Goal: Transaction & Acquisition: Purchase product/service

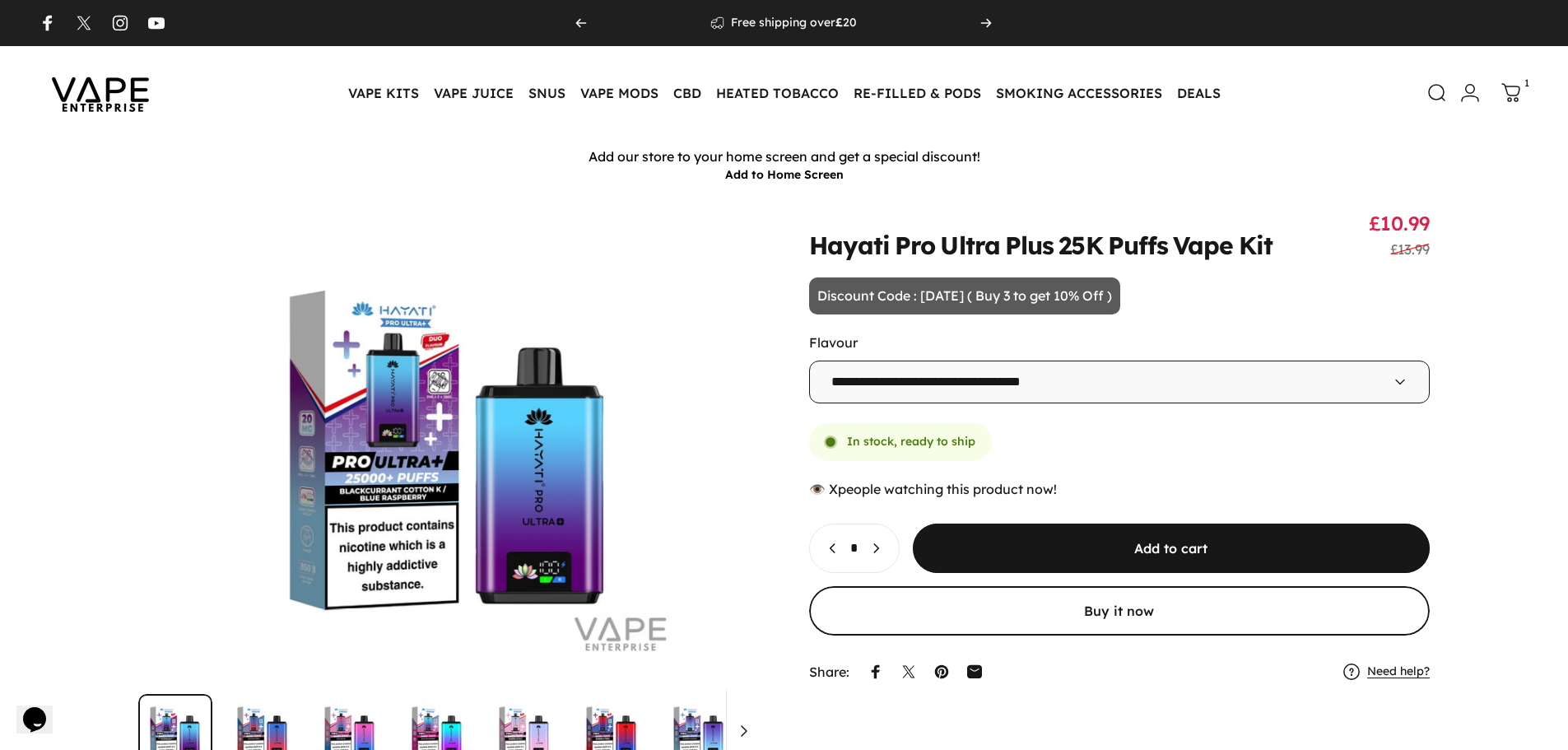
click at [114, 87] on img at bounding box center [101, 93] width 148 height 78
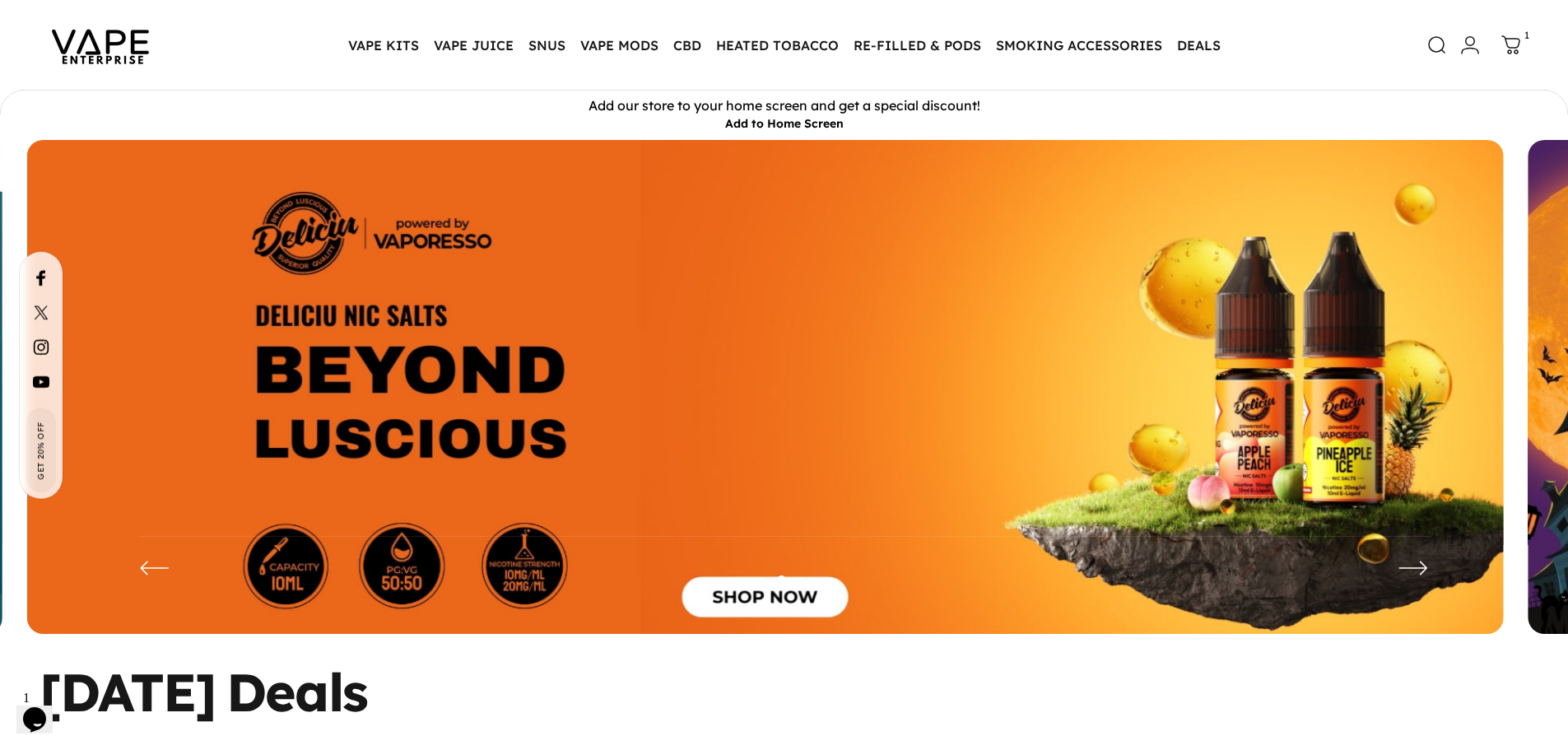
scroll to position [458, 0]
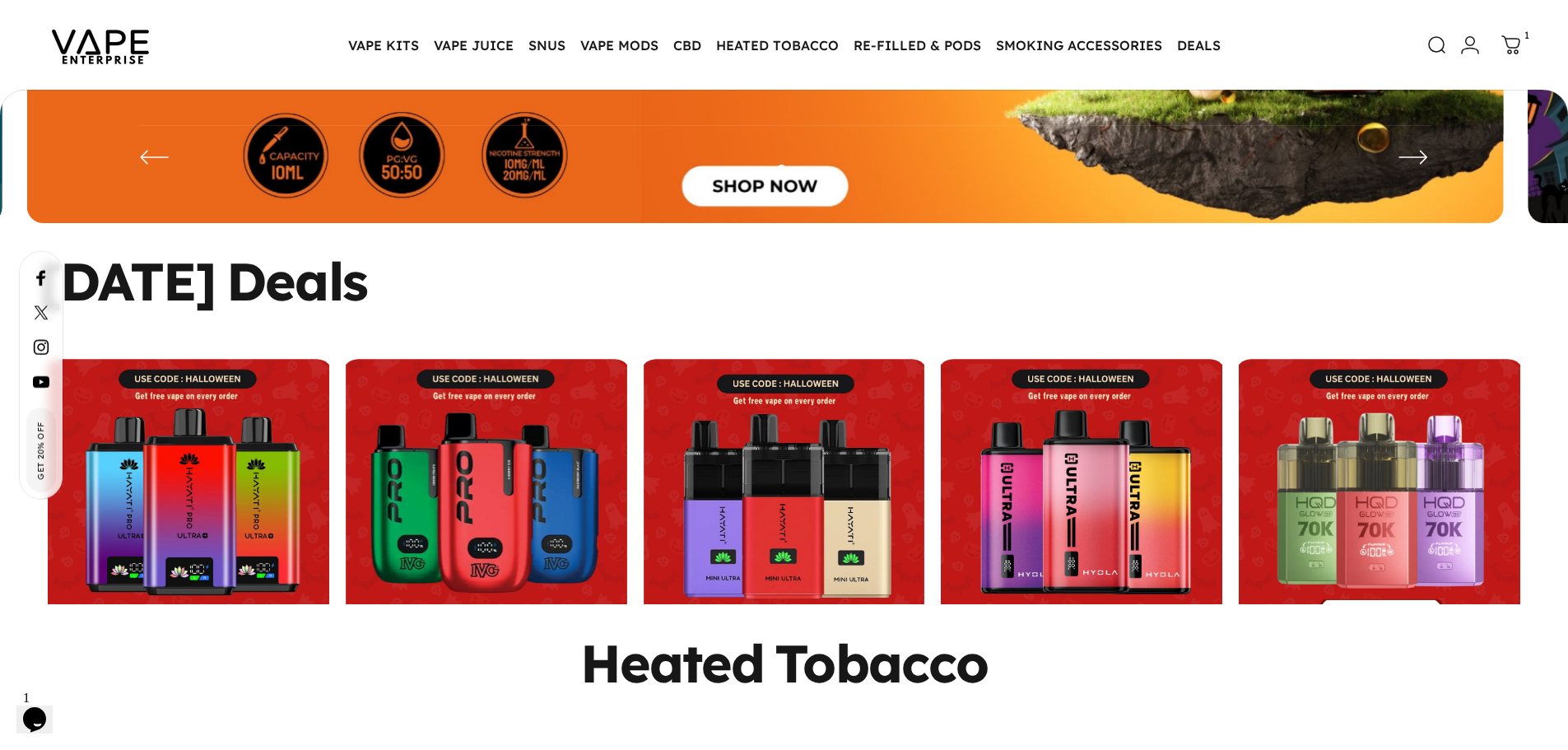
click at [246, 469] on link at bounding box center [188, 499] width 290 height 281
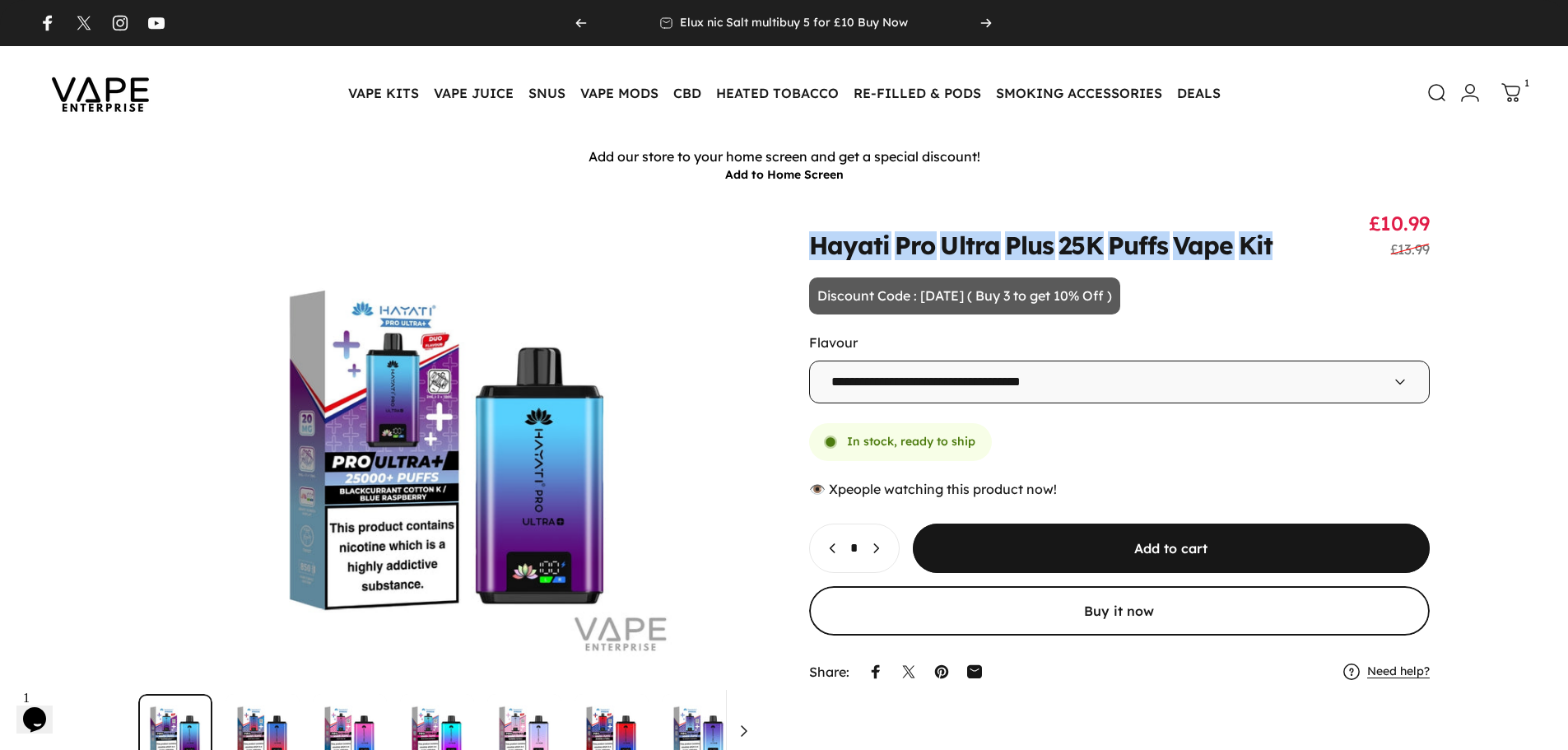
drag, startPoint x: 812, startPoint y: 243, endPoint x: 1309, endPoint y: 239, distance: 497.0
click at [1309, 239] on div "Hayati Pro Ultra Plus 25K Puffs Vape Kit Sale price £10.99 Regular price £13.99" at bounding box center [1119, 233] width 621 height 47
copy split-words "Hayati Pro Ultra Plus 25K Puffs Vape Kit"
drag, startPoint x: 807, startPoint y: 247, endPoint x: 1297, endPoint y: 247, distance: 490.0
click at [1297, 247] on div "**********" at bounding box center [784, 489] width 1489 height 559
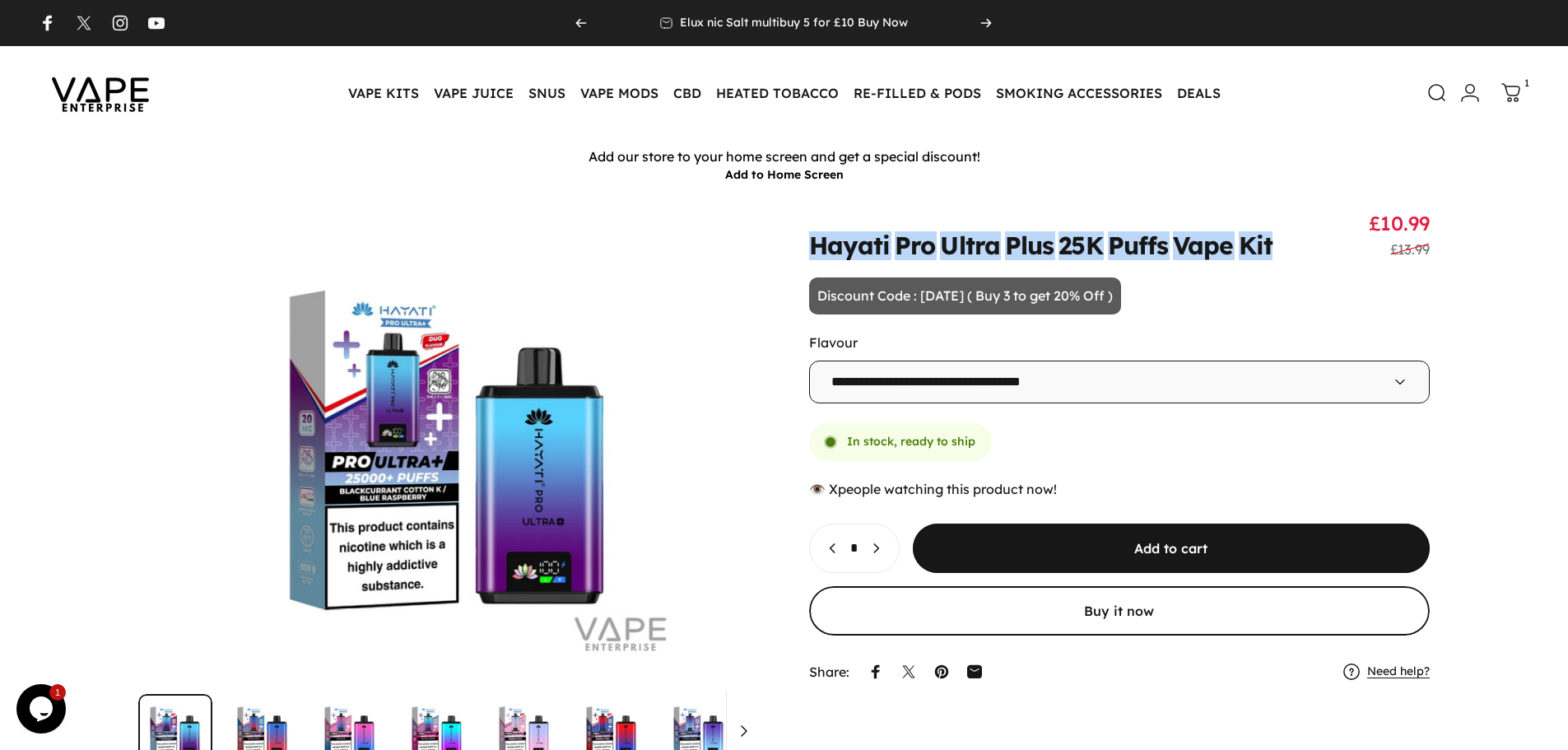
copy split-words "Hayati Pro Ultra Plus 25K Puffs Vape Kit"
click at [884, 548] on icon "Increase quantity for Hayati Pro Ultra Plus 25K Puffs Vape Kit" at bounding box center [876, 549] width 16 height 17
click at [884, 550] on icon "Increase quantity for Hayati Pro Ultra Plus 25K Puffs Vape Kit" at bounding box center [876, 549] width 16 height 17
click at [826, 550] on icon "Decrease quantity for Hayati Pro Ultra Plus 25K Puffs Vape Kit" at bounding box center [833, 549] width 16 height 17
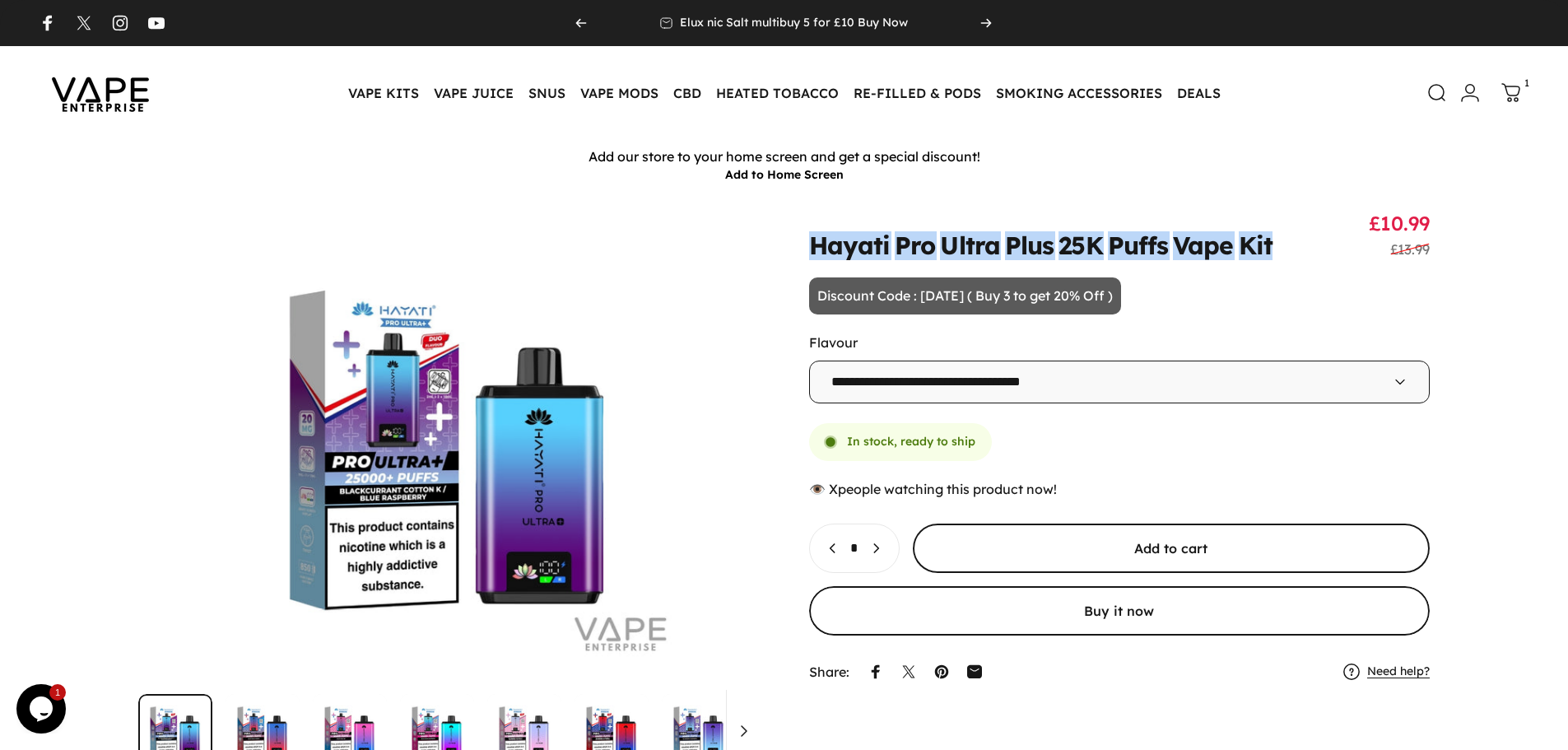
click at [1130, 525] on span "submit" at bounding box center [1170, 549] width 776 height 99
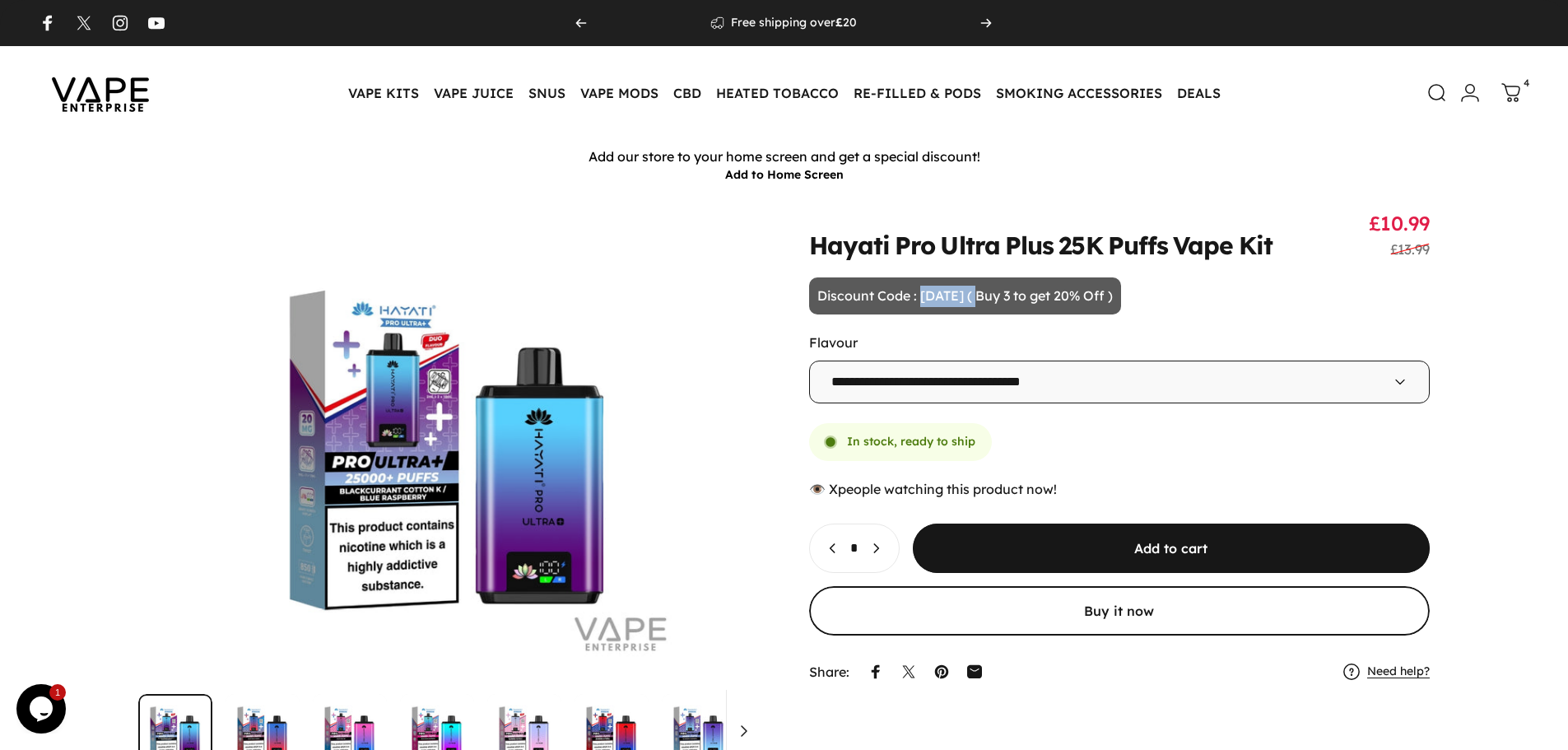
drag, startPoint x: 954, startPoint y: 300, endPoint x: 1005, endPoint y: 304, distance: 51.2
click at [1005, 304] on p "Discount Code : HALLOWEEN ( Buy 3 to get 20% Off )" at bounding box center [965, 296] width 312 height 38
copy p "HALLOWEEN"
click at [1505, 94] on icon at bounding box center [1509, 93] width 20 height 20
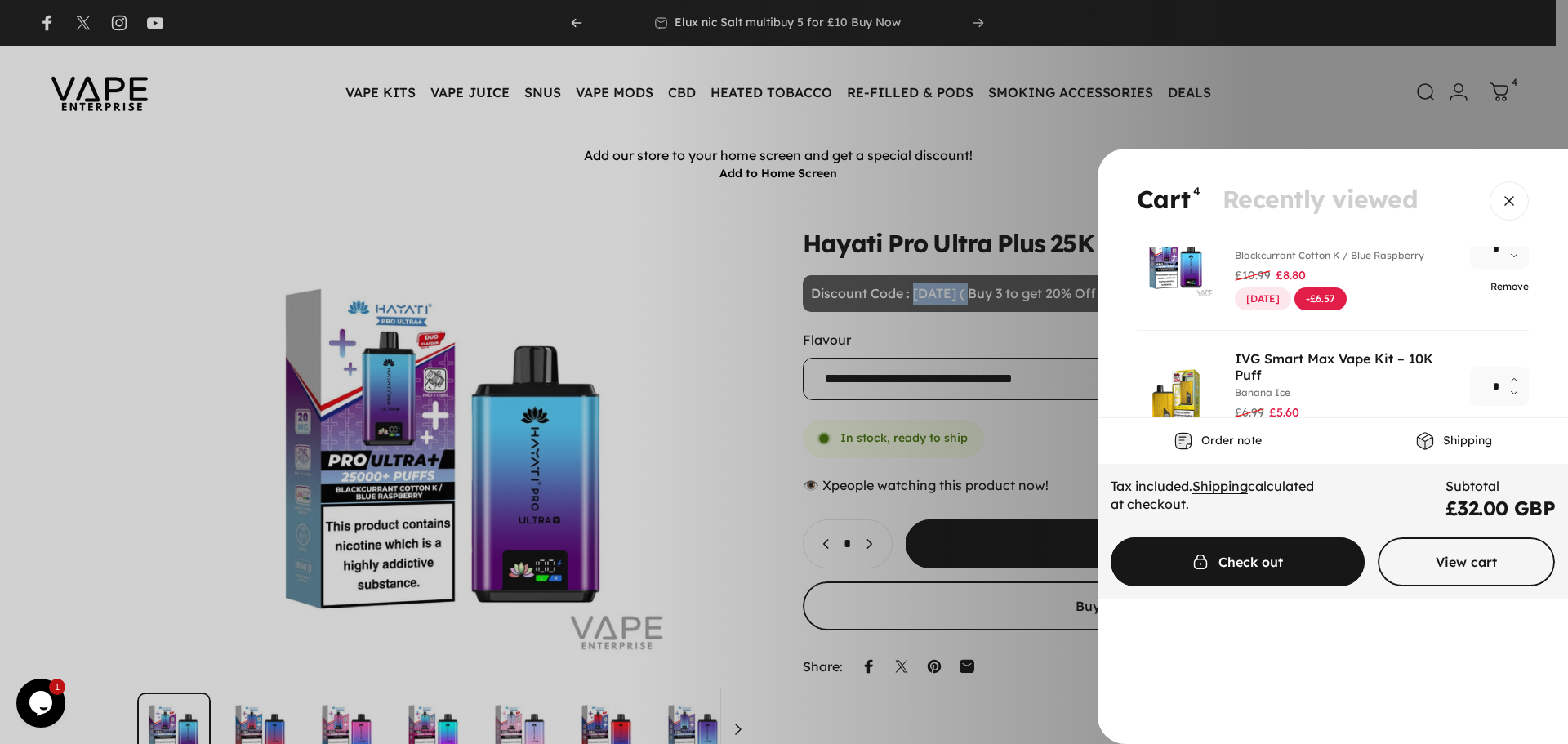
scroll to position [82, 0]
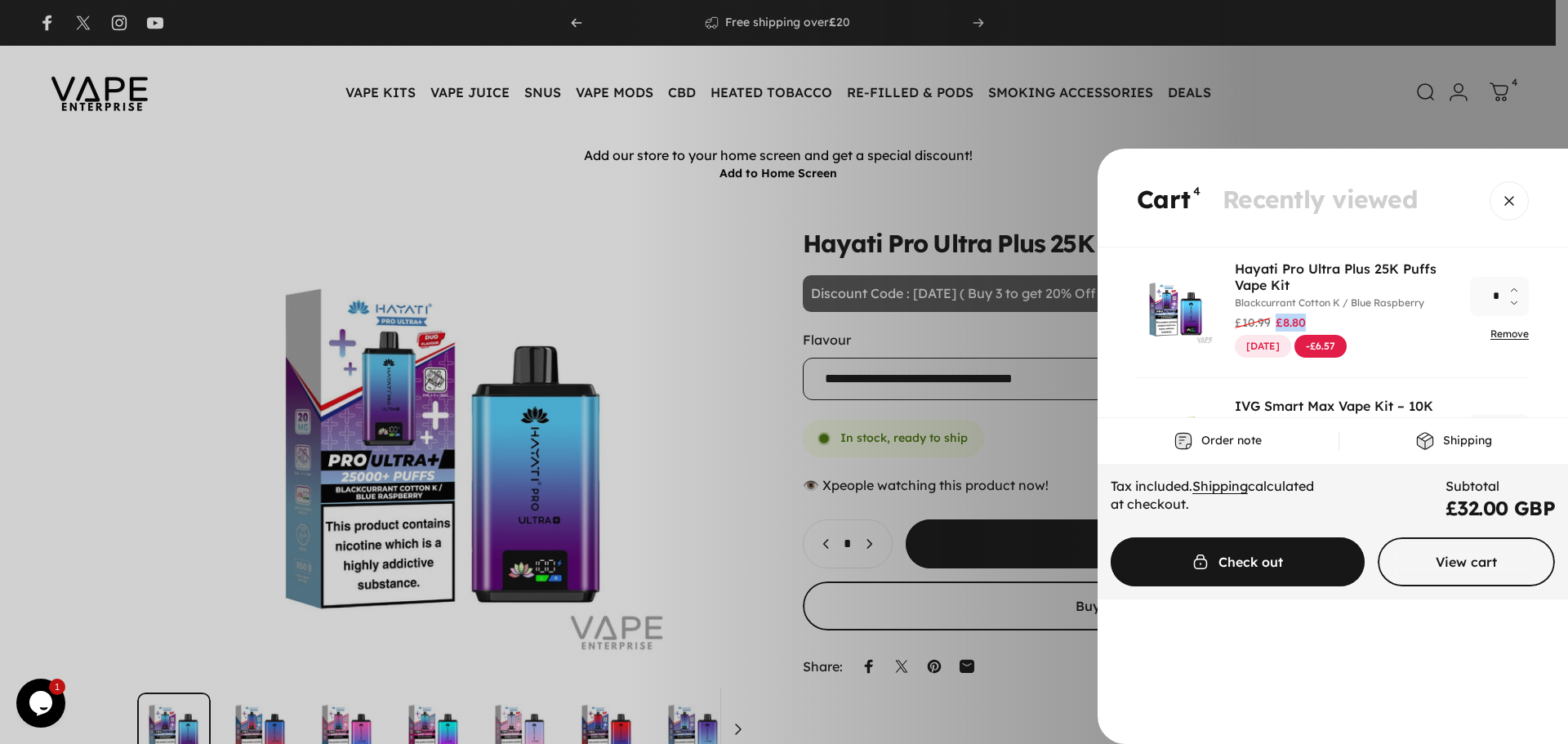
drag, startPoint x: 1277, startPoint y: 325, endPoint x: 1340, endPoint y: 324, distance: 63.0
click at [1340, 324] on div "Regular price £10.99 Sale price £8.80" at bounding box center [1342, 322] width 215 height 18
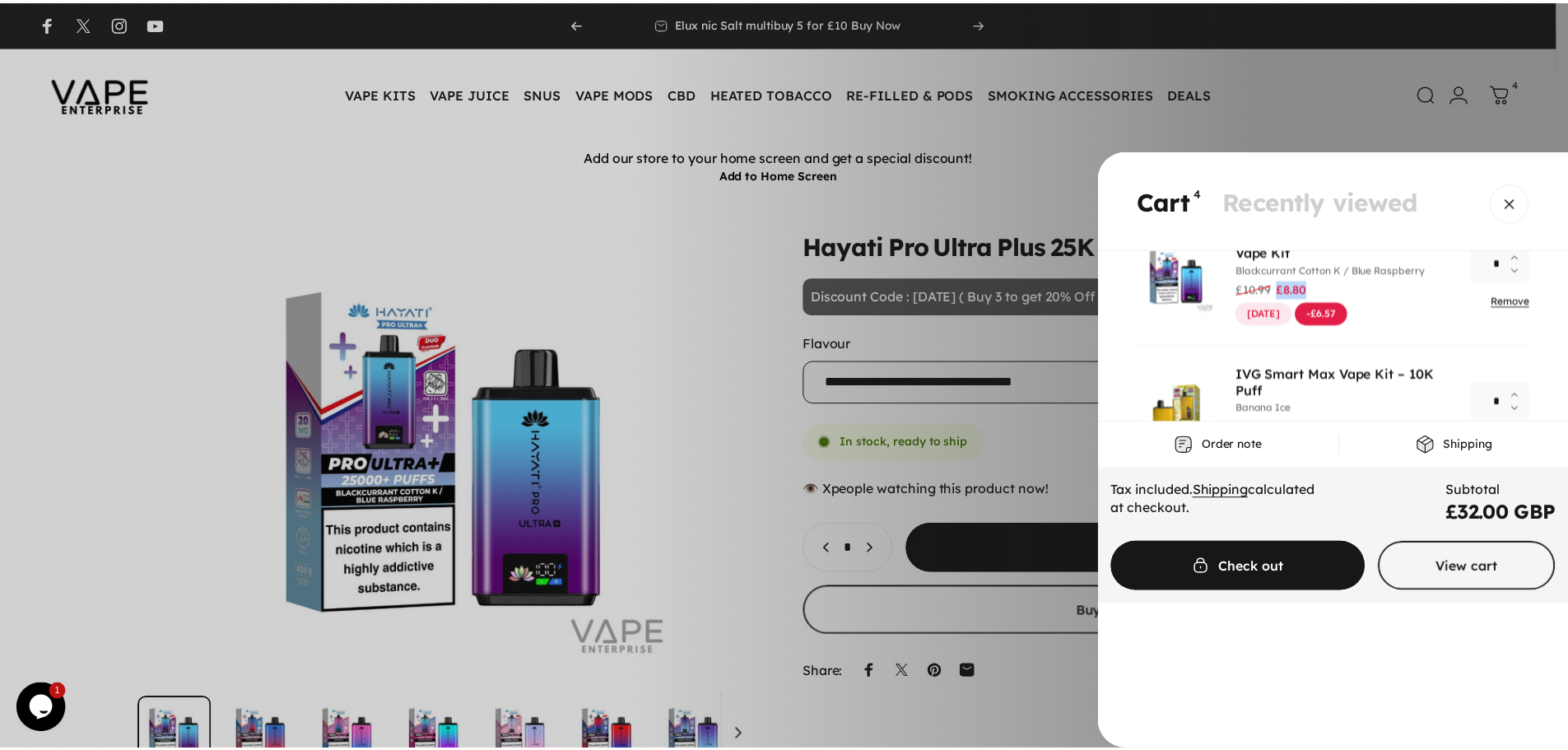
scroll to position [0, 0]
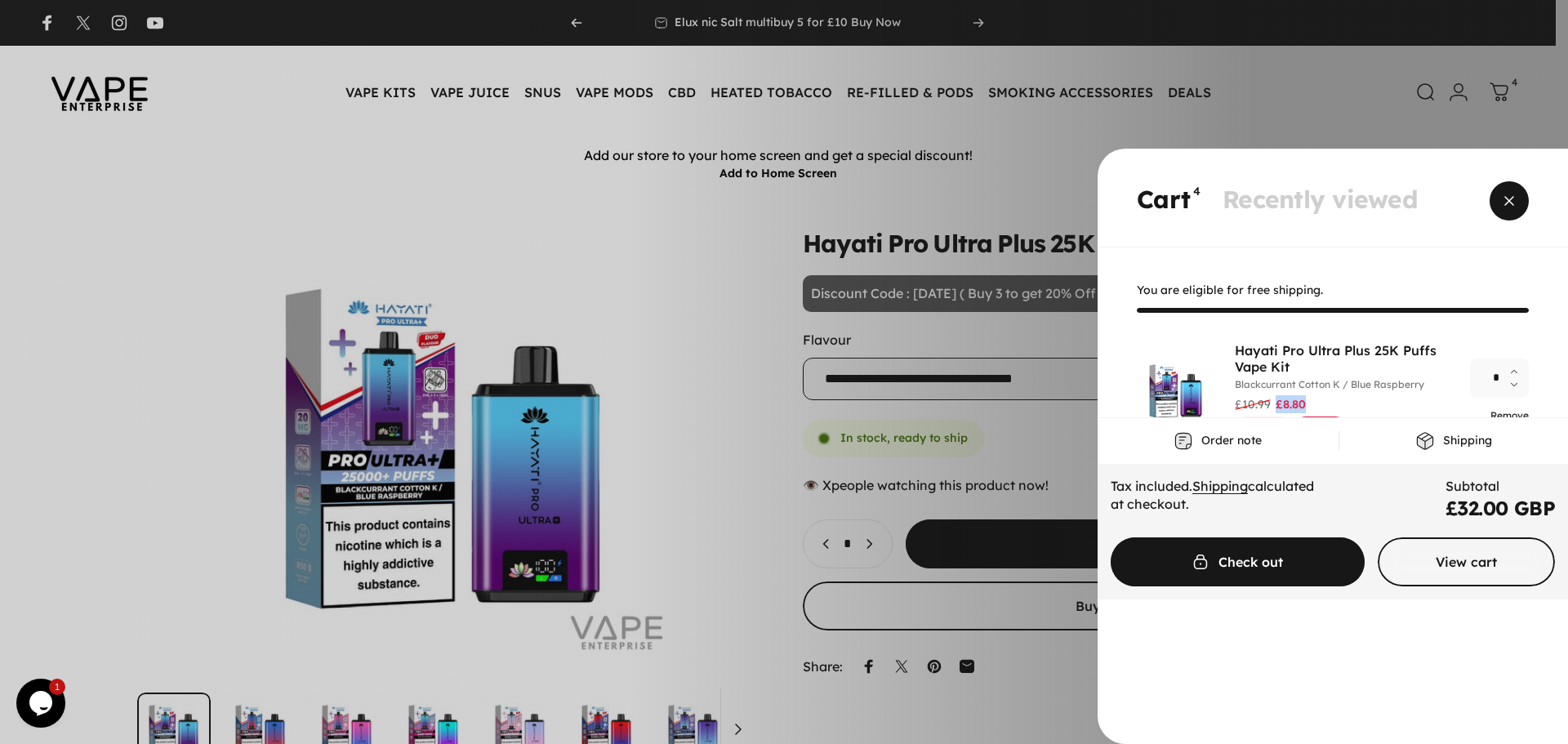
click at [1515, 197] on span "Close" at bounding box center [1509, 201] width 59 height 79
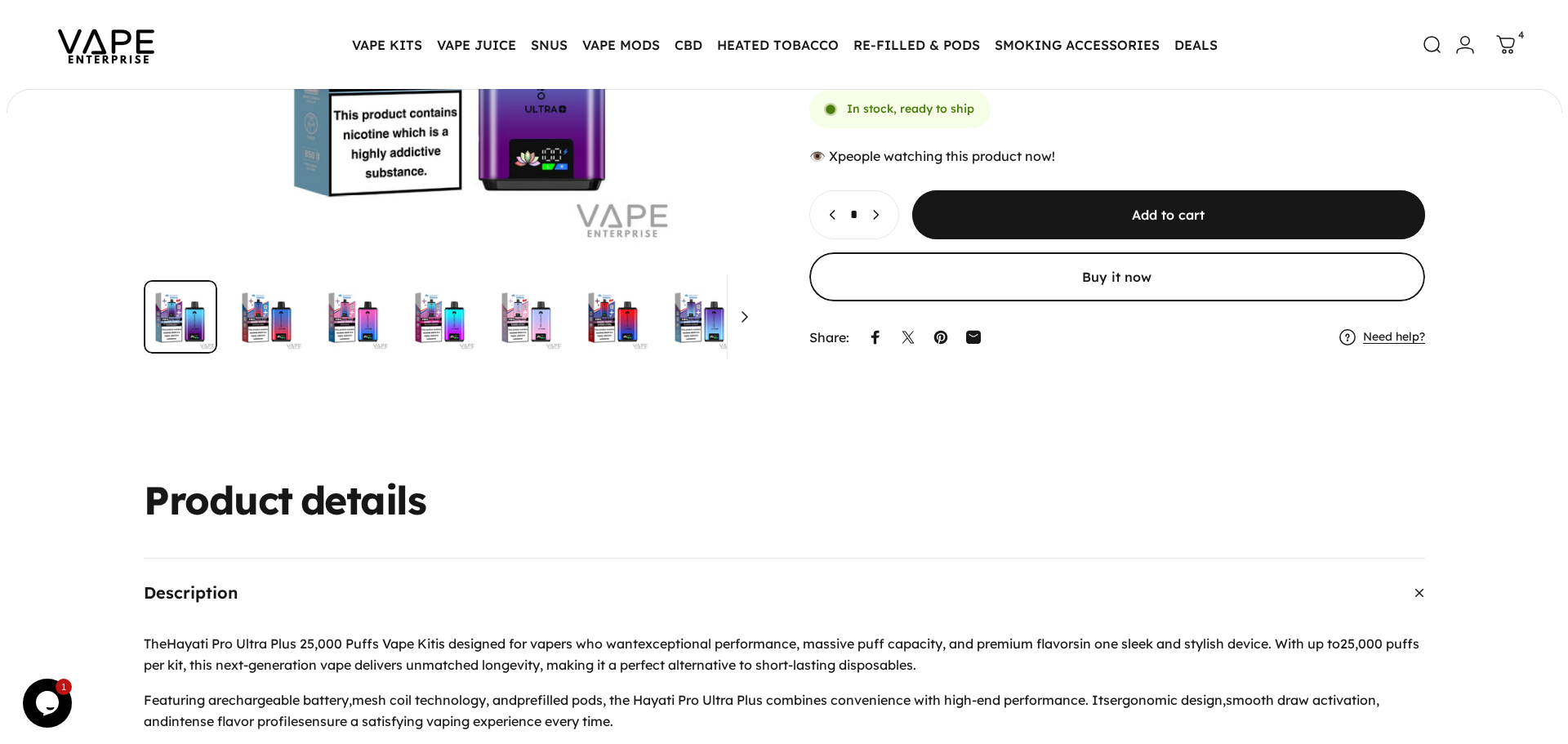
scroll to position [160, 0]
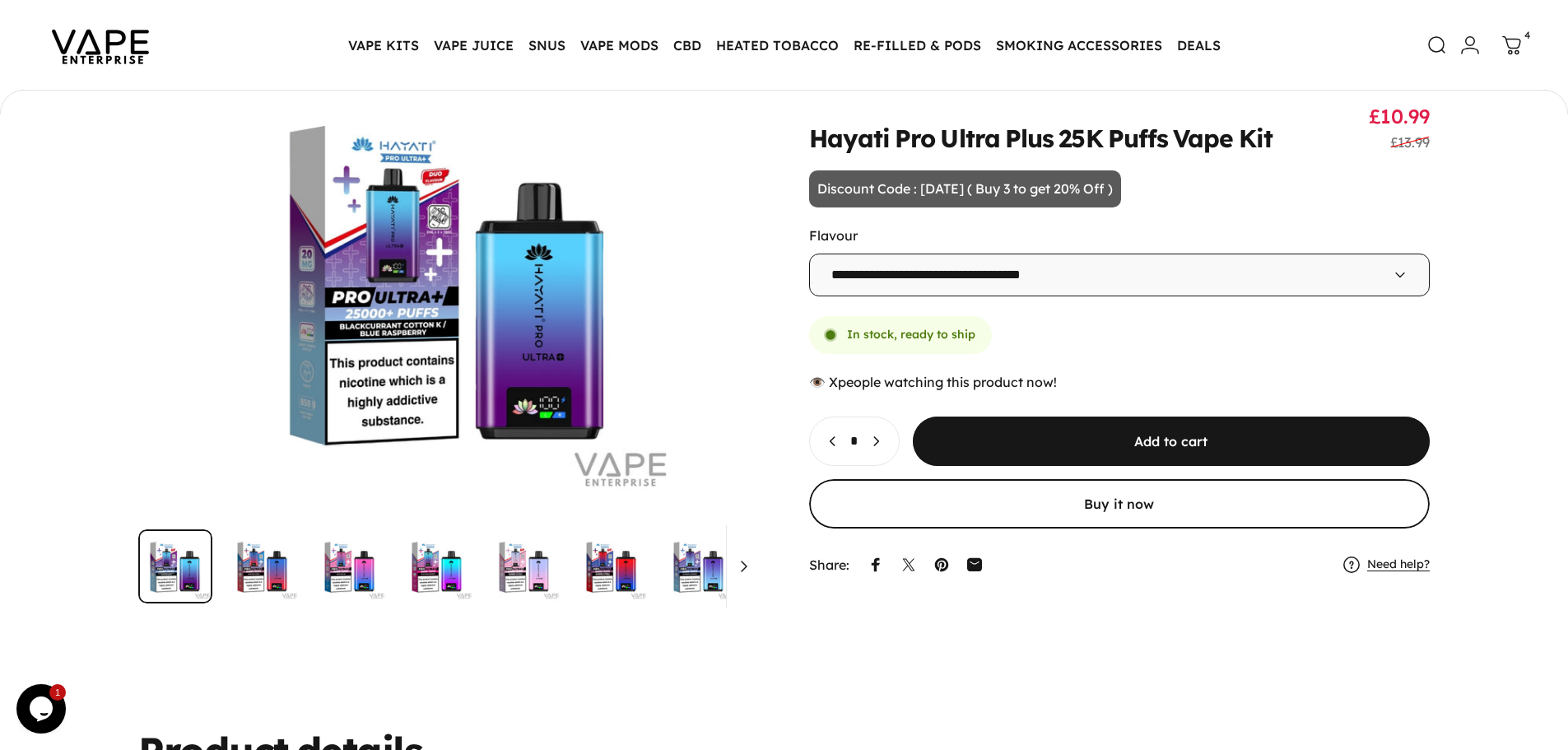
click at [1514, 45] on icon at bounding box center [1512, 45] width 20 height 20
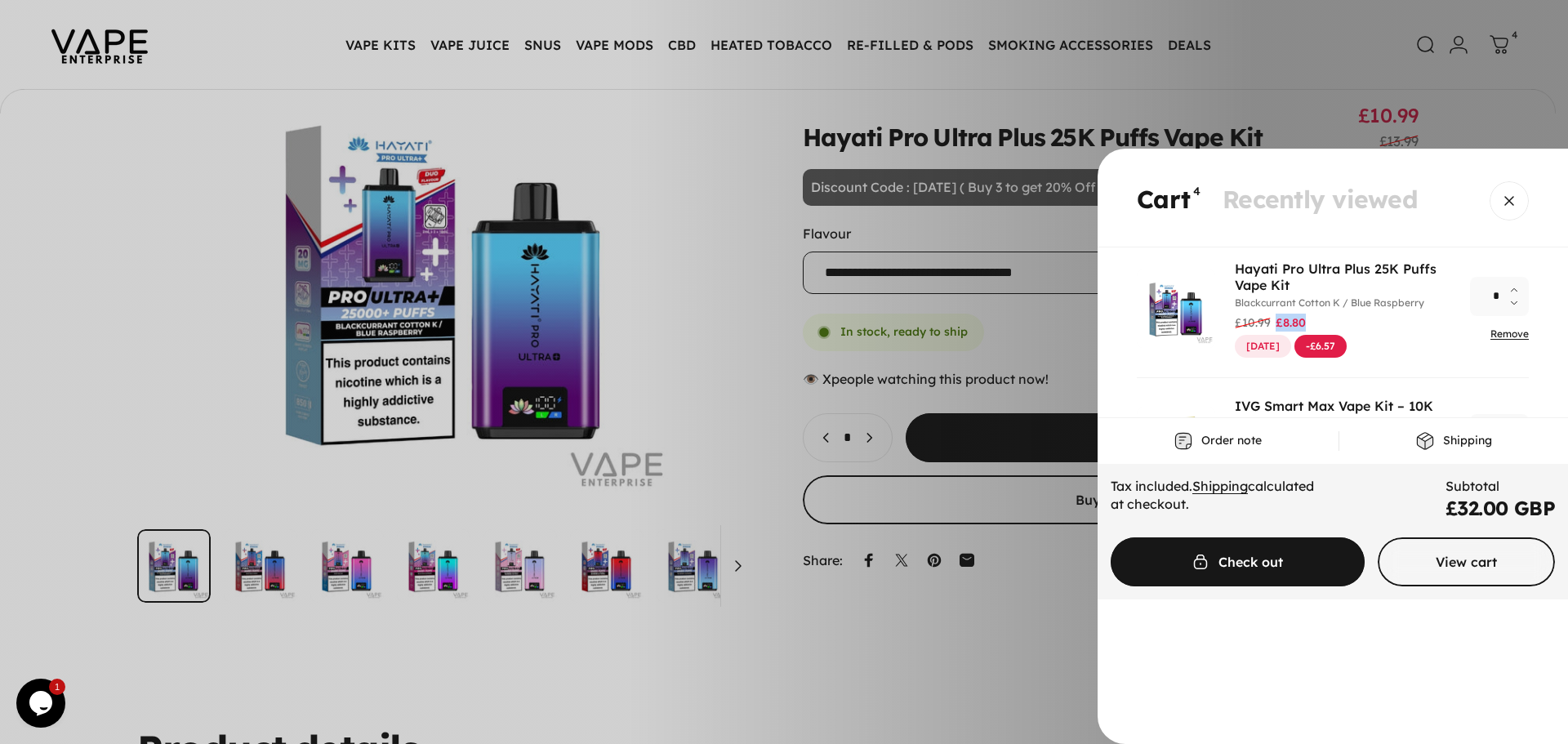
scroll to position [164, 0]
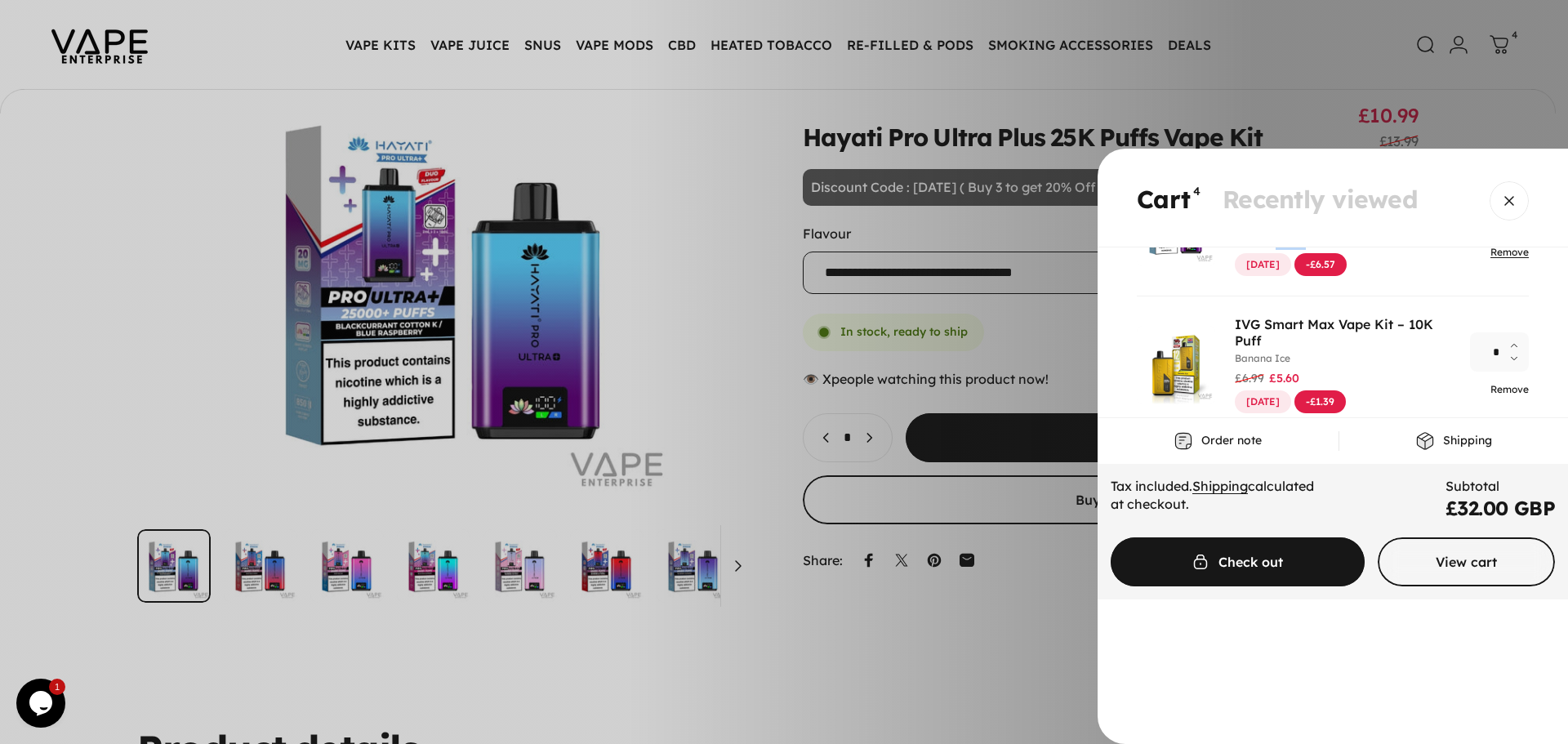
click at [1497, 388] on link "Remove" at bounding box center [1509, 389] width 38 height 12
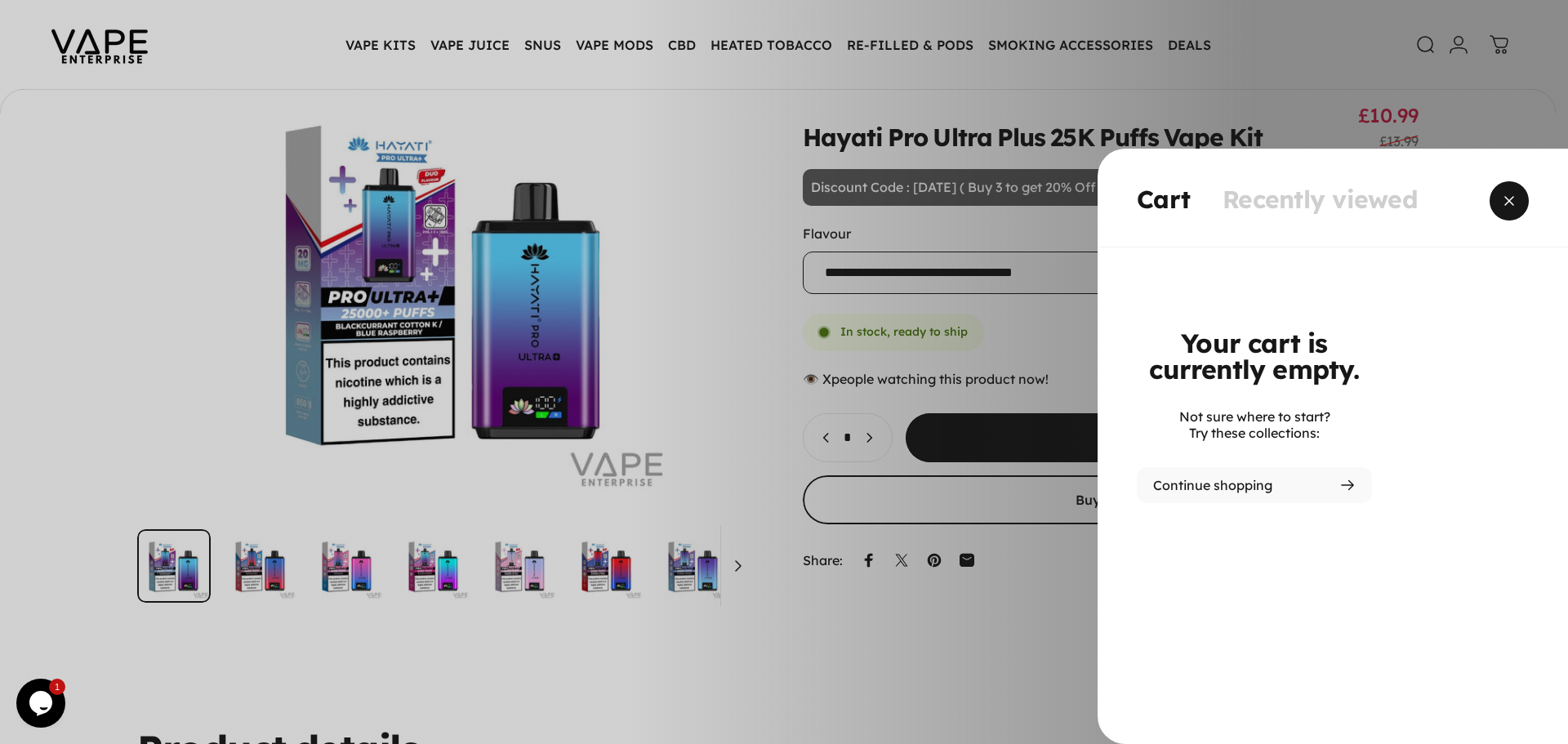
click at [1509, 201] on span "Close" at bounding box center [1509, 201] width 59 height 79
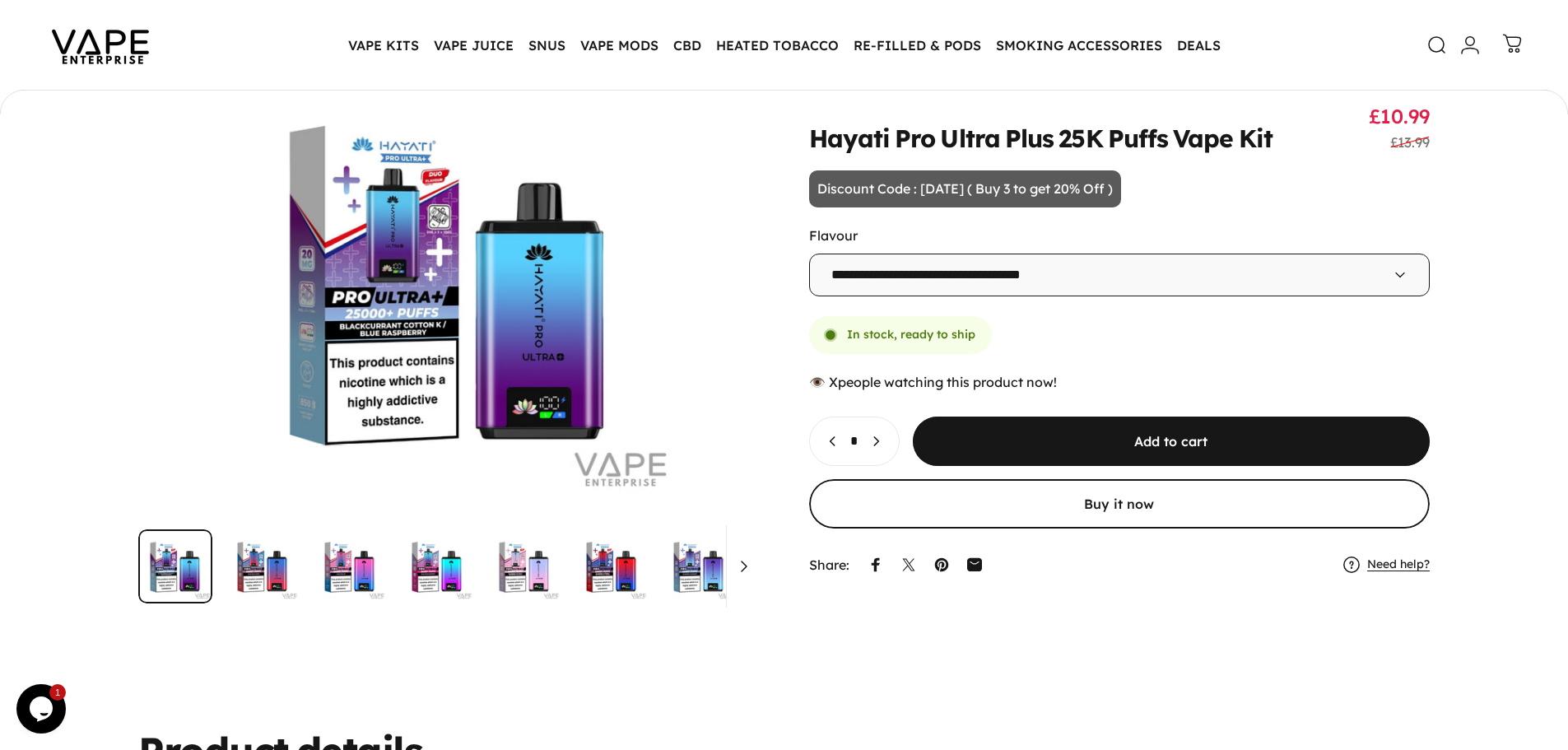
click at [1516, 39] on icon at bounding box center [1512, 44] width 20 height 20
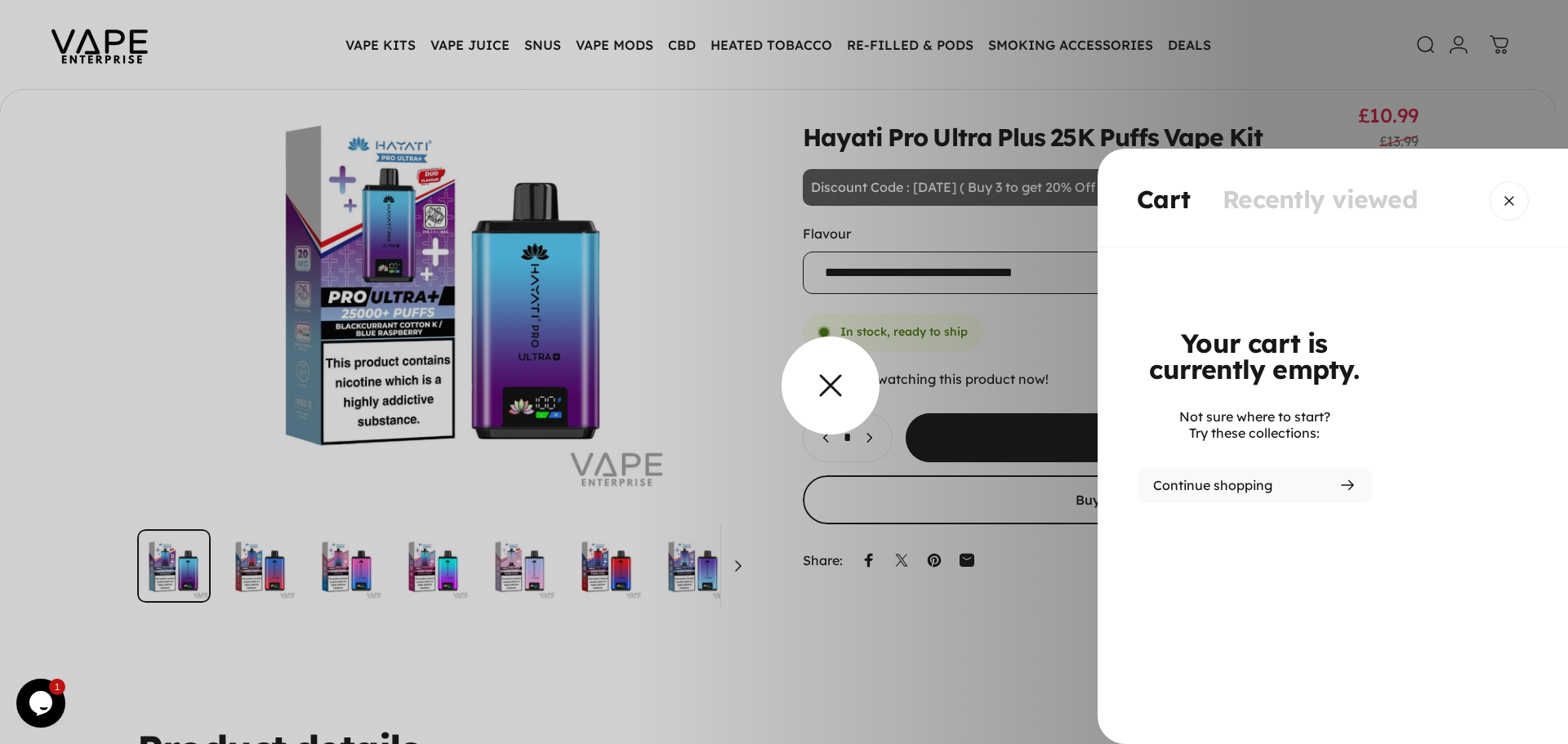
click at [831, 402] on overlay-element "Cart" at bounding box center [784, 372] width 1568 height 744
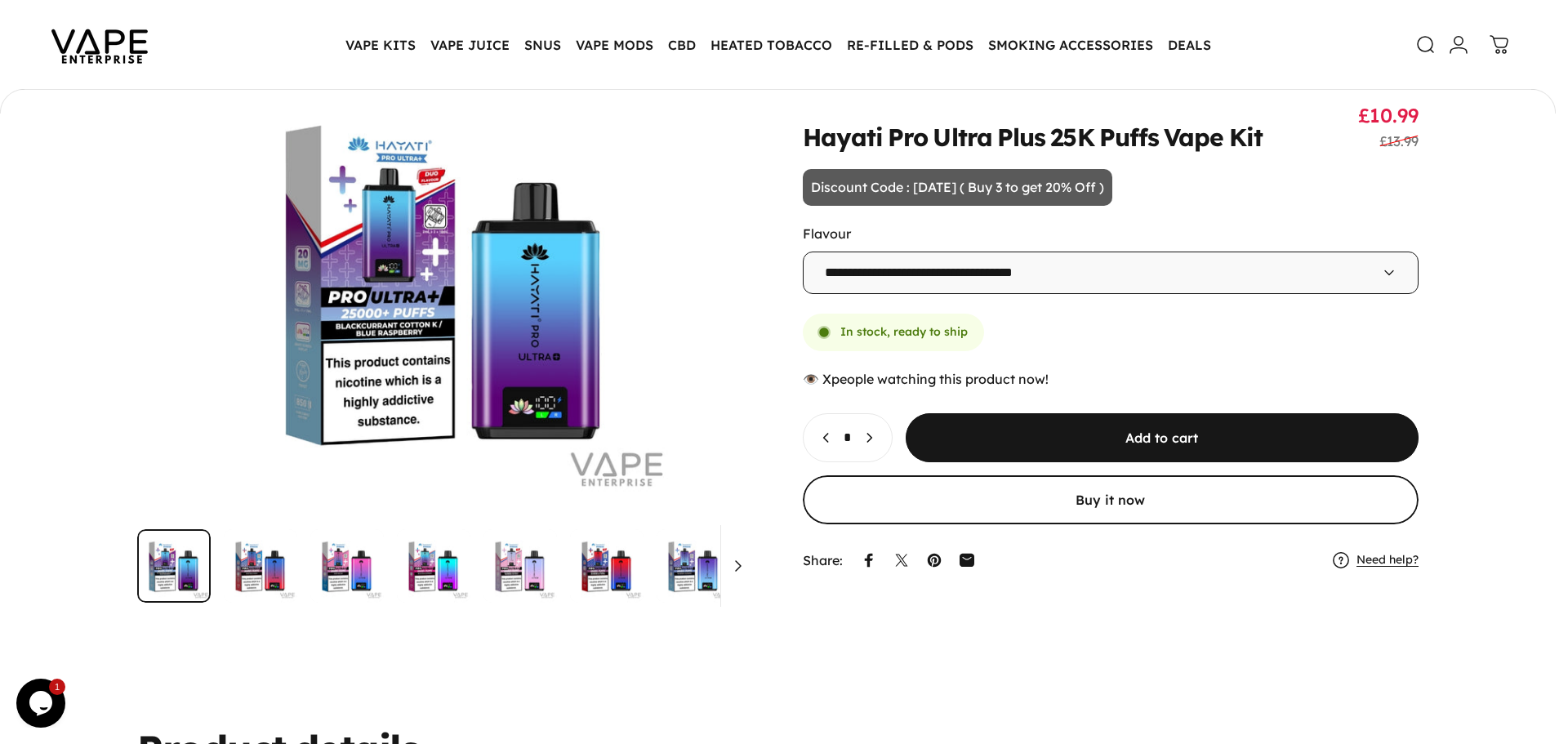
click at [877, 442] on icon "Increase quantity for Hayati Pro Ultra Plus 25K Puffs Vape Kit" at bounding box center [869, 438] width 16 height 16
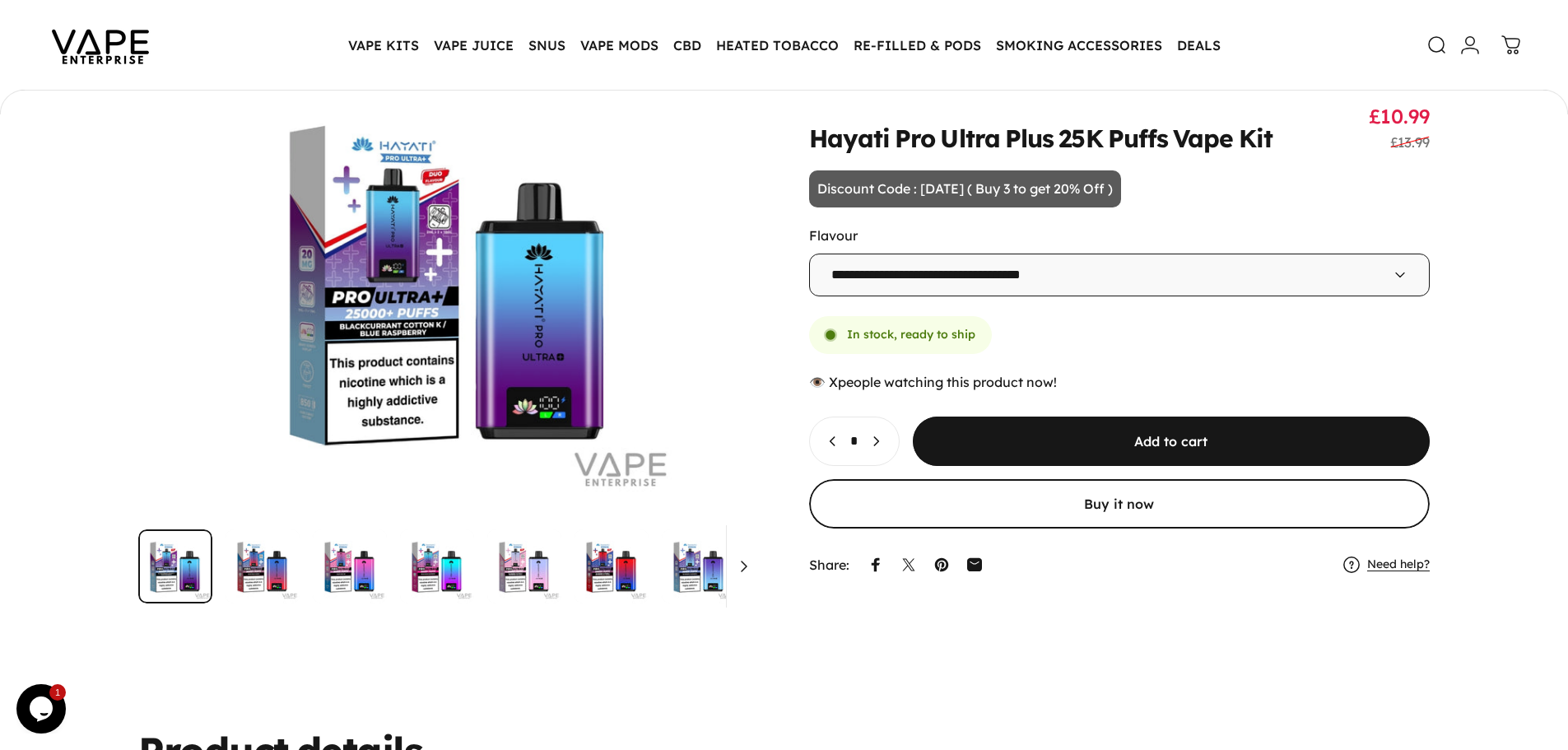
click at [835, 443] on icon "Decrease quantity for Hayati Pro Ultra Plus 25K Puffs Vape Kit" at bounding box center [833, 441] width 16 height 17
type input "*"
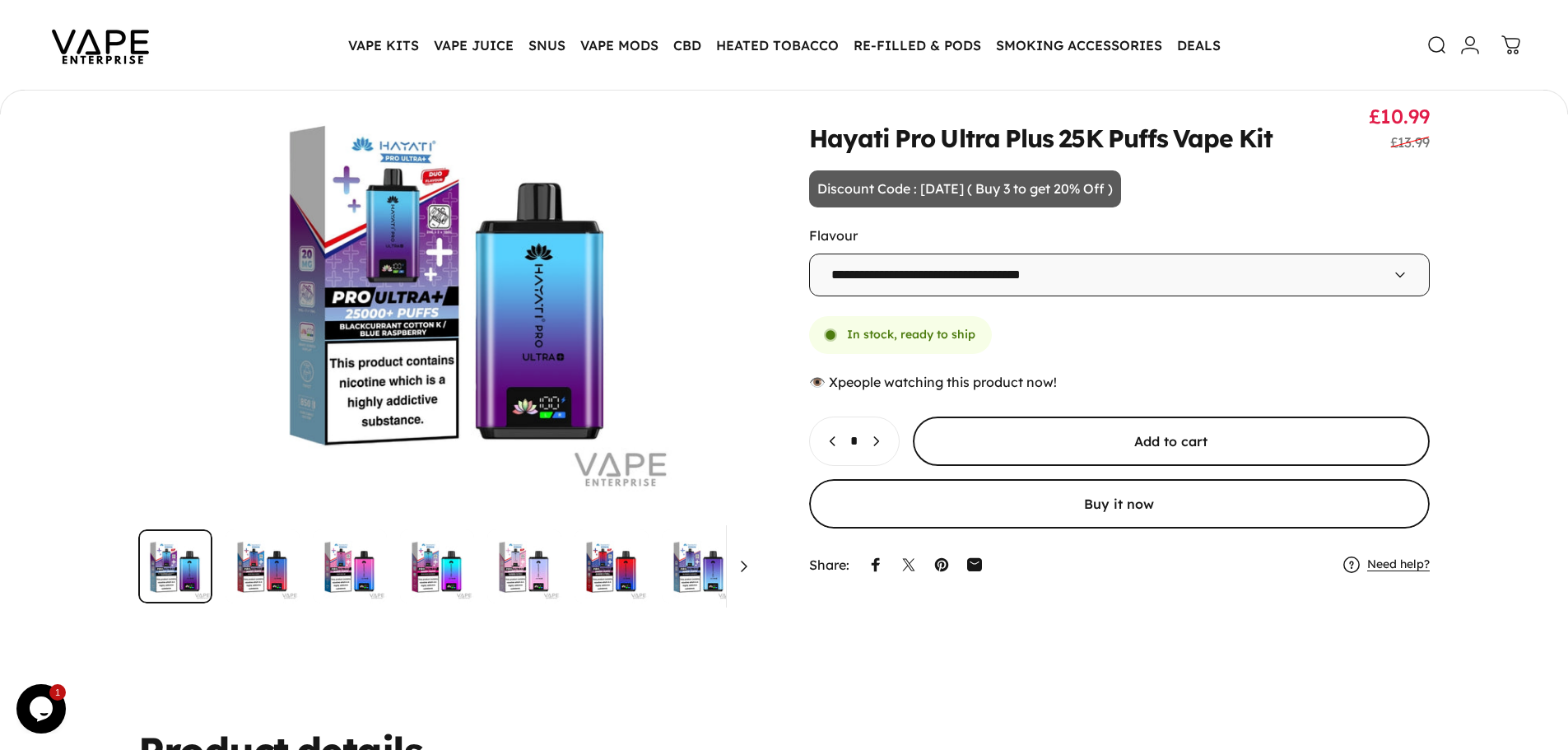
click at [977, 443] on span "submit" at bounding box center [1170, 441] width 776 height 99
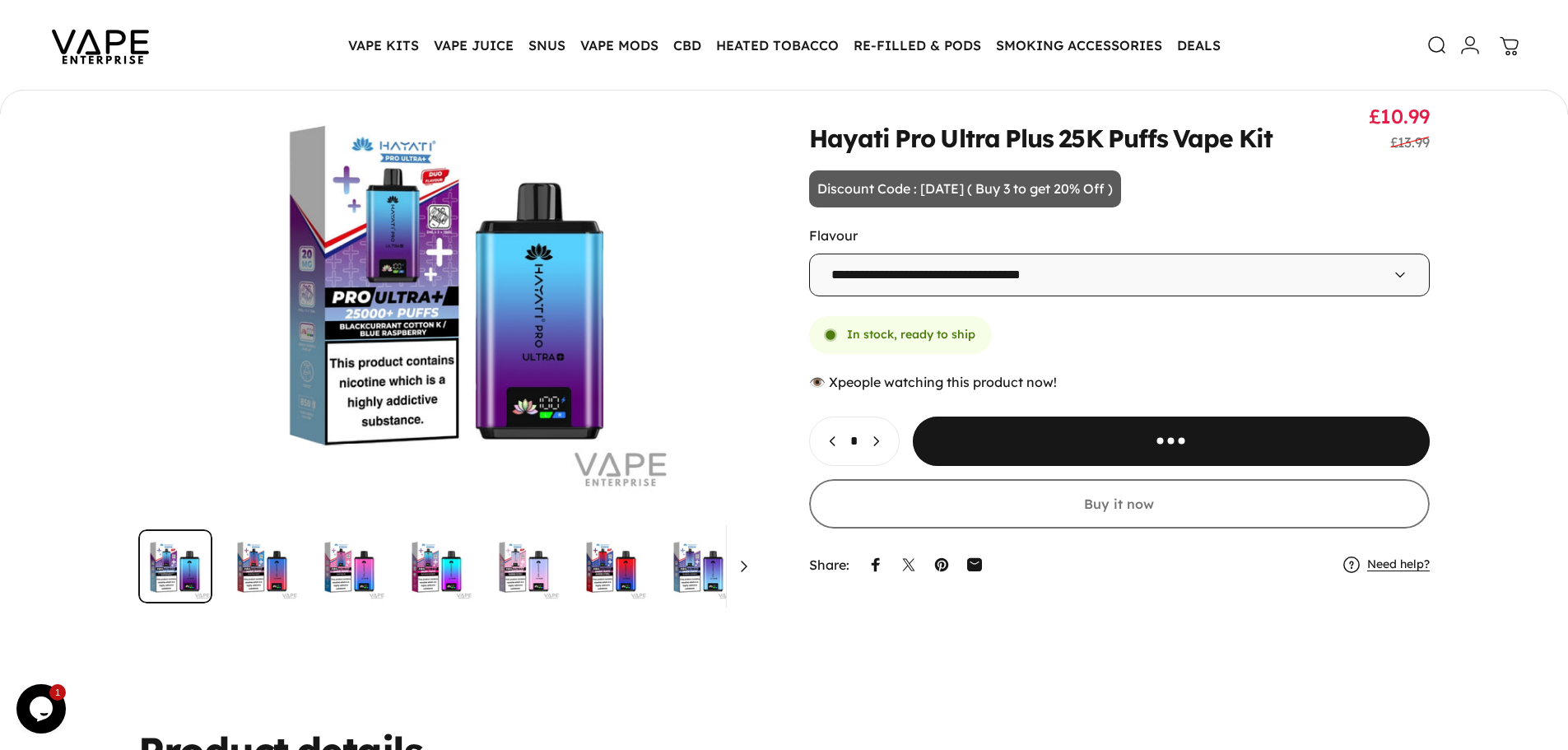
click at [1504, 51] on icon at bounding box center [1509, 46] width 20 height 20
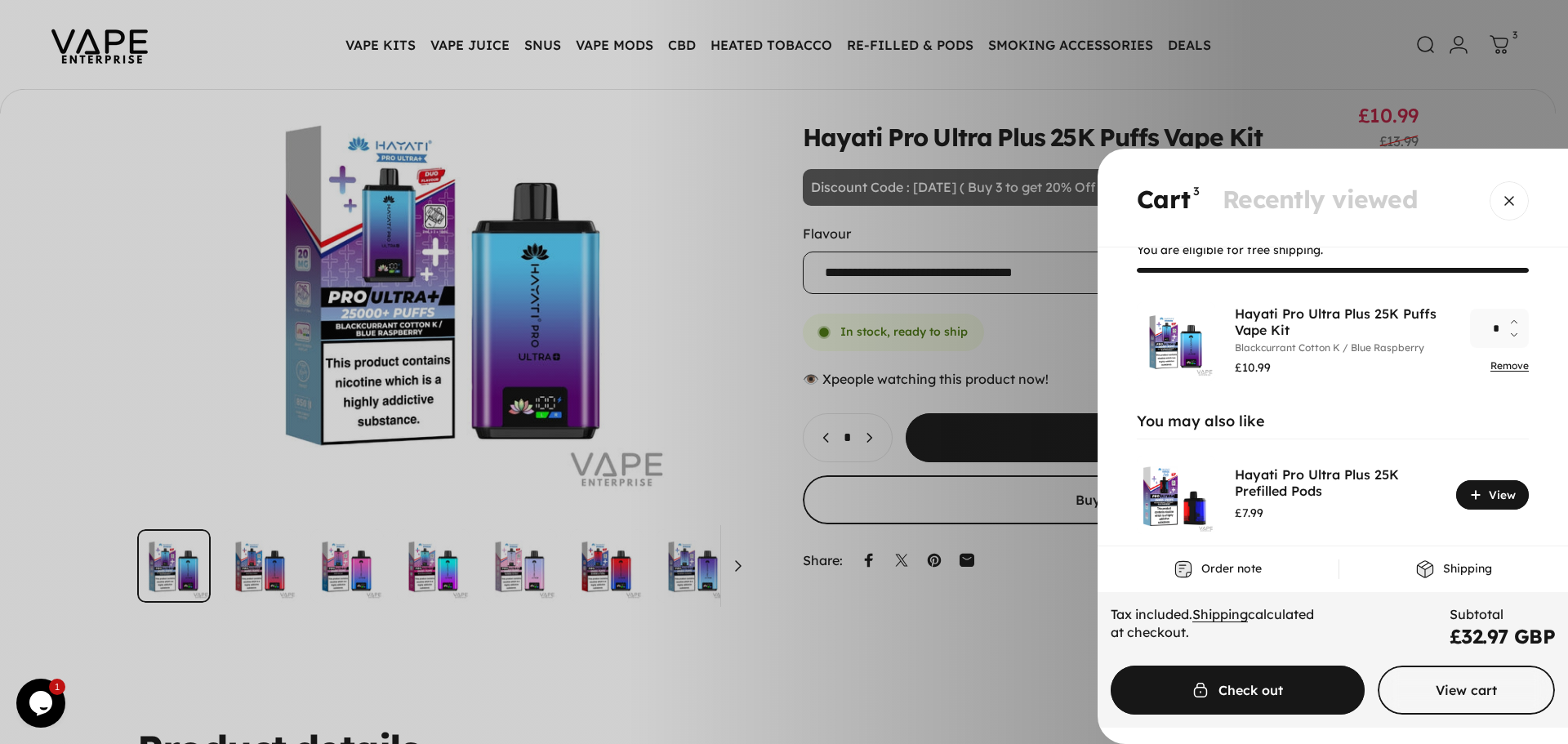
scroll to position [64, 0]
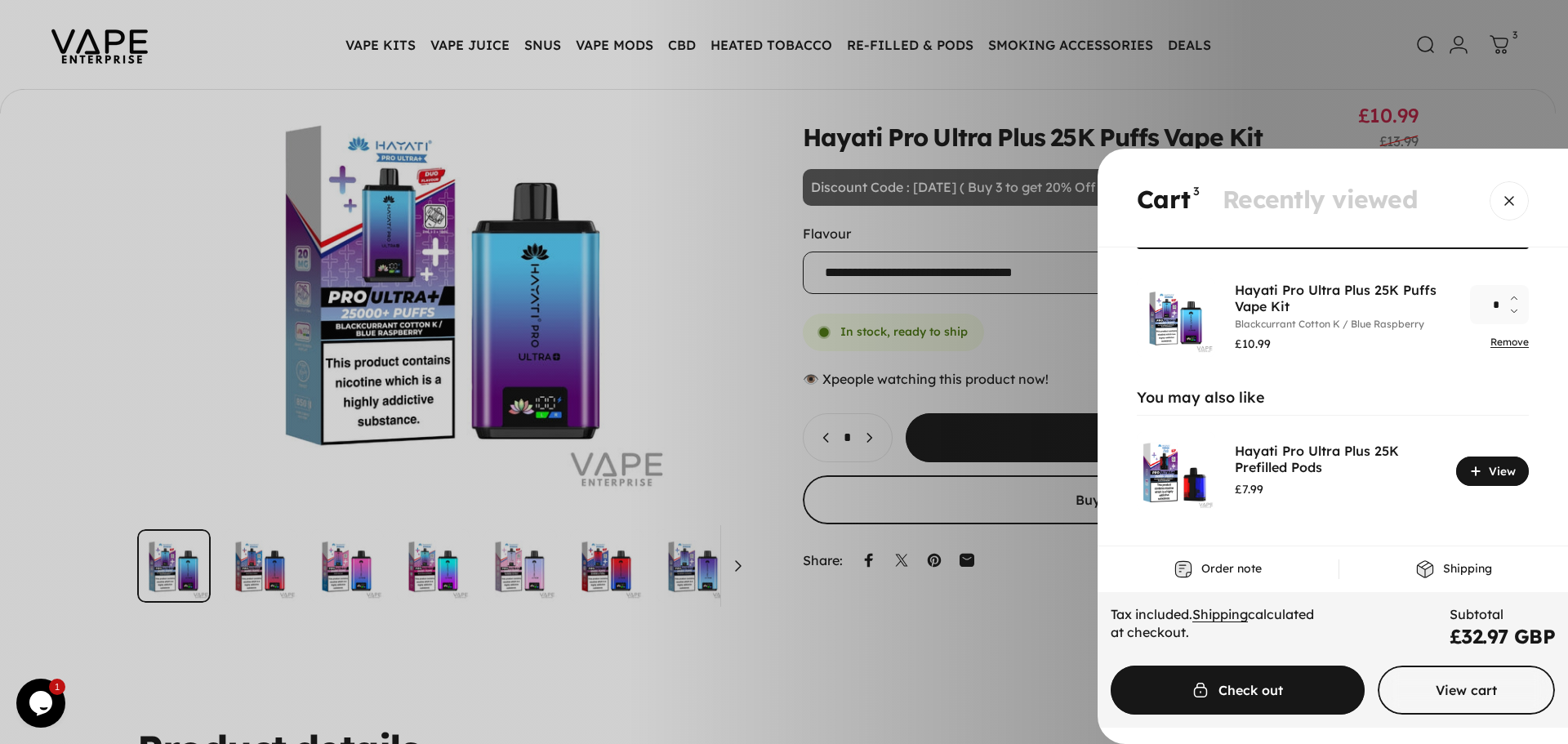
click at [1512, 300] on icon "Increase quantity for Hayati Pro Ultra Plus 25K Puffs Vape Kit" at bounding box center [1514, 298] width 6 height 3
click at [1509, 310] on button "Decrease quantity for Hayati Pro Ultra Plus 25K Puffs Vape Kit" at bounding box center [1519, 314] width 20 height 20
click at [1512, 311] on icon "Decrease quantity for Hayati Pro Ultra Plus 25K Puffs Vape Kit" at bounding box center [1514, 311] width 6 height 3
type input "*"
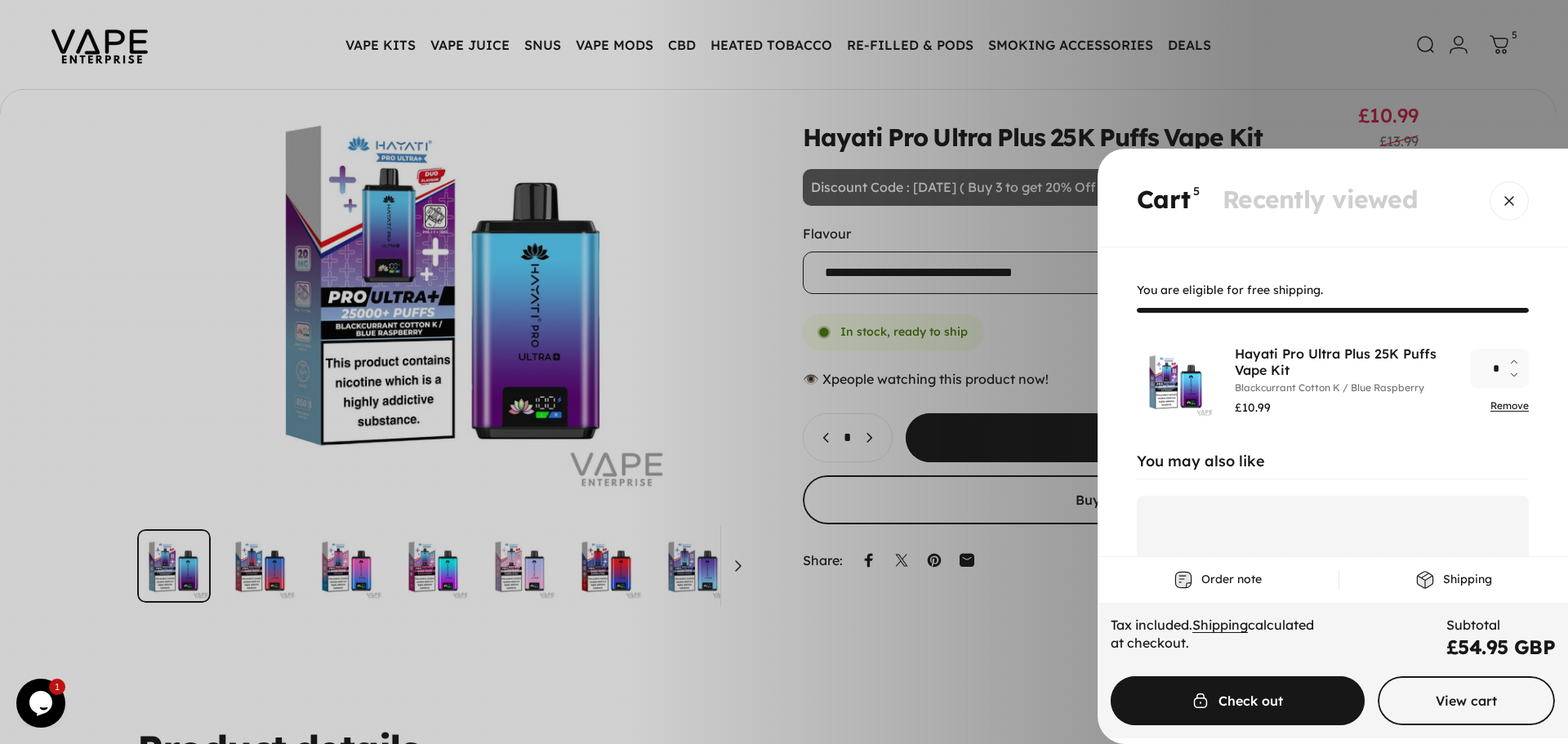
click at [1511, 376] on icon "Decrease quantity for Hayati Pro Ultra Plus 25K Puffs Vape Kit" at bounding box center [1514, 375] width 7 height 7
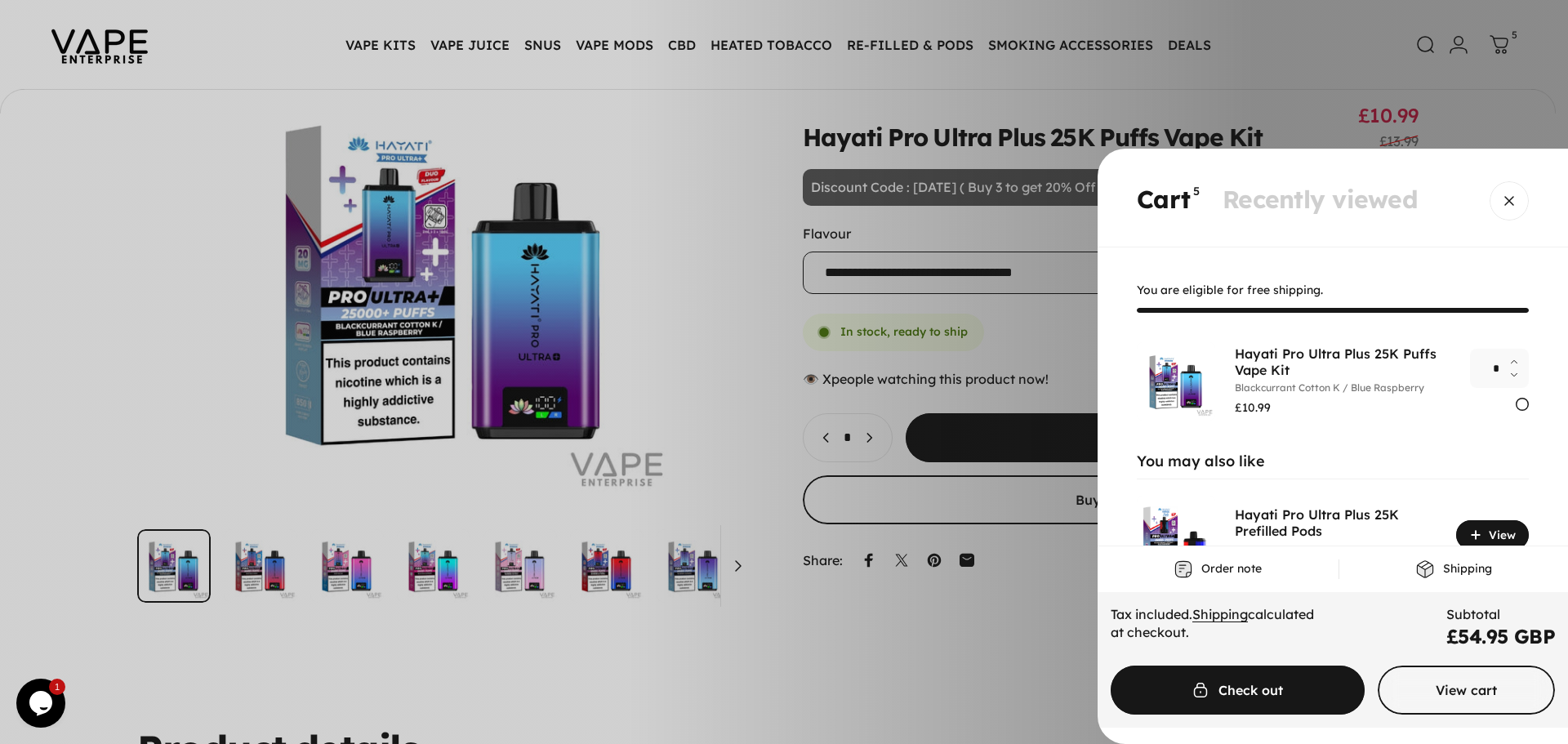
click at [1511, 376] on icon "Decrease quantity for Hayati Pro Ultra Plus 25K Puffs Vape Kit" at bounding box center [1514, 375] width 7 height 7
type input "*"
click at [1511, 376] on icon "Decrease quantity for Hayati Pro Ultra Plus 25K Puffs Vape Kit" at bounding box center [1514, 375] width 7 height 7
type input "*"
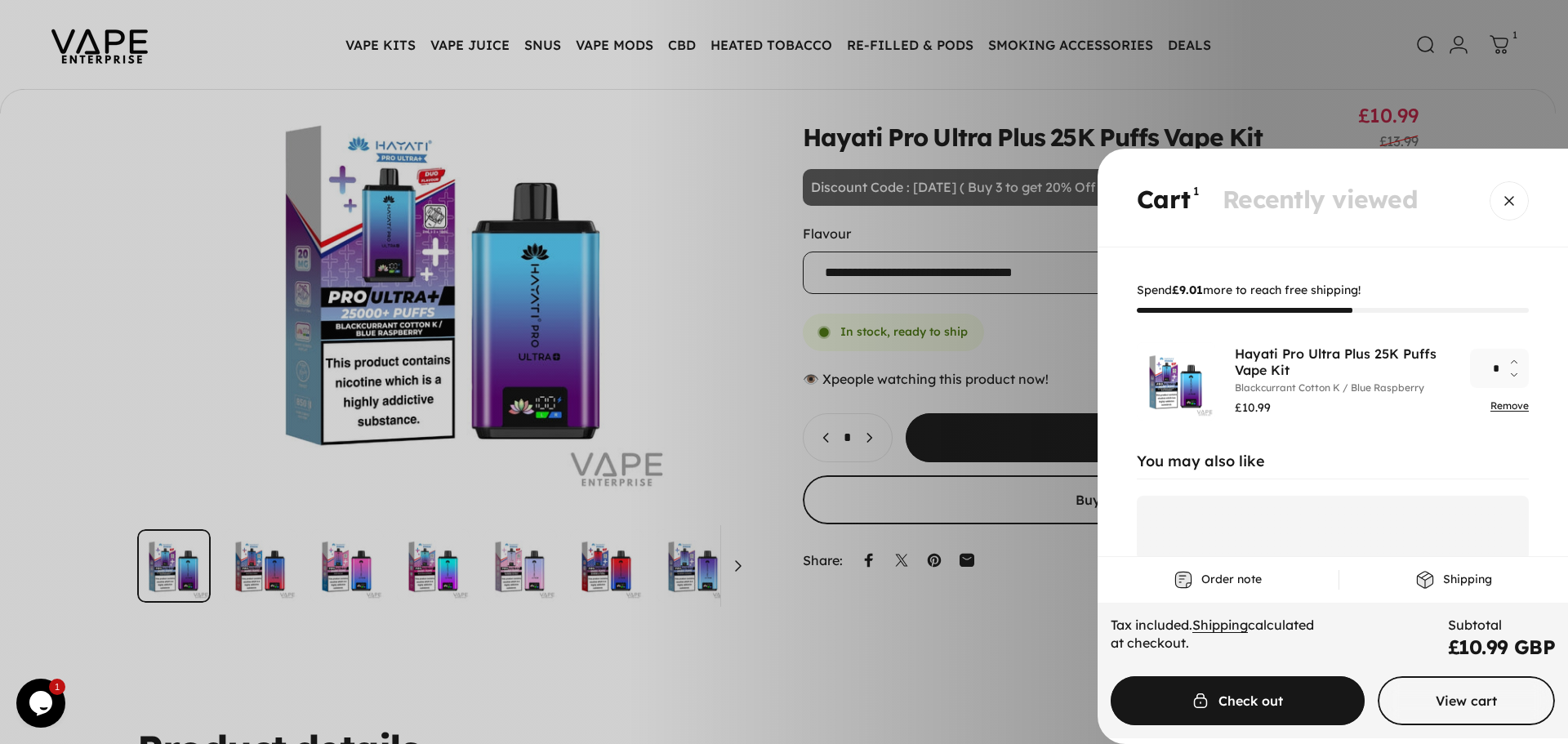
click at [1511, 377] on icon "Decrease quantity for Hayati Pro Ultra Plus 25K Puffs Vape Kit" at bounding box center [1514, 375] width 7 height 7
type input "*"
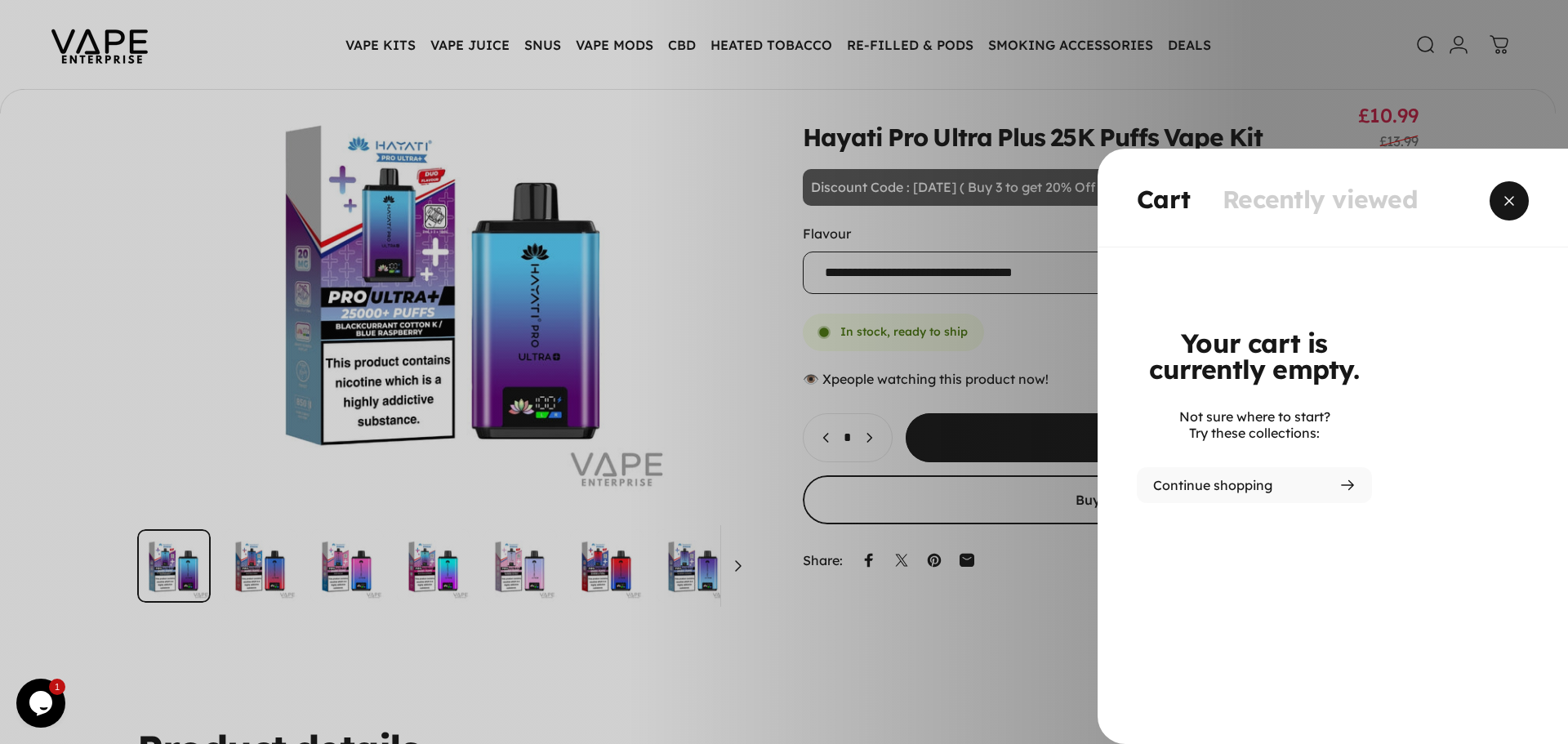
click at [1528, 202] on button "Close" at bounding box center [1509, 201] width 39 height 39
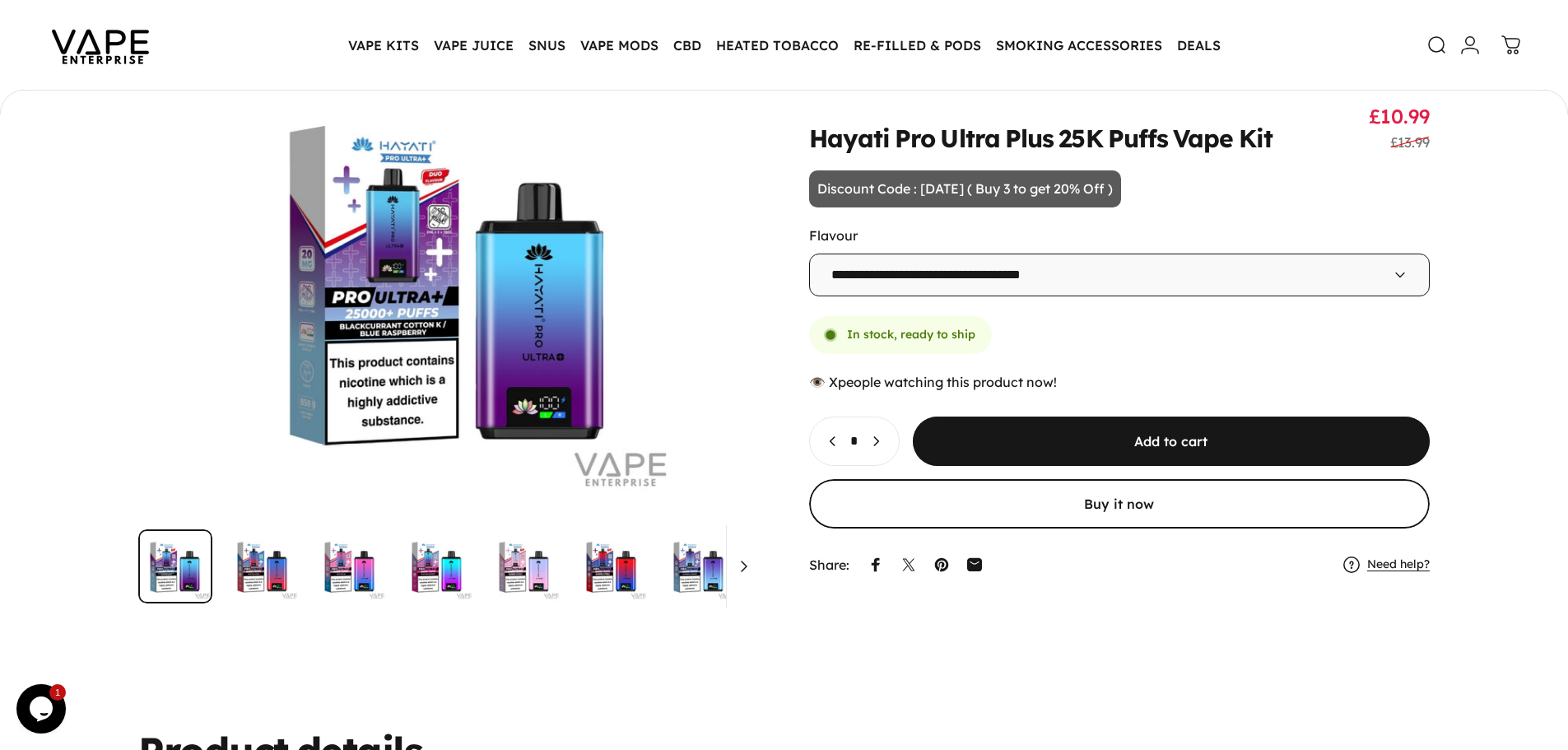
click at [830, 446] on icon "Decrease quantity for Hayati Pro Ultra Plus 25K Puffs Vape Kit" at bounding box center [833, 441] width 16 height 17
type input "*"
click at [1001, 416] on span "submit" at bounding box center [1170, 366] width 776 height 99
click at [1504, 50] on icon at bounding box center [1509, 46] width 20 height 20
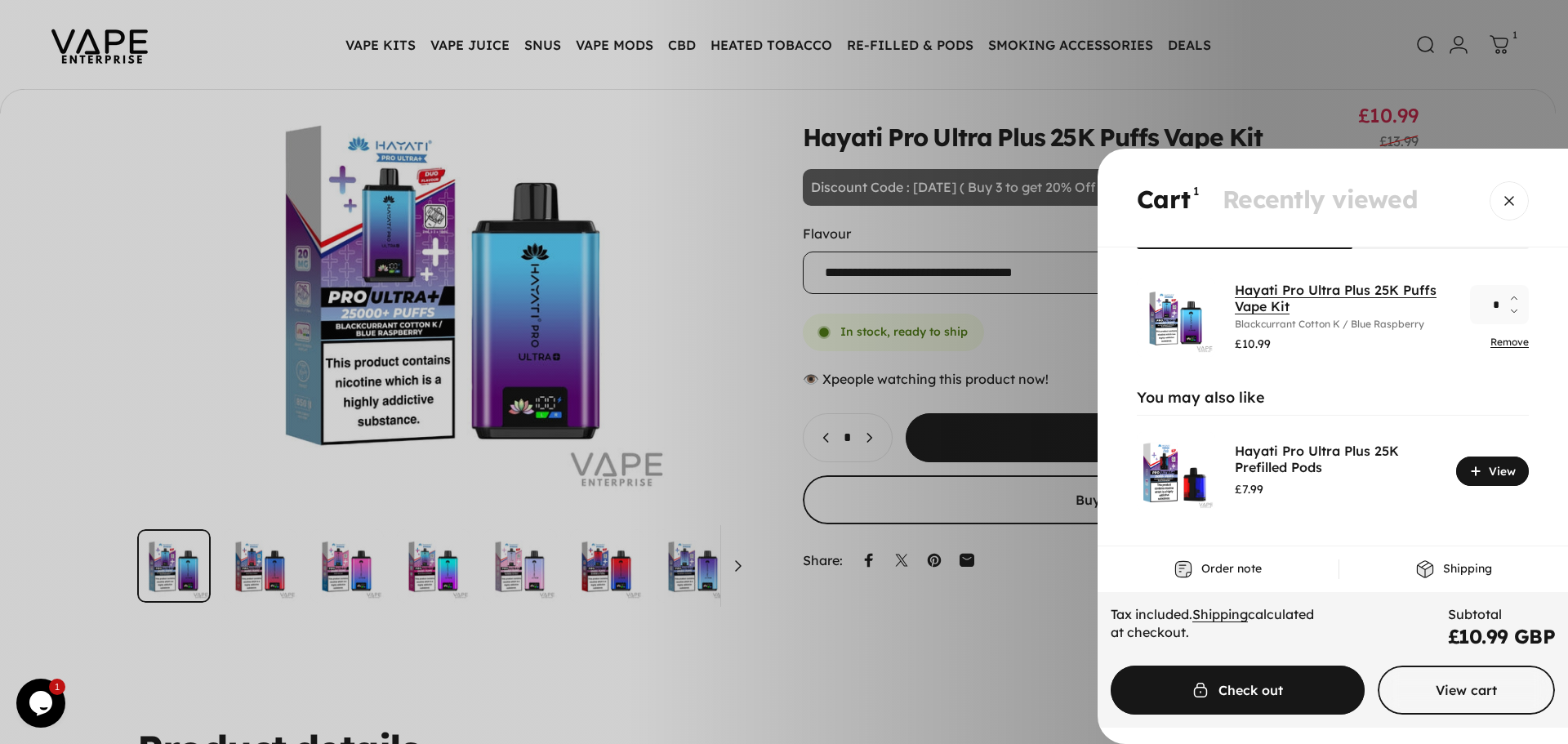
click at [1250, 296] on link "Hayati Pro Ultra Plus 25K Puffs Vape Kit" at bounding box center [1336, 298] width 201 height 33
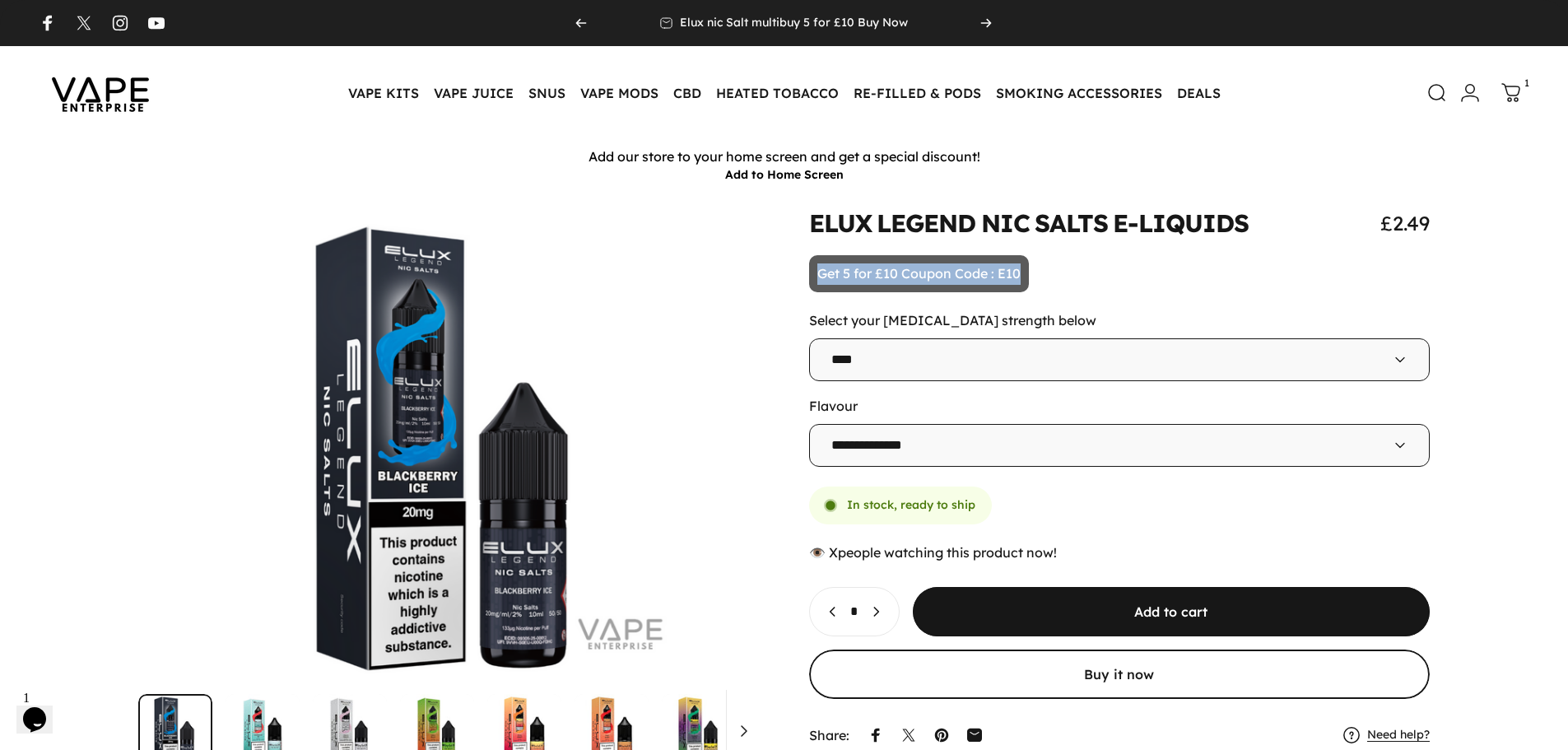
drag, startPoint x: 817, startPoint y: 271, endPoint x: 1042, endPoint y: 267, distance: 225.0
click at [1042, 267] on animate-element "**********" at bounding box center [1119, 481] width 621 height 541
copy p "Get 5 for £10 Coupon Code : E10"
click at [1063, 280] on animate-element "**********" at bounding box center [1119, 481] width 621 height 541
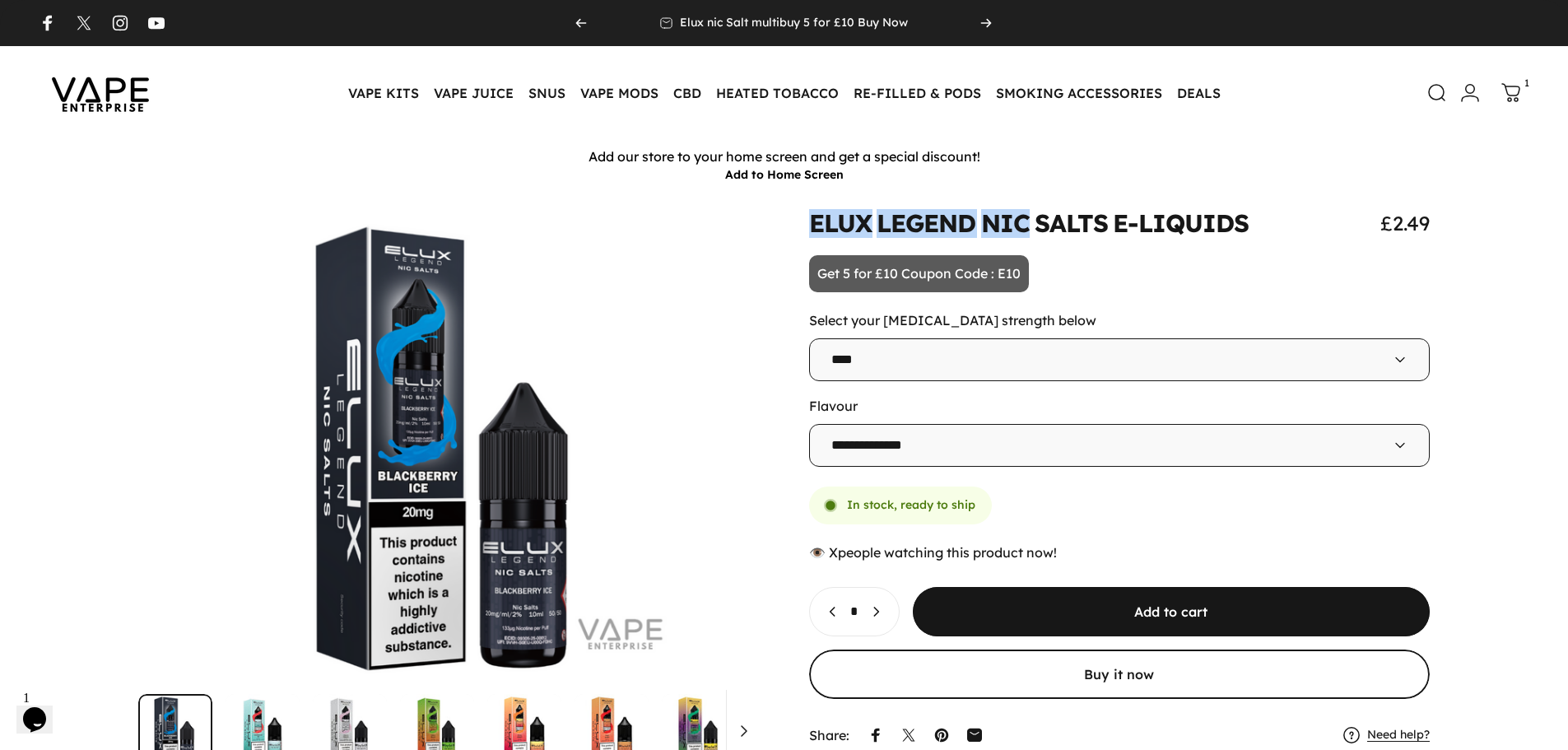
drag, startPoint x: 805, startPoint y: 224, endPoint x: 1084, endPoint y: 228, distance: 279.0
click at [1055, 229] on div at bounding box center [784, 489] width 1489 height 559
drag, startPoint x: 1084, startPoint y: 228, endPoint x: 1133, endPoint y: 227, distance: 49.0
click at [1133, 227] on split-words "ELUX LEGEND NIC SALTS E-LIQUIDS" at bounding box center [1029, 223] width 440 height 24
drag, startPoint x: 1126, startPoint y: 262, endPoint x: 935, endPoint y: 233, distance: 193.2
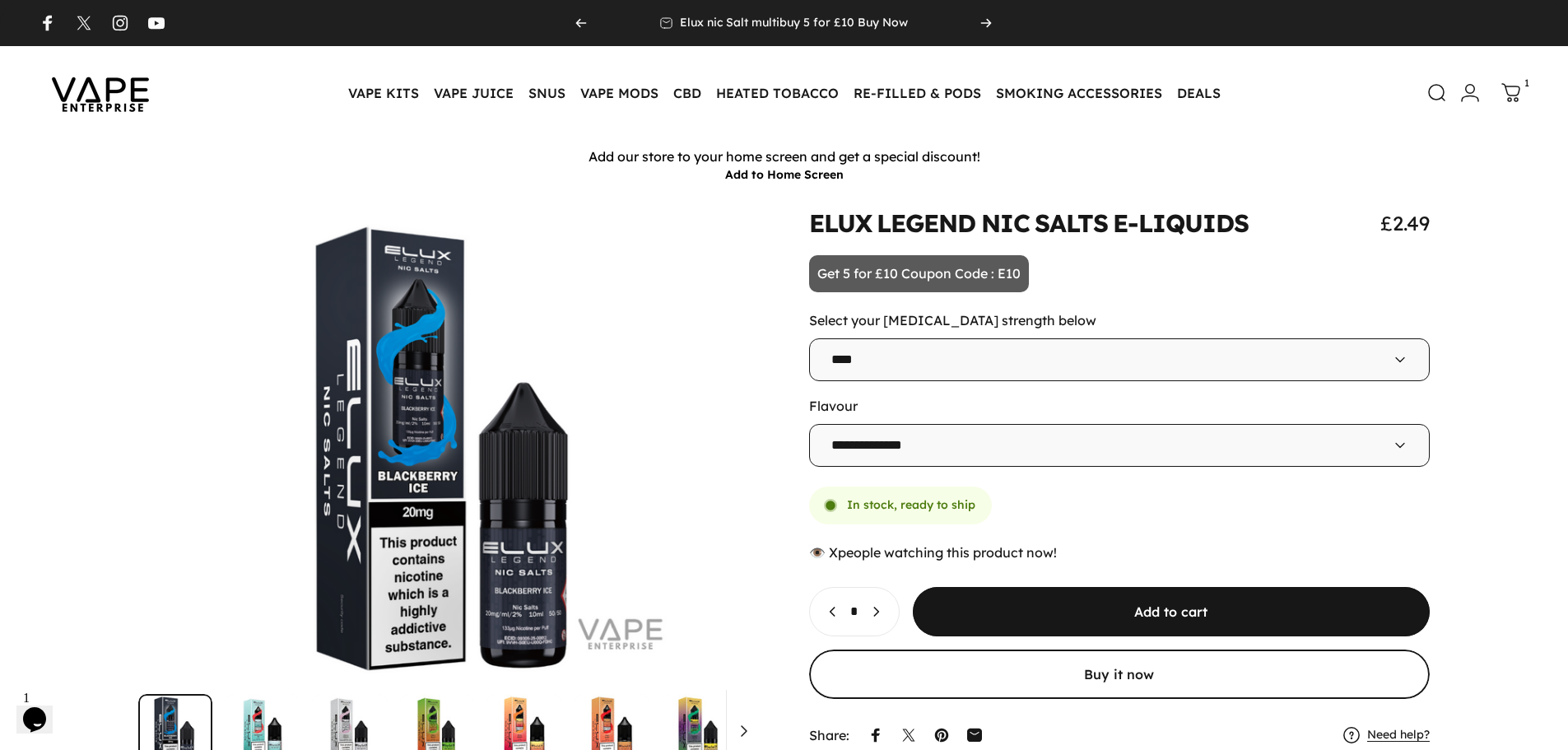
click at [1126, 262] on animate-element "**********" at bounding box center [1119, 481] width 621 height 541
drag, startPoint x: 810, startPoint y: 219, endPoint x: 1070, endPoint y: 219, distance: 260.0
click at [1006, 219] on split-words "ELUX LEGEND NIC SALTS E-LIQUIDS" at bounding box center [1029, 223] width 440 height 24
drag, startPoint x: 1070, startPoint y: 219, endPoint x: 1154, endPoint y: 211, distance: 84.4
click at [1154, 211] on split-words "ELUX LEGEND NIC SALTS E-LIQUIDS" at bounding box center [1029, 223] width 440 height 24
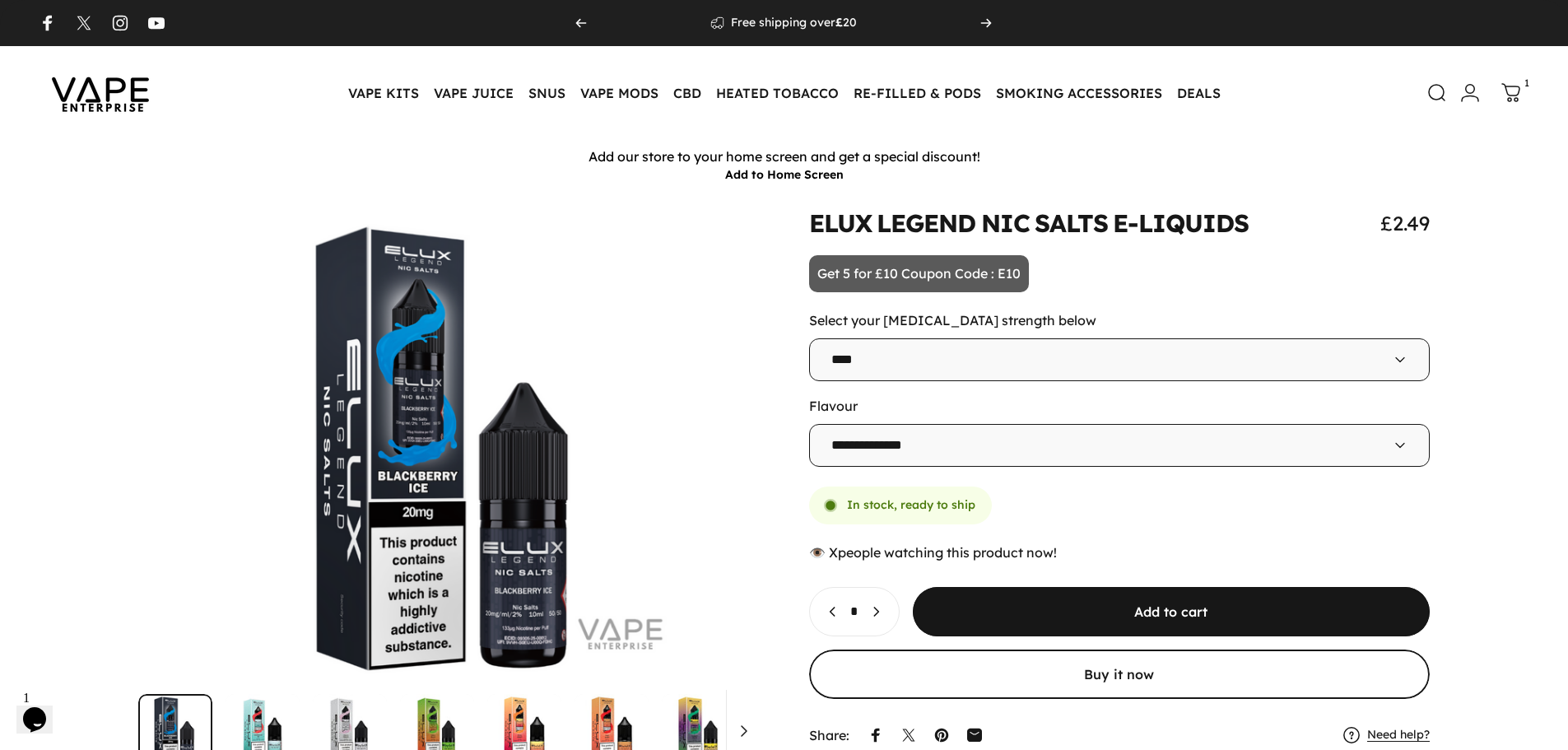
click at [1051, 252] on animate-element "**********" at bounding box center [1119, 481] width 621 height 541
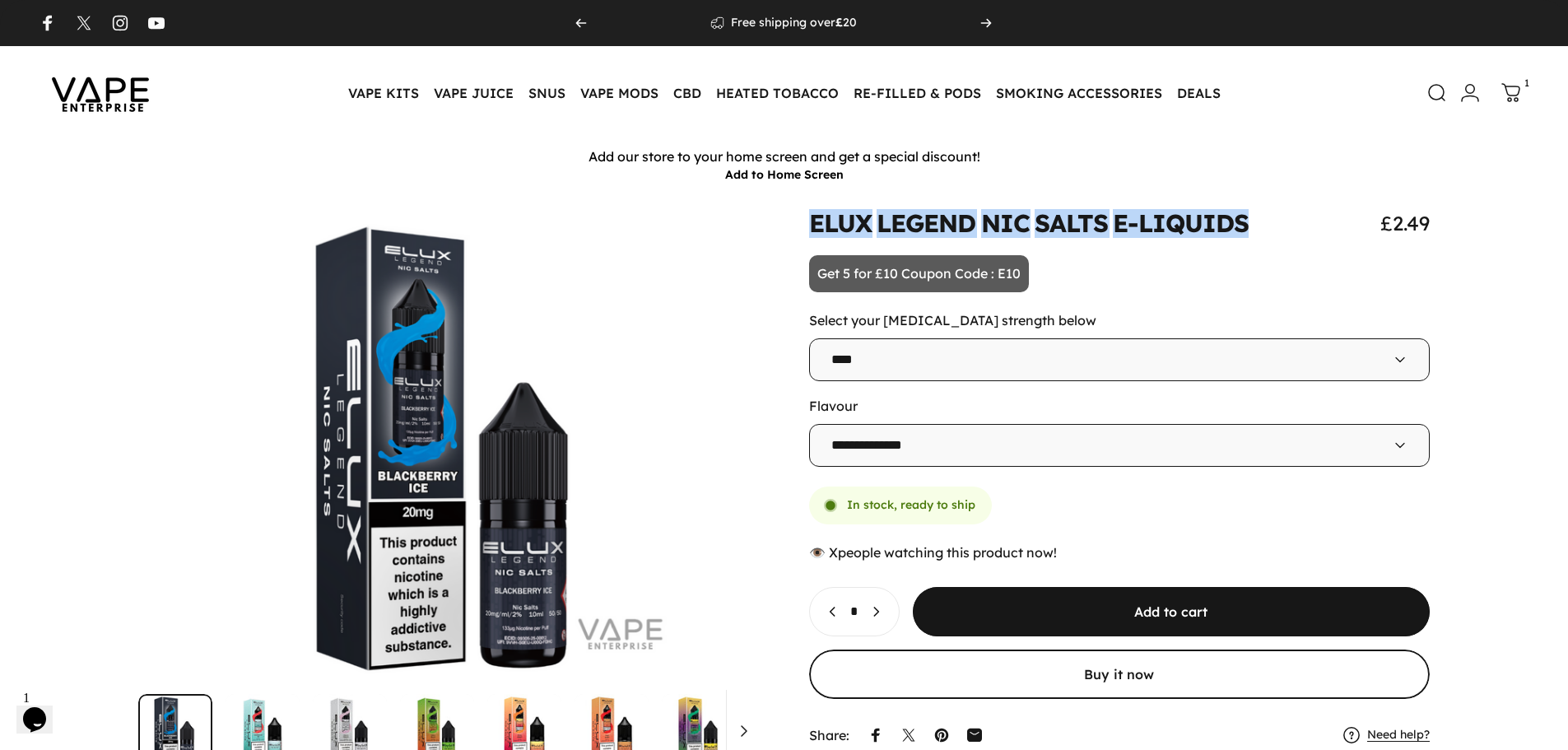
drag, startPoint x: 808, startPoint y: 216, endPoint x: 1274, endPoint y: 196, distance: 466.4
click at [1274, 196] on div at bounding box center [784, 515] width 1568 height 647
copy split-words "ELUX LEGEND NIC SALTS E-LIQUIDS"
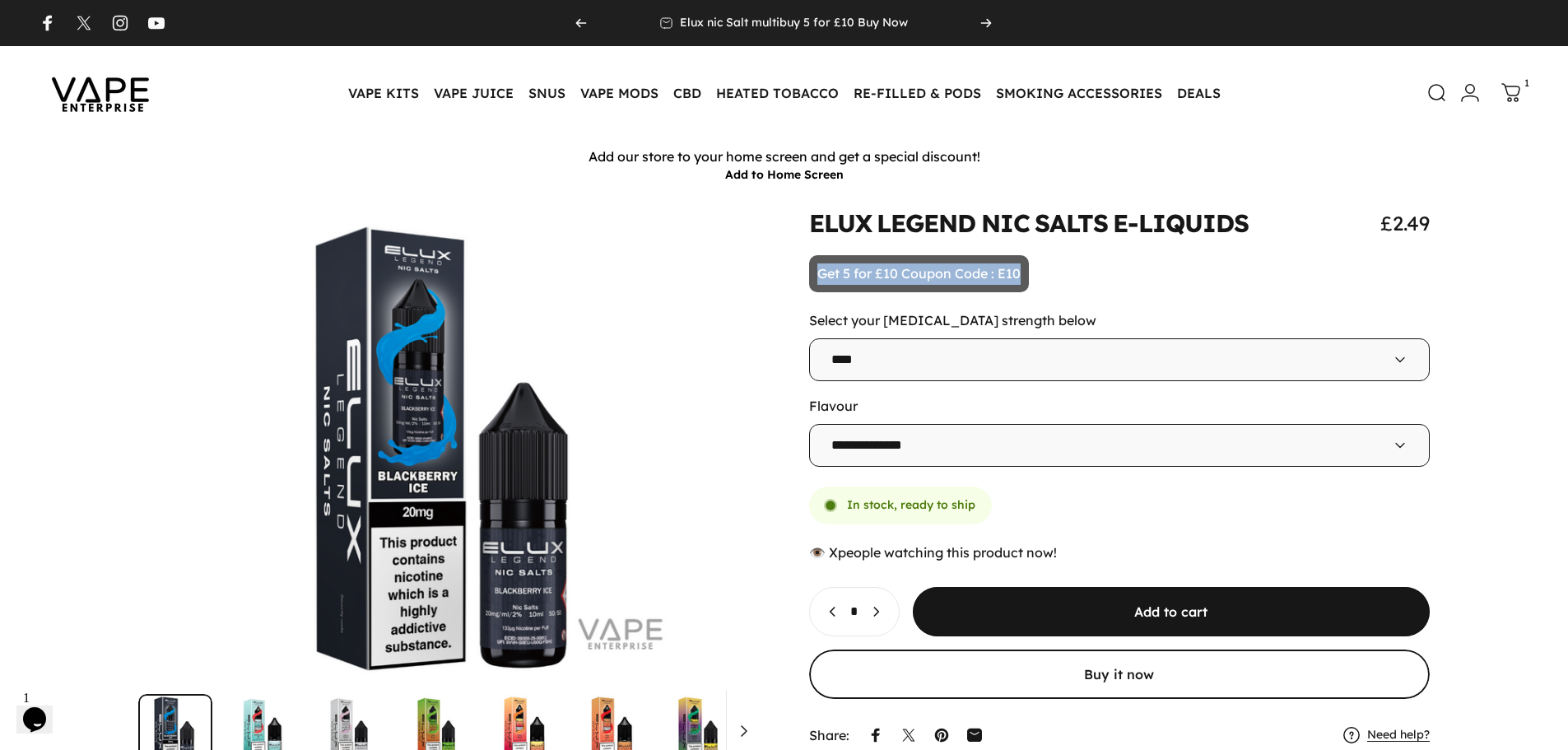
drag, startPoint x: 817, startPoint y: 271, endPoint x: 1077, endPoint y: 271, distance: 260.0
click at [1077, 271] on animate-element "**********" at bounding box center [1119, 481] width 621 height 541
copy p "Get 5 for £10 Coupon Code : E10"
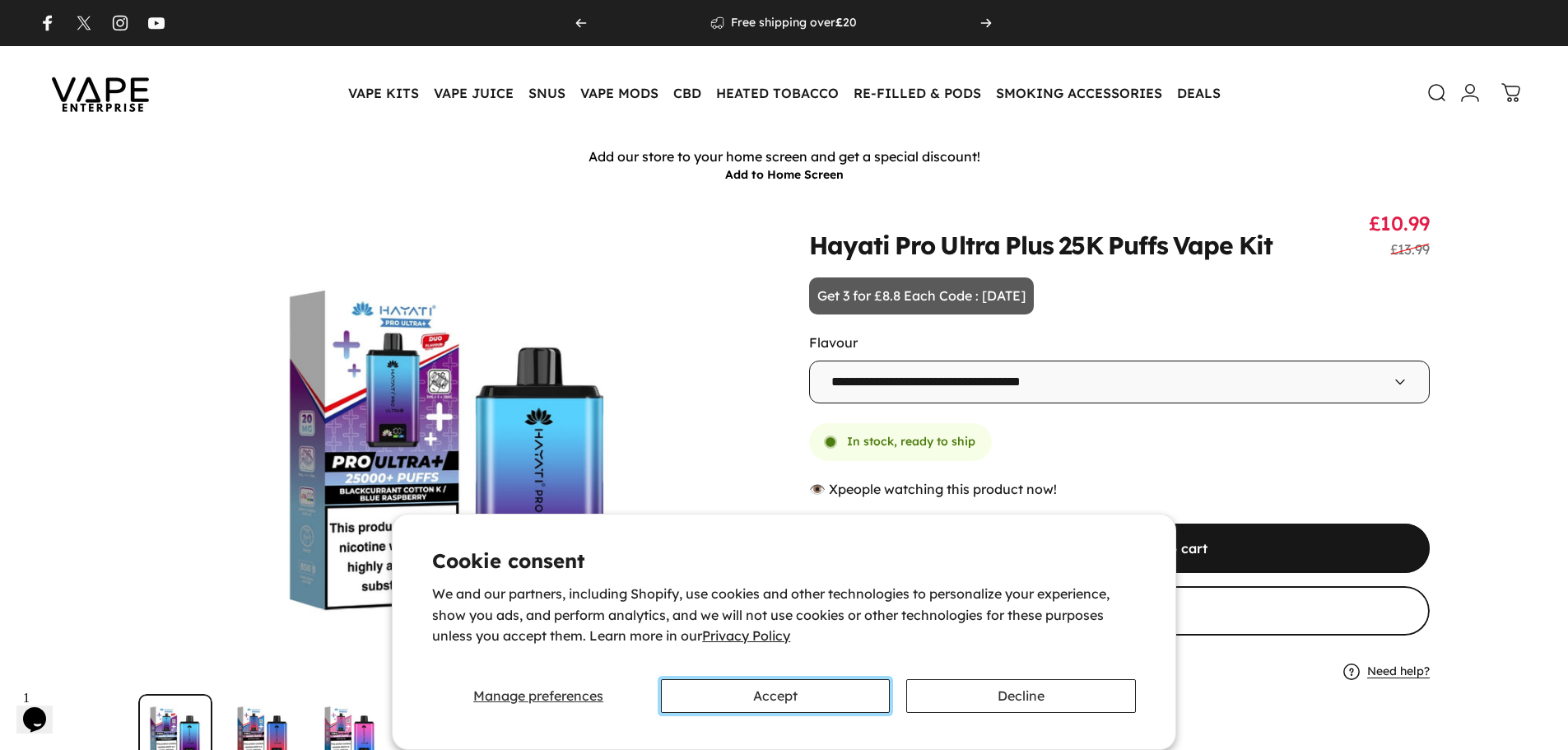
click at [793, 684] on button "Accept" at bounding box center [775, 696] width 228 height 34
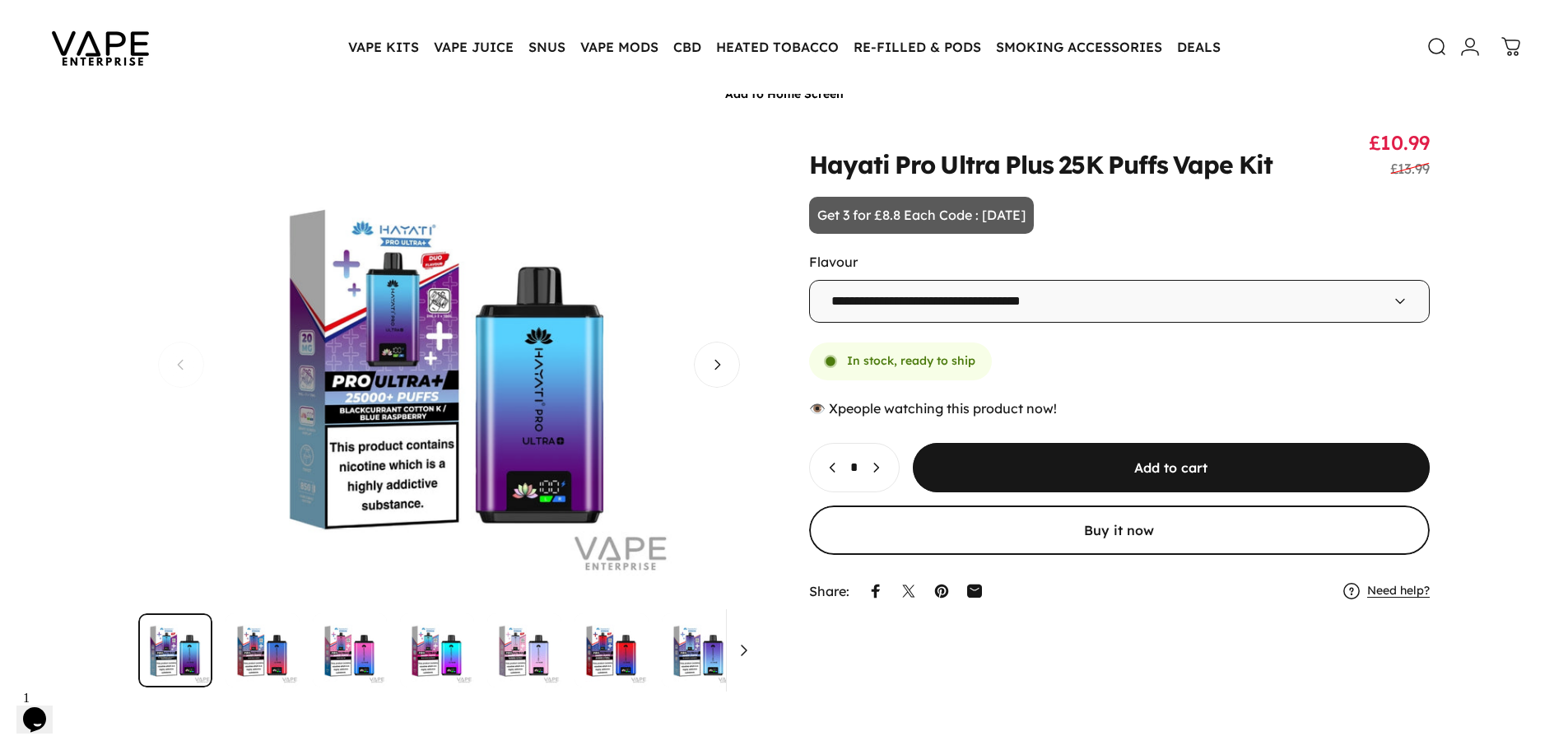
scroll to position [83, 0]
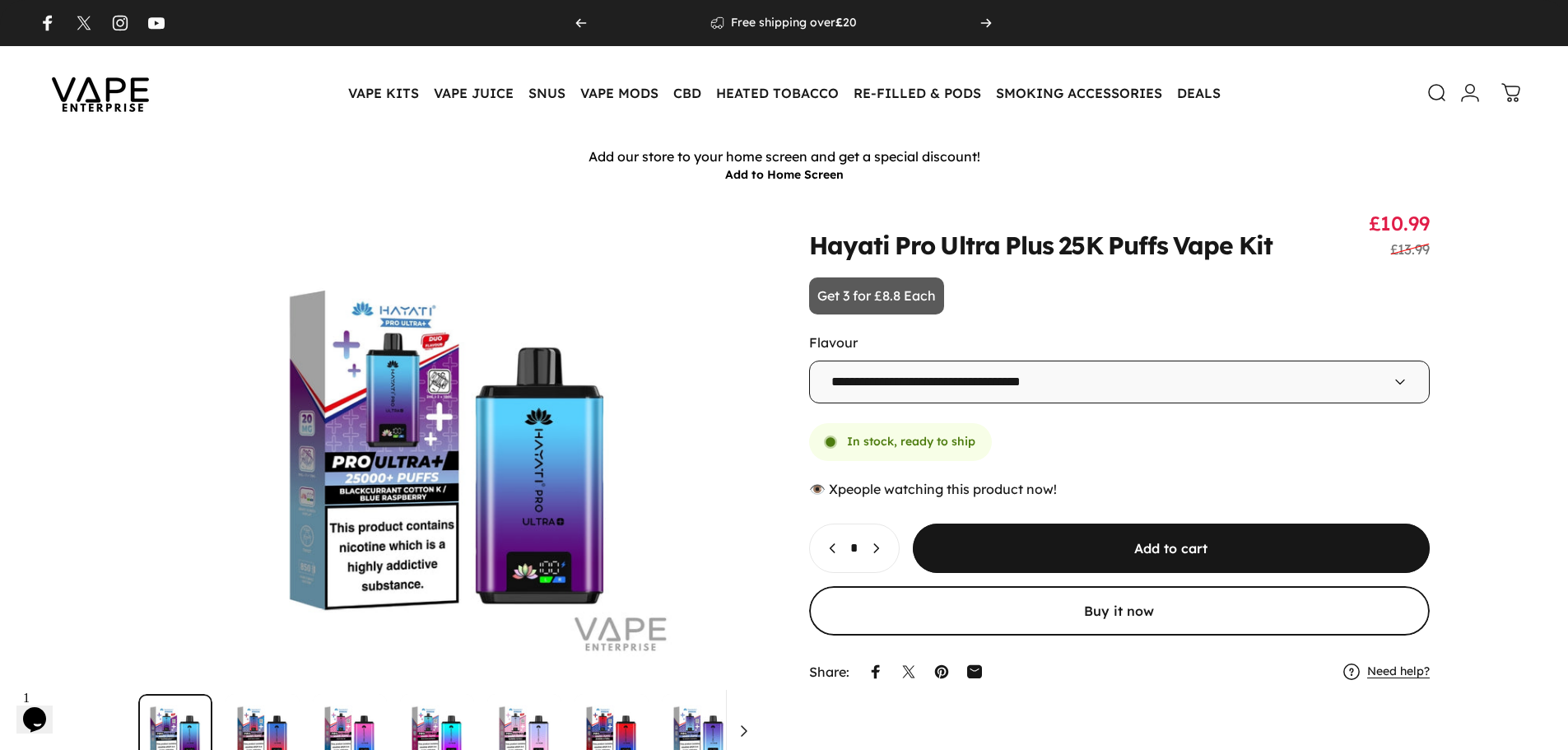
click at [882, 393] on select "**********" at bounding box center [1119, 382] width 621 height 43
click at [809, 361] on select "**********" at bounding box center [1119, 382] width 621 height 43
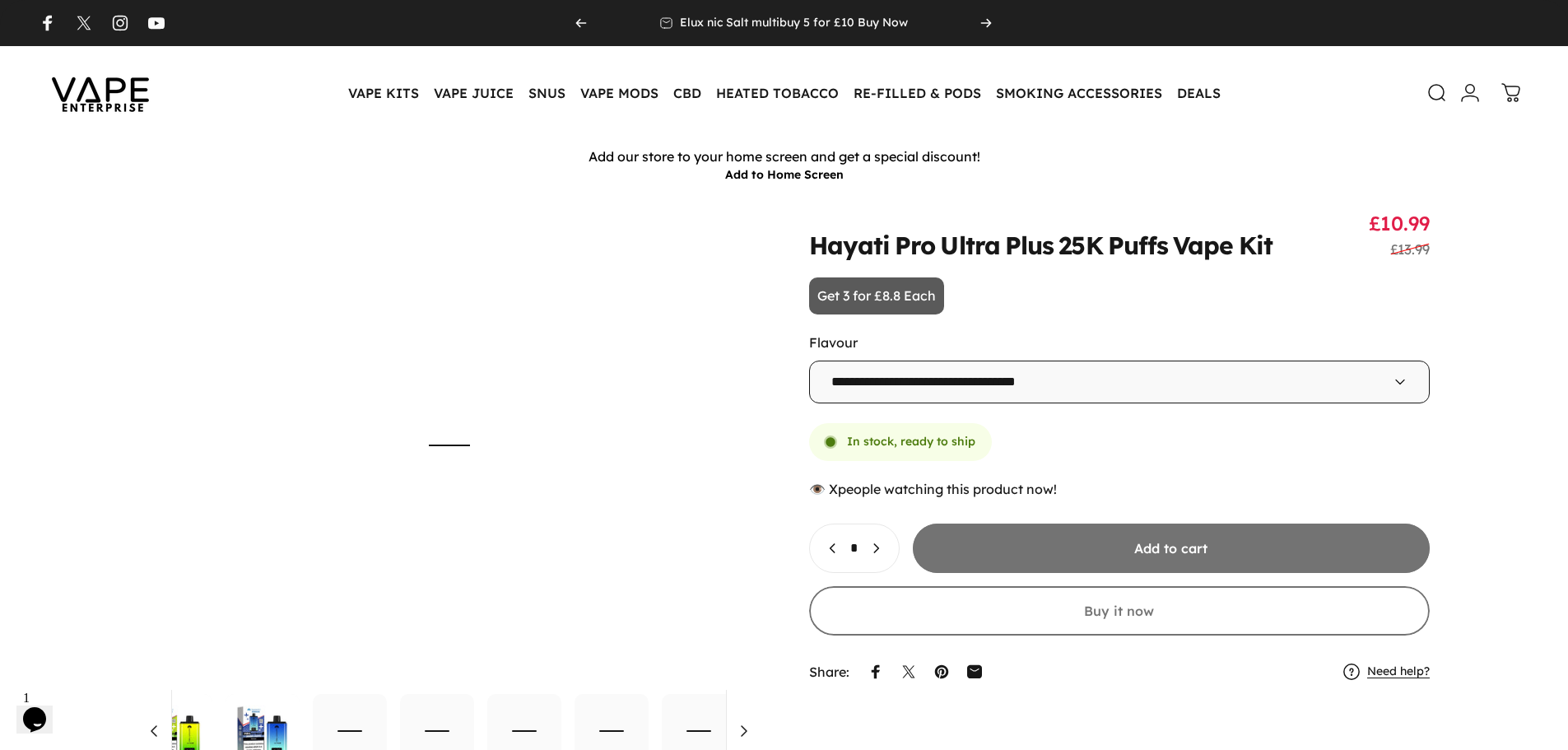
click at [1026, 392] on select "**********" at bounding box center [1119, 382] width 621 height 43
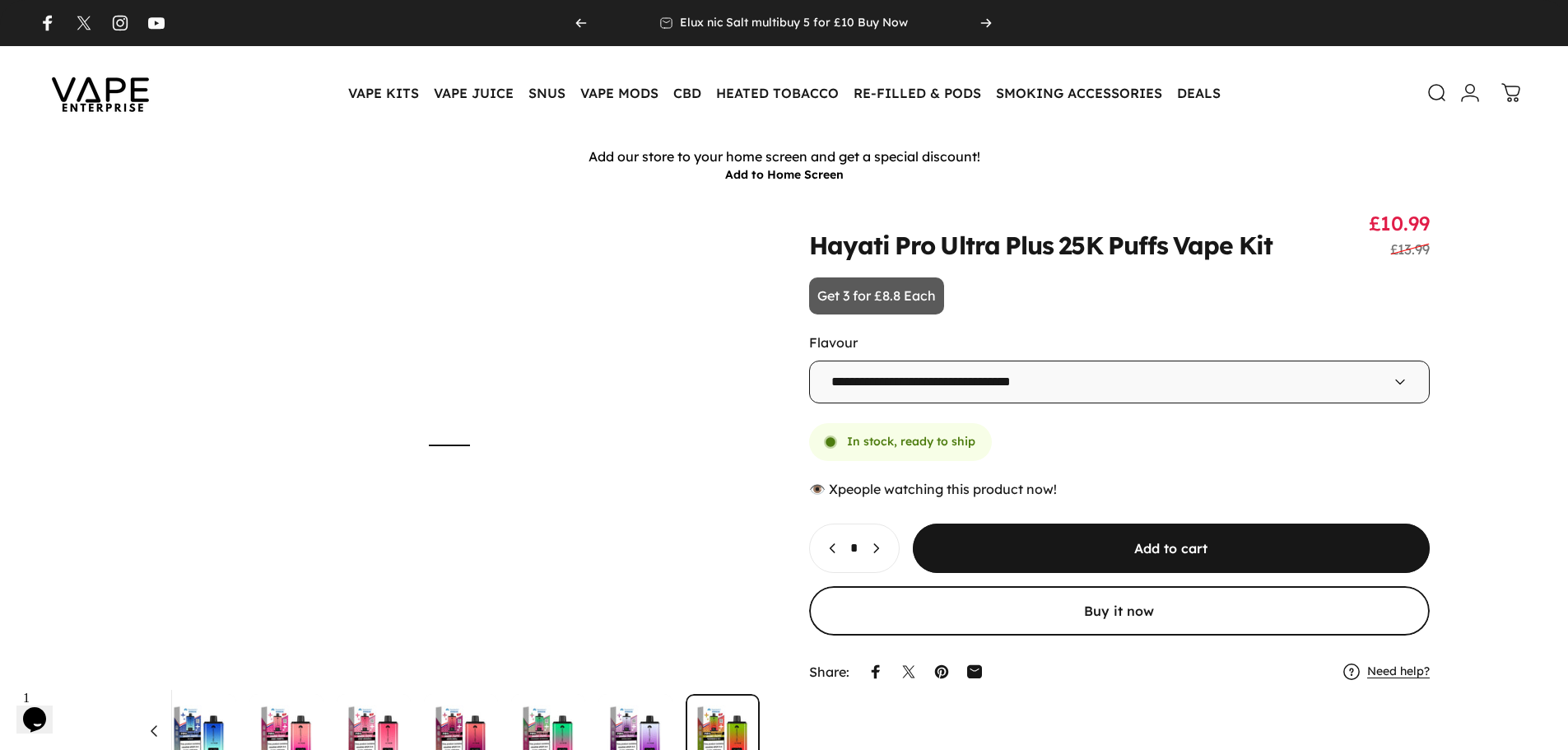
click at [809, 361] on select "**********" at bounding box center [1119, 382] width 621 height 43
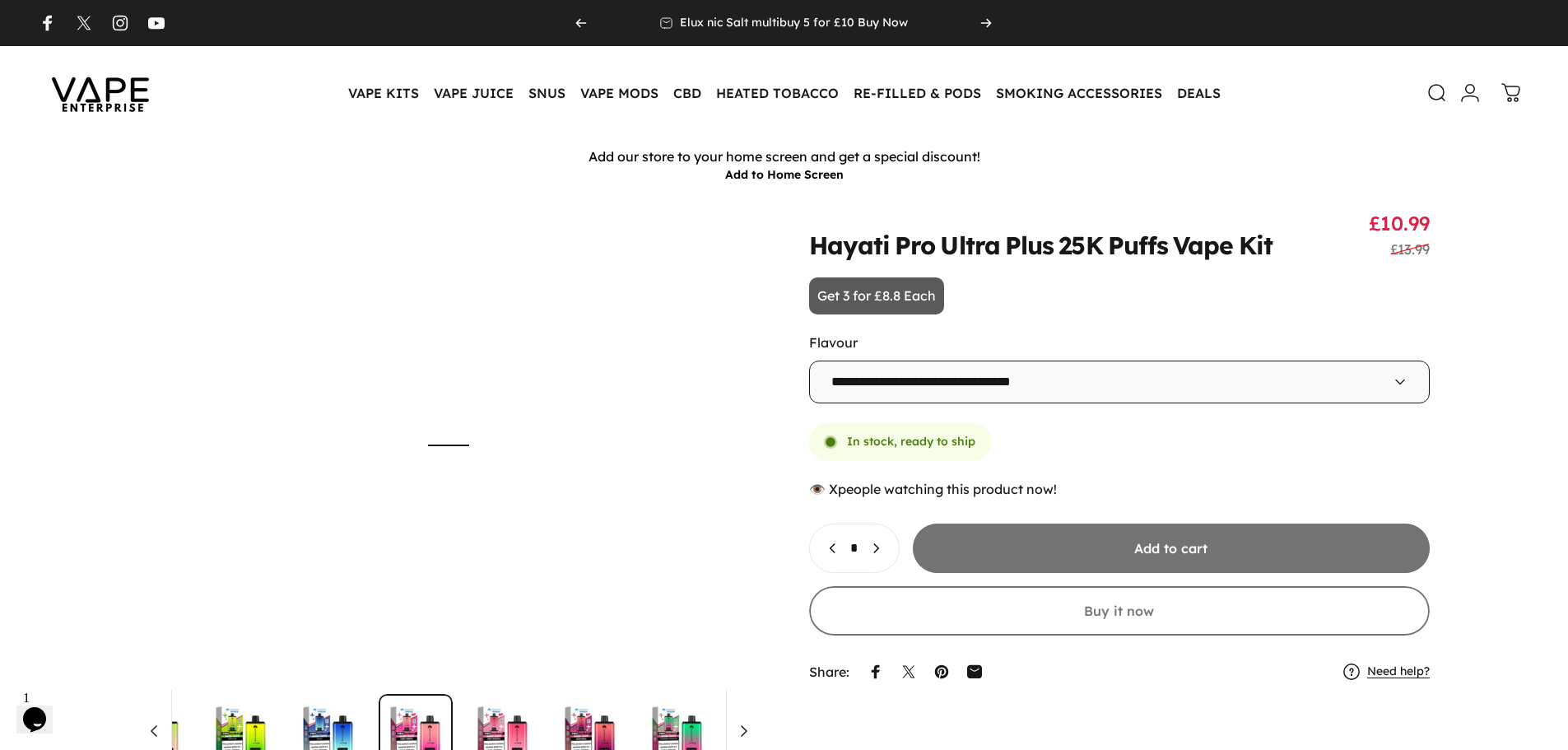
scroll to position [0, 949]
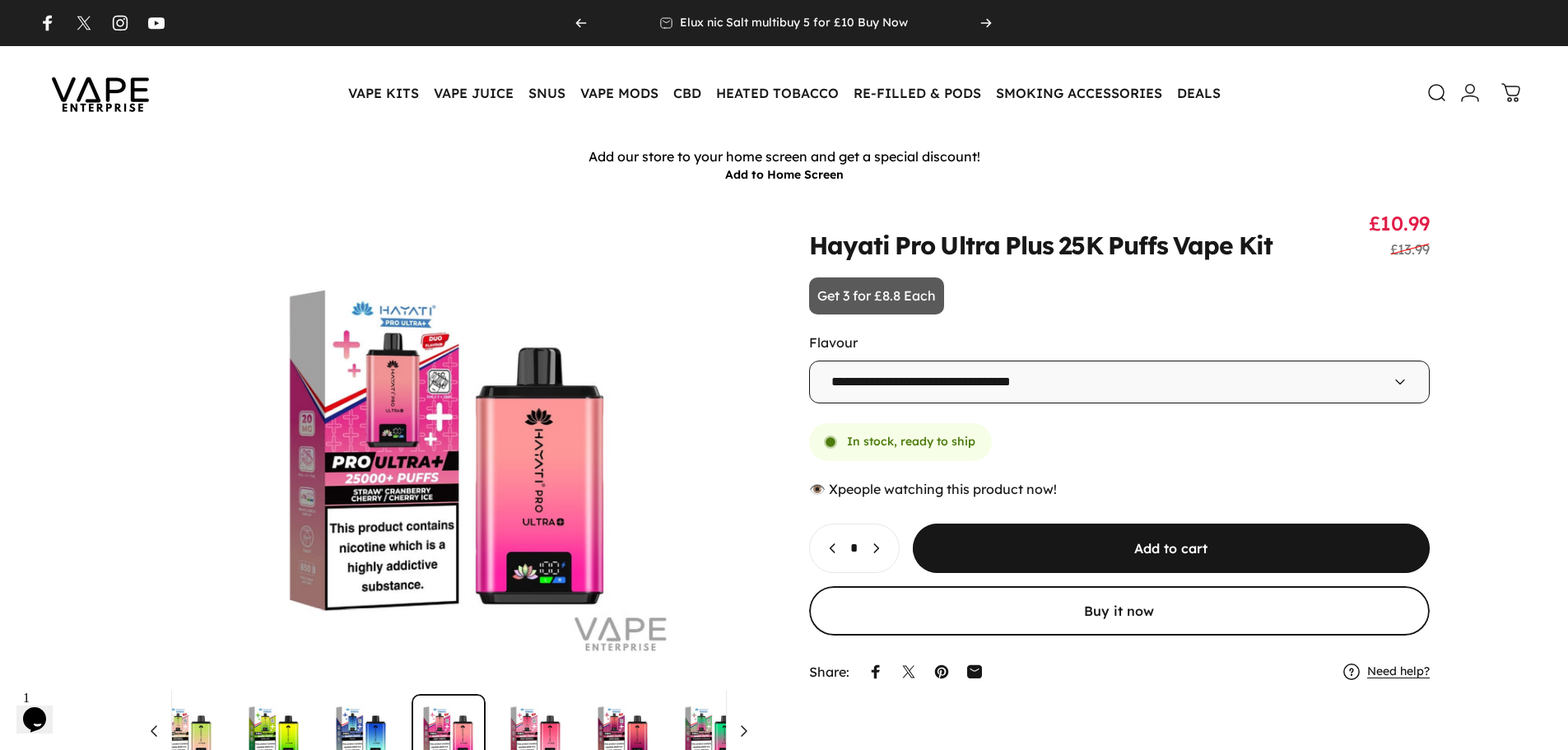
click at [844, 399] on select "**********" at bounding box center [1119, 382] width 621 height 43
select select "**********"
click at [809, 361] on select "**********" at bounding box center [1119, 382] width 621 height 43
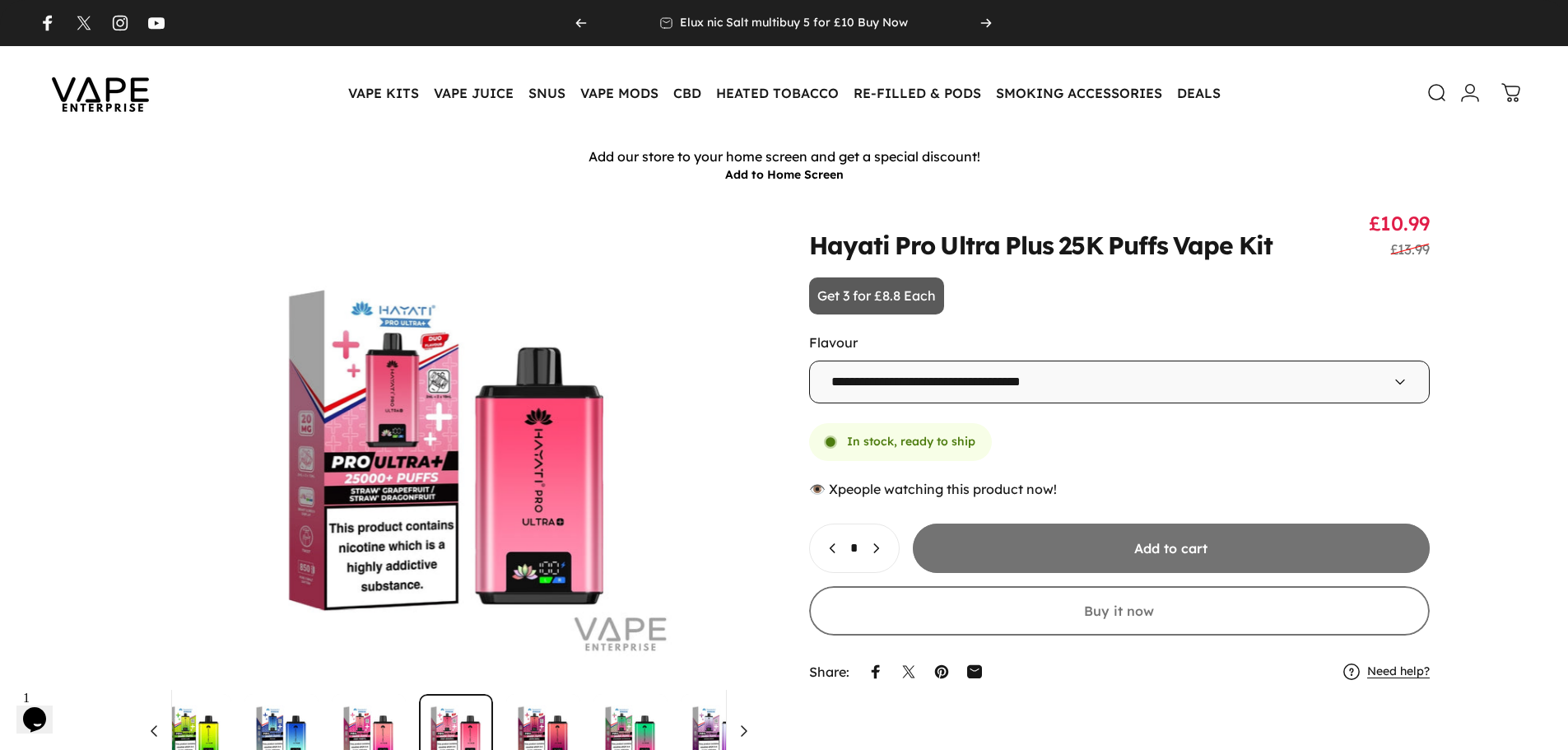
scroll to position [0, 1035]
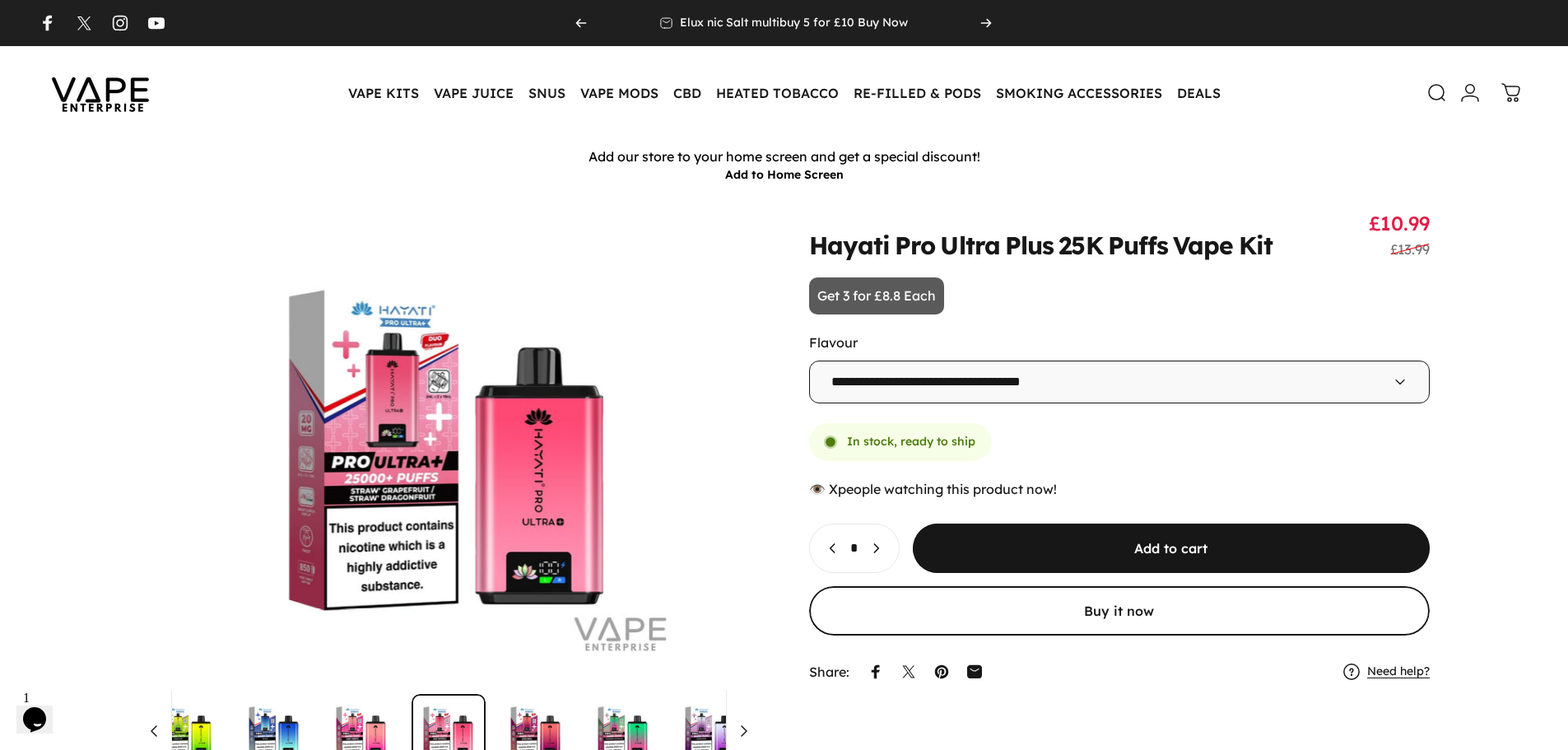
click at [78, 92] on img at bounding box center [101, 93] width 148 height 78
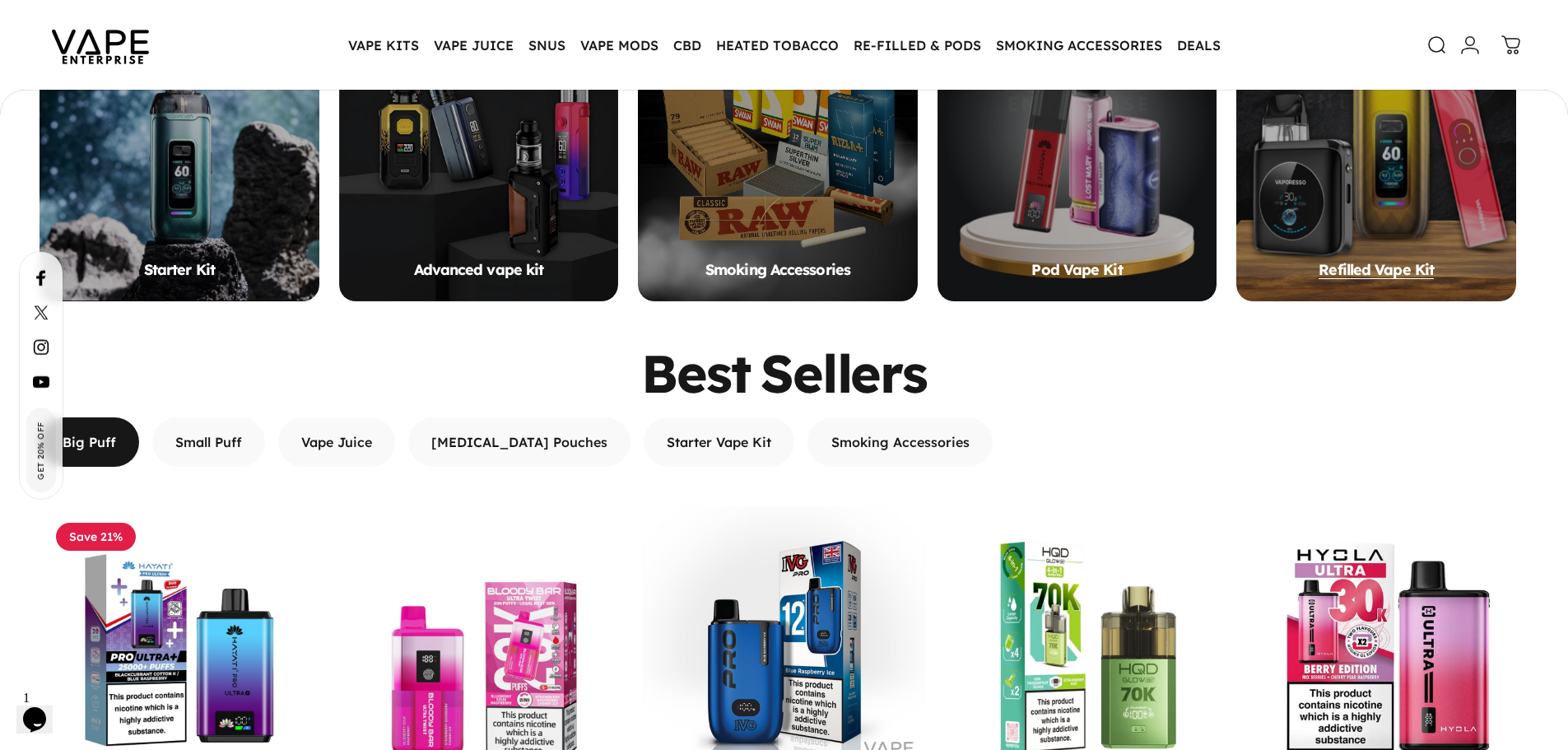
scroll to position [1307, 0]
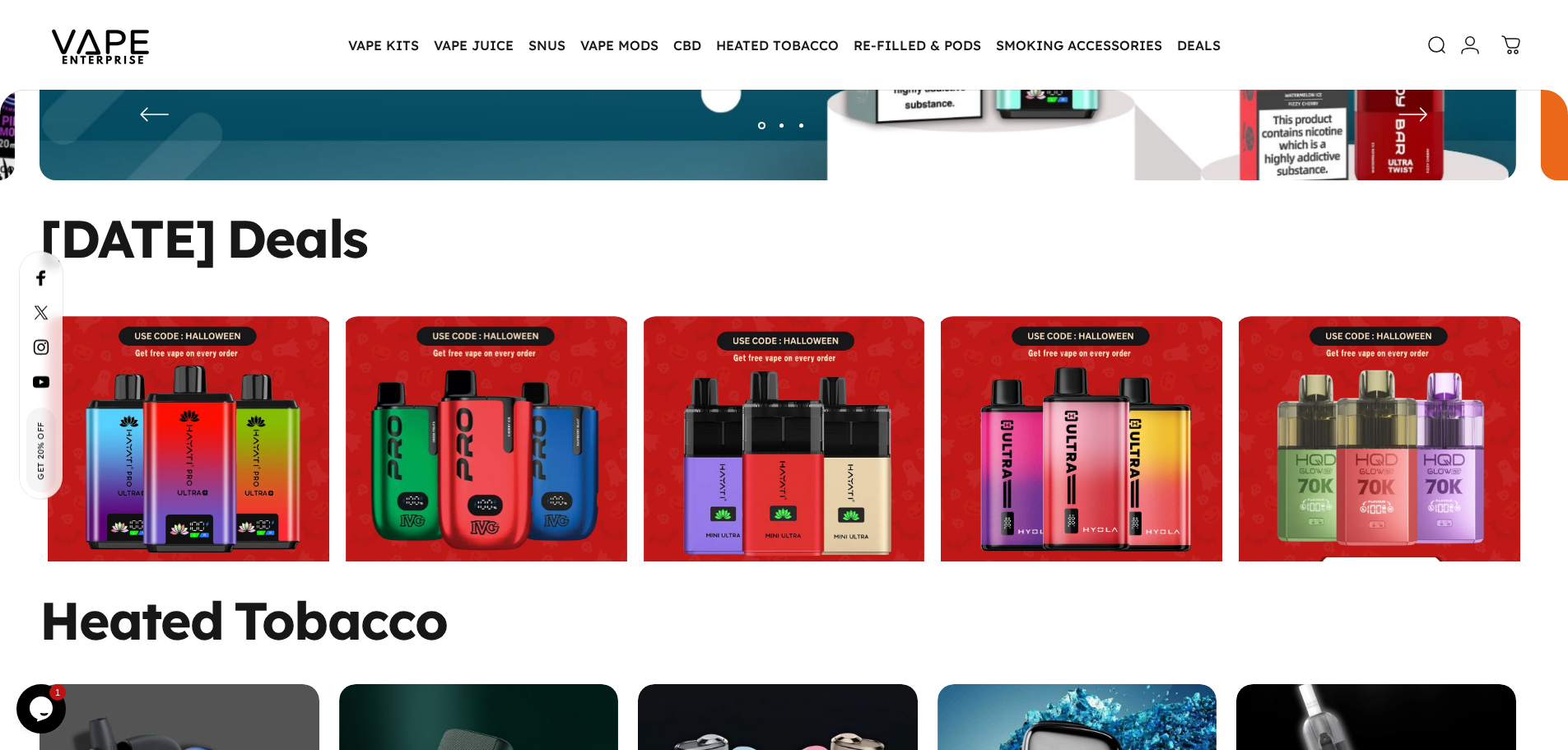
scroll to position [490, 0]
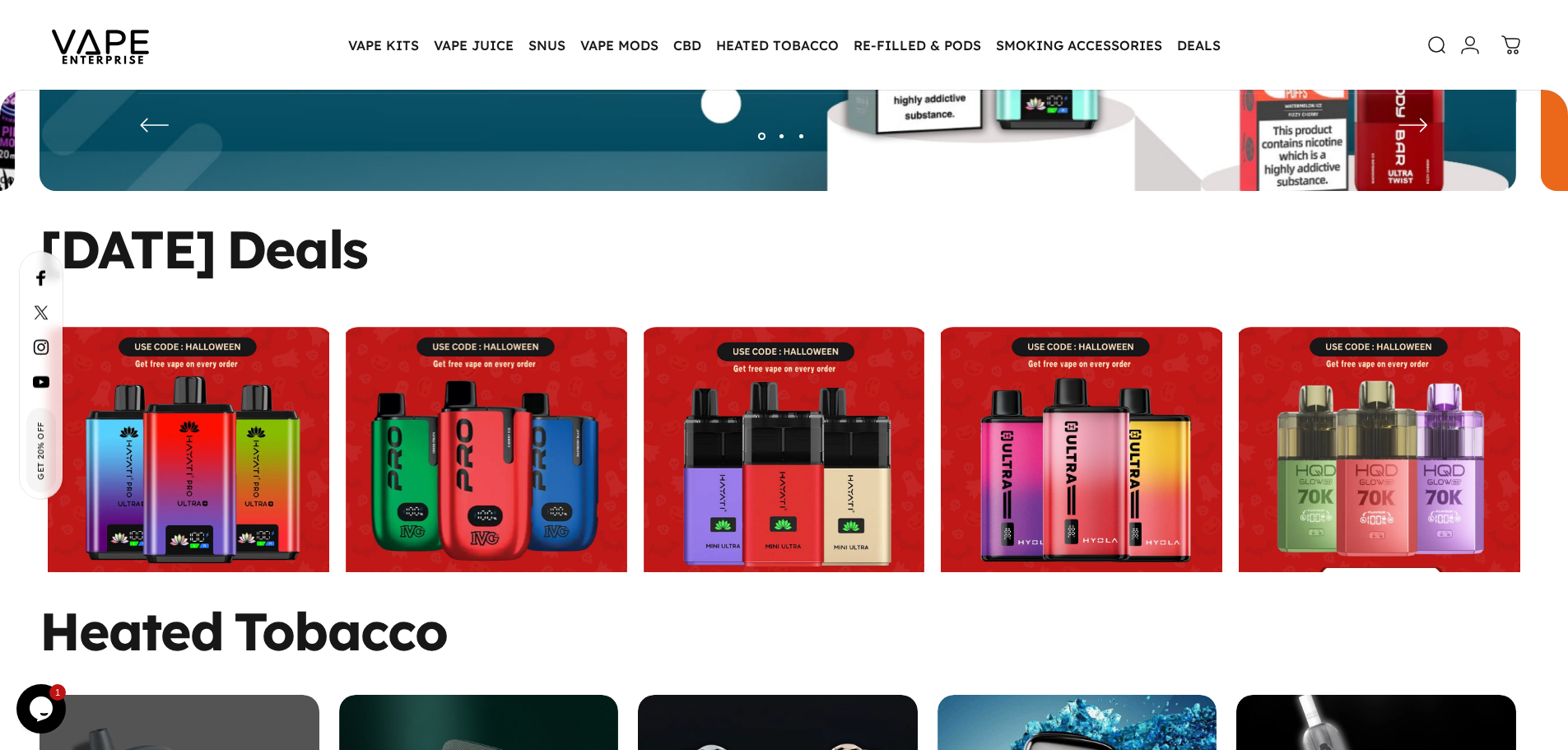
click at [687, 234] on div "Halloween Deals" at bounding box center [784, 248] width 1489 height 50
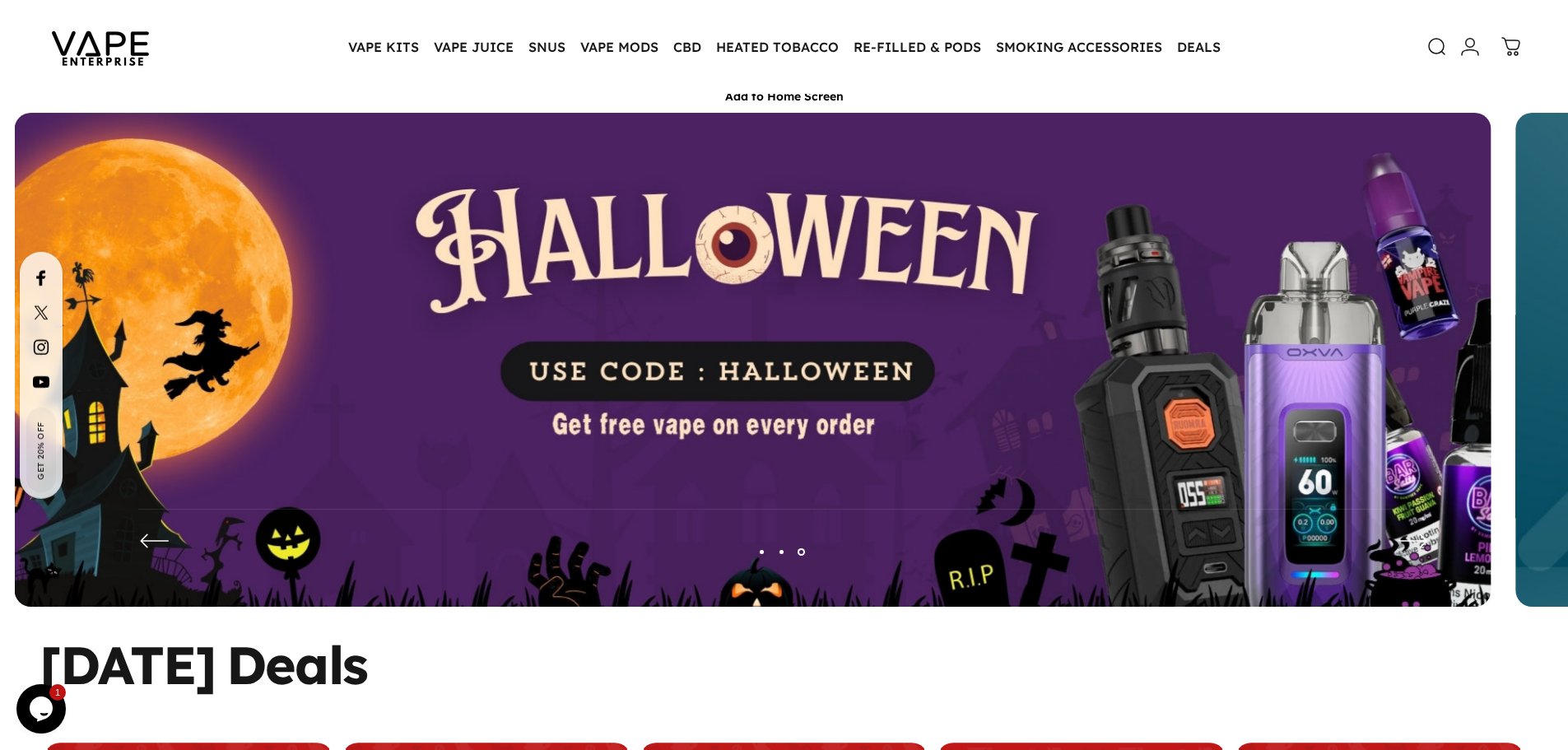
scroll to position [0, 0]
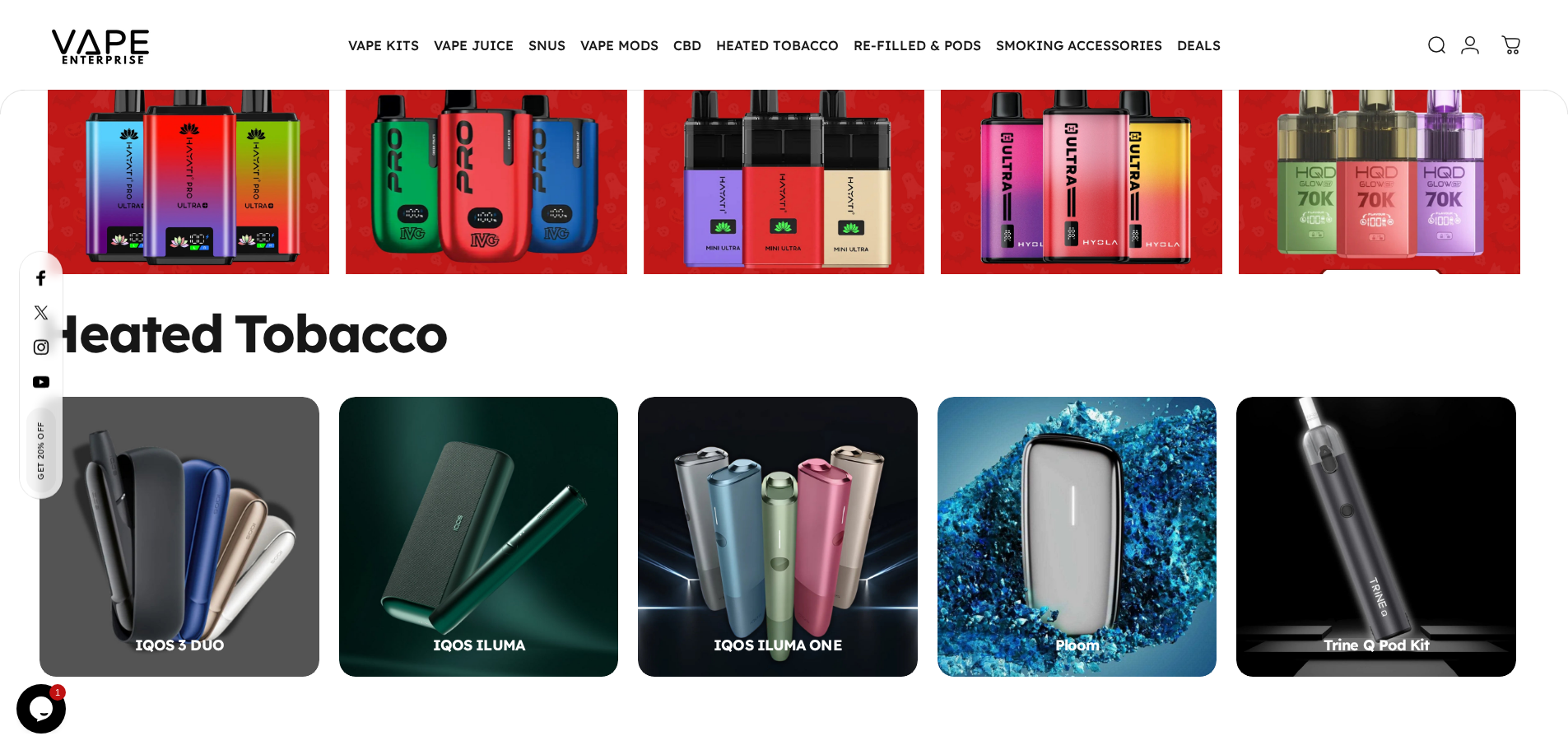
scroll to position [541, 0]
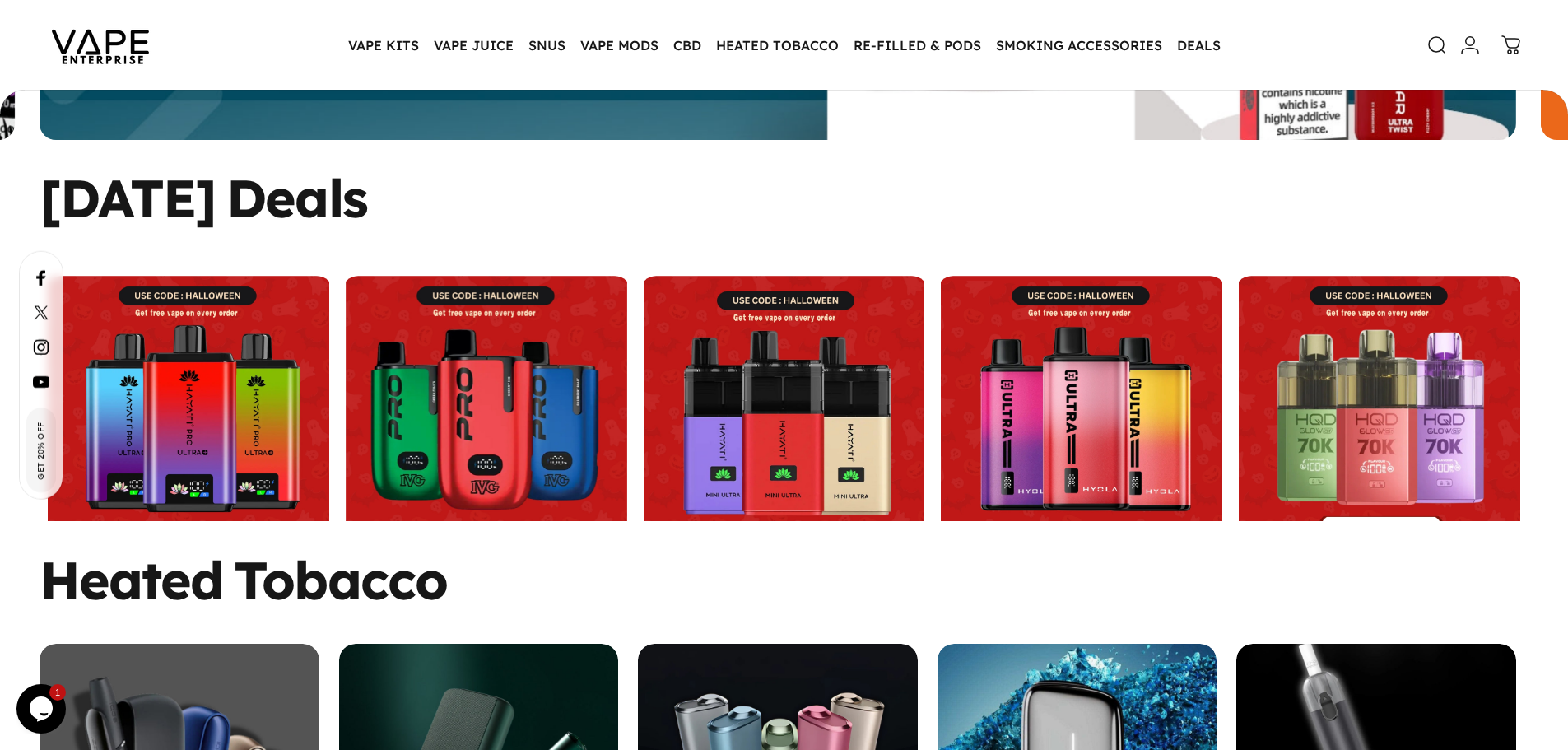
click at [510, 366] on link at bounding box center [486, 416] width 290 height 281
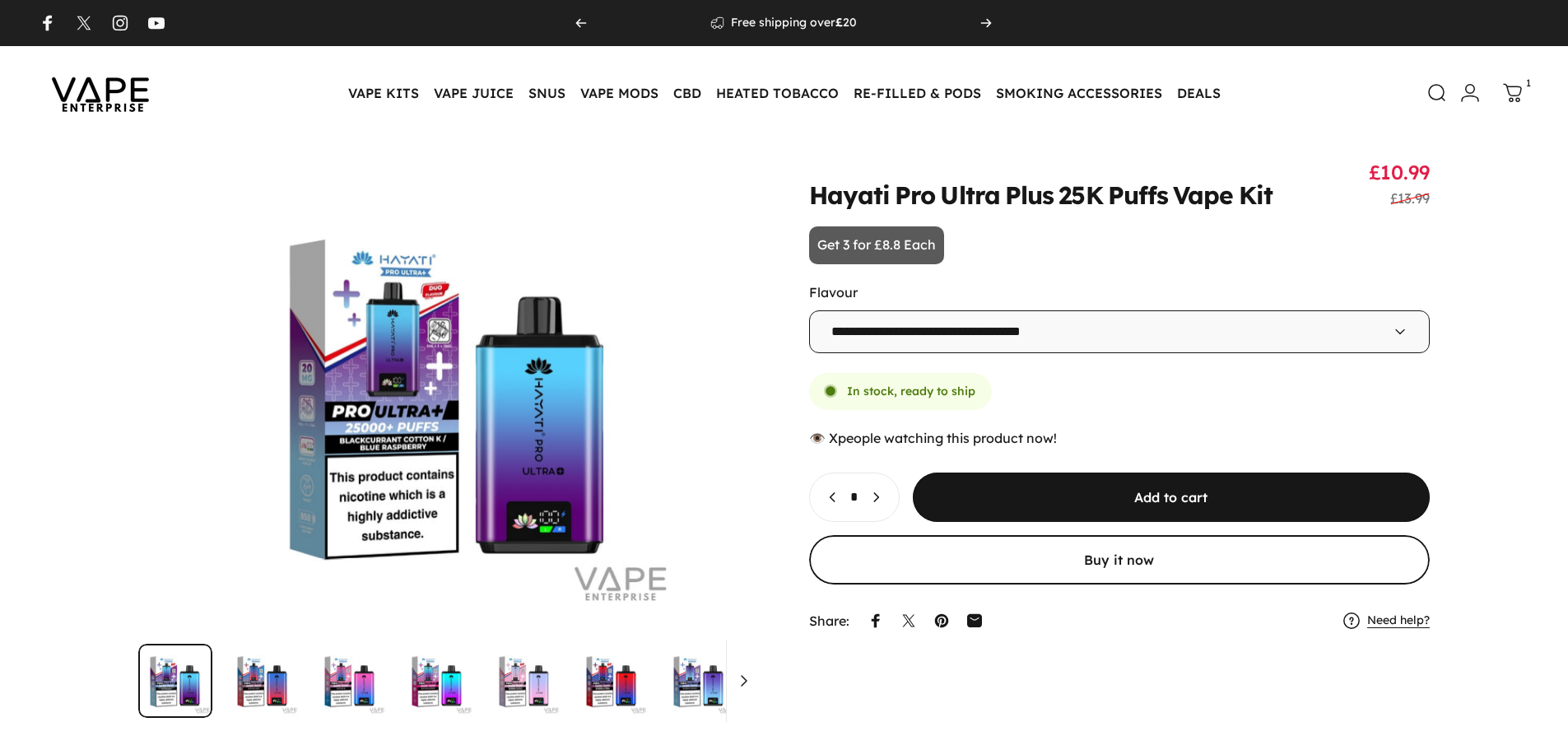
click at [1519, 94] on icon at bounding box center [1512, 92] width 17 height 17
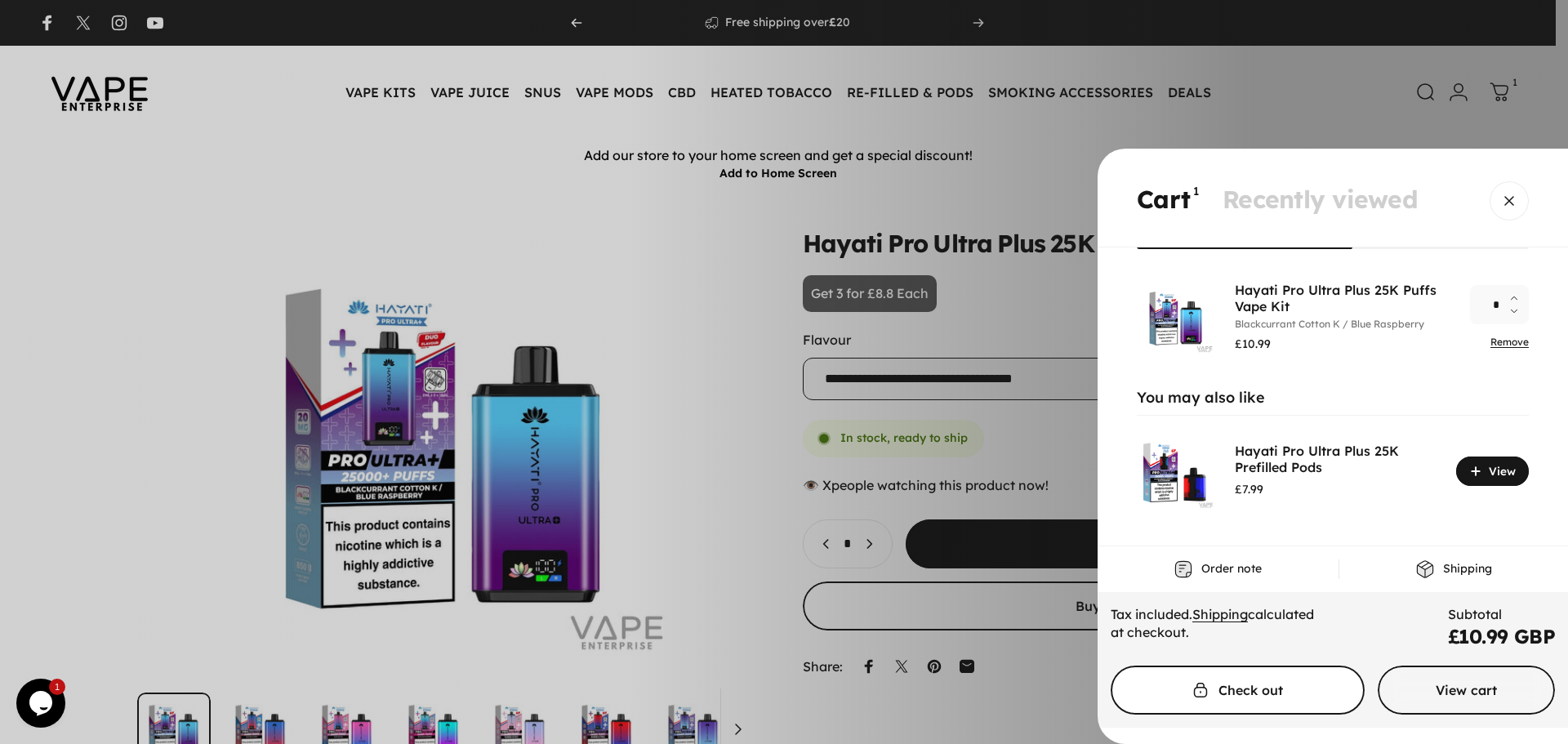
click at [1267, 687] on span "Cart" at bounding box center [1237, 690] width 381 height 98
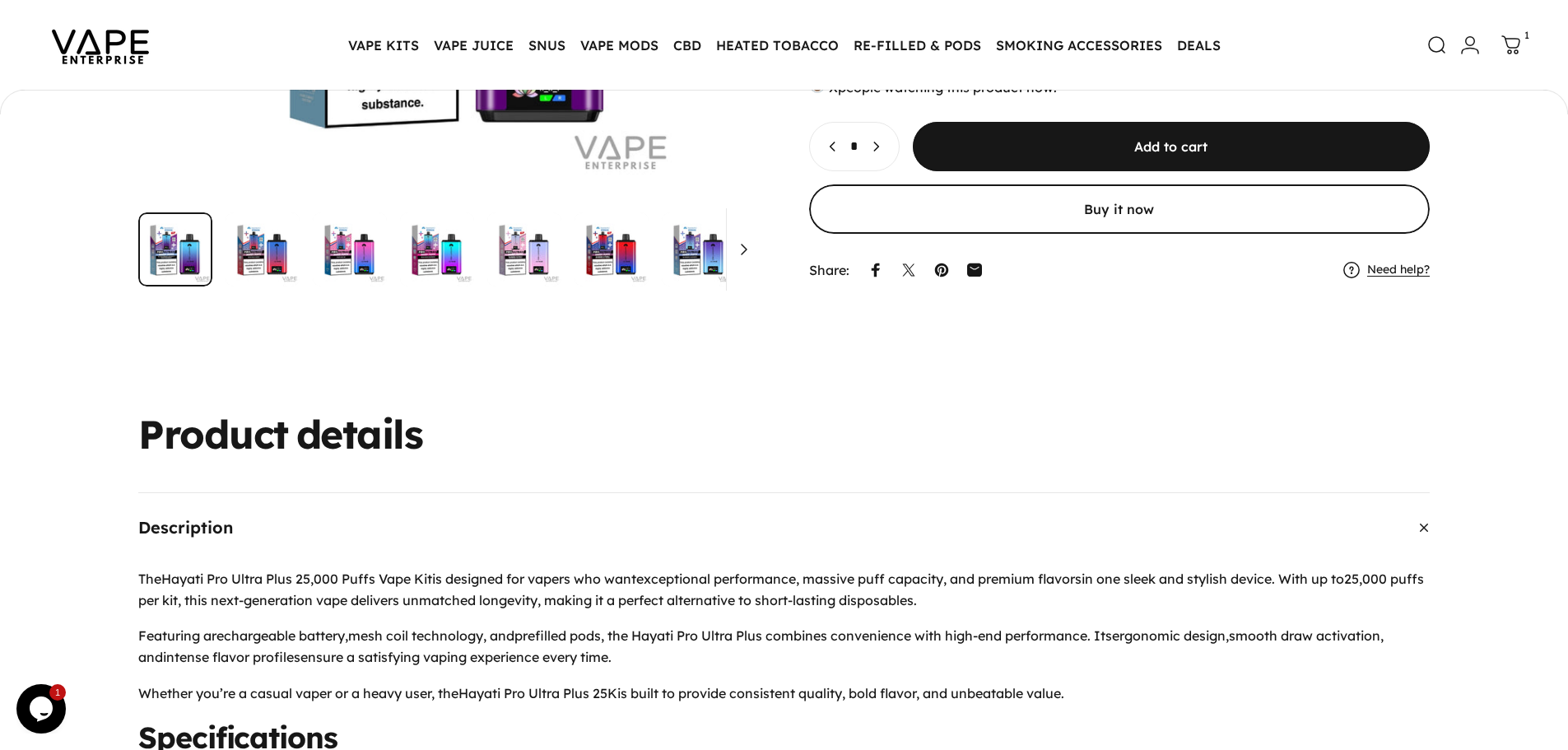
scroll to position [211, 0]
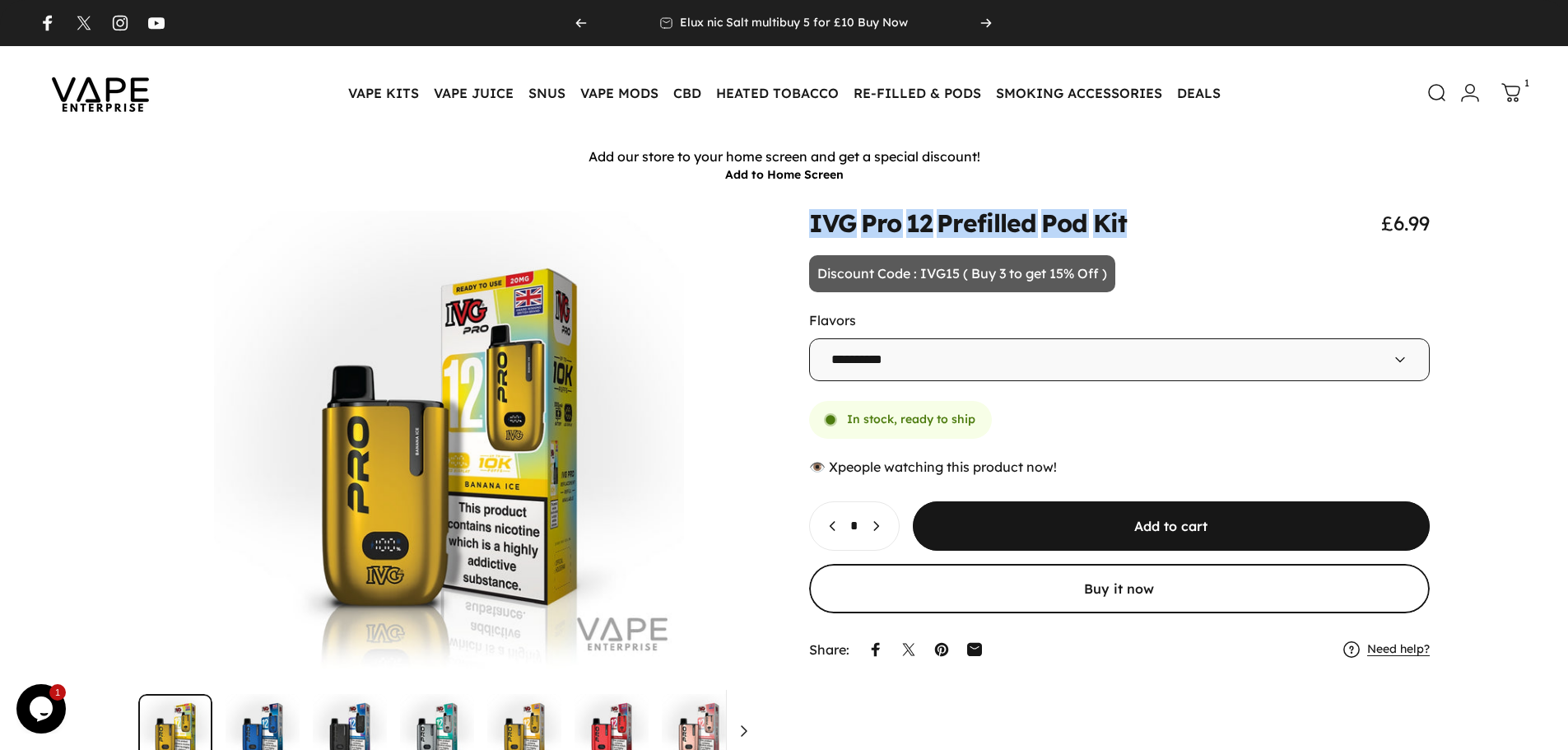
drag, startPoint x: 809, startPoint y: 224, endPoint x: 1133, endPoint y: 220, distance: 324.0
click at [1133, 220] on div "IVG Pro 12 Prefilled Pod Kit £6.99" at bounding box center [1119, 223] width 621 height 25
copy split-words "IVG Pro 12 Prefilled Pod Kit"
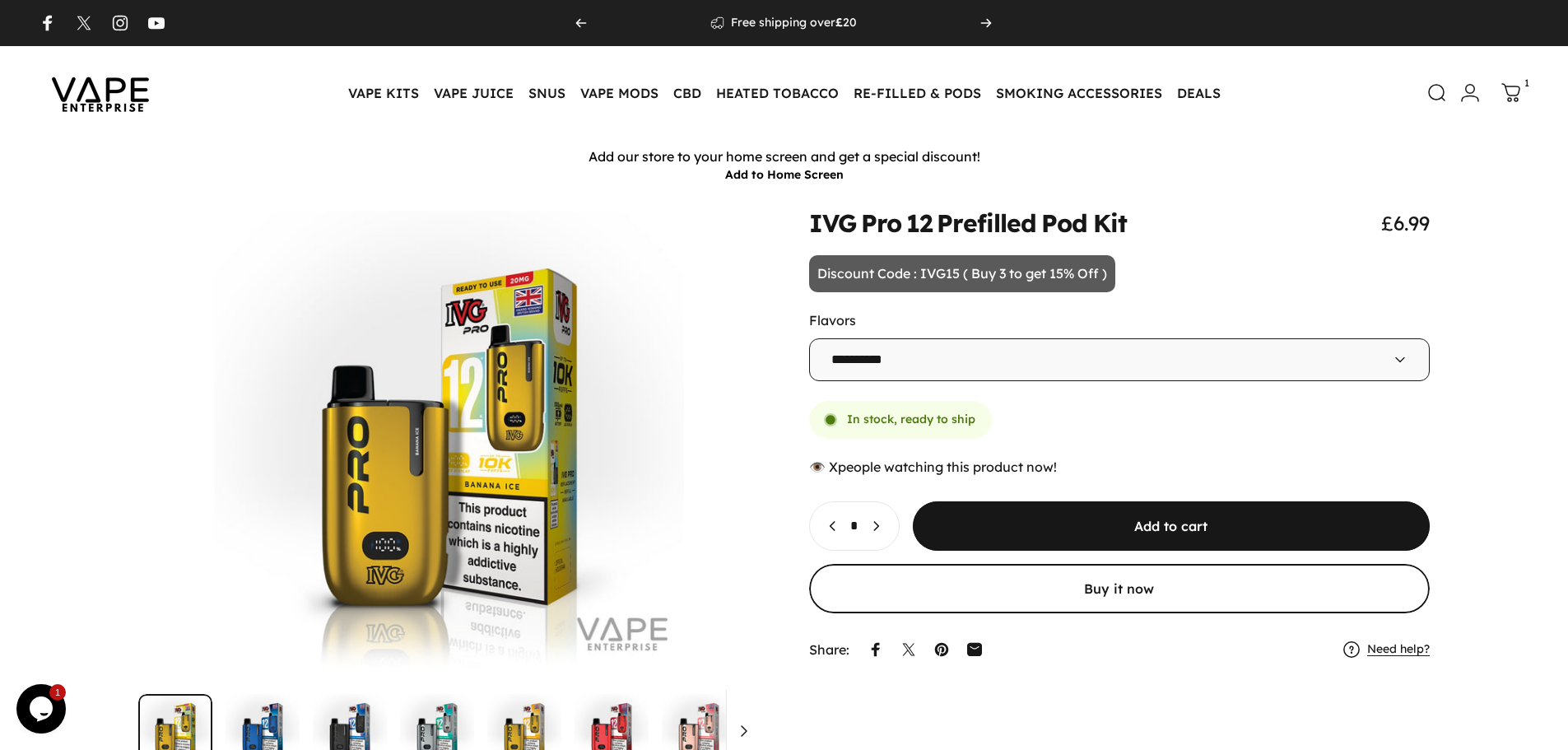
click at [1171, 297] on animate-element "**********" at bounding box center [1119, 438] width 621 height 455
click at [1505, 97] on icon at bounding box center [1510, 94] width 20 height 20
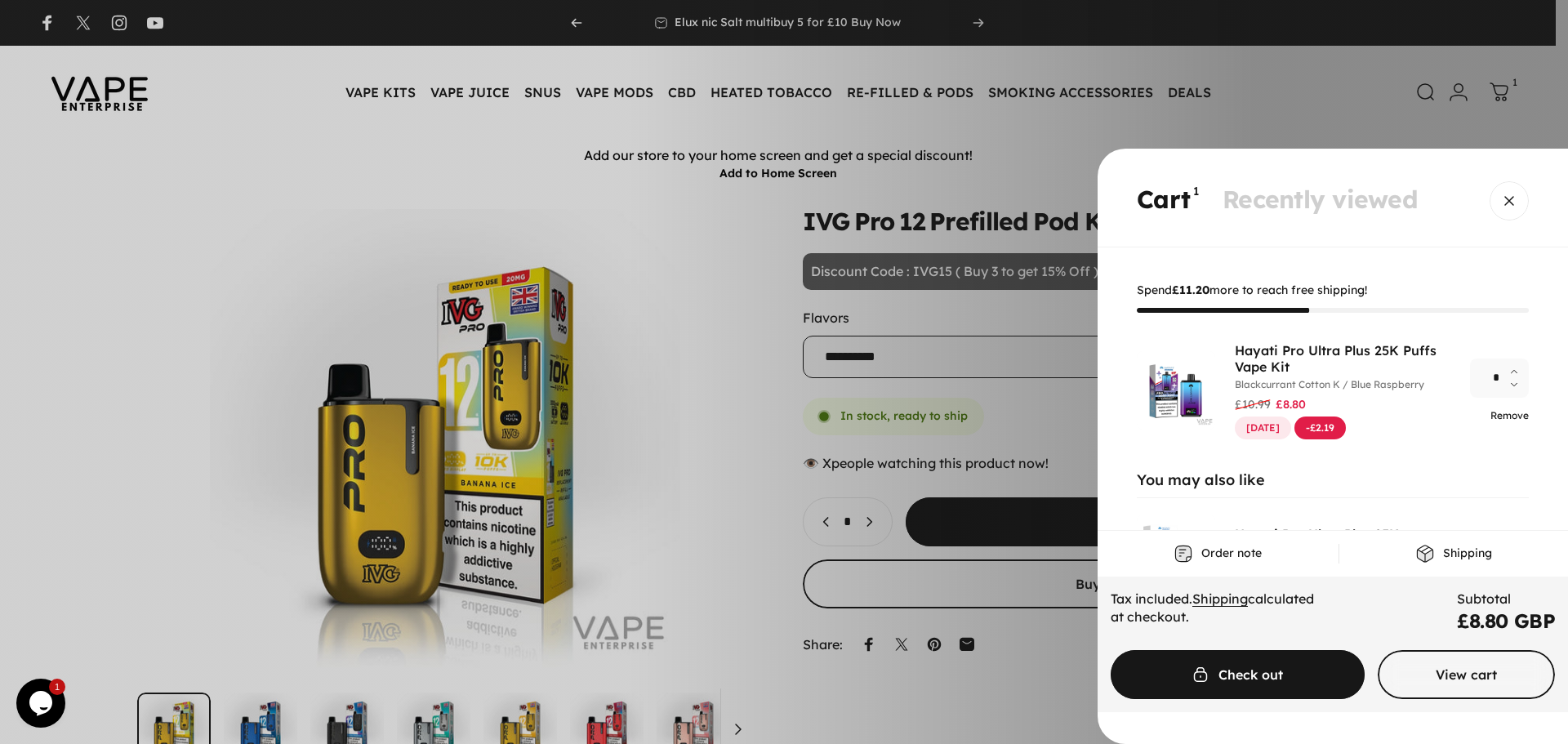
click at [1494, 413] on link "Remove" at bounding box center [1509, 415] width 38 height 12
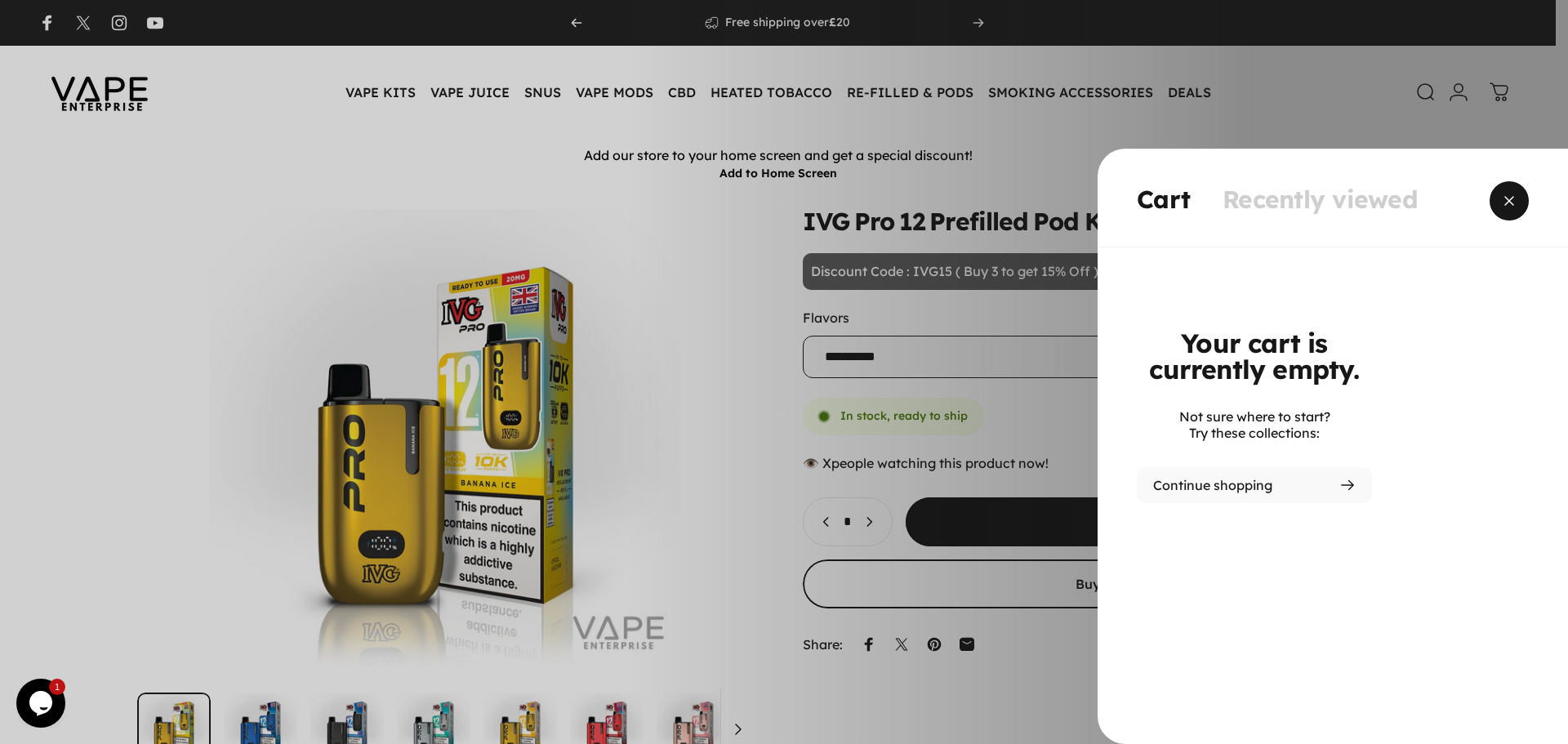
click at [1509, 199] on button "Close" at bounding box center [1509, 201] width 39 height 39
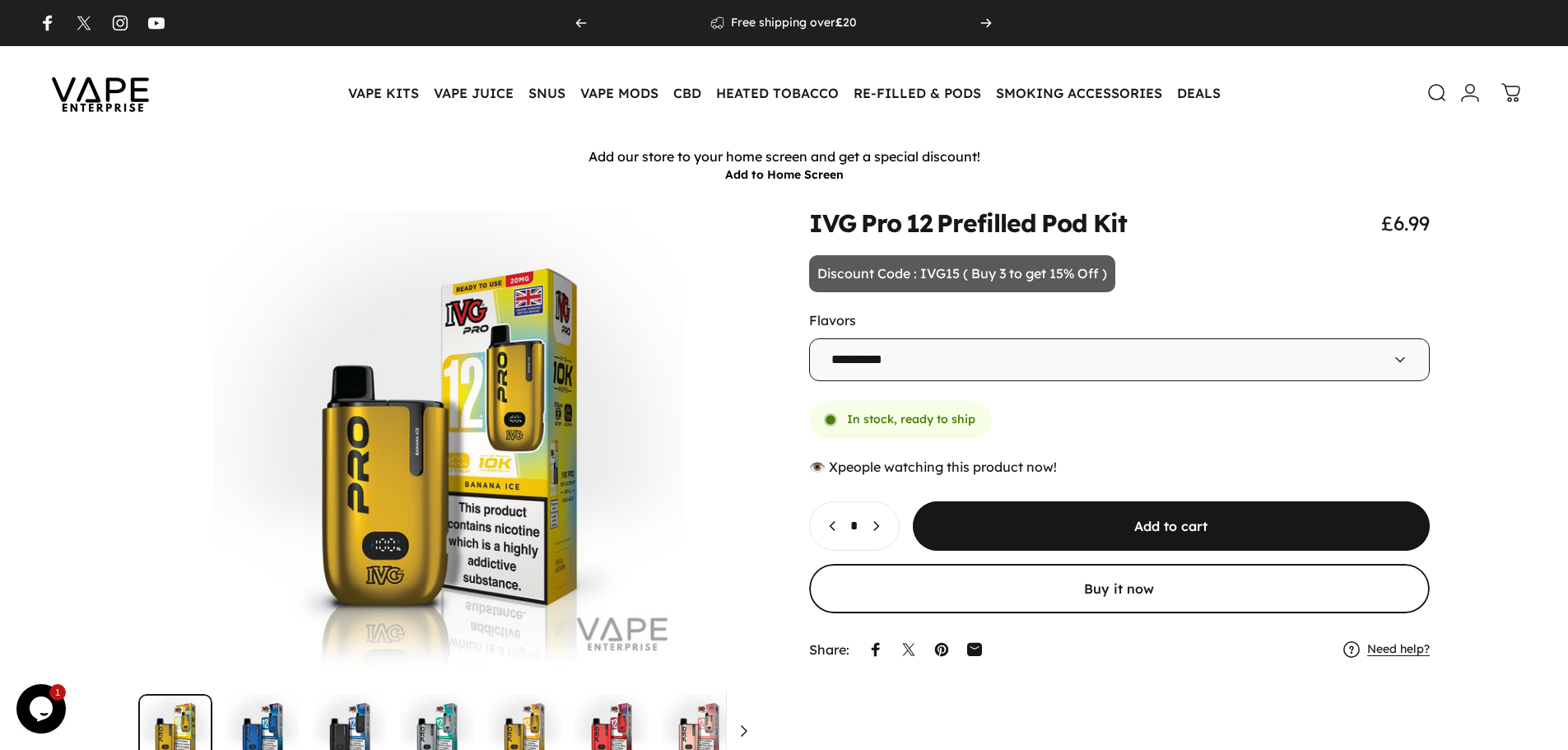
click at [884, 533] on icon "Increase quantity for IVG Pro 12 Prefilled Pod Kit" at bounding box center [876, 526] width 16 height 17
click at [828, 522] on icon "Decrease quantity for IVG Pro 12 Prefilled Pod Kit" at bounding box center [833, 526] width 16 height 17
type input "*"
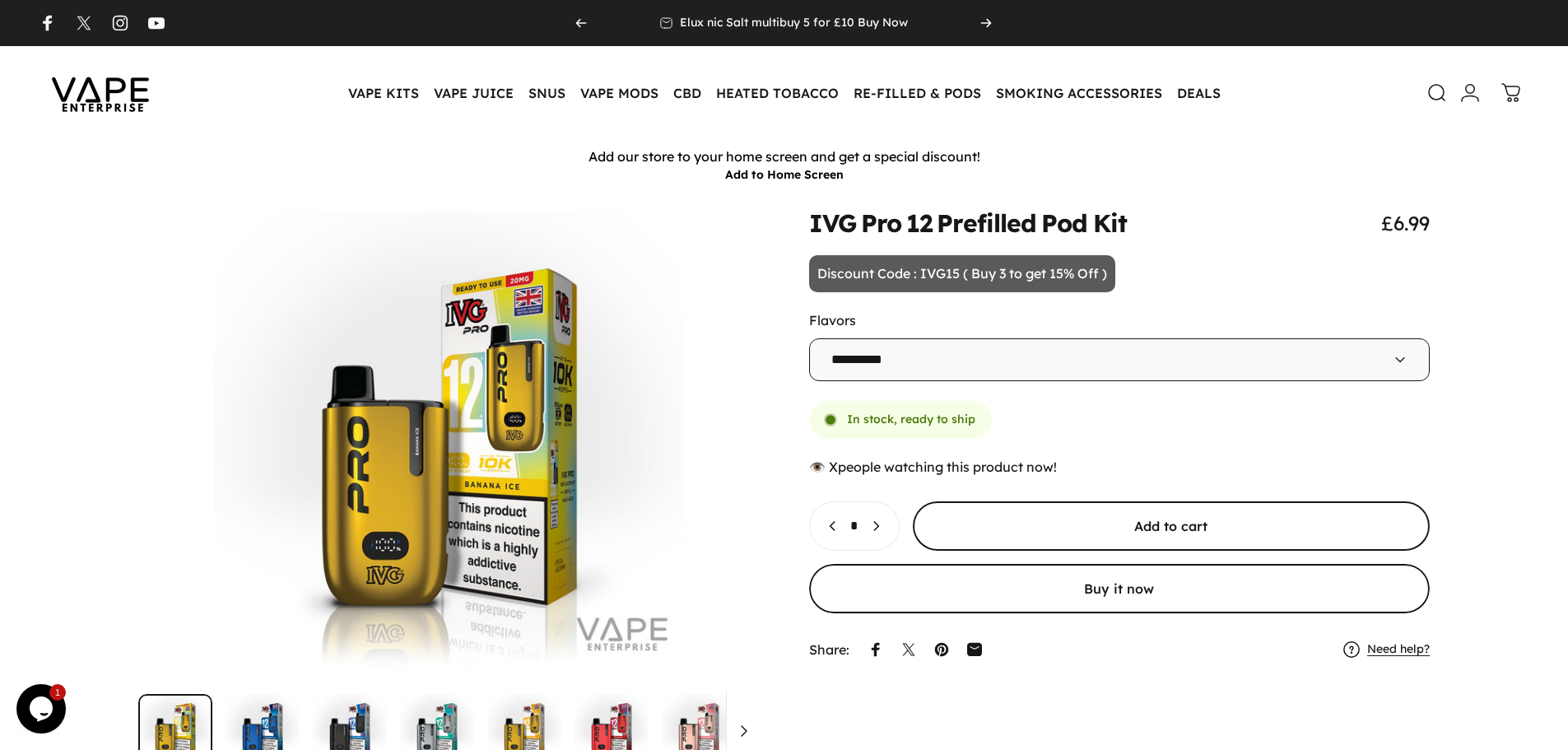
click at [1050, 525] on span "submit" at bounding box center [1170, 526] width 776 height 99
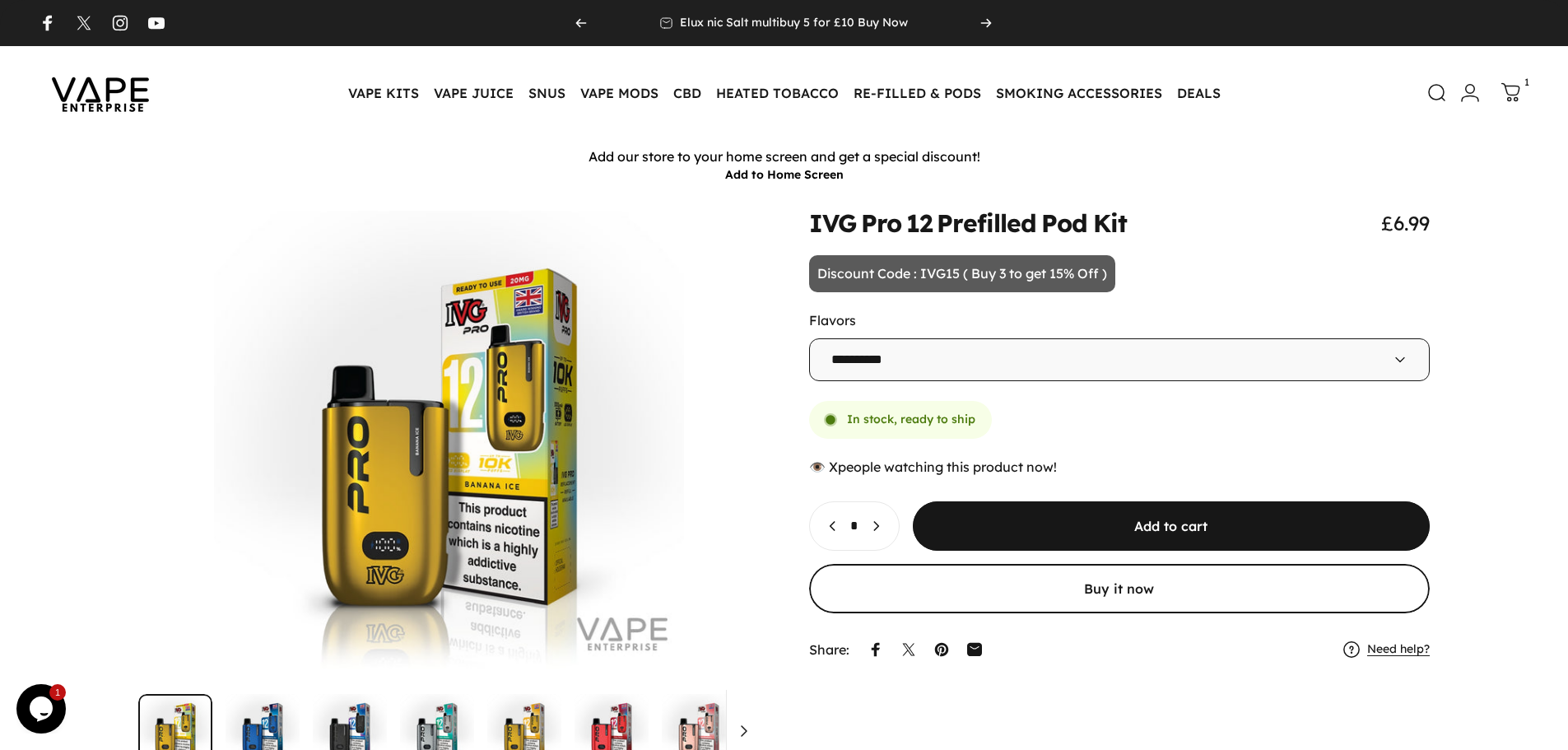
click at [1511, 92] on icon at bounding box center [1511, 92] width 20 height 20
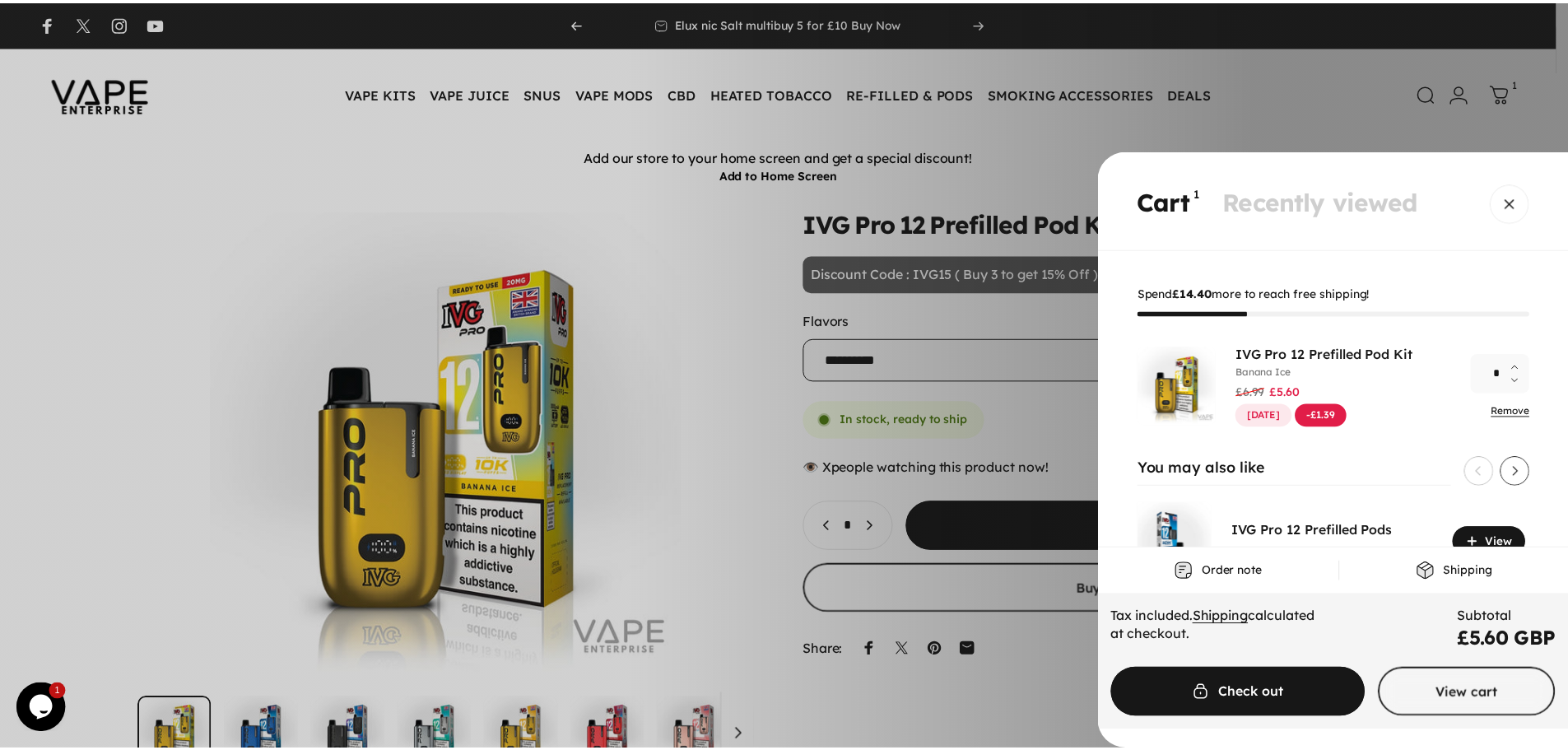
scroll to position [70, 0]
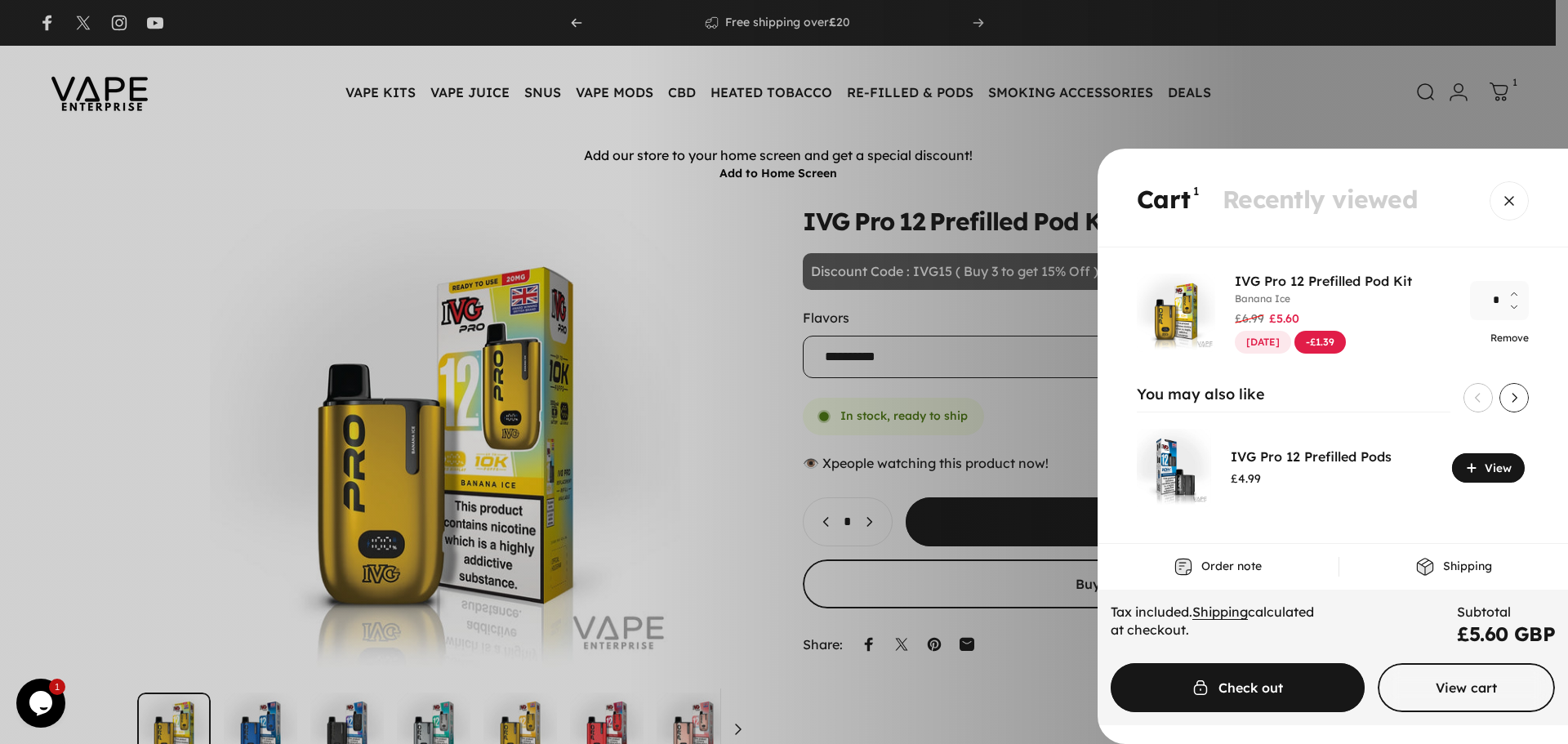
click at [1495, 340] on link "Remove" at bounding box center [1509, 337] width 38 height 12
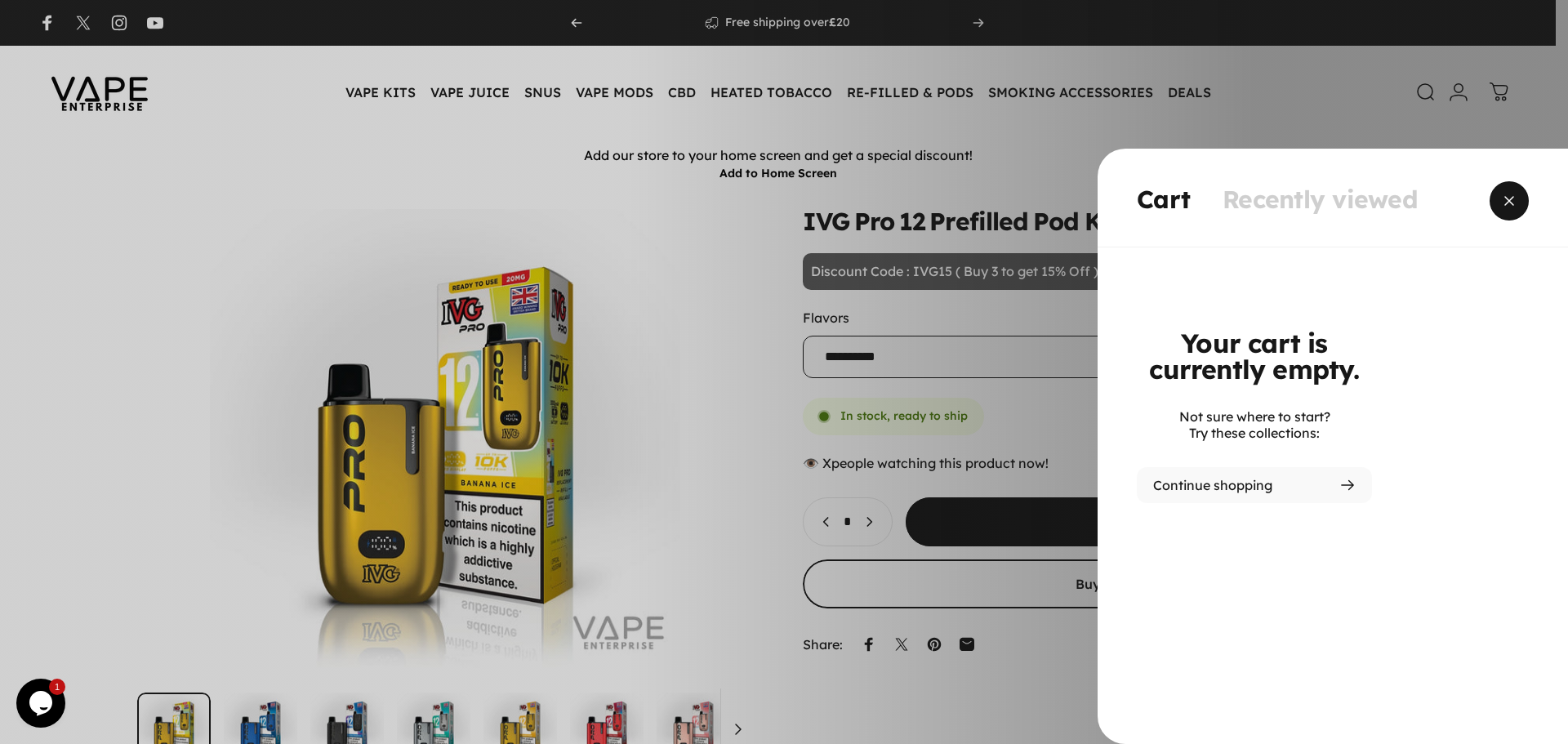
click at [1513, 208] on span "Close" at bounding box center [1509, 201] width 59 height 79
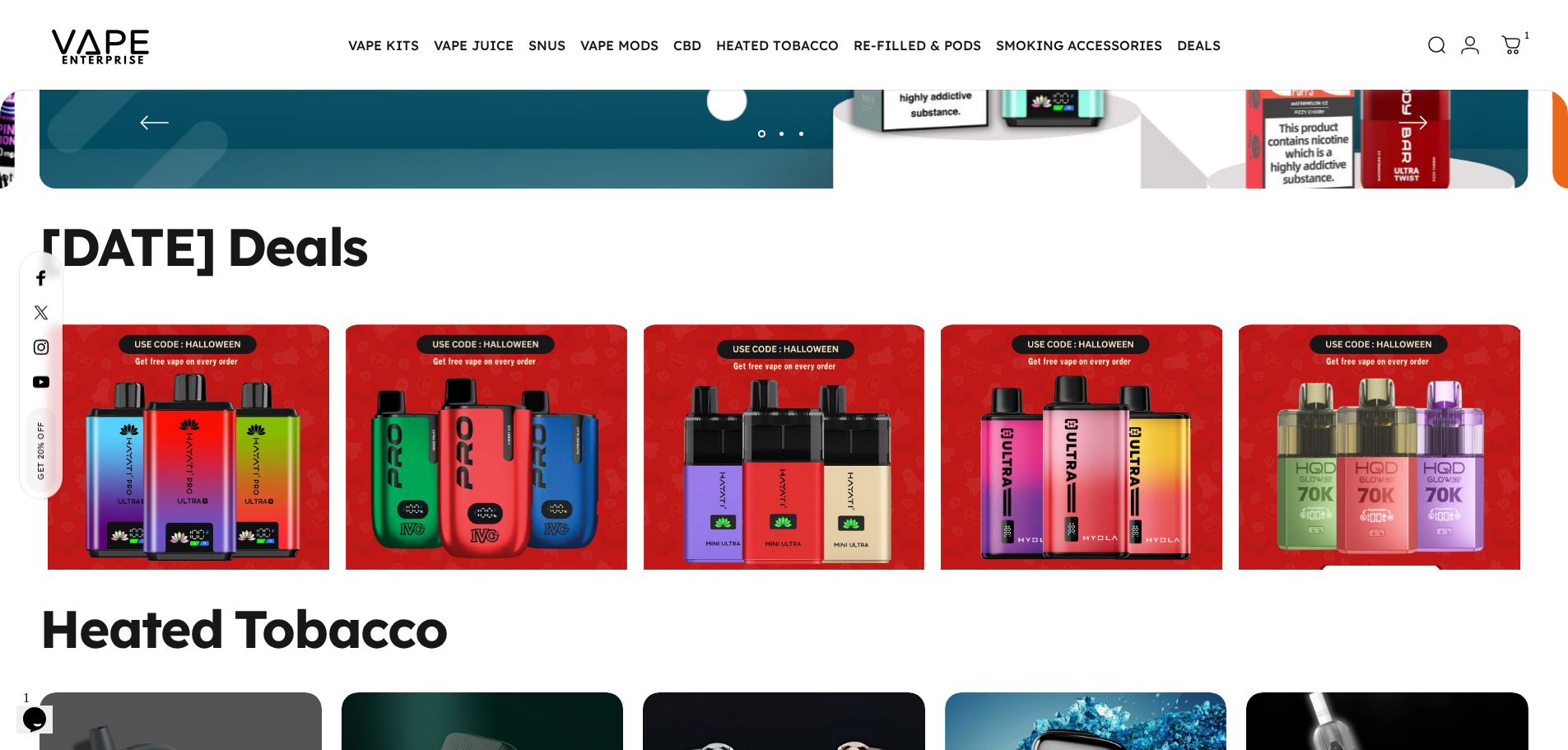
scroll to position [490, 0]
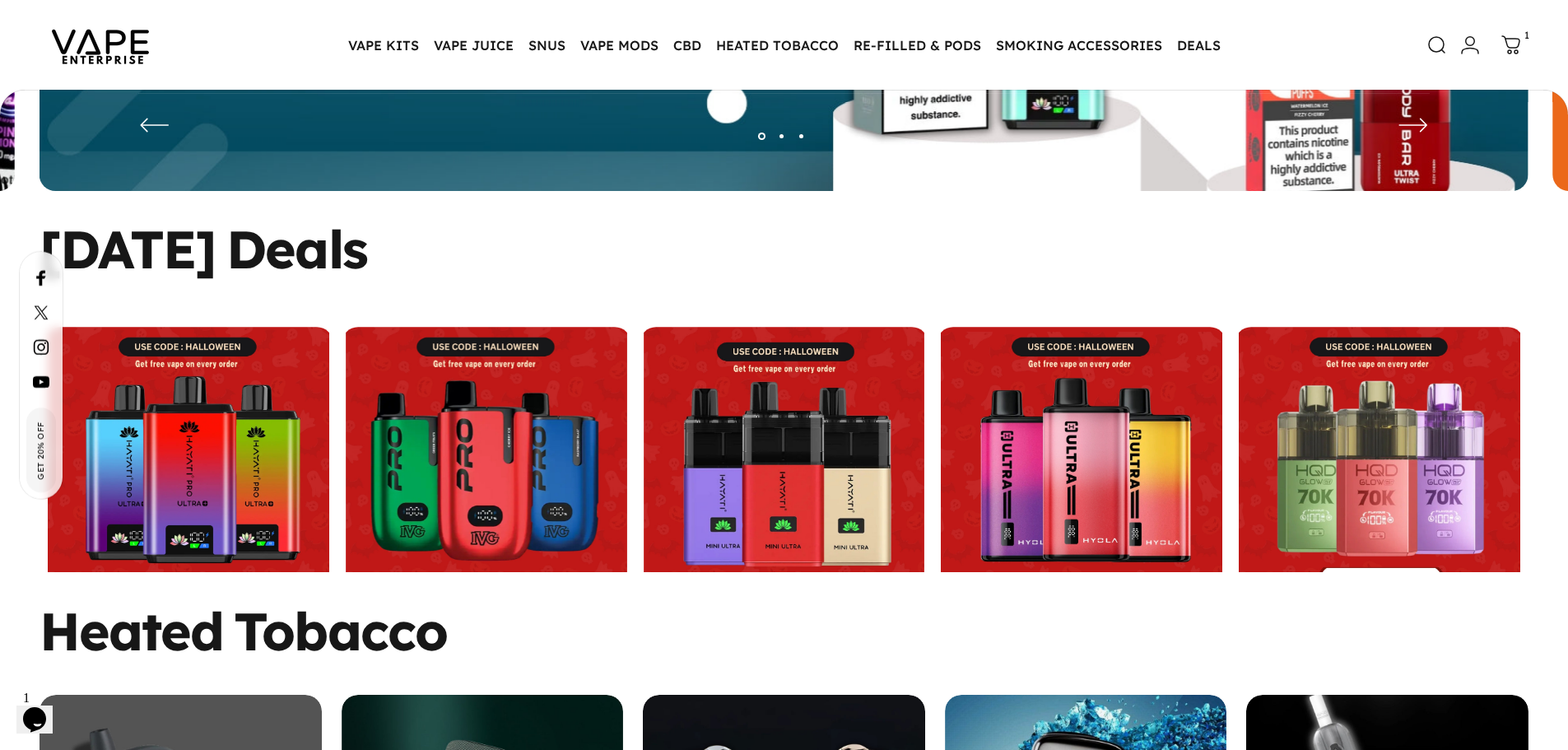
click at [253, 381] on link at bounding box center [188, 467] width 290 height 281
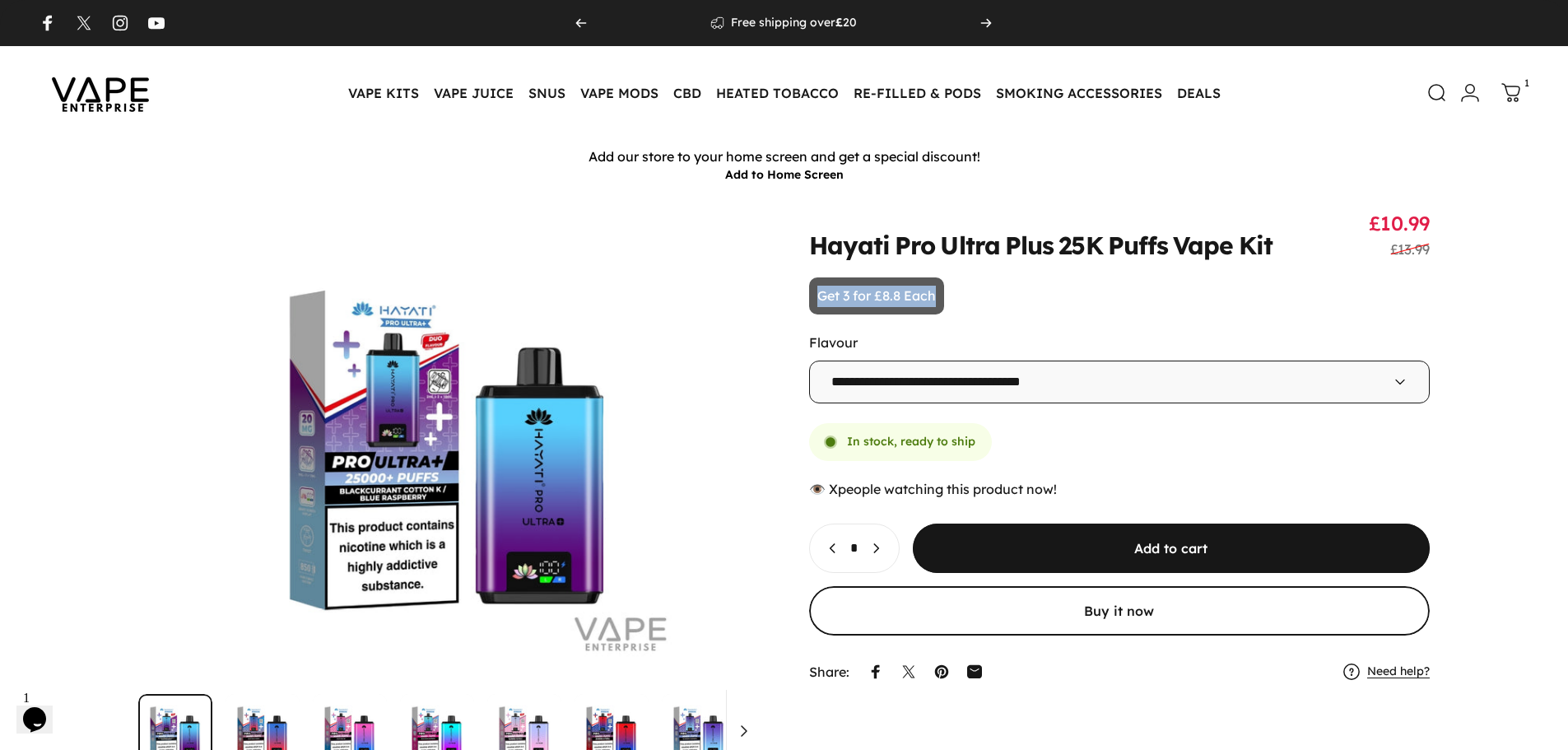
drag, startPoint x: 817, startPoint y: 293, endPoint x: 967, endPoint y: 295, distance: 150.0
click at [967, 295] on animate-element "**********" at bounding box center [1119, 449] width 621 height 478
copy p "Get 3 for £8.8 Each"
click at [1057, 328] on animate-element "**********" at bounding box center [1119, 449] width 621 height 478
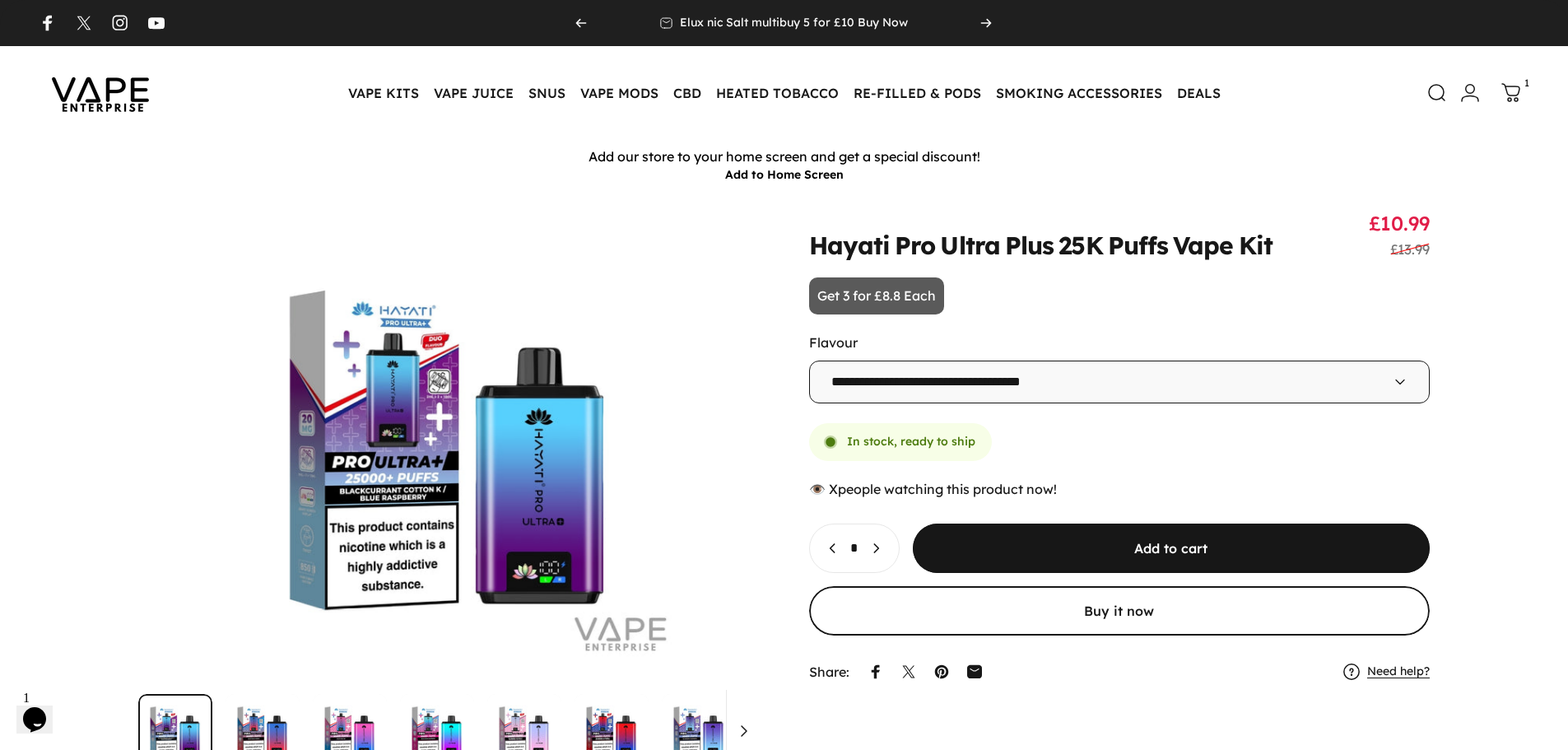
click at [1041, 307] on animate-element "**********" at bounding box center [1119, 449] width 621 height 478
drag, startPoint x: 814, startPoint y: 296, endPoint x: 939, endPoint y: 296, distance: 125.0
click at [939, 296] on p "Get 3 for £8.8 Each" at bounding box center [877, 296] width 135 height 38
copy p "Get 3 for £8.8 Each"
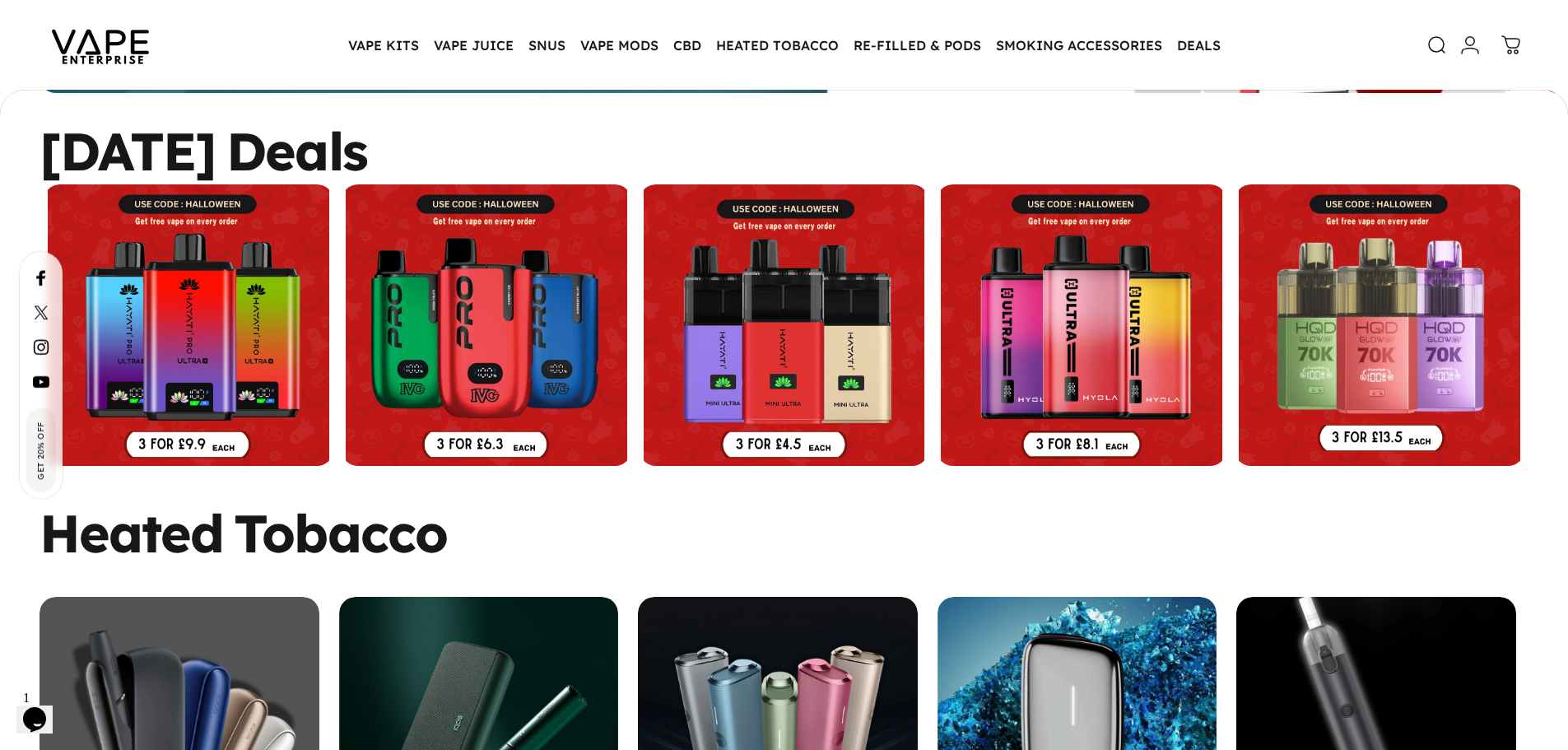
click at [818, 296] on link at bounding box center [784, 325] width 290 height 281
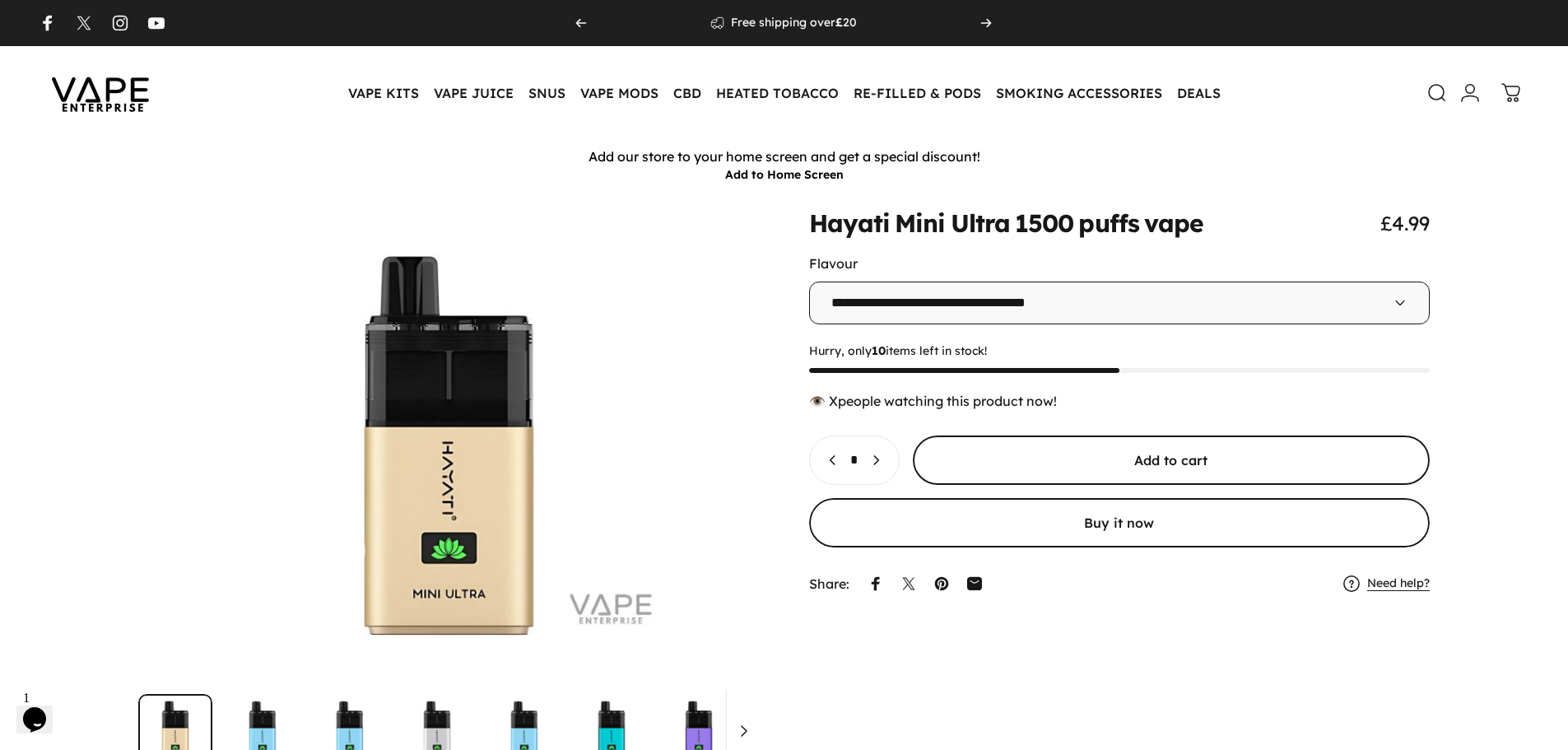
click at [1071, 454] on span "submit" at bounding box center [1170, 460] width 776 height 99
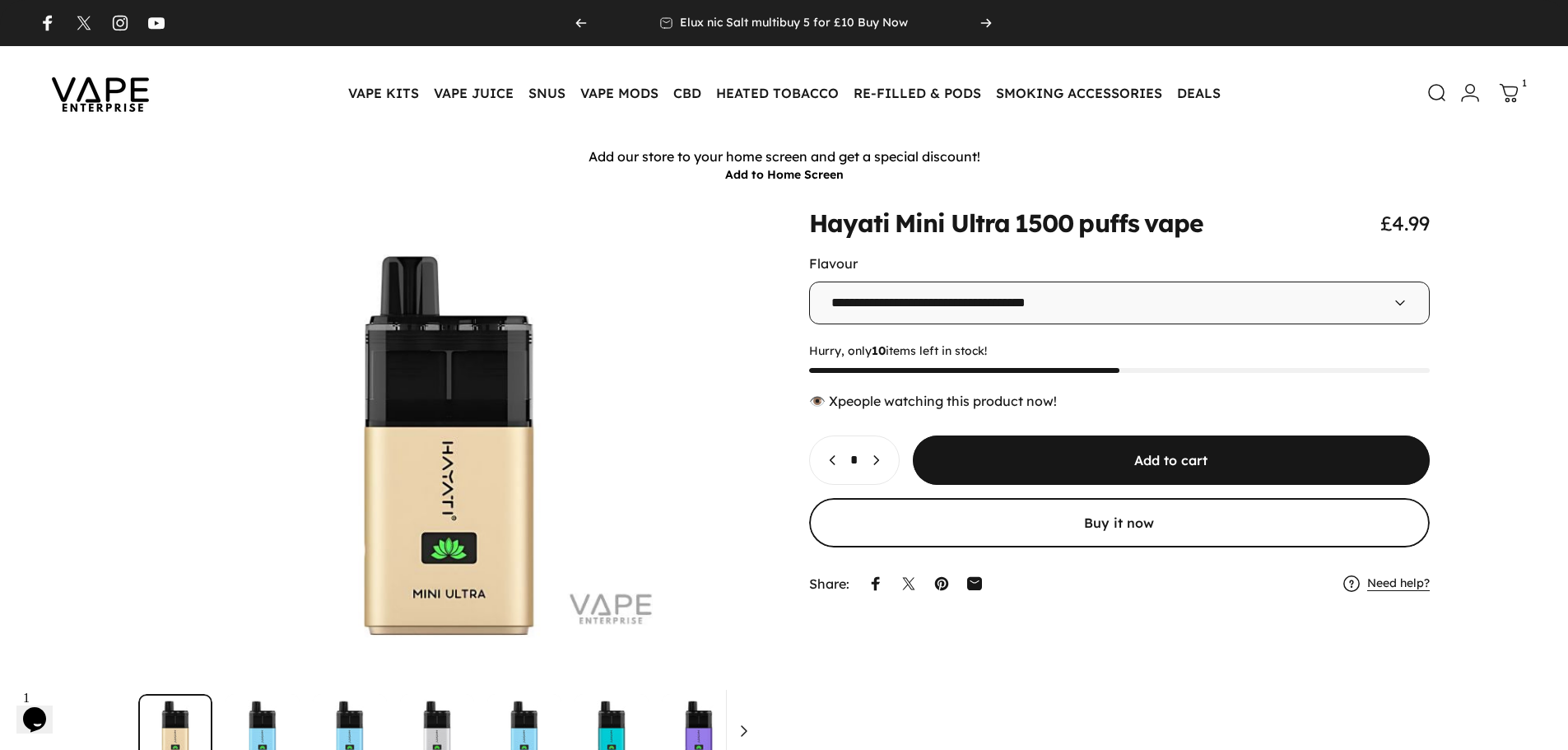
click at [1500, 97] on icon at bounding box center [1509, 93] width 20 height 20
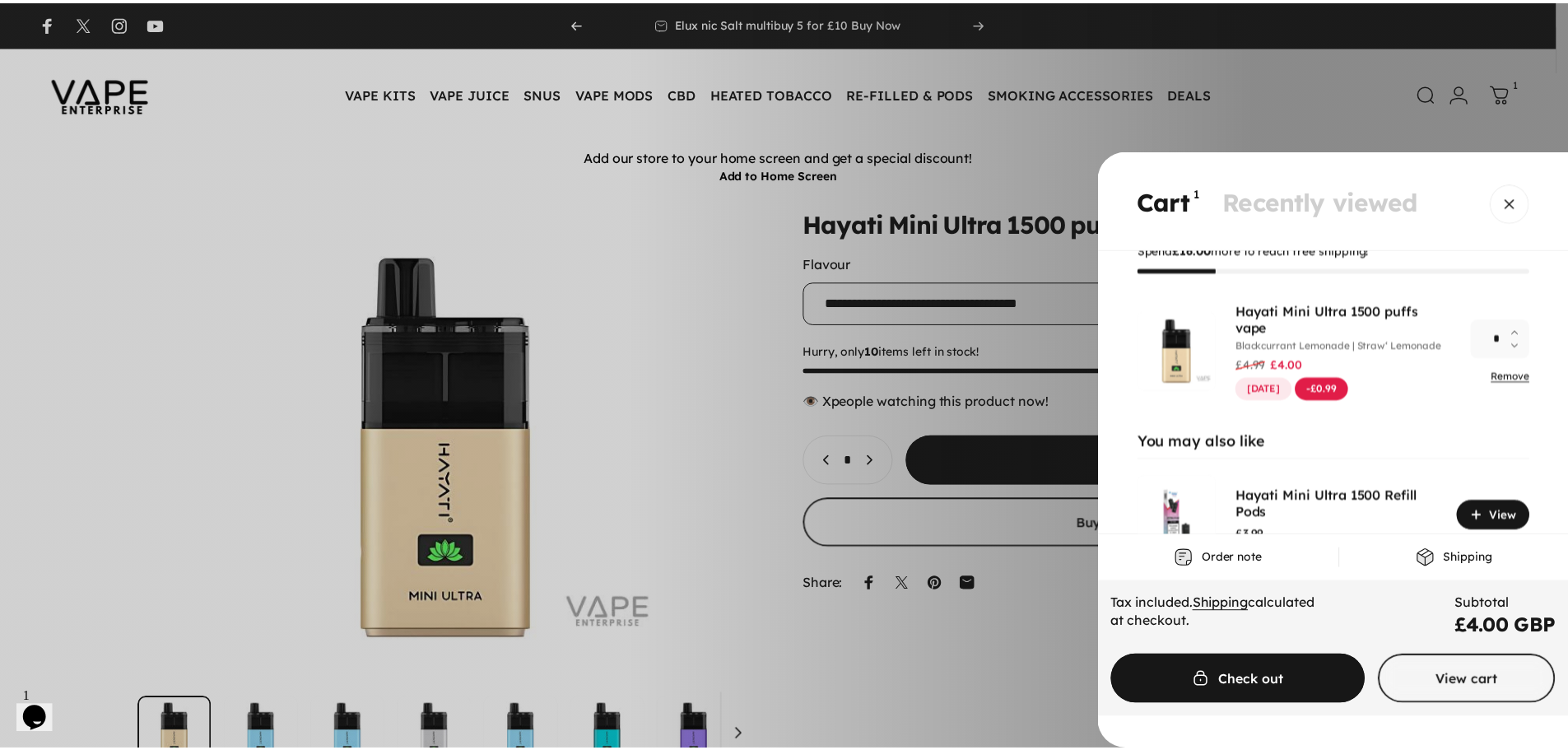
scroll to position [83, 0]
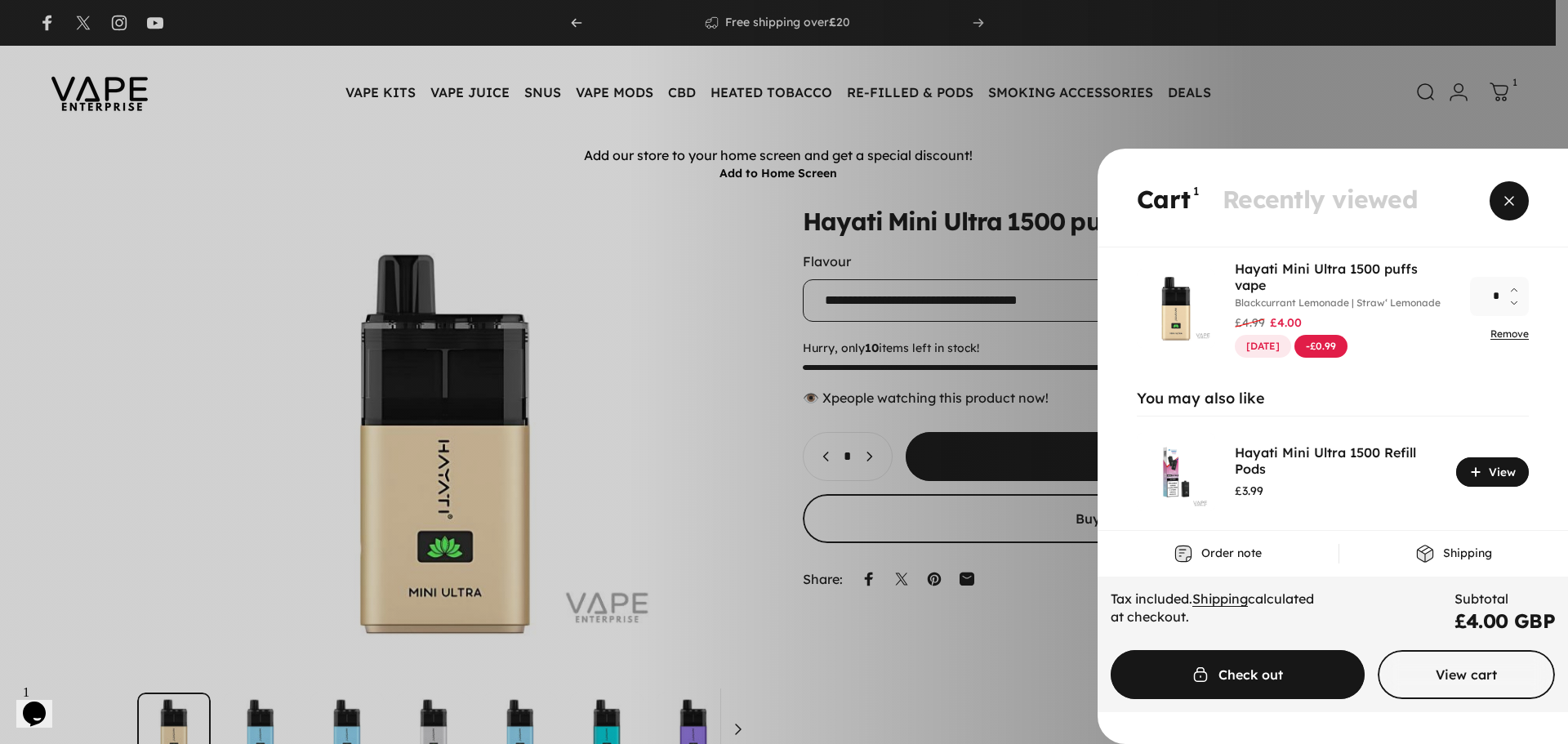
click at [1499, 201] on span "Close" at bounding box center [1509, 201] width 59 height 79
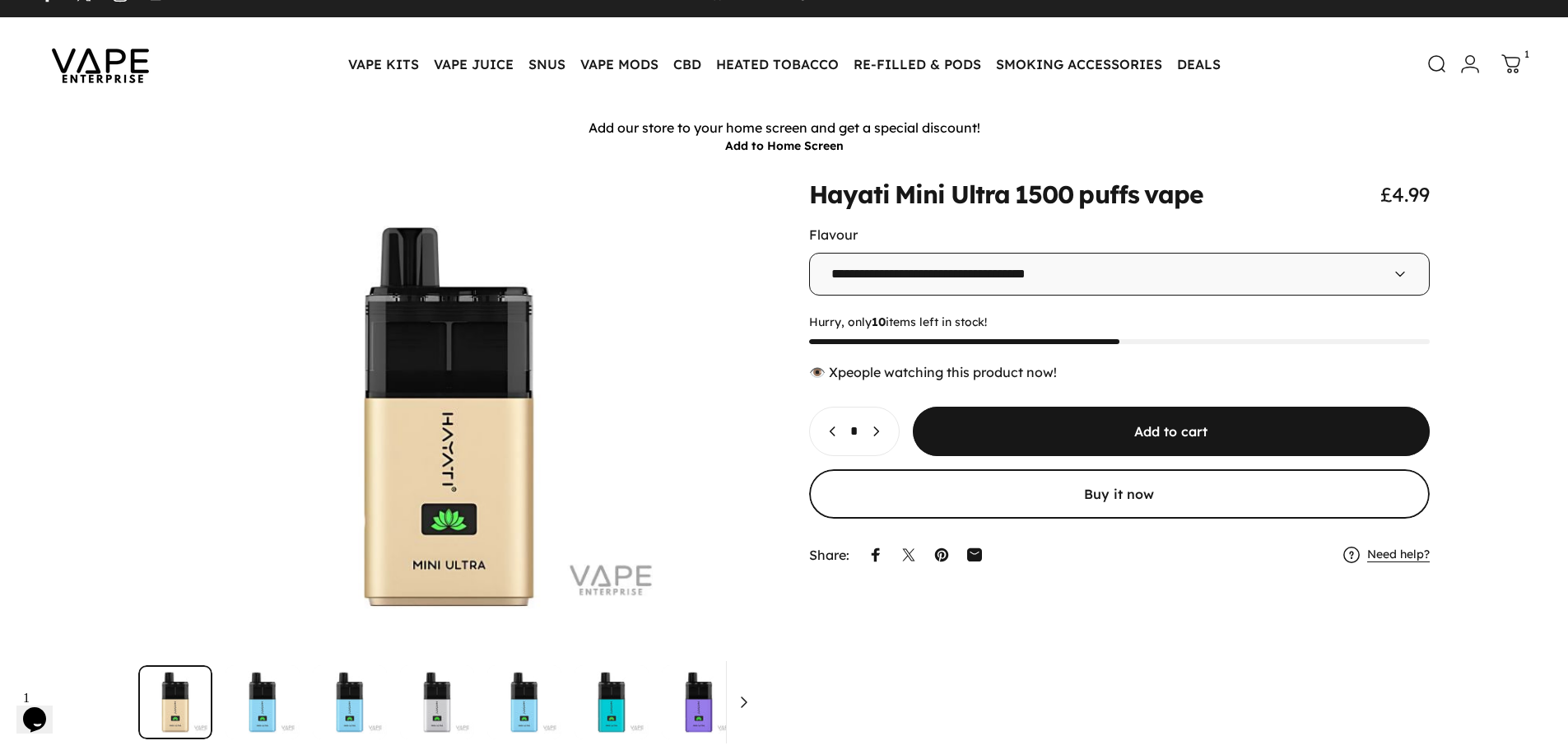
scroll to position [0, 0]
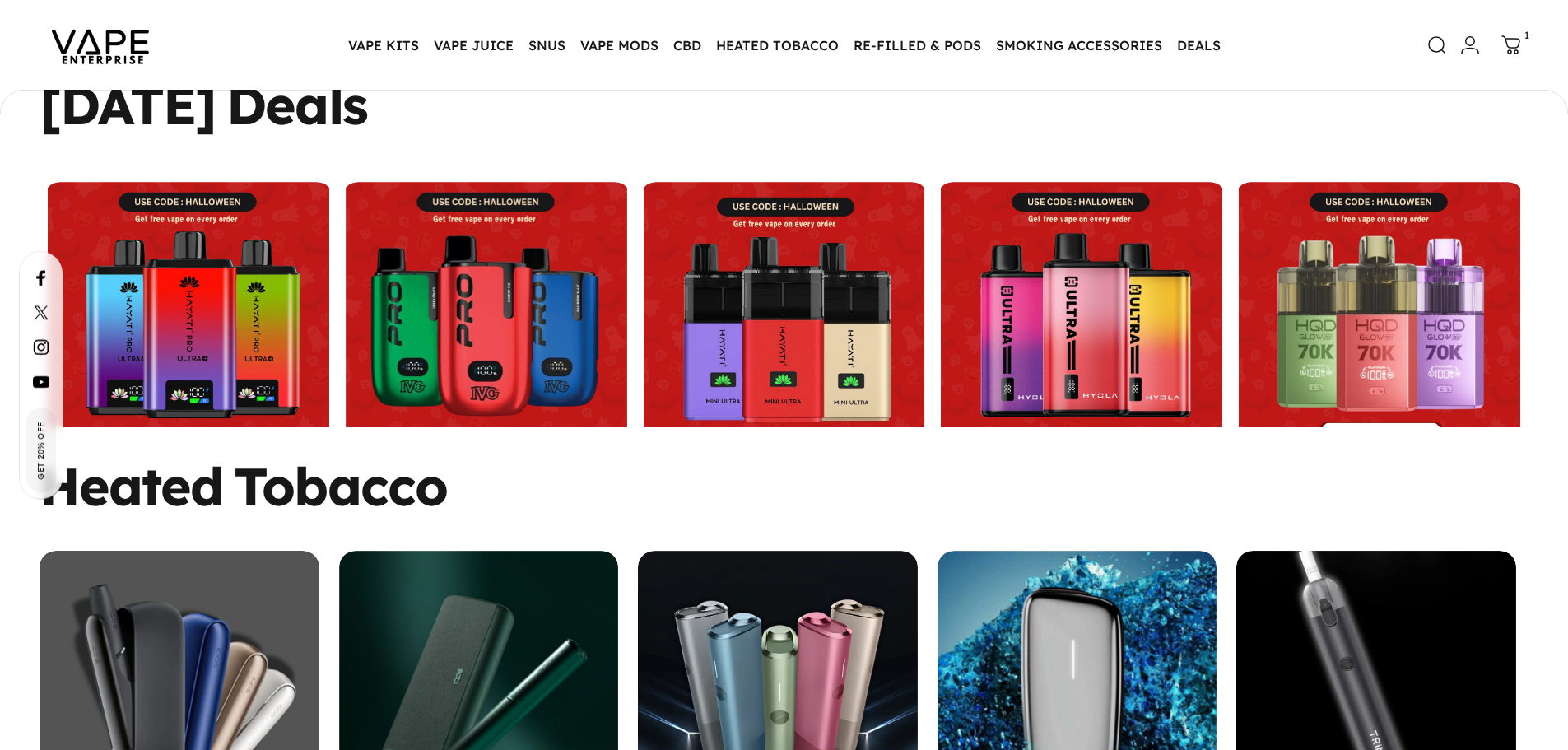
click at [1088, 258] on link at bounding box center [1081, 323] width 290 height 281
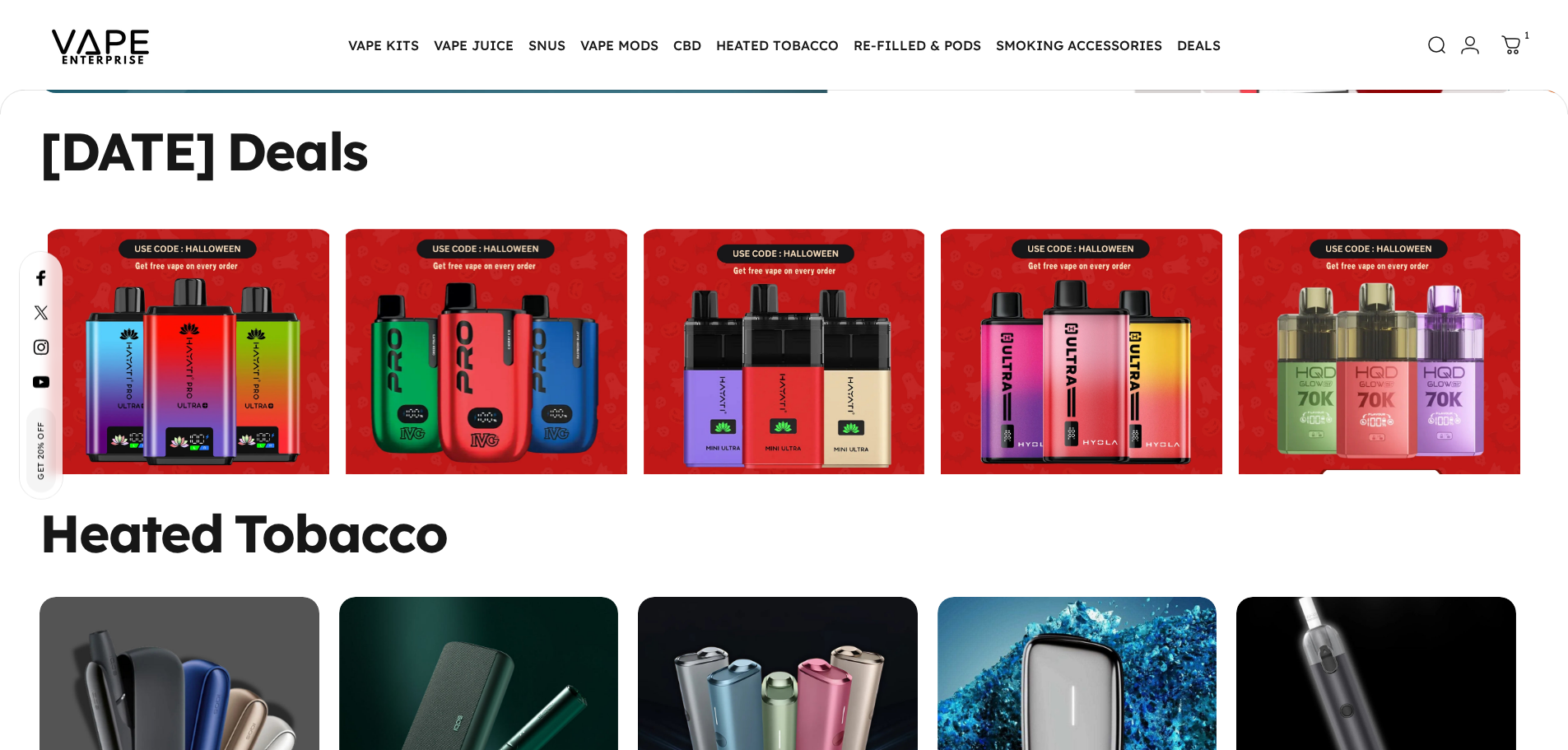
scroll to position [639, 0]
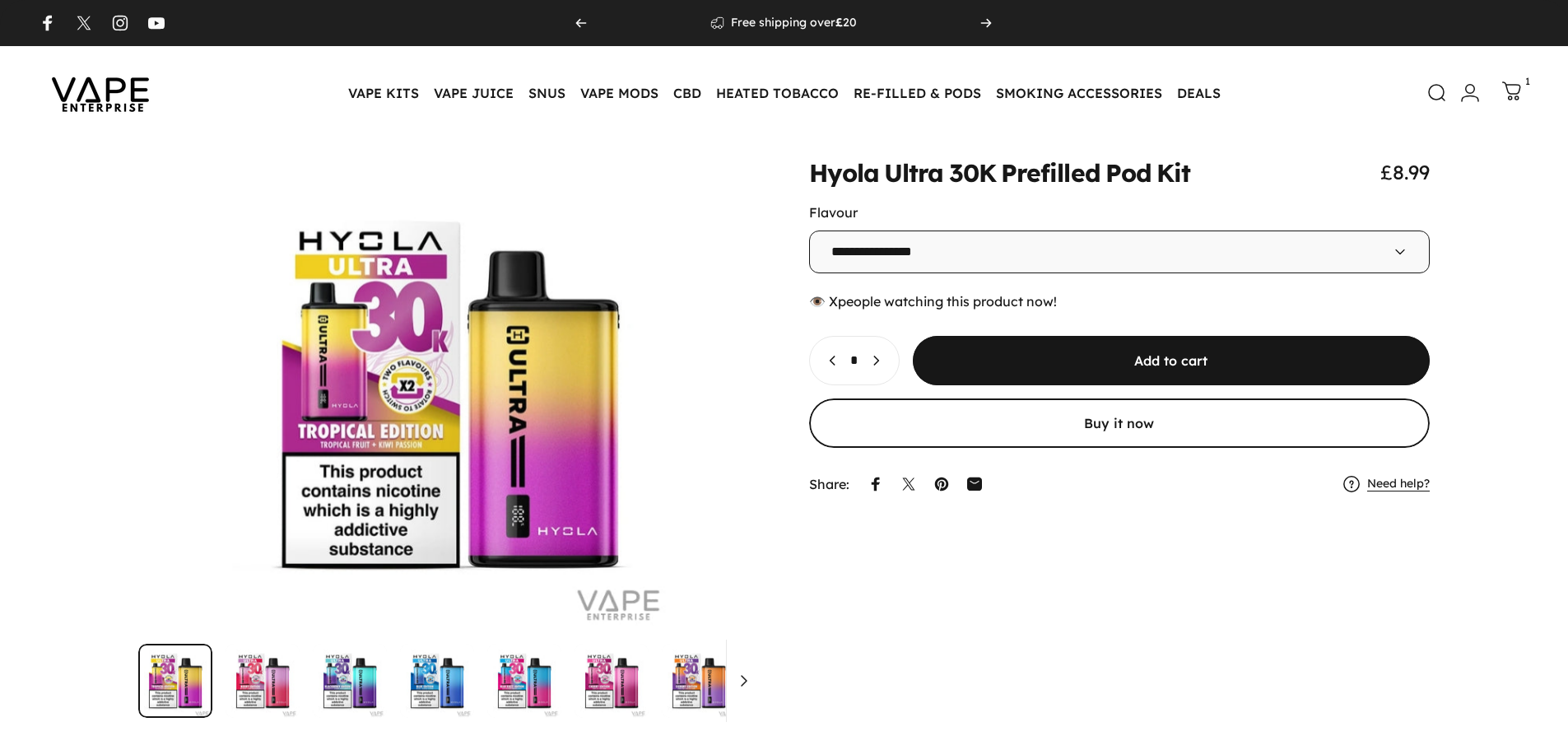
click at [1513, 87] on icon at bounding box center [1512, 92] width 20 height 20
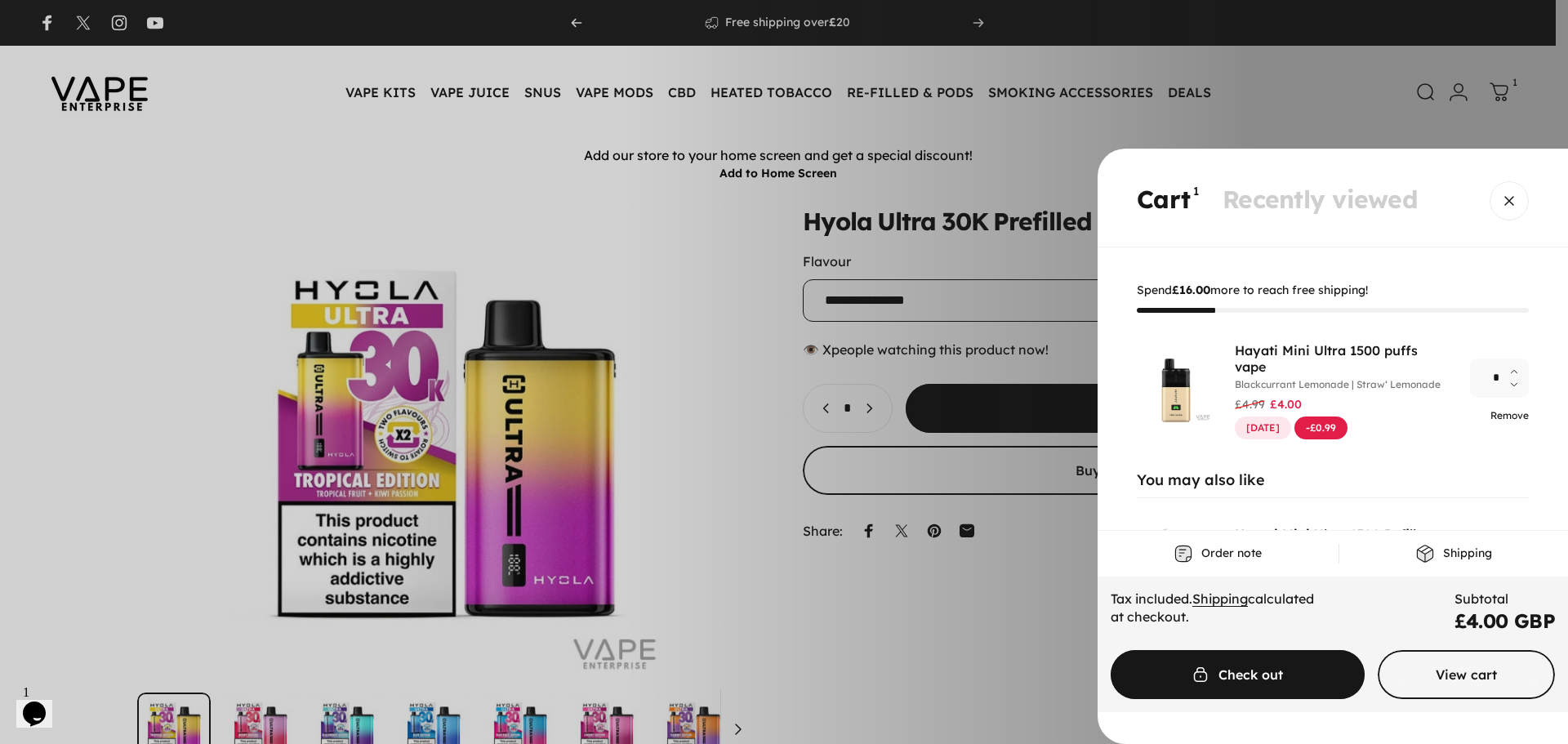
click at [1515, 414] on link "Remove" at bounding box center [1509, 415] width 38 height 12
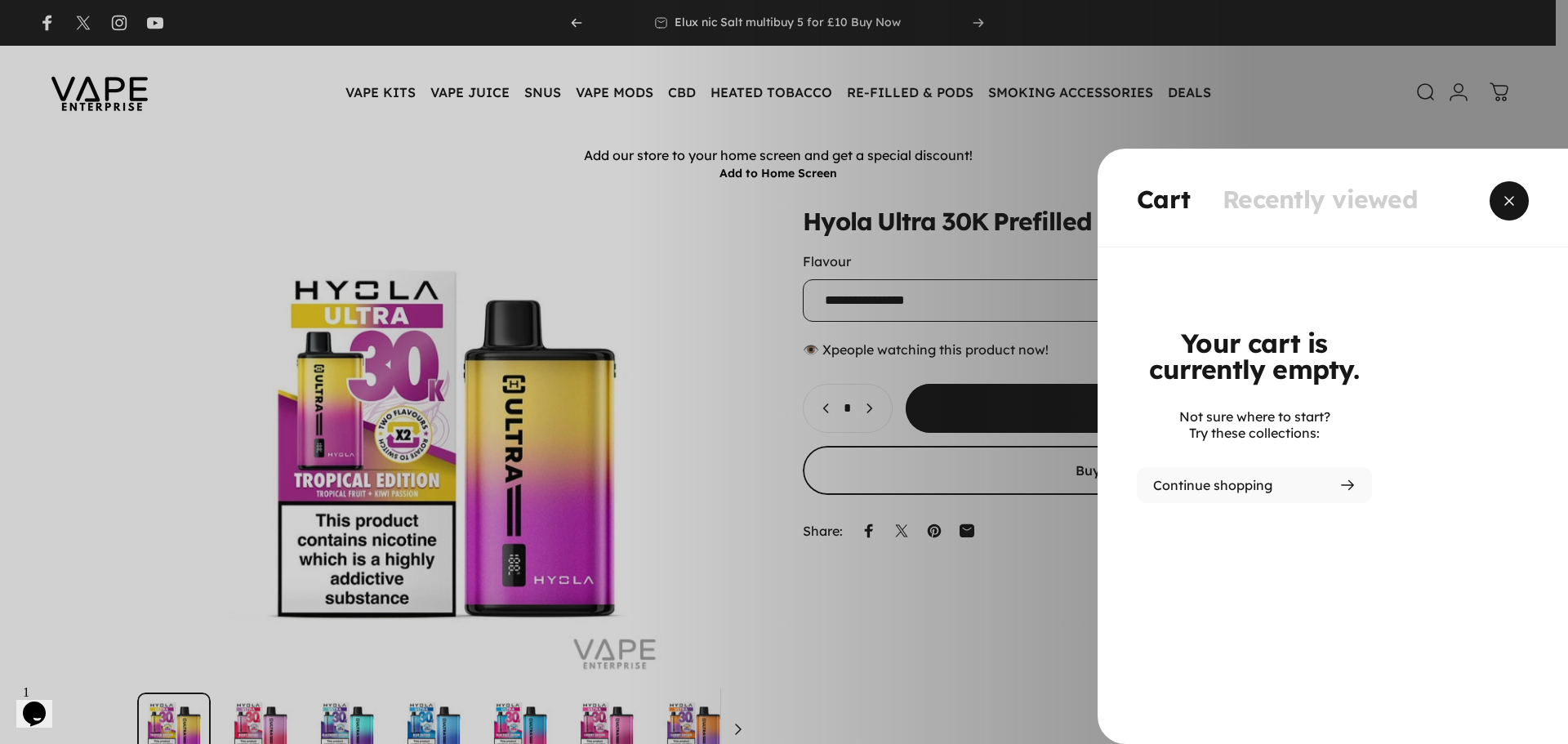
click at [1514, 196] on span "Close" at bounding box center [1509, 201] width 59 height 79
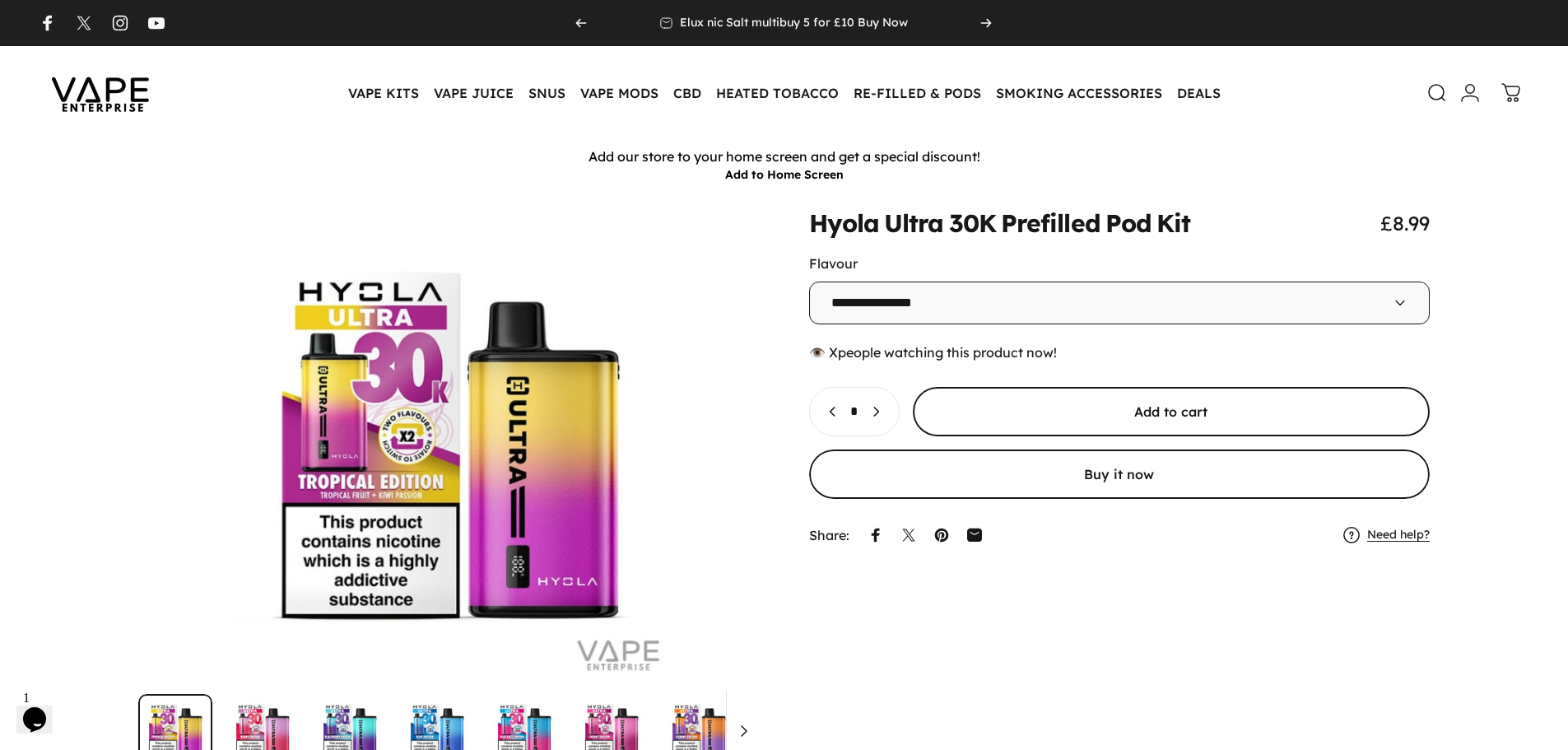
click at [991, 421] on span "submit" at bounding box center [1170, 412] width 776 height 99
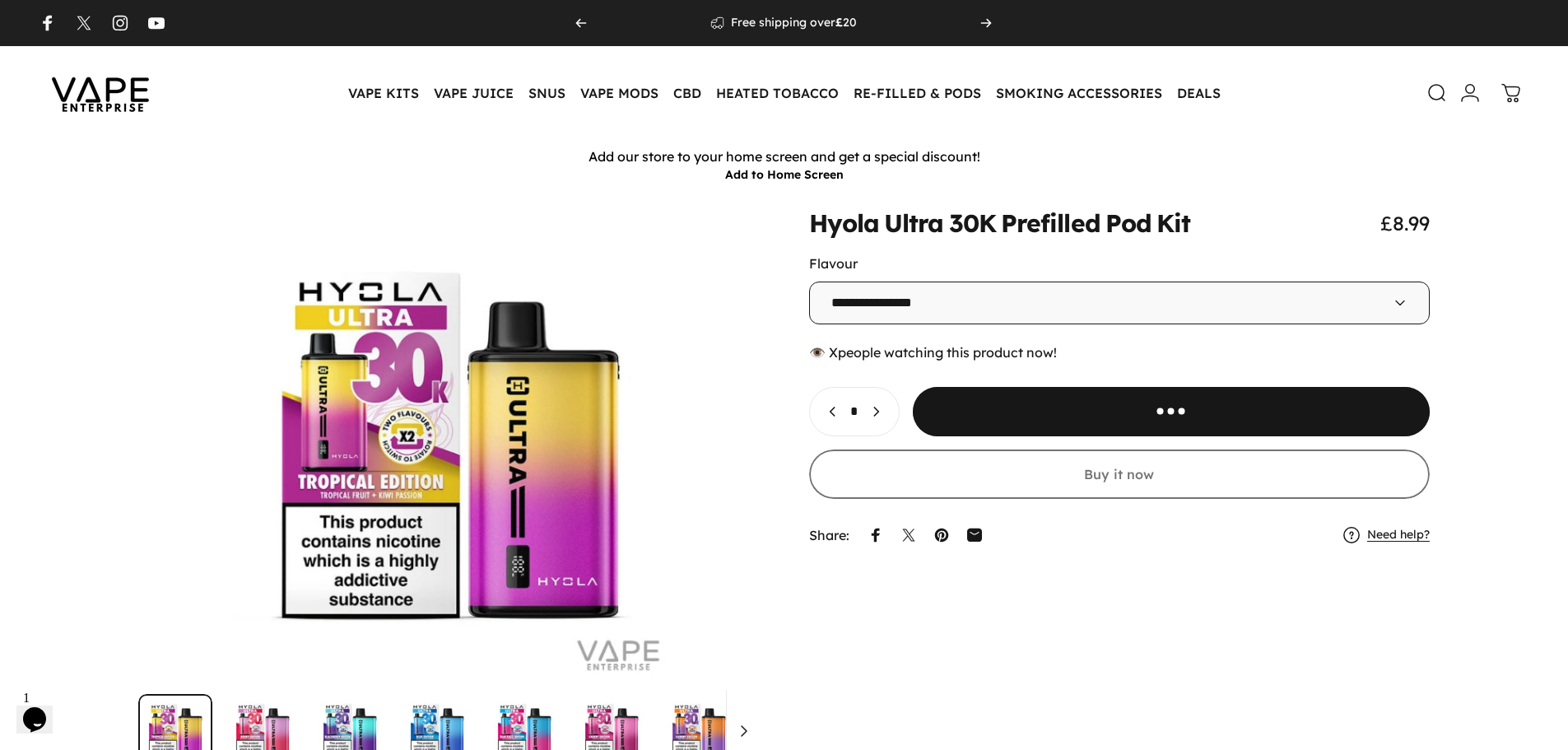
click at [1514, 97] on icon at bounding box center [1510, 93] width 17 height 17
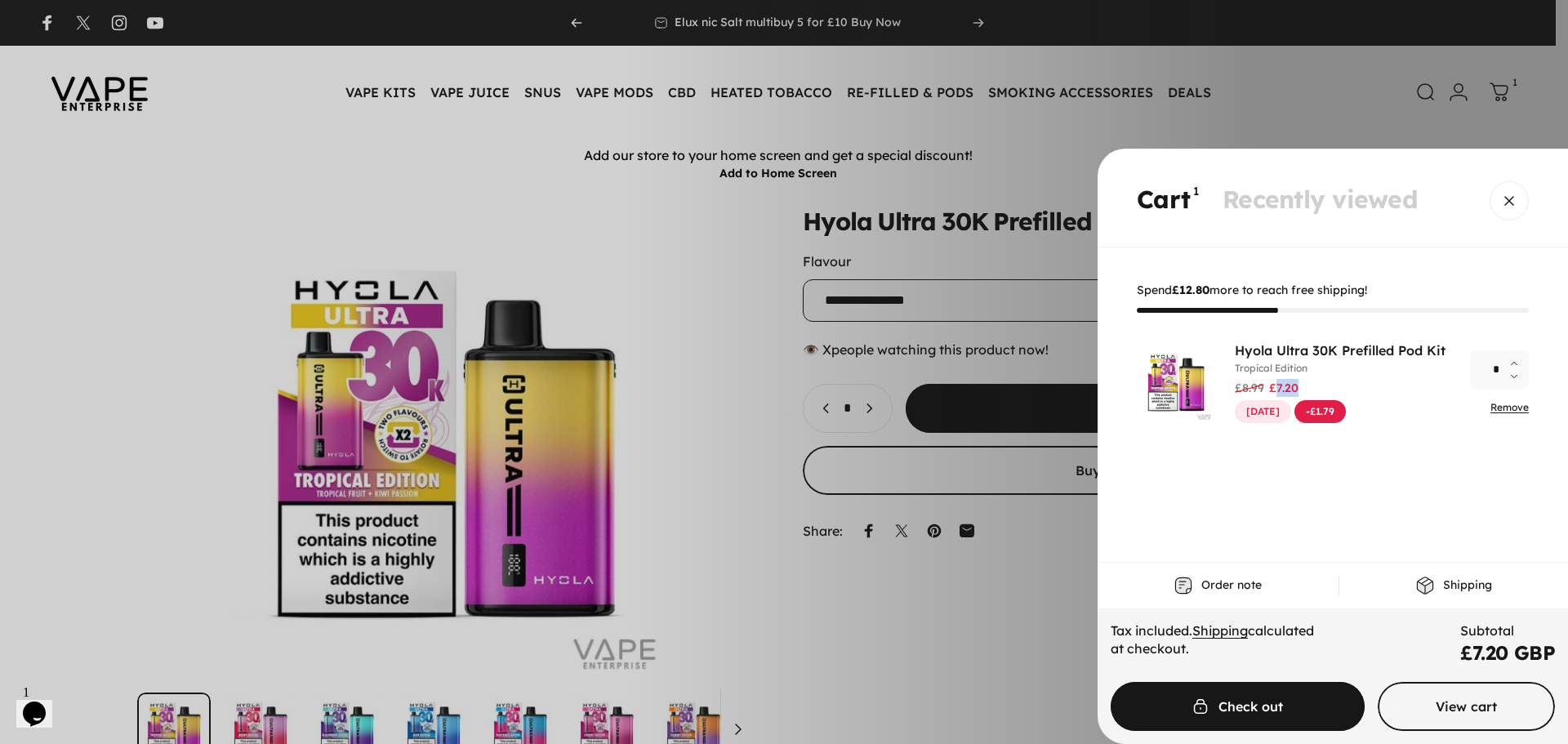
drag, startPoint x: 1277, startPoint y: 391, endPoint x: 1295, endPoint y: 390, distance: 18.0
click at [1295, 390] on span "£7.20" at bounding box center [1284, 388] width 29 height 18
click at [1311, 386] on div "Regular price £8.99 Sale price £7.20" at bounding box center [1340, 388] width 210 height 18
click at [1304, 386] on div "Regular price £8.99 Sale price £7.20" at bounding box center [1340, 388] width 210 height 18
click at [1497, 408] on link "Remove" at bounding box center [1509, 407] width 38 height 12
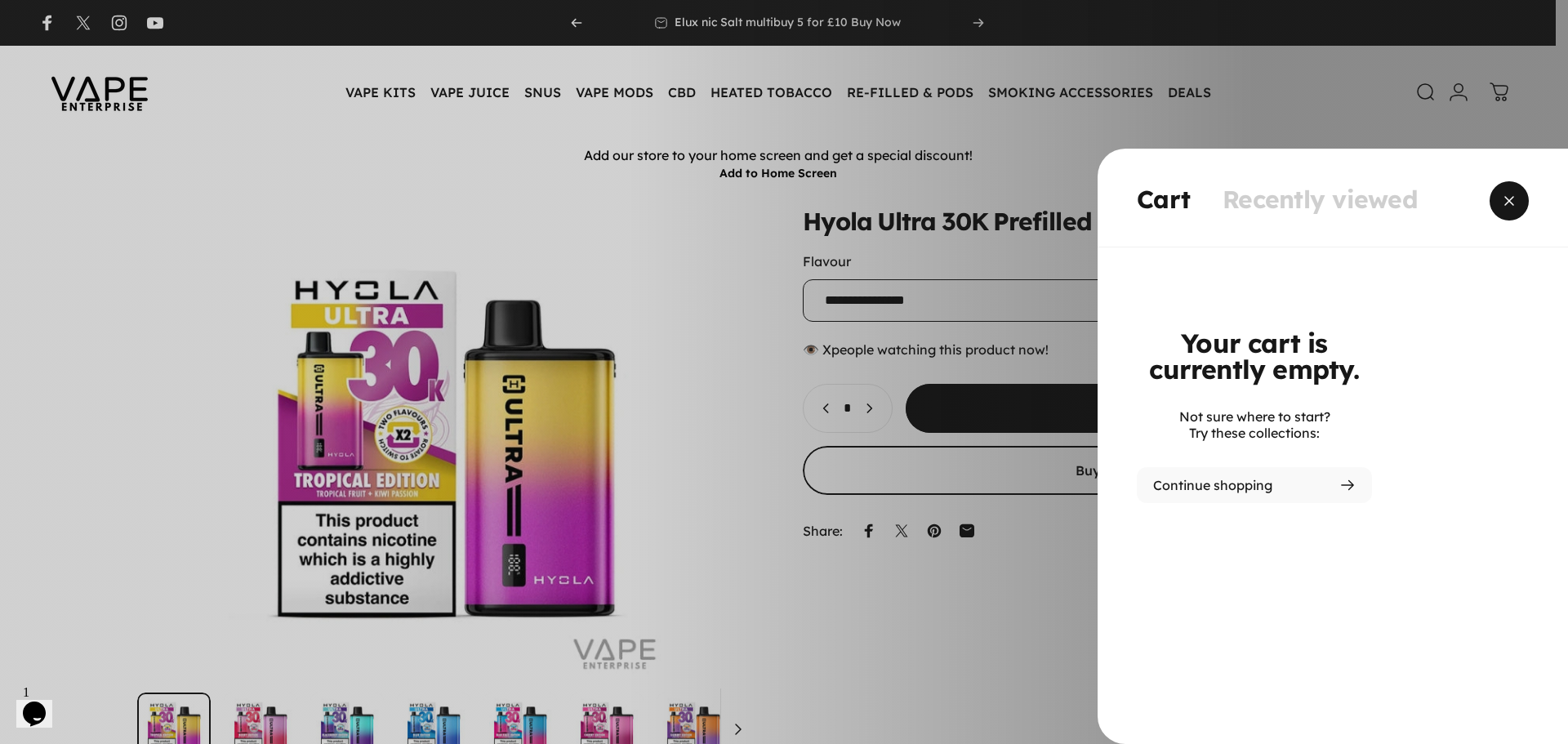
click at [1503, 205] on span "Close" at bounding box center [1509, 201] width 59 height 79
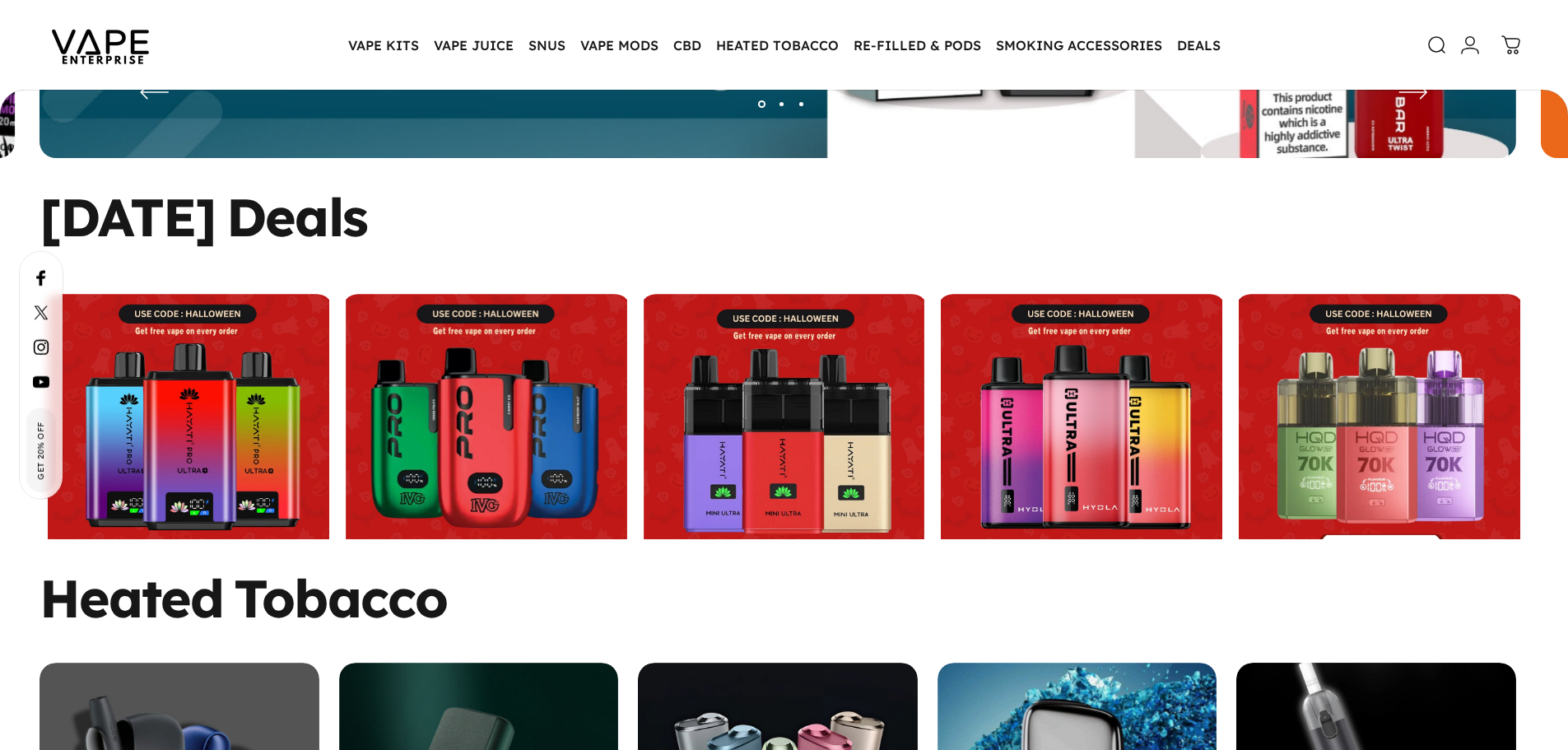
scroll to position [521, 0]
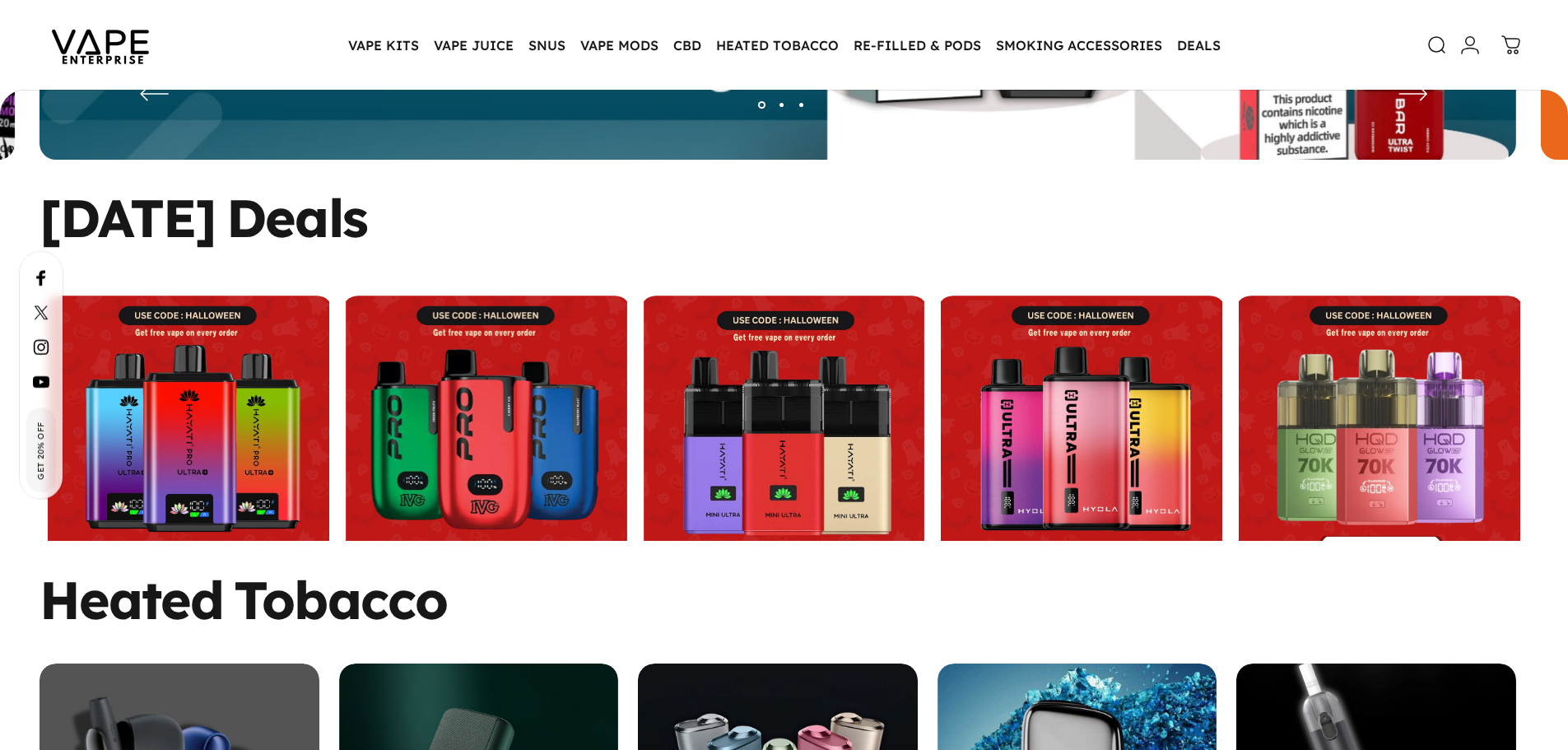
click at [1401, 376] on link at bounding box center [1379, 436] width 290 height 281
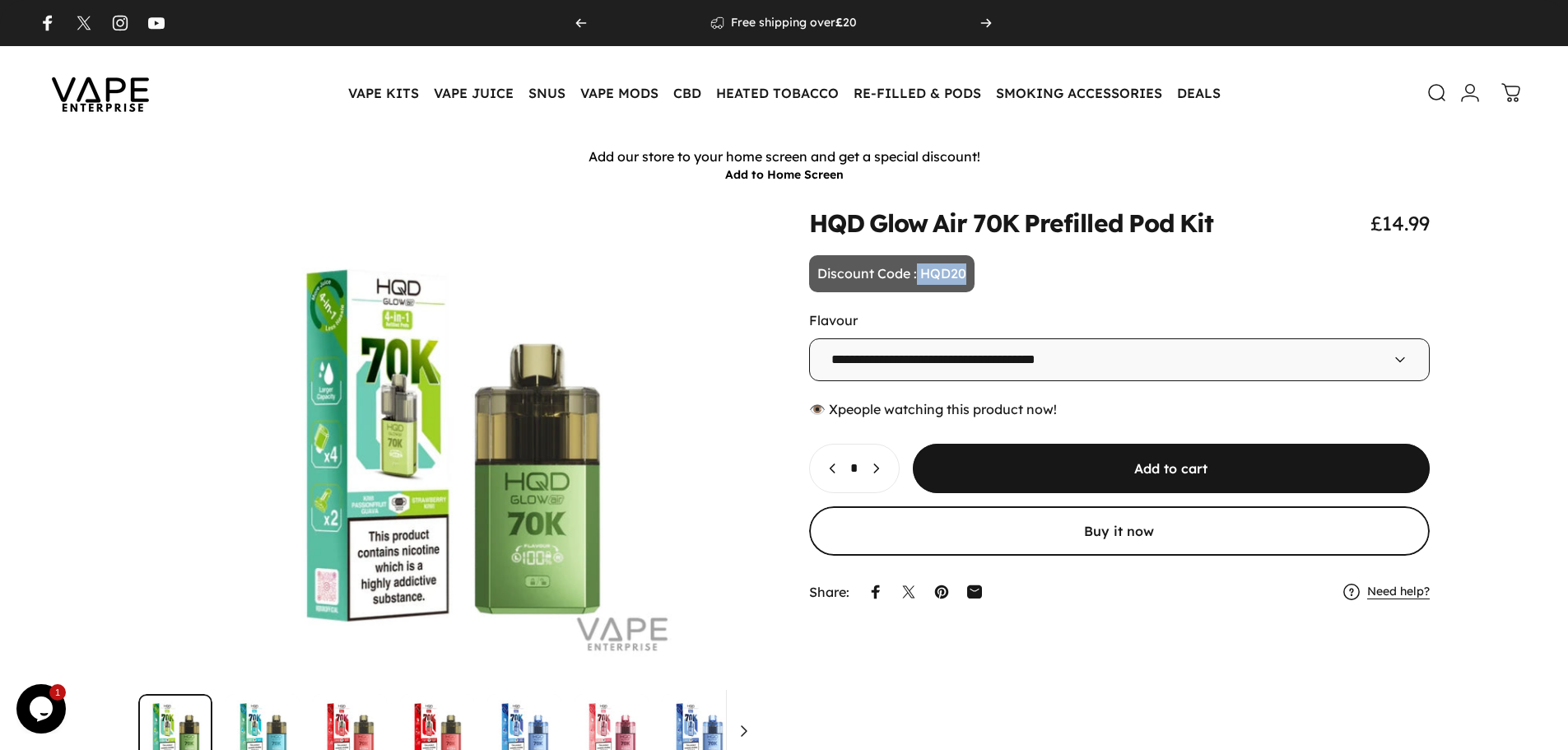
drag, startPoint x: 918, startPoint y: 275, endPoint x: 1016, endPoint y: 281, distance: 98.2
click at [1016, 281] on animate-element "**********" at bounding box center [1119, 409] width 621 height 399
click at [1083, 290] on animate-element "**********" at bounding box center [1119, 409] width 621 height 399
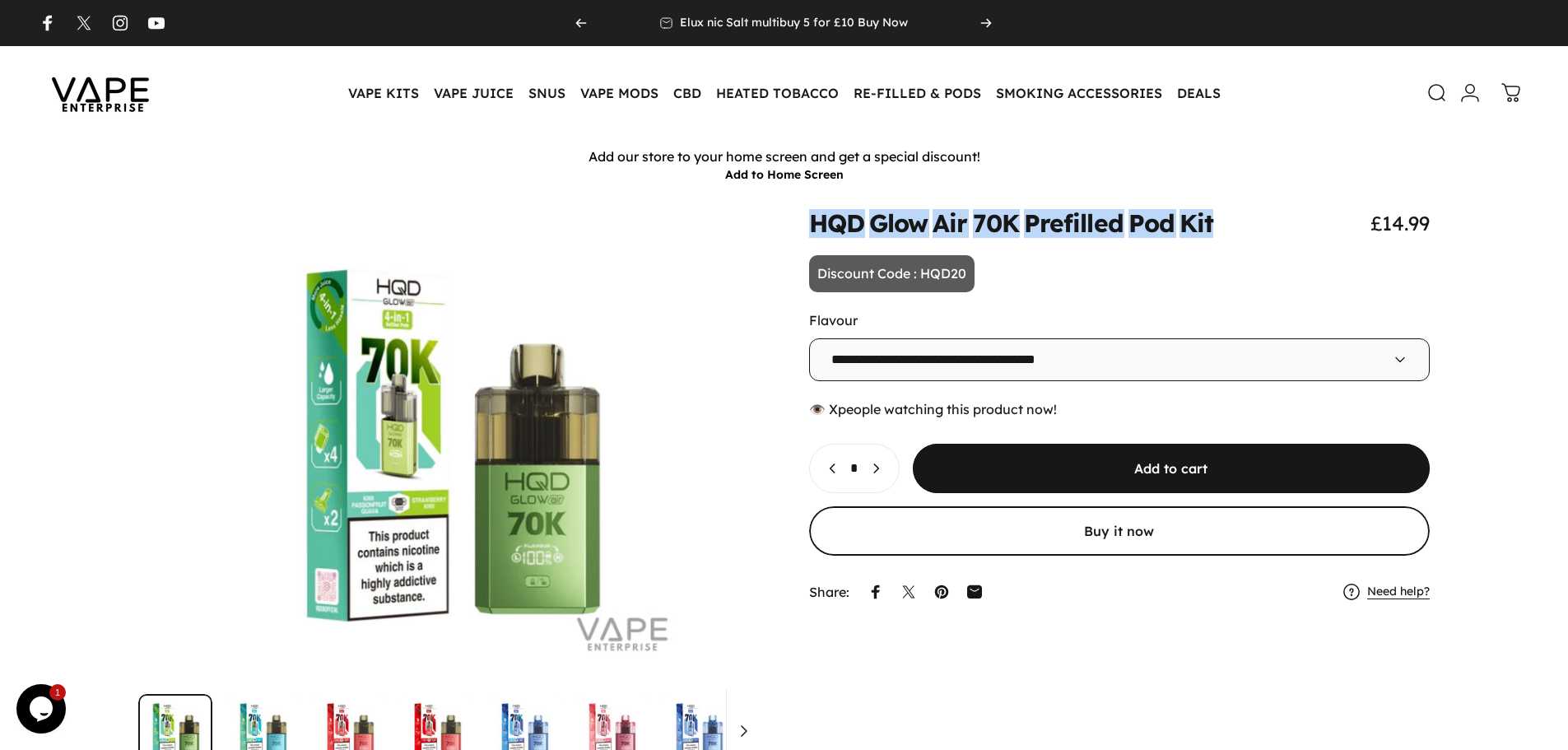
drag, startPoint x: 809, startPoint y: 220, endPoint x: 1267, endPoint y: 228, distance: 458.1
click at [1267, 228] on div "HQD Glow Air 70K Prefilled Pod Kit £14.99" at bounding box center [1119, 223] width 621 height 25
copy split-words "HQD Glow Air 70K Prefilled Pod Kit"
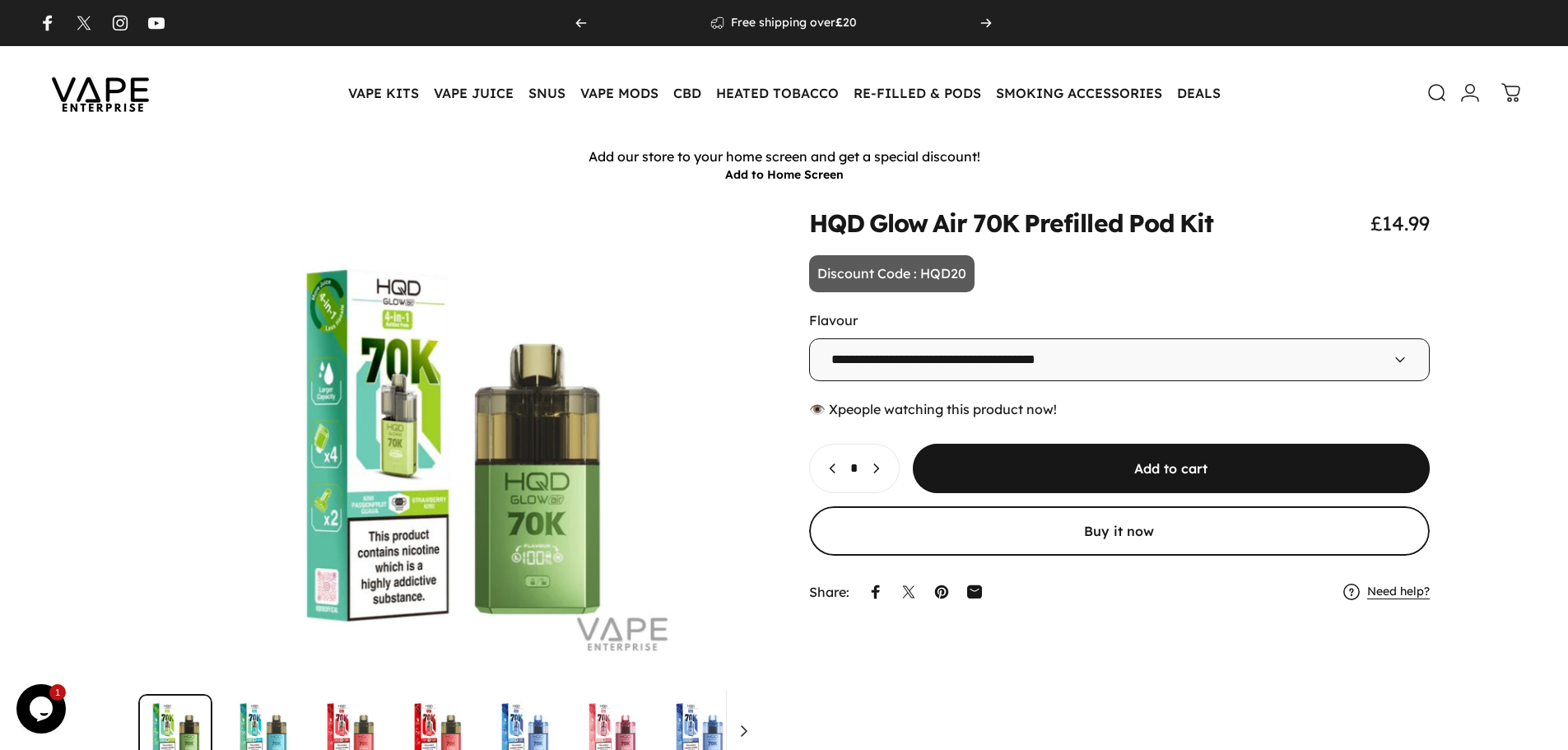
click at [1122, 289] on animate-element "**********" at bounding box center [1119, 409] width 621 height 399
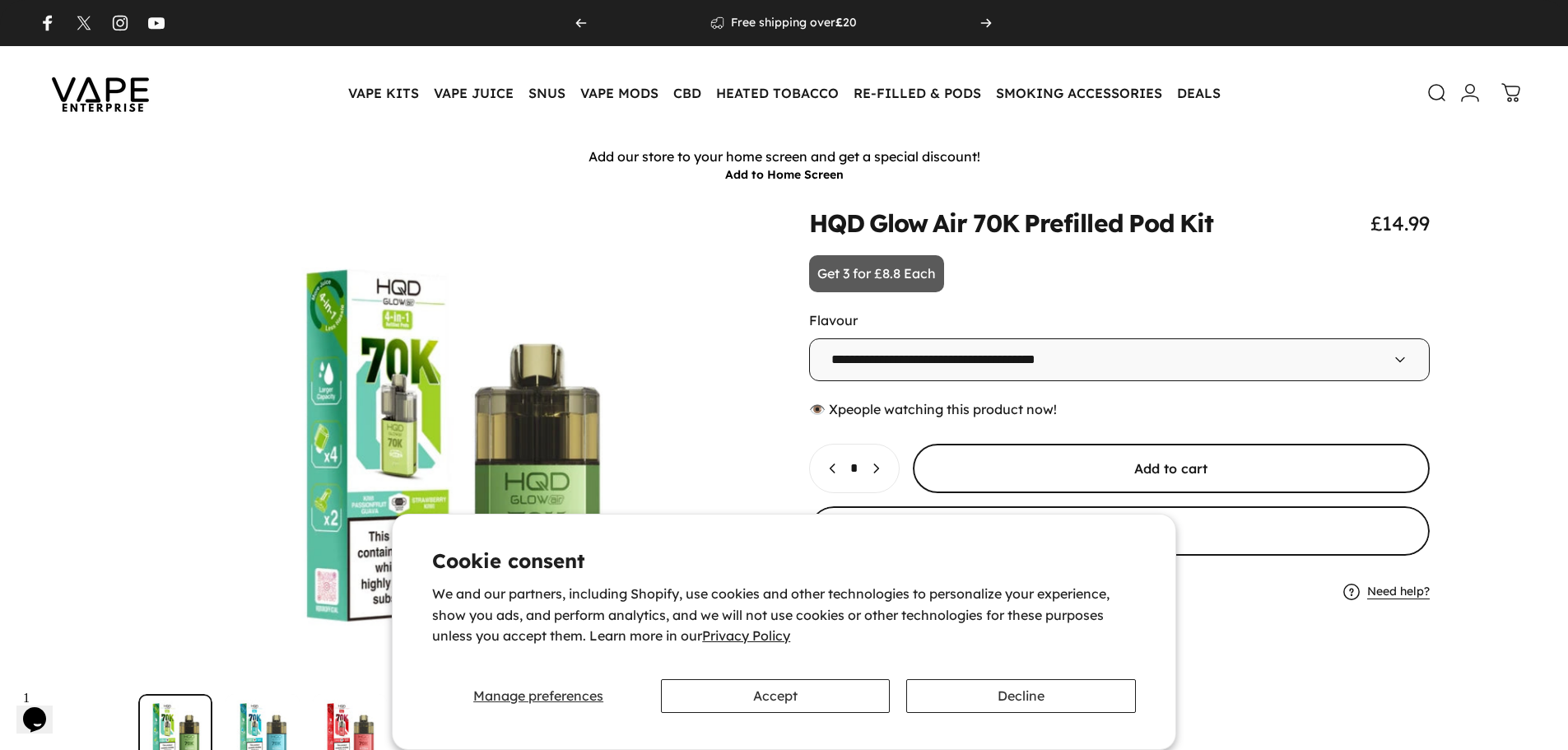
click at [1118, 469] on span "submit" at bounding box center [1170, 469] width 776 height 99
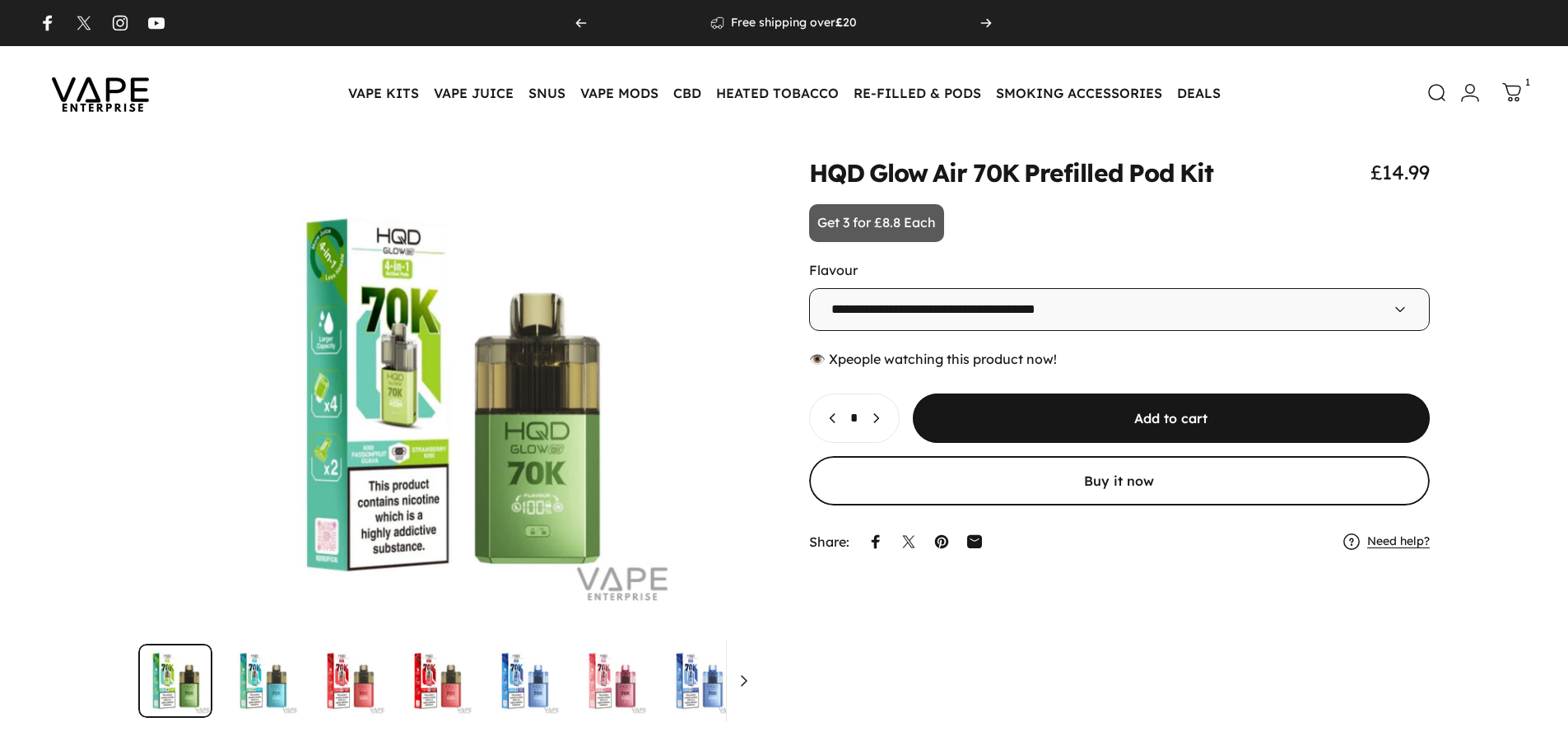
click at [1514, 92] on icon at bounding box center [1512, 92] width 20 height 20
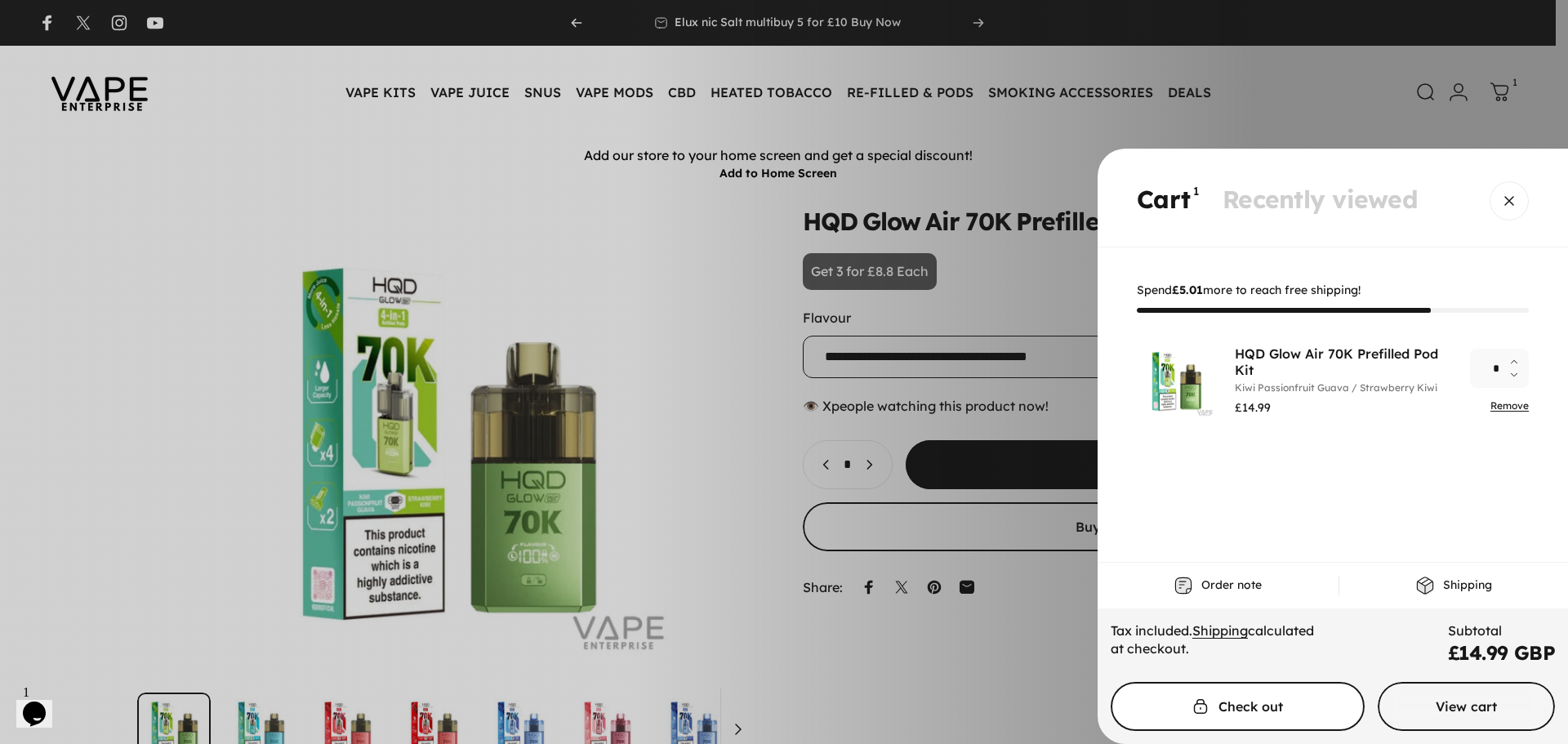
click at [1300, 701] on button "Check out" at bounding box center [1237, 706] width 254 height 49
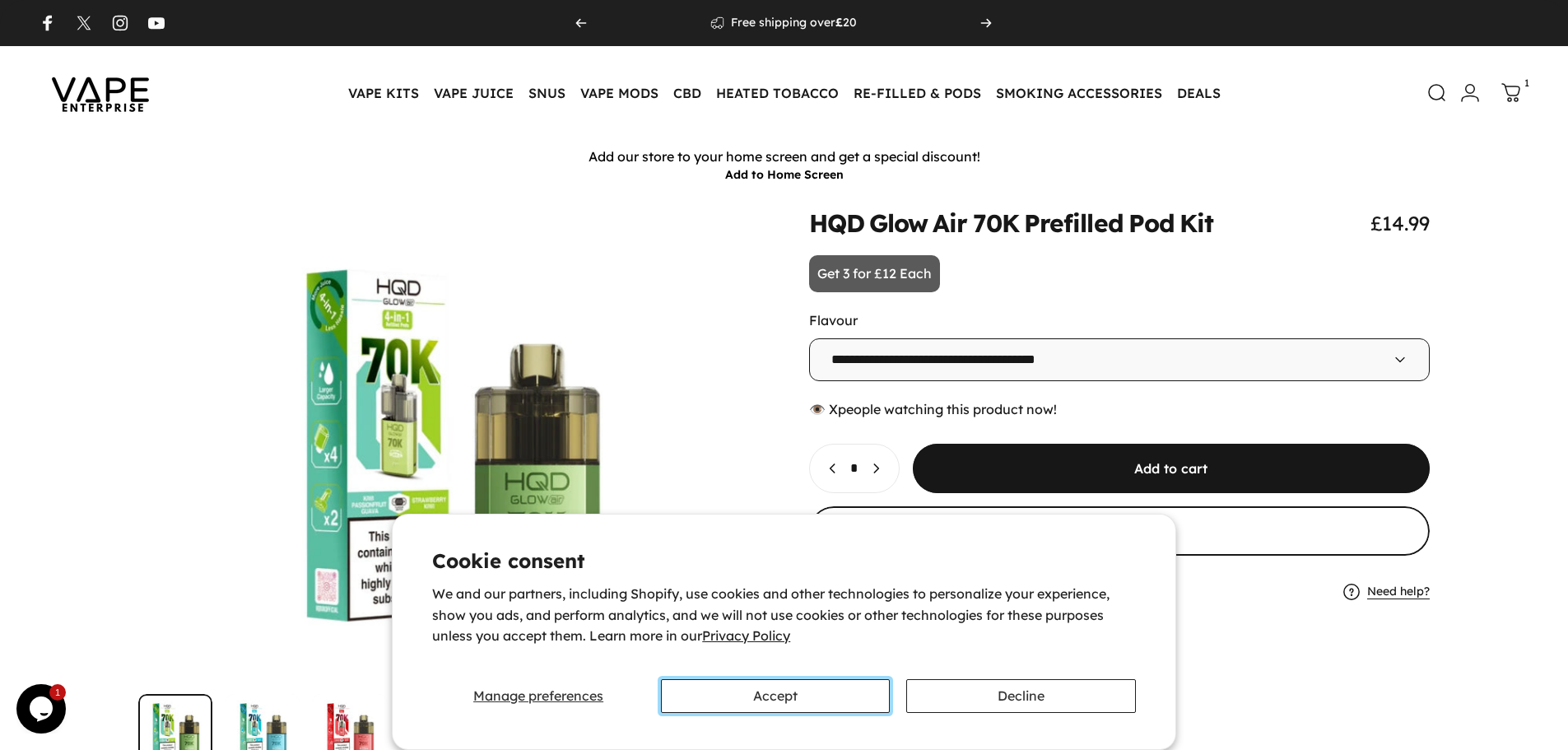
click at [859, 707] on button "Accept" at bounding box center [775, 696] width 228 height 34
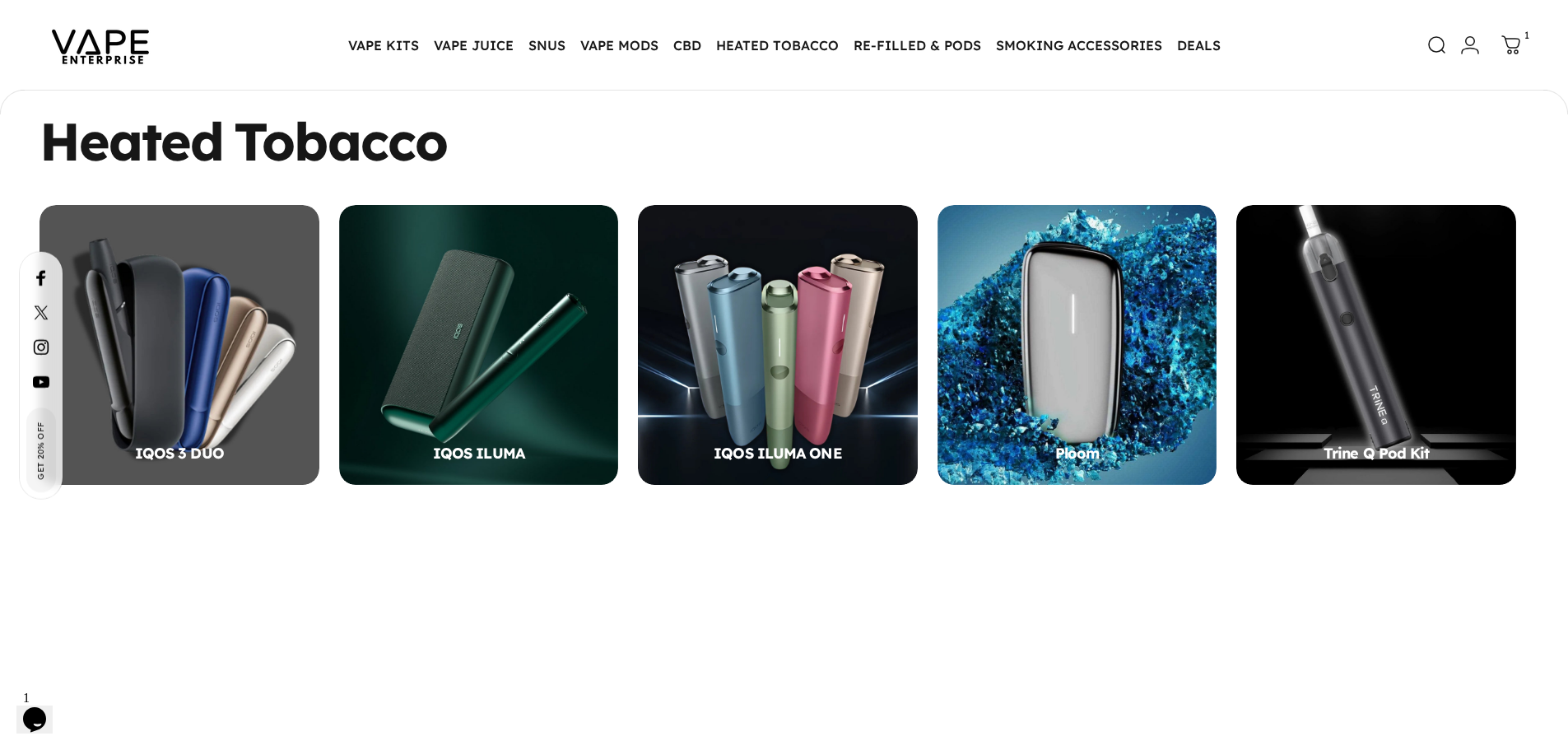
scroll to position [486, 0]
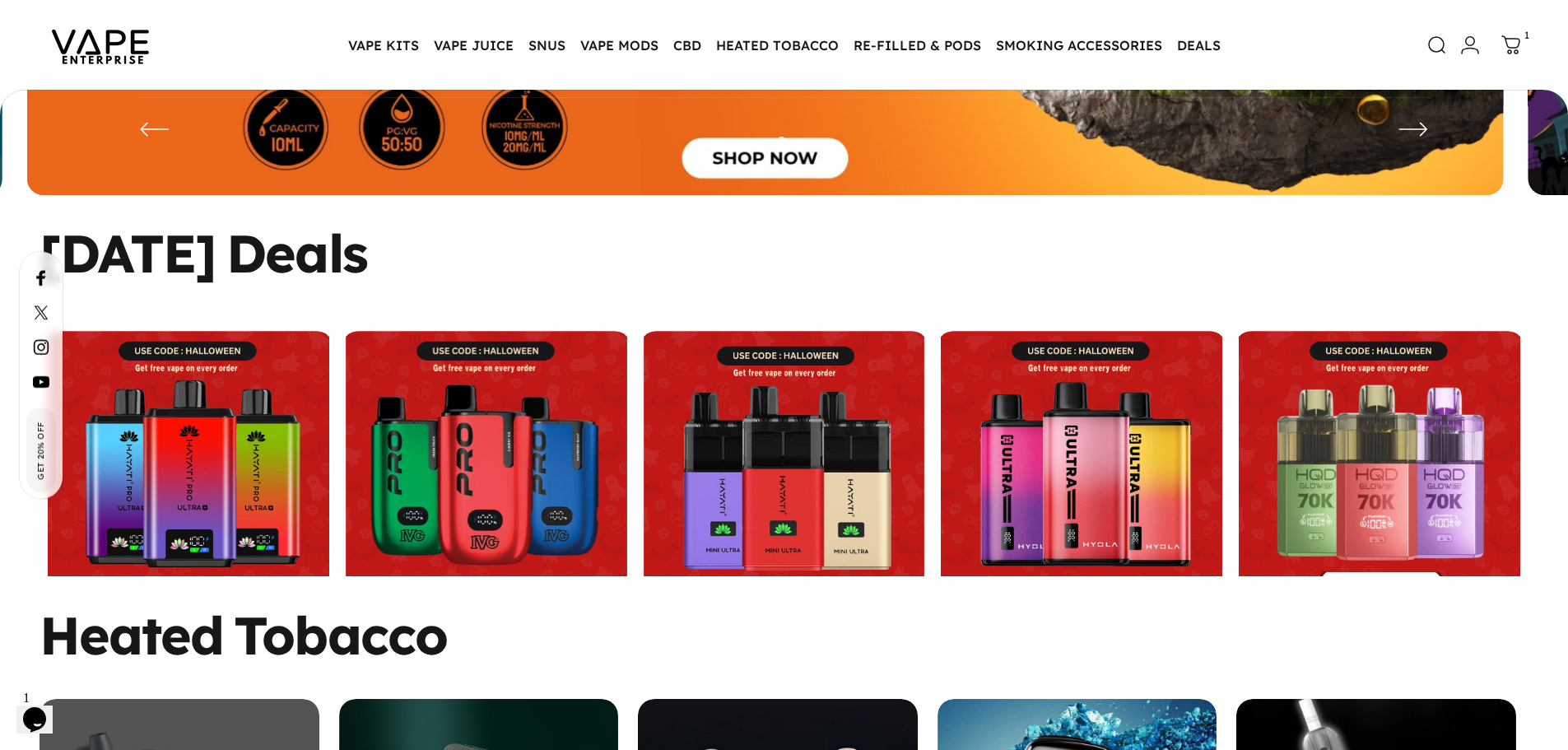
click at [793, 419] on link at bounding box center [784, 471] width 290 height 281
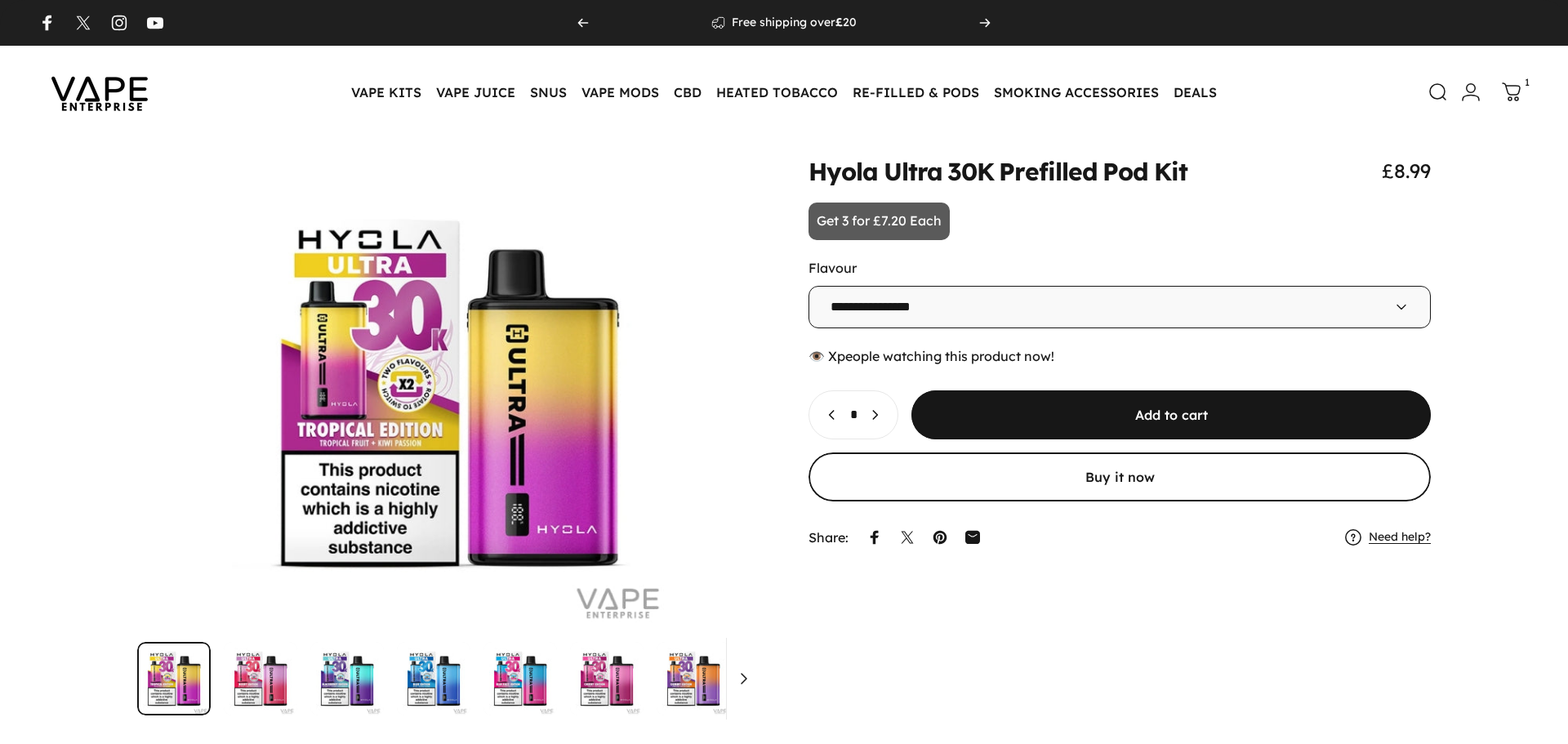
click at [881, 219] on p "Get 3 for £7.20 Each" at bounding box center [879, 221] width 142 height 38
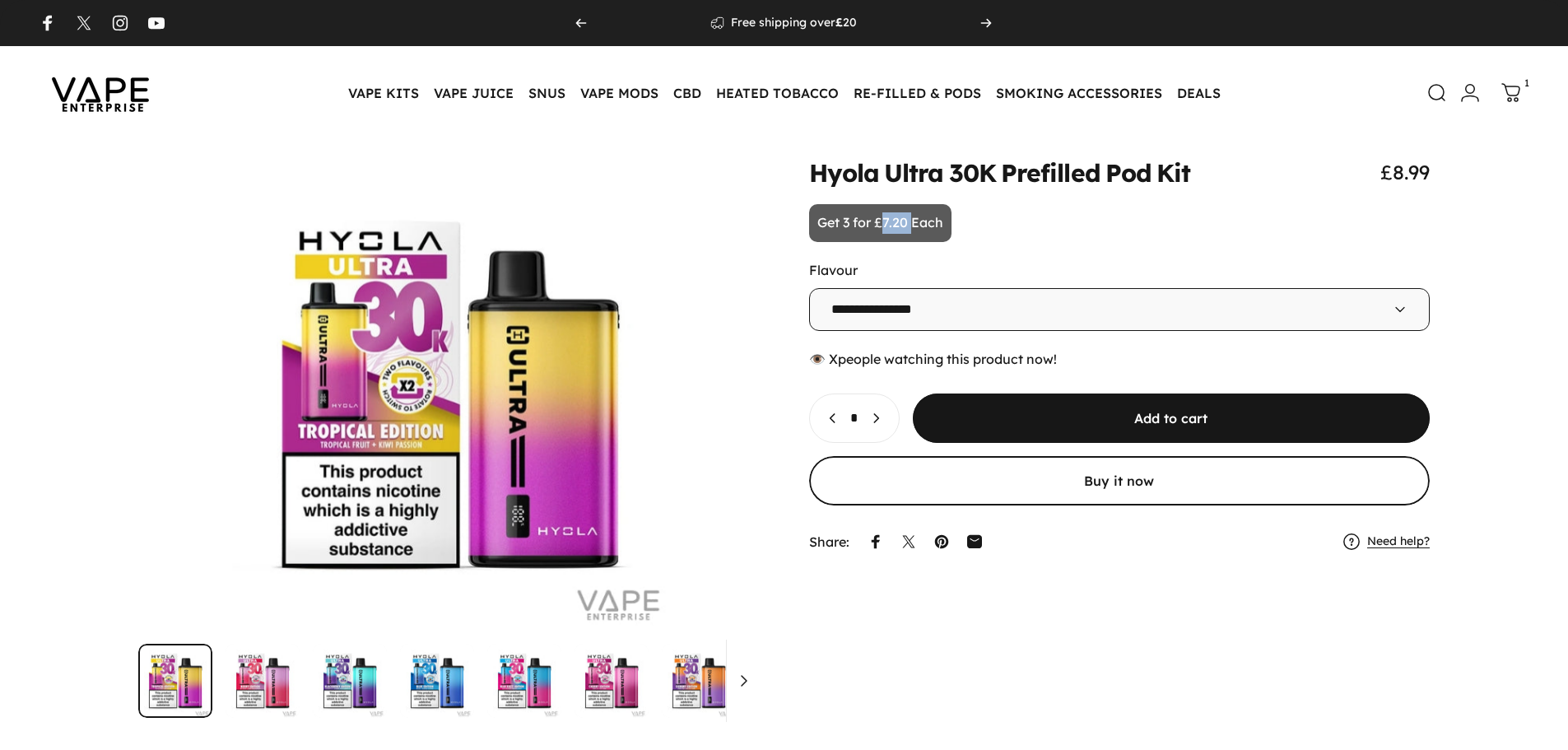
click at [888, 221] on p "Get 3 for £7.20 Each" at bounding box center [880, 223] width 143 height 38
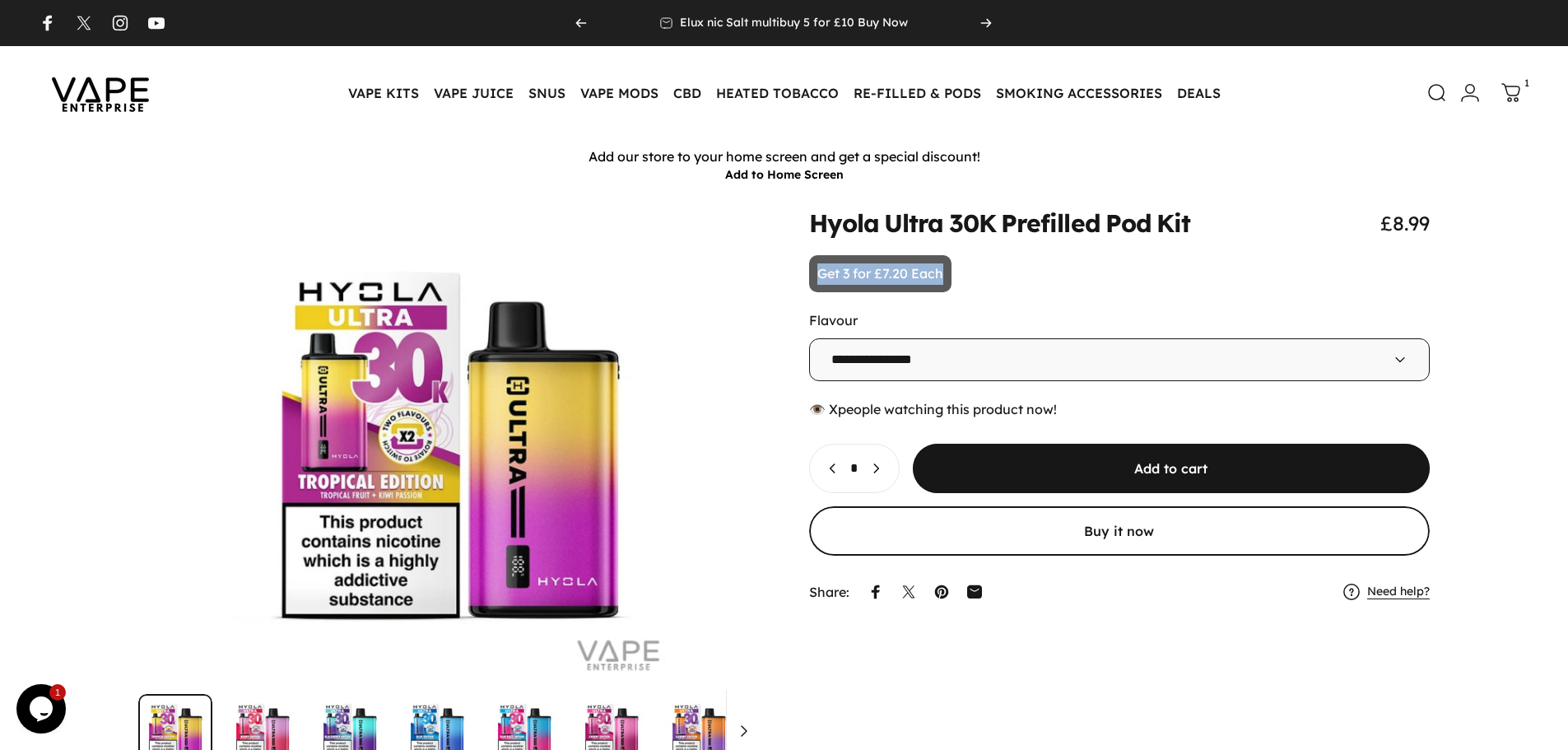
drag, startPoint x: 817, startPoint y: 277, endPoint x: 978, endPoint y: 283, distance: 161.1
click at [978, 283] on animate-element "**********" at bounding box center [1119, 409] width 621 height 399
copy p "Get 3 for £7.20 Each"
click at [1425, 97] on link "Search" at bounding box center [1428, 94] width 36 height 36
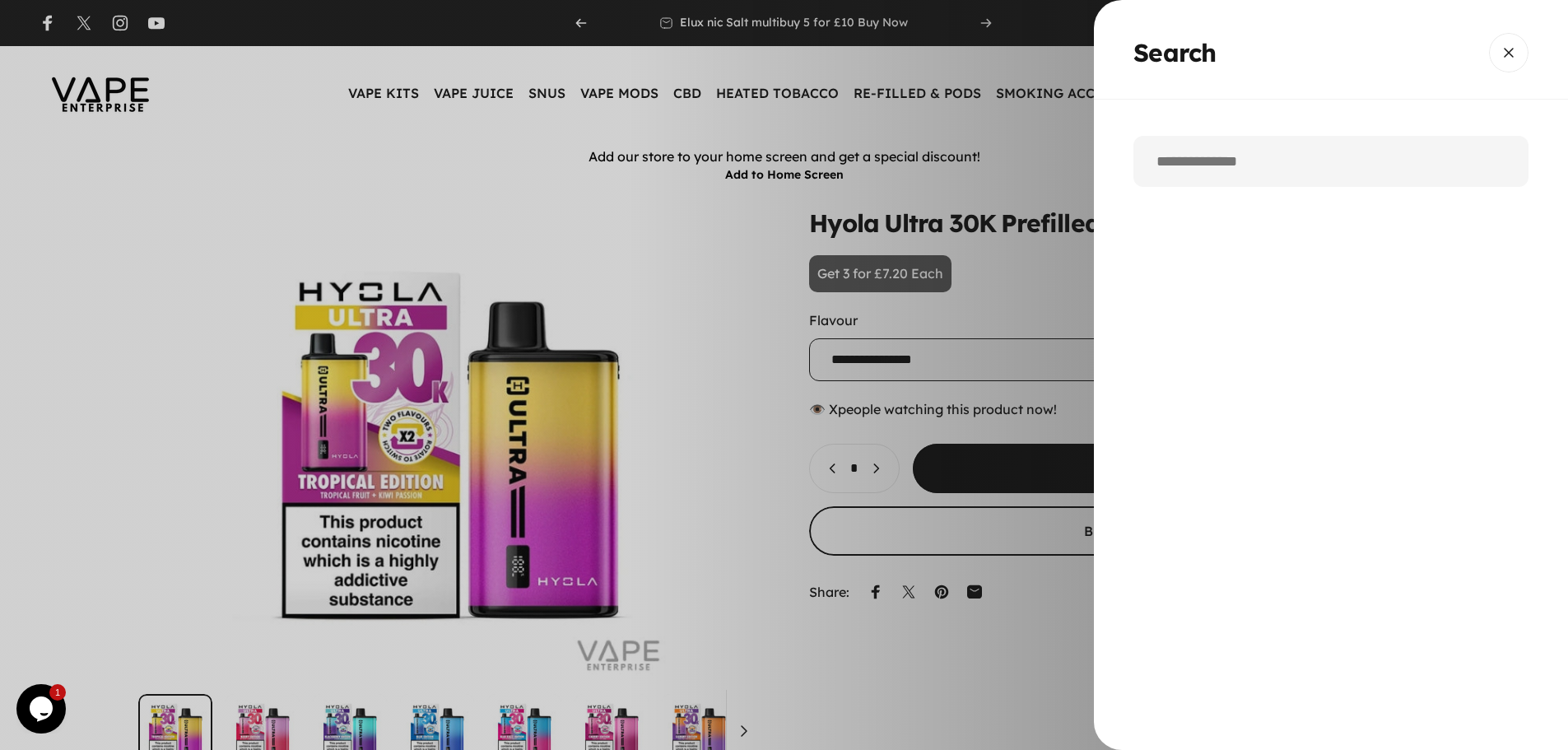
click at [1203, 172] on input "Search" at bounding box center [1330, 162] width 395 height 51
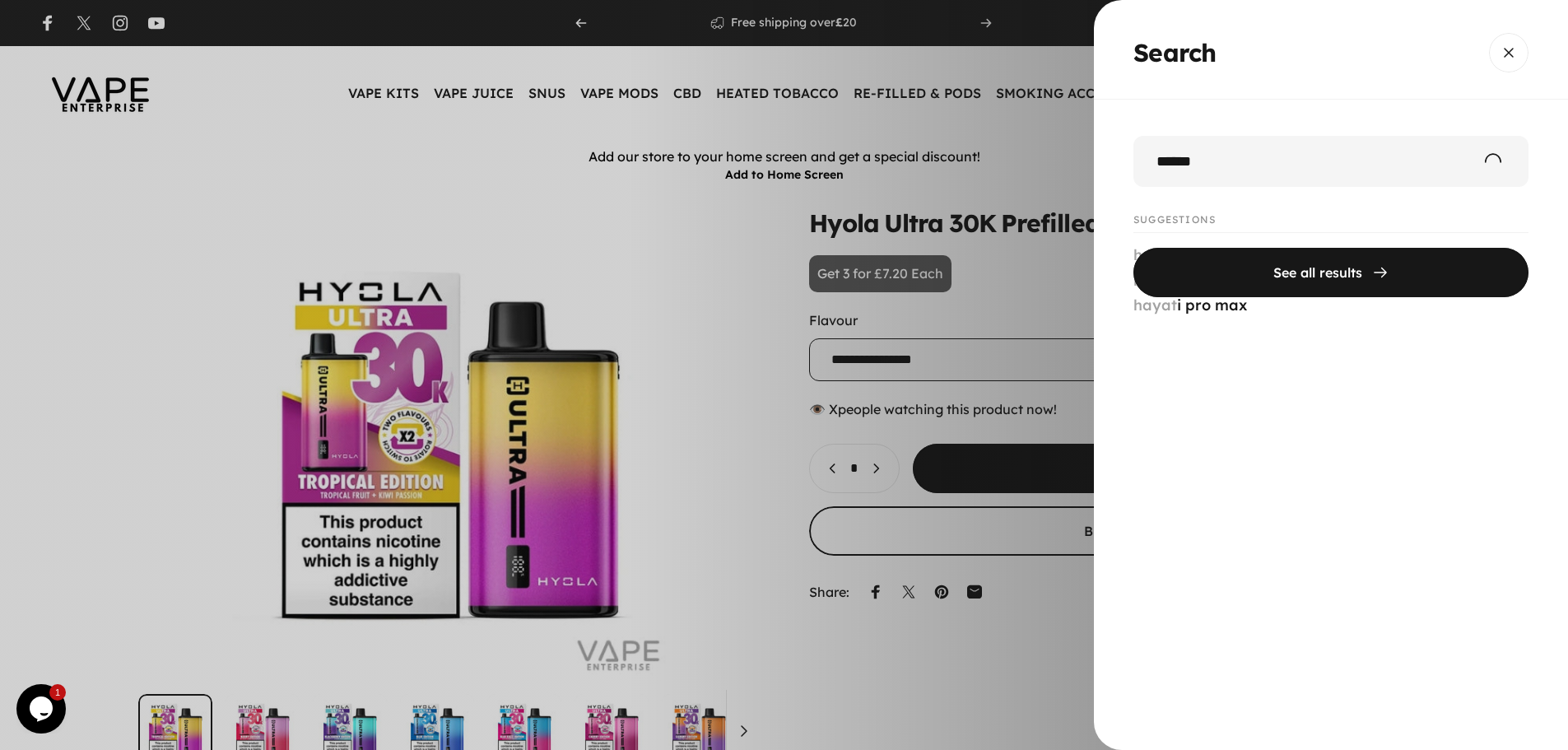
type input "******"
click at [1133, 247] on button "See all results" at bounding box center [1330, 271] width 395 height 50
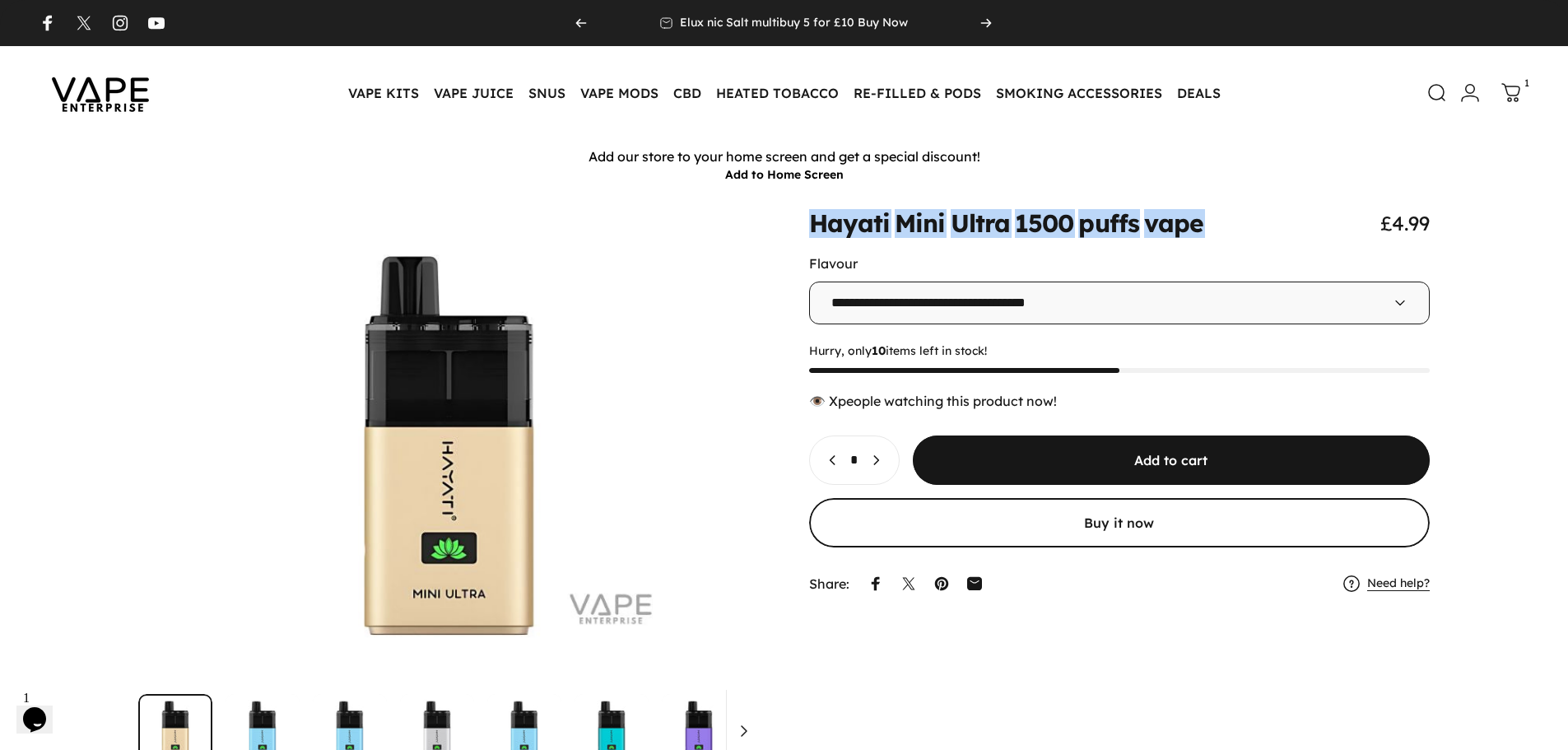
drag, startPoint x: 817, startPoint y: 224, endPoint x: 1293, endPoint y: 227, distance: 476.0
click at [1293, 227] on div "Hayati Mini Ultra 1500 puffs vape £4.99" at bounding box center [1119, 223] width 621 height 25
copy h1 "Hayati Mini Ultra 1500 puffs vape"
drag, startPoint x: 895, startPoint y: 458, endPoint x: 921, endPoint y: 458, distance: 26.0
click at [884, 458] on icon "Increase quantity for Hayati Mini Ultra 1500 puffs vape" at bounding box center [876, 460] width 16 height 17
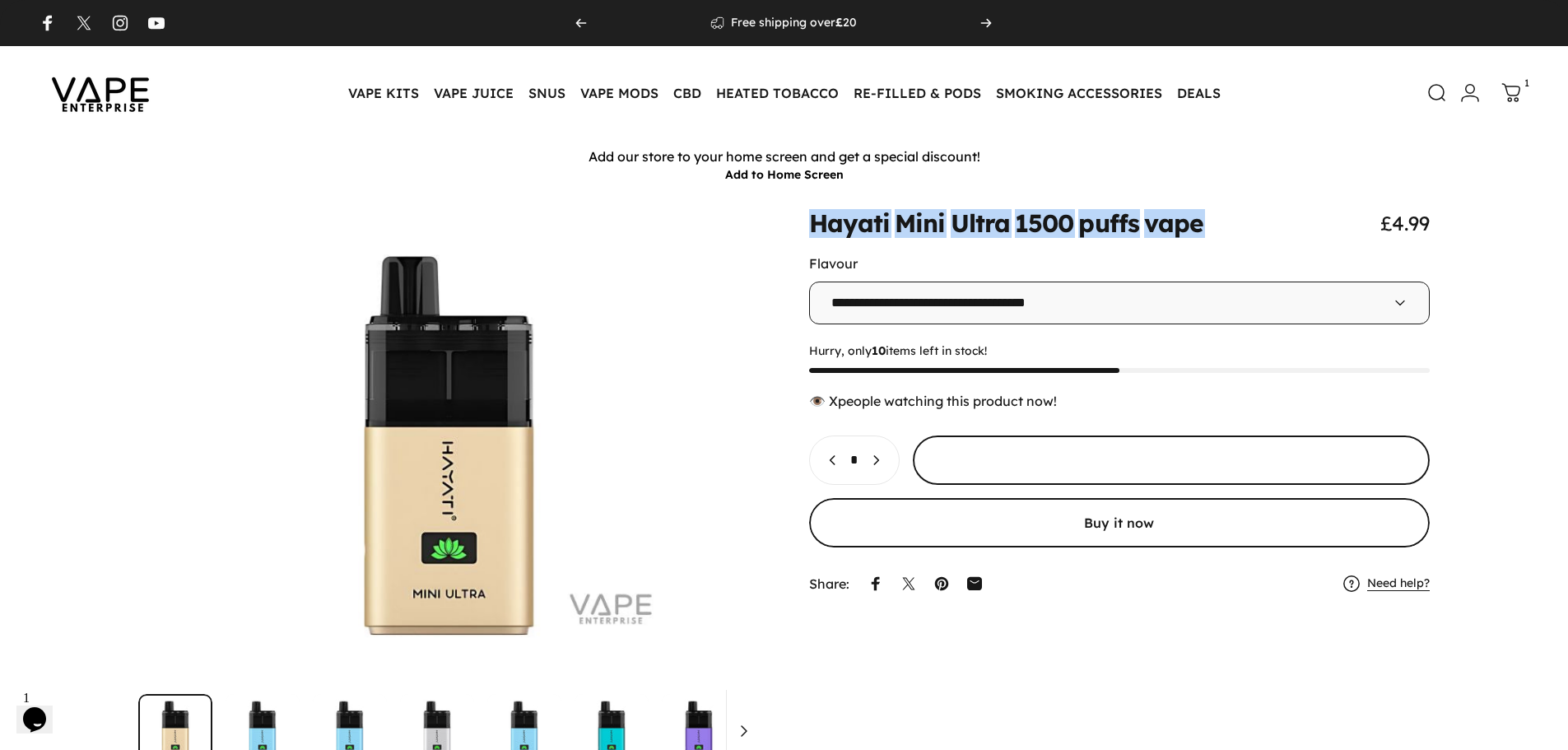
click at [830, 465] on icon "Decrease quantity for Hayati Mini Ultra 1500 puffs vape" at bounding box center [833, 460] width 16 height 17
type input "*"
click at [1035, 449] on span "submit" at bounding box center [1170, 460] width 776 height 99
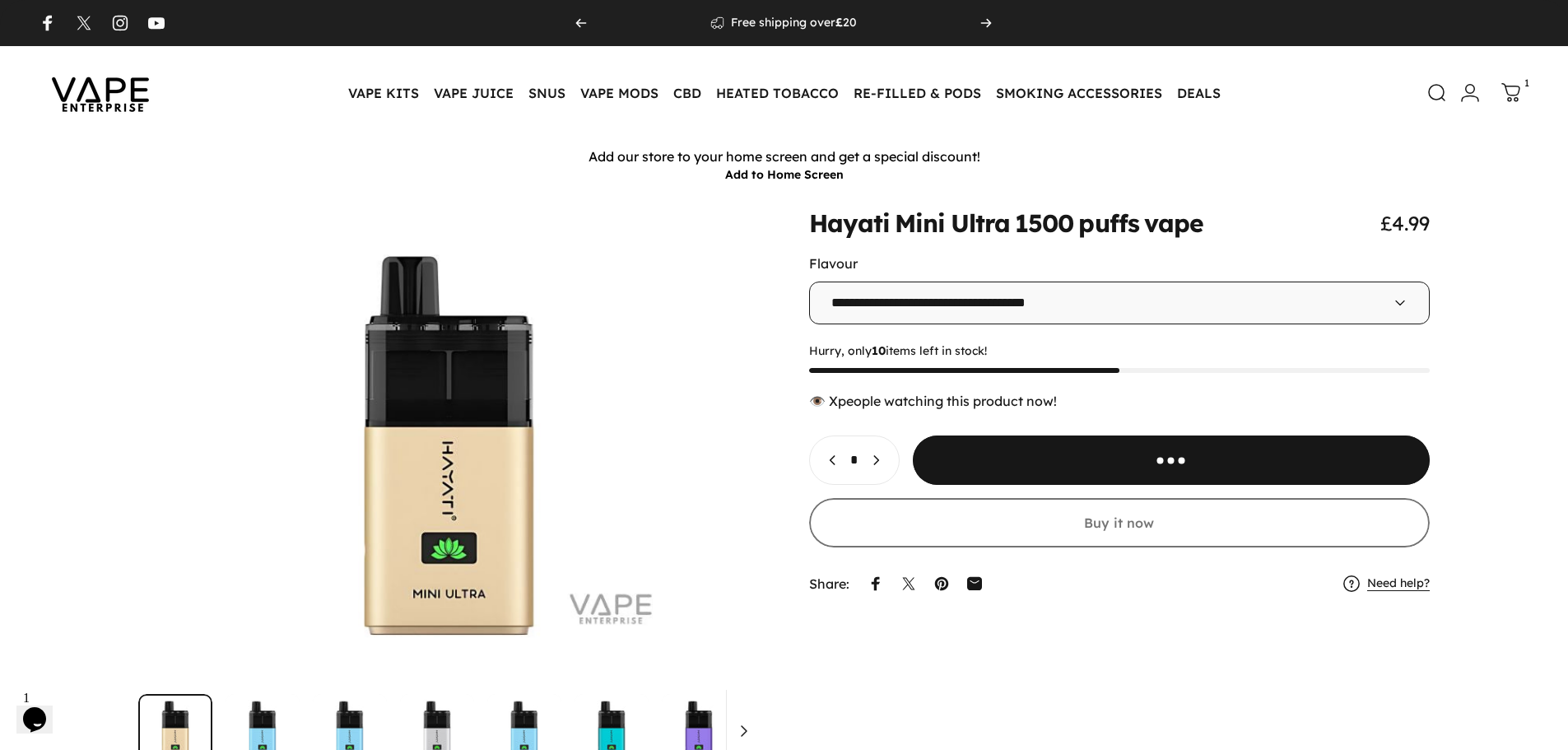
click at [1531, 103] on header "Vape Enterprise VAPE KITS VAPE KITS DISPOSABLE ALTERNATIVES ADVANCED (SUB-OHM) …" at bounding box center [784, 93] width 1568 height 94
click at [1518, 101] on icon at bounding box center [1512, 94] width 20 height 20
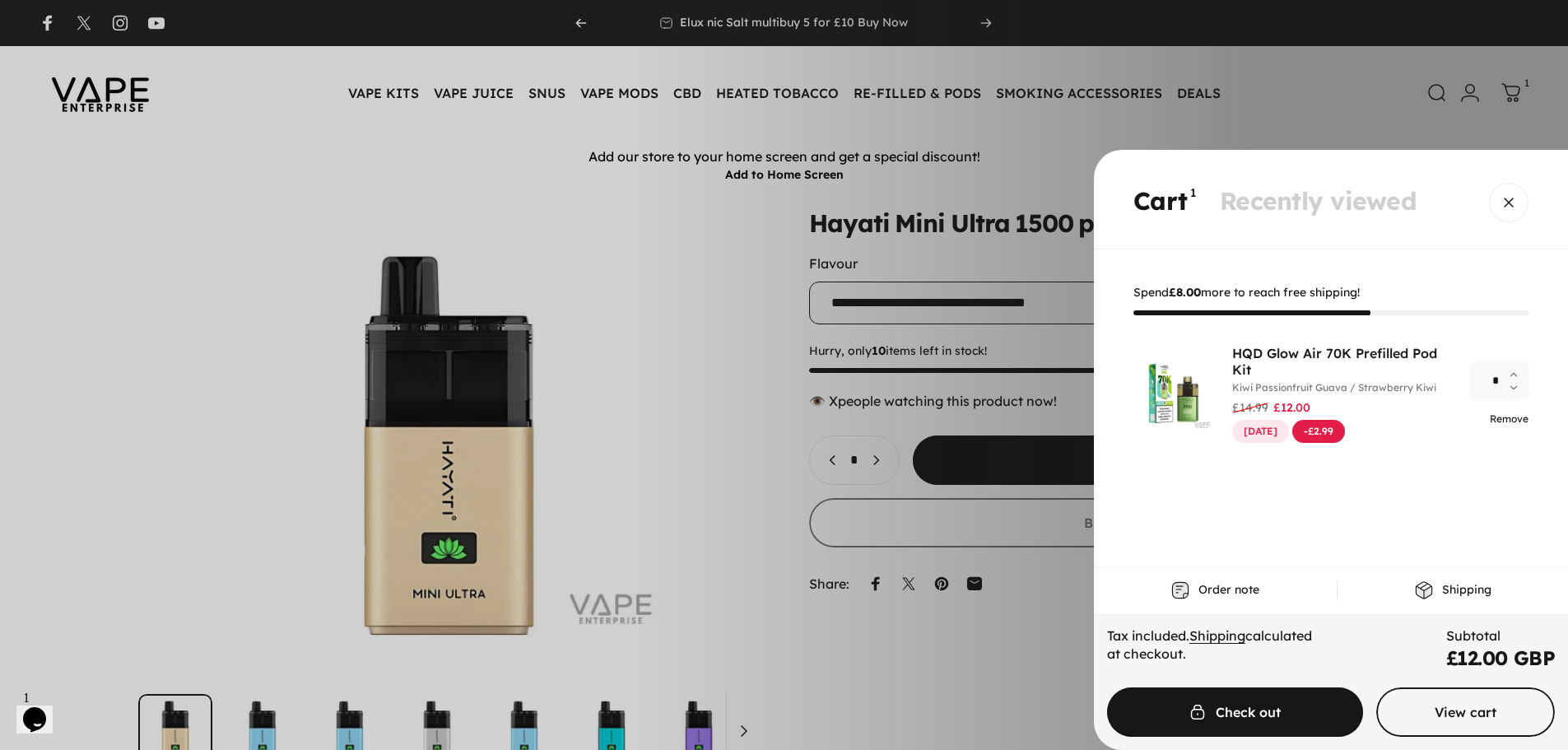
click at [1498, 413] on link "Remove" at bounding box center [1509, 418] width 39 height 12
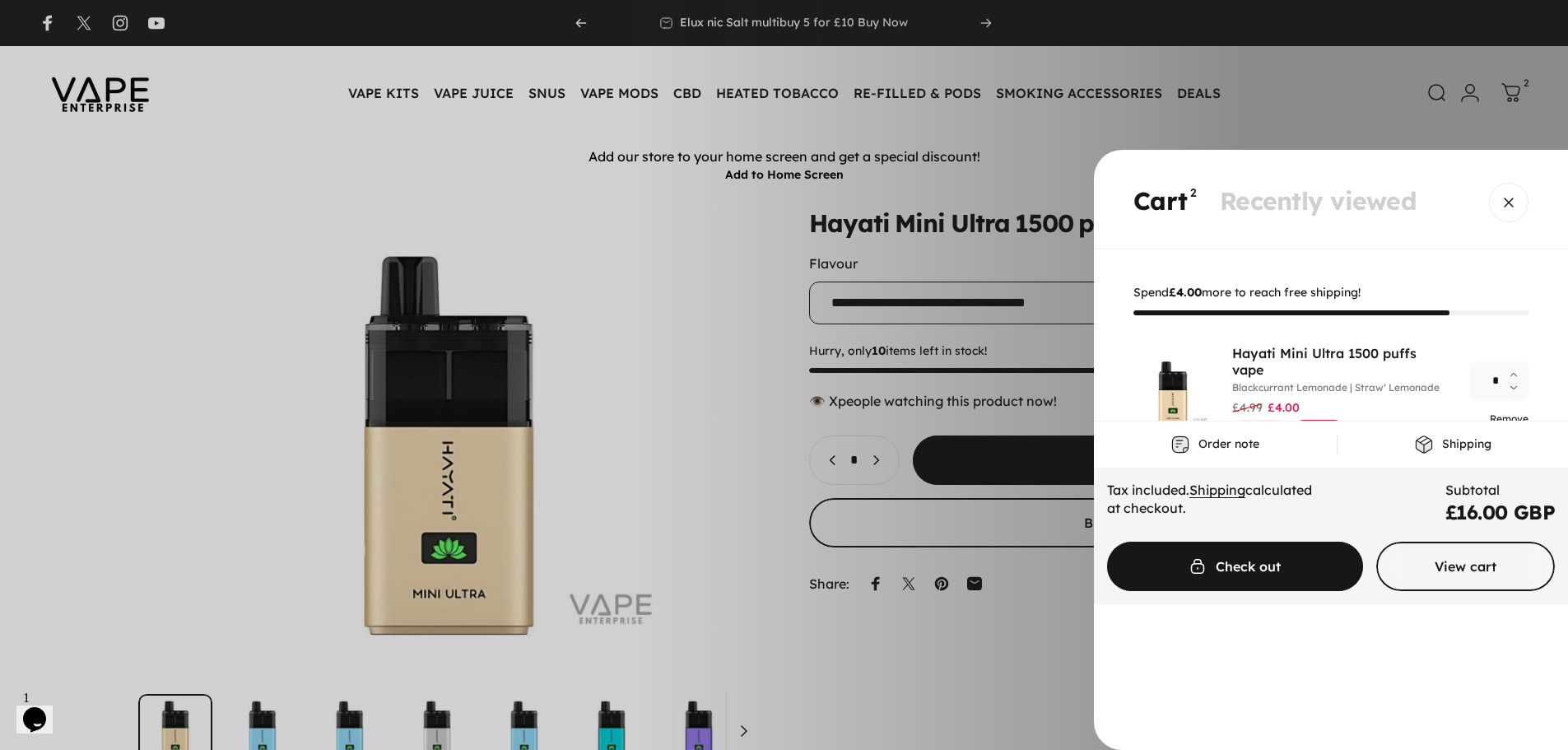
scroll to position [83, 0]
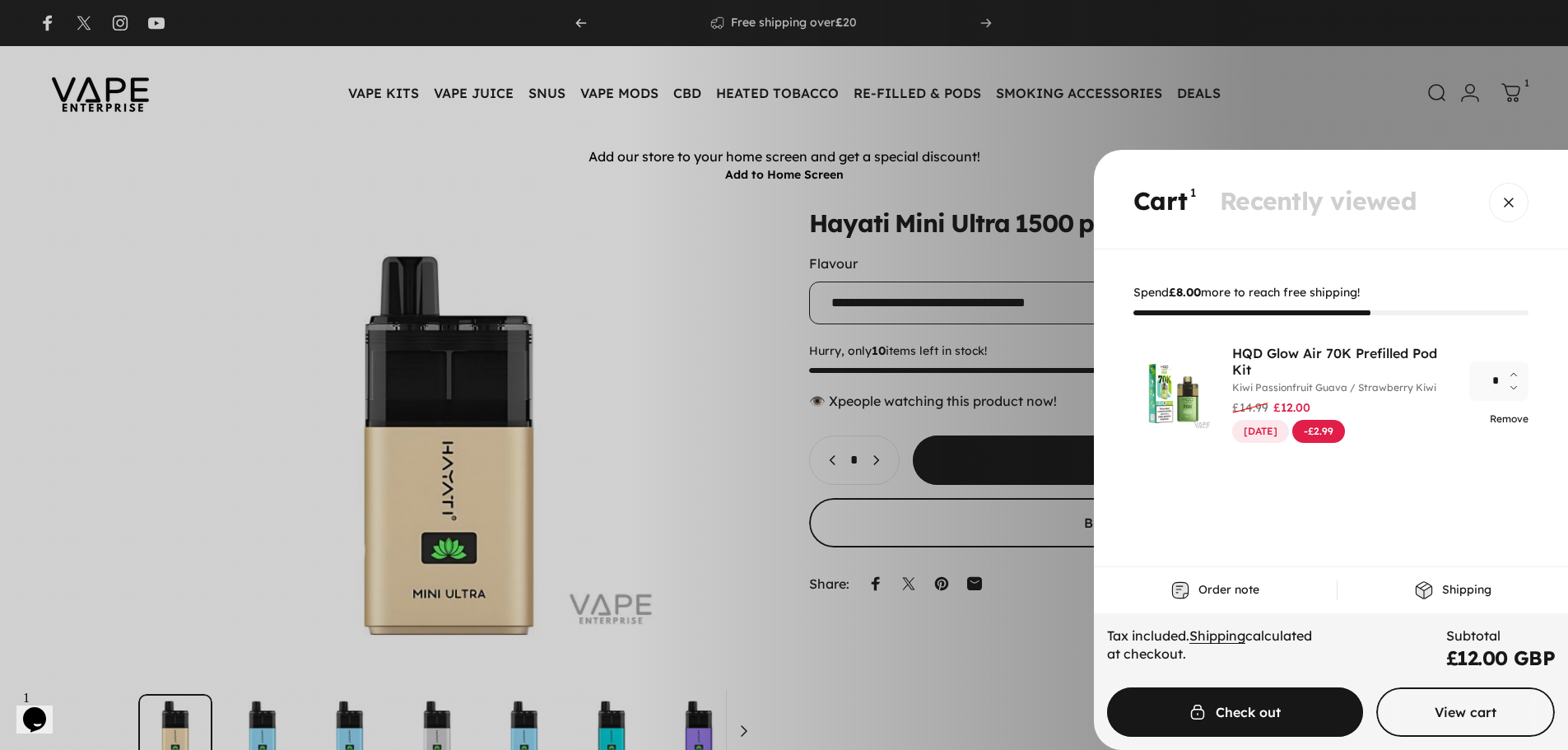
click at [1508, 417] on link "Remove" at bounding box center [1509, 418] width 39 height 12
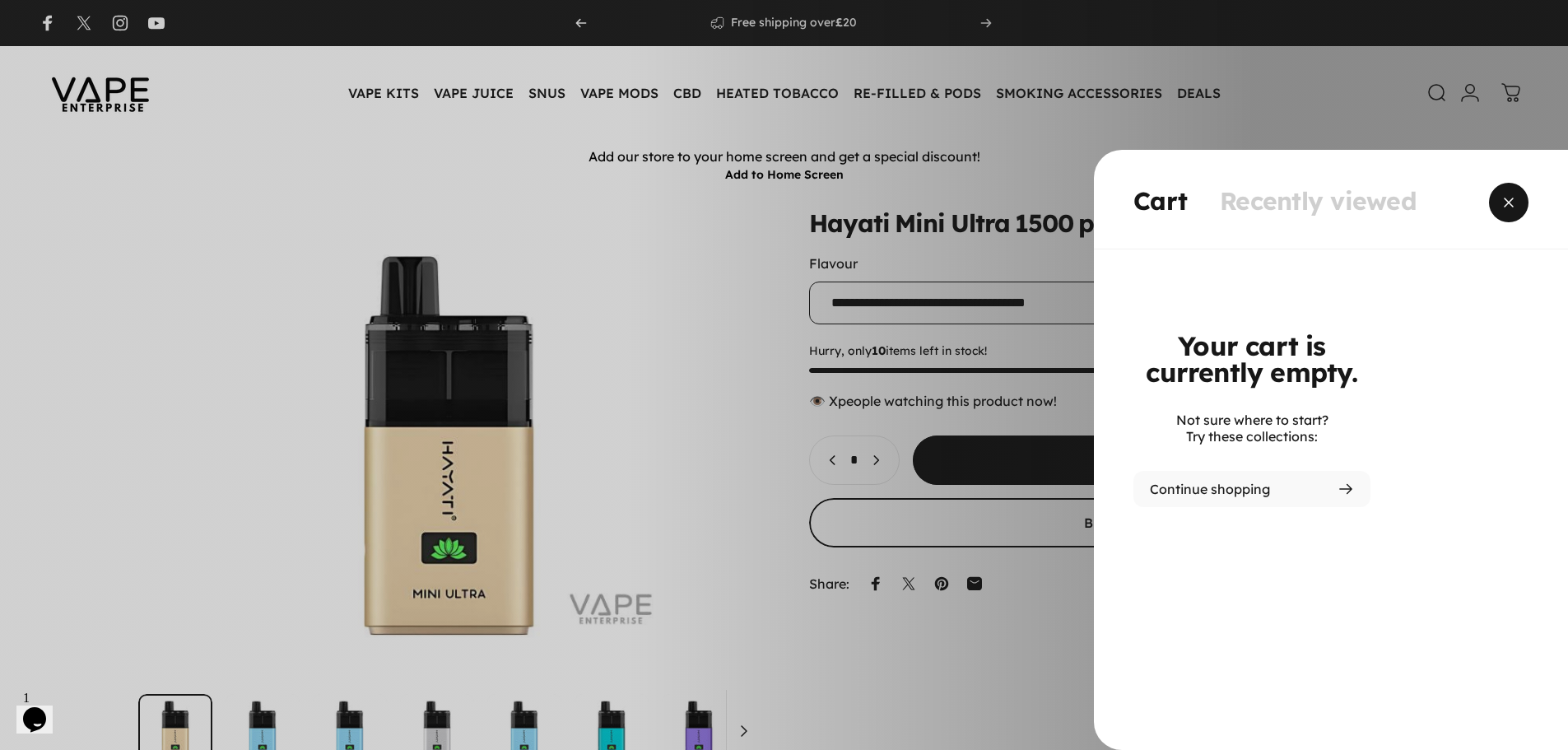
click at [1511, 196] on span "Close" at bounding box center [1509, 203] width 59 height 79
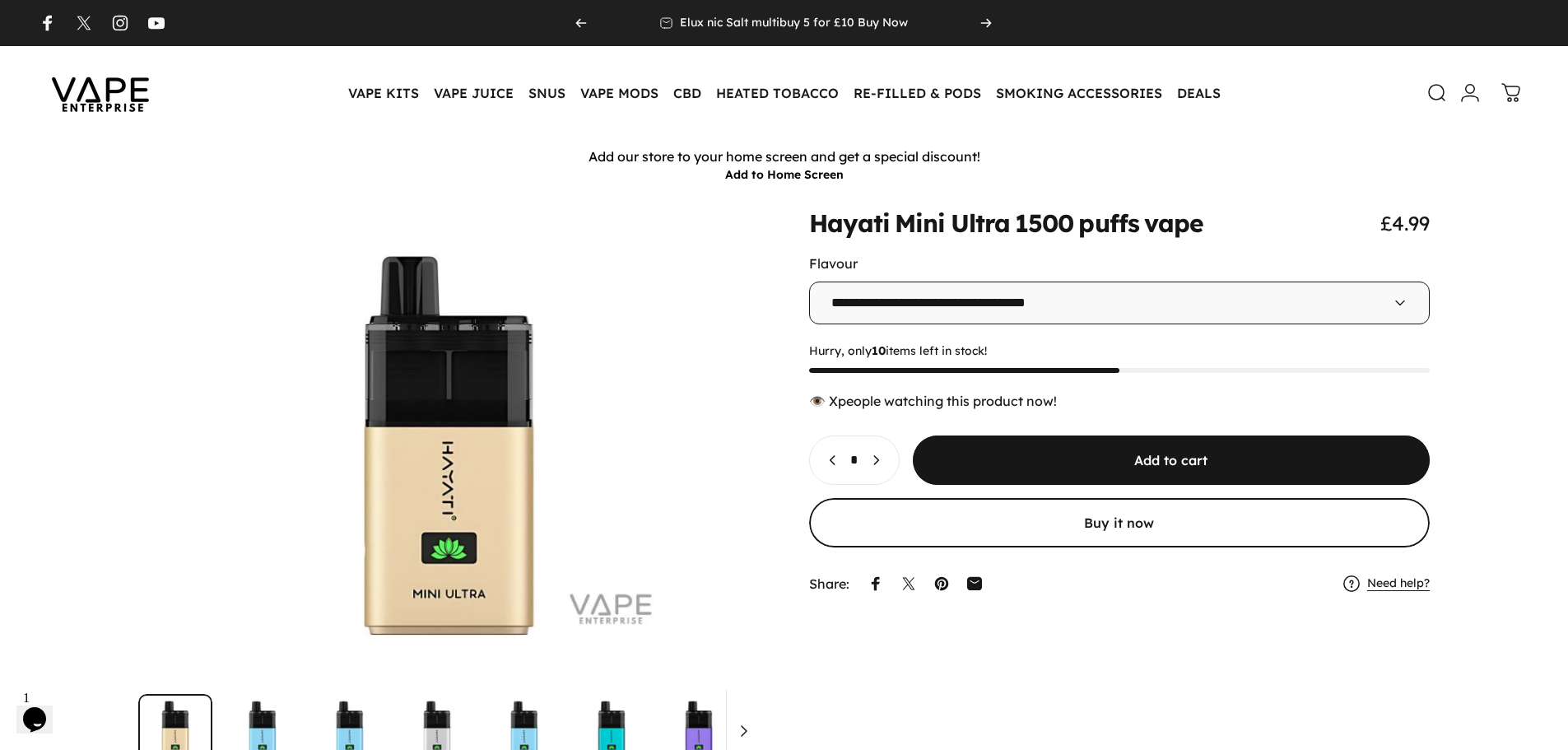
click at [117, 101] on img at bounding box center [101, 93] width 148 height 78
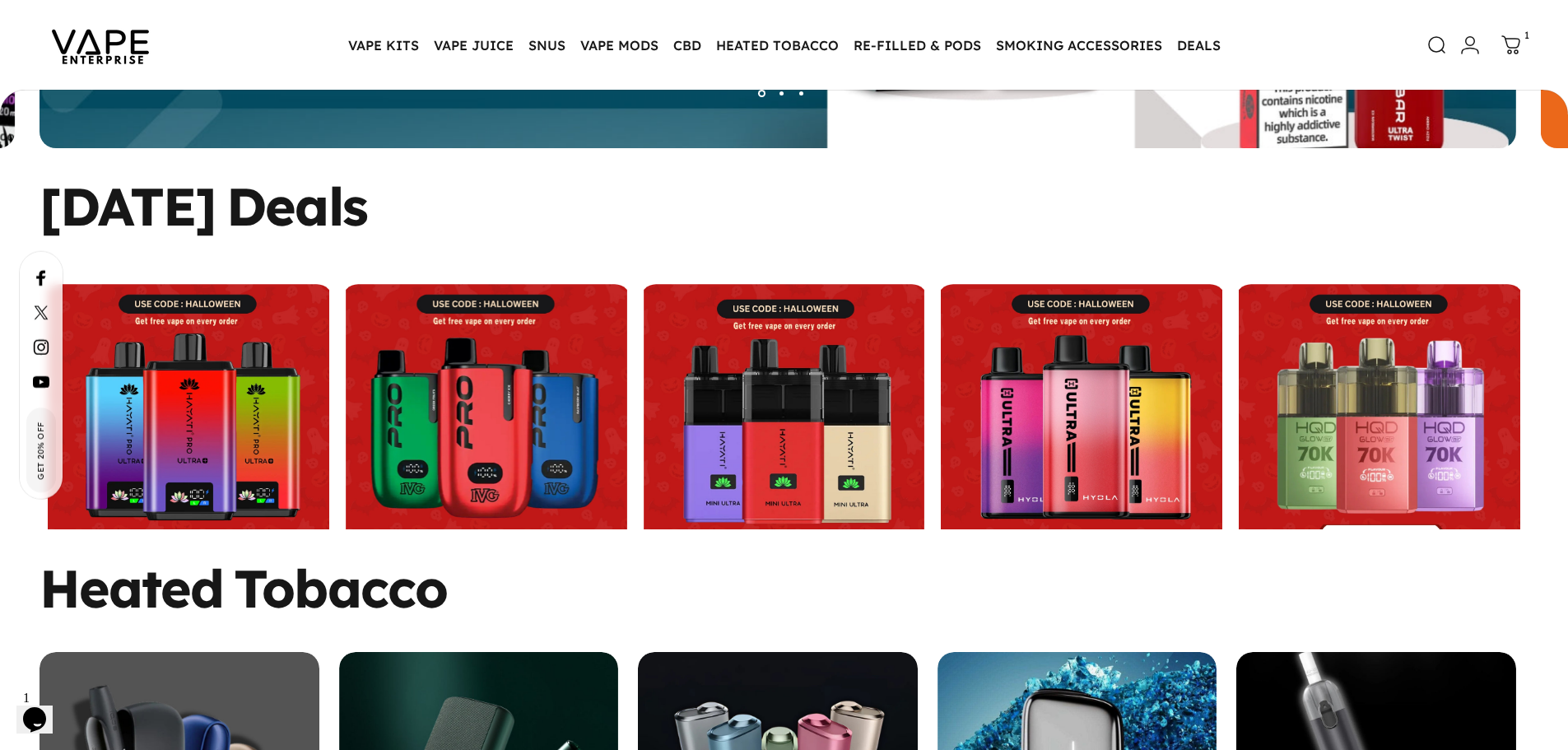
click at [1368, 378] on link at bounding box center [1379, 424] width 290 height 281
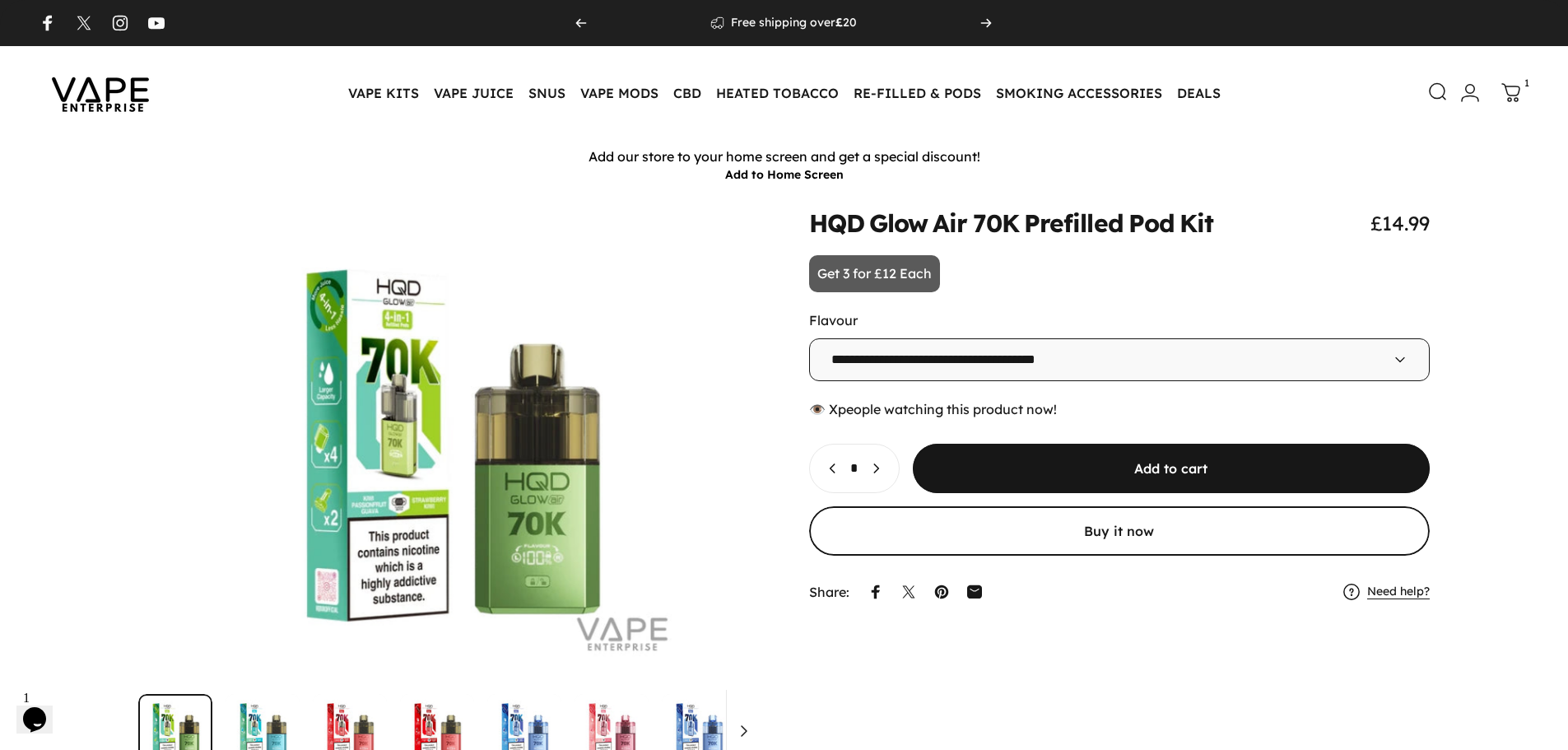
click at [1434, 87] on icon at bounding box center [1438, 92] width 20 height 20
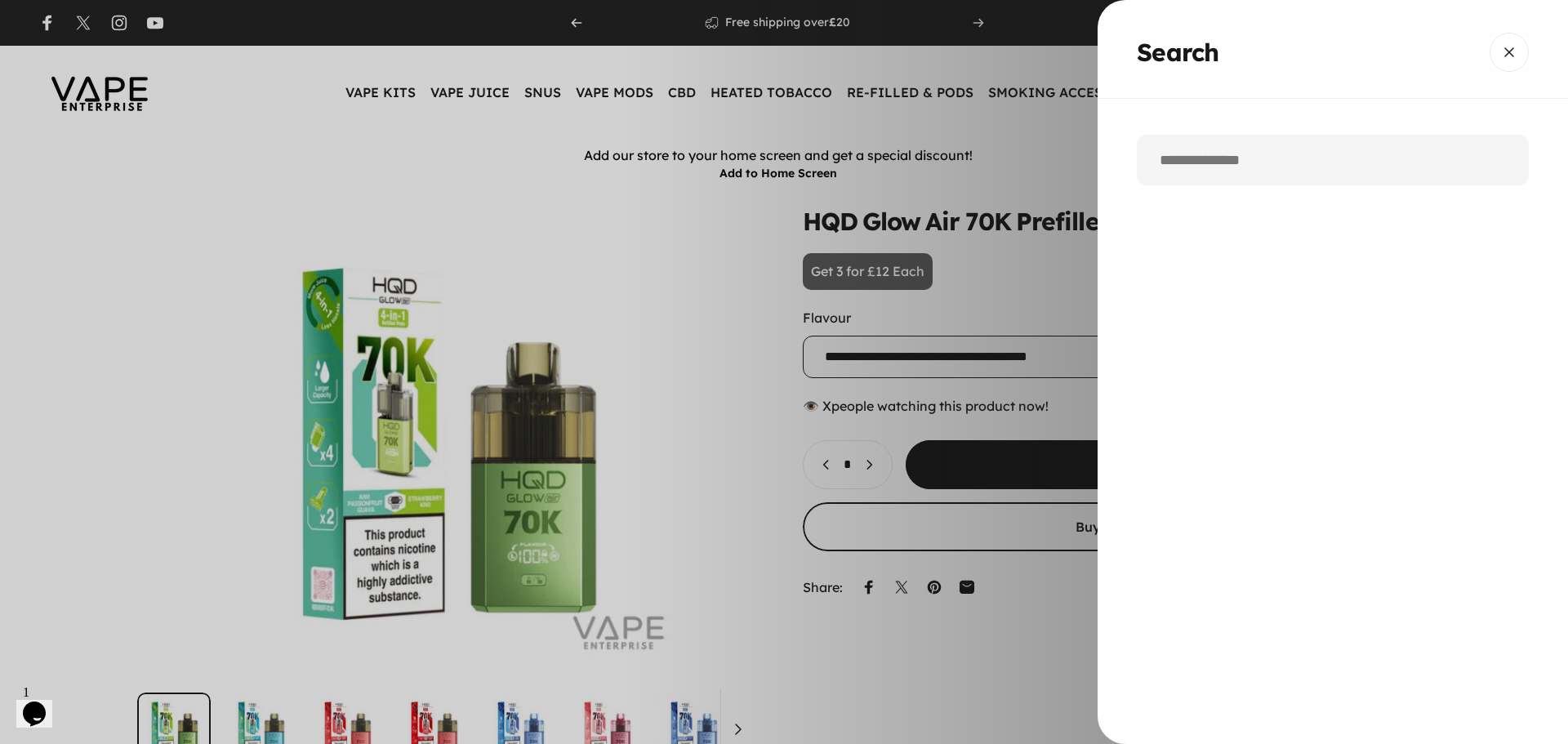
click at [1282, 161] on input "Search" at bounding box center [1332, 160] width 392 height 51
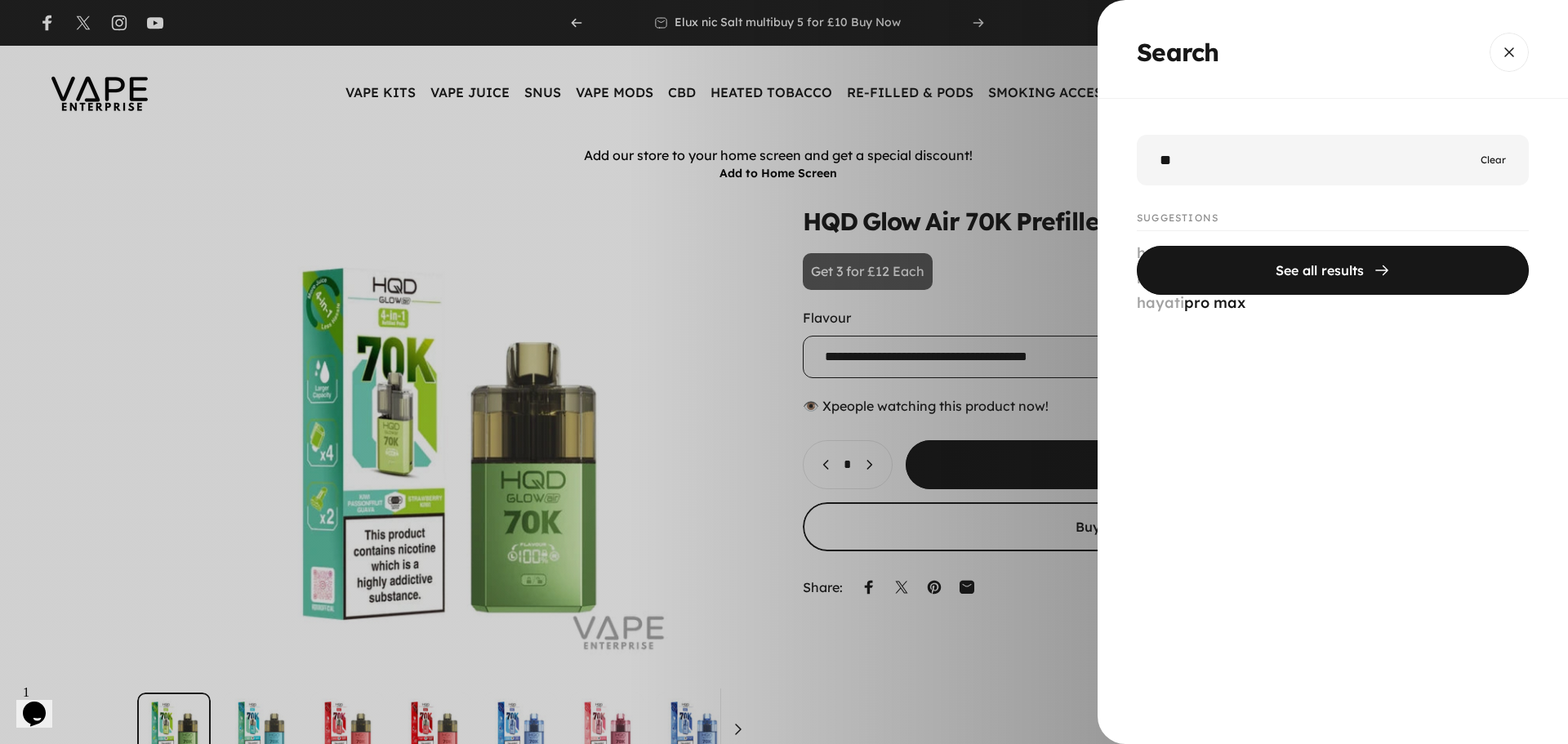
type input "*"
type input "***"
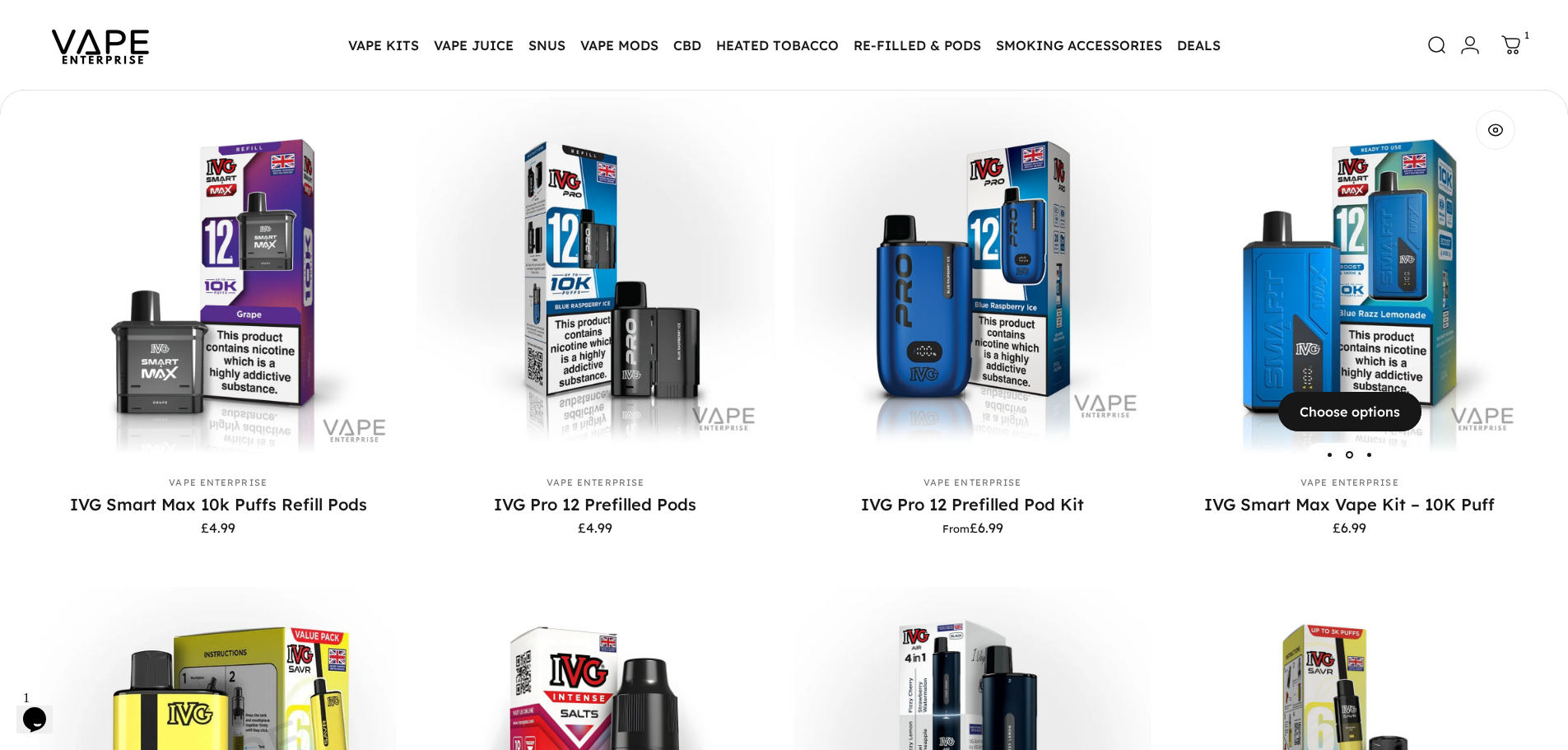
click at [1393, 283] on img "IVG Smart Max Vape Kit – 10K Puff" at bounding box center [1349, 276] width 357 height 357
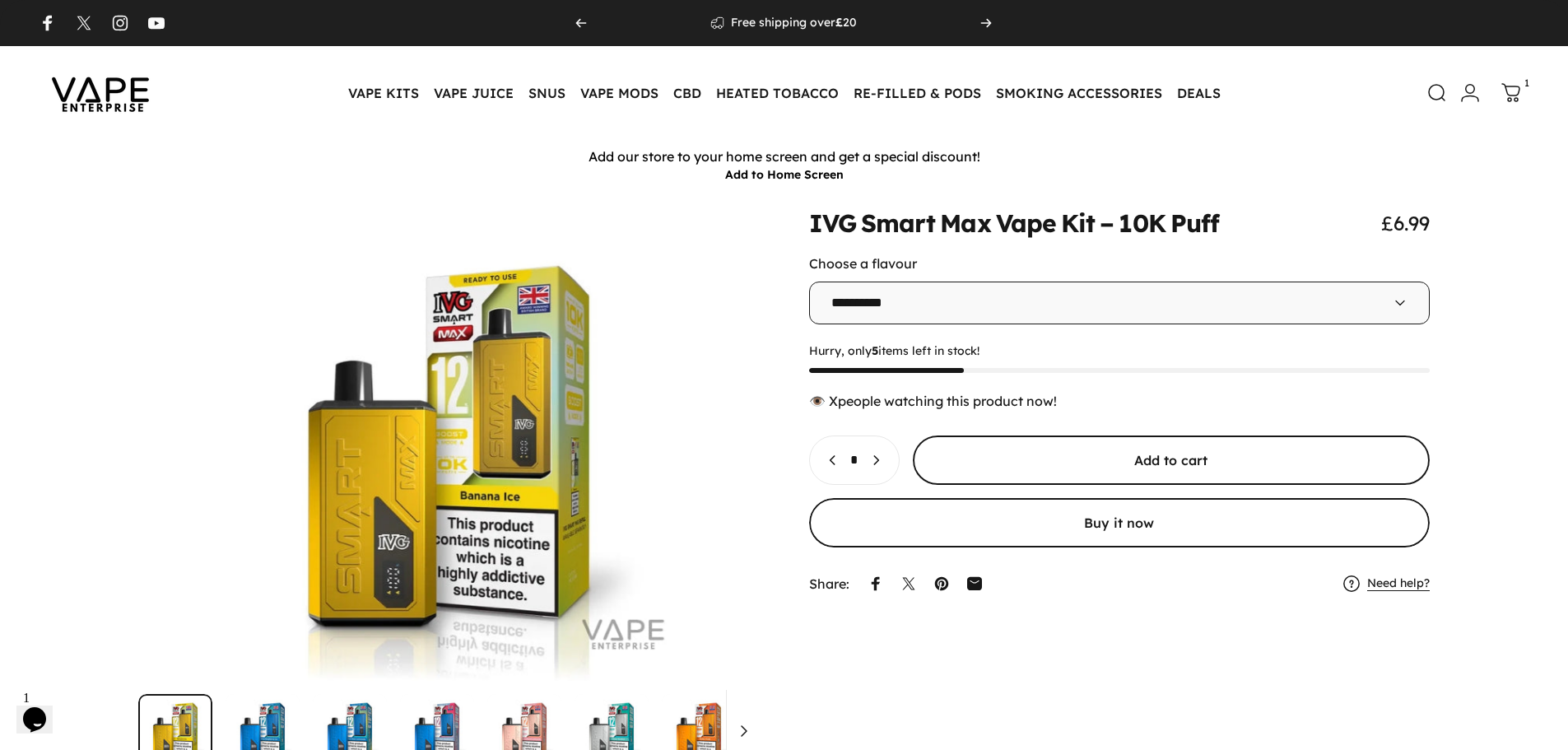
click at [1028, 460] on span "submit" at bounding box center [1170, 460] width 776 height 99
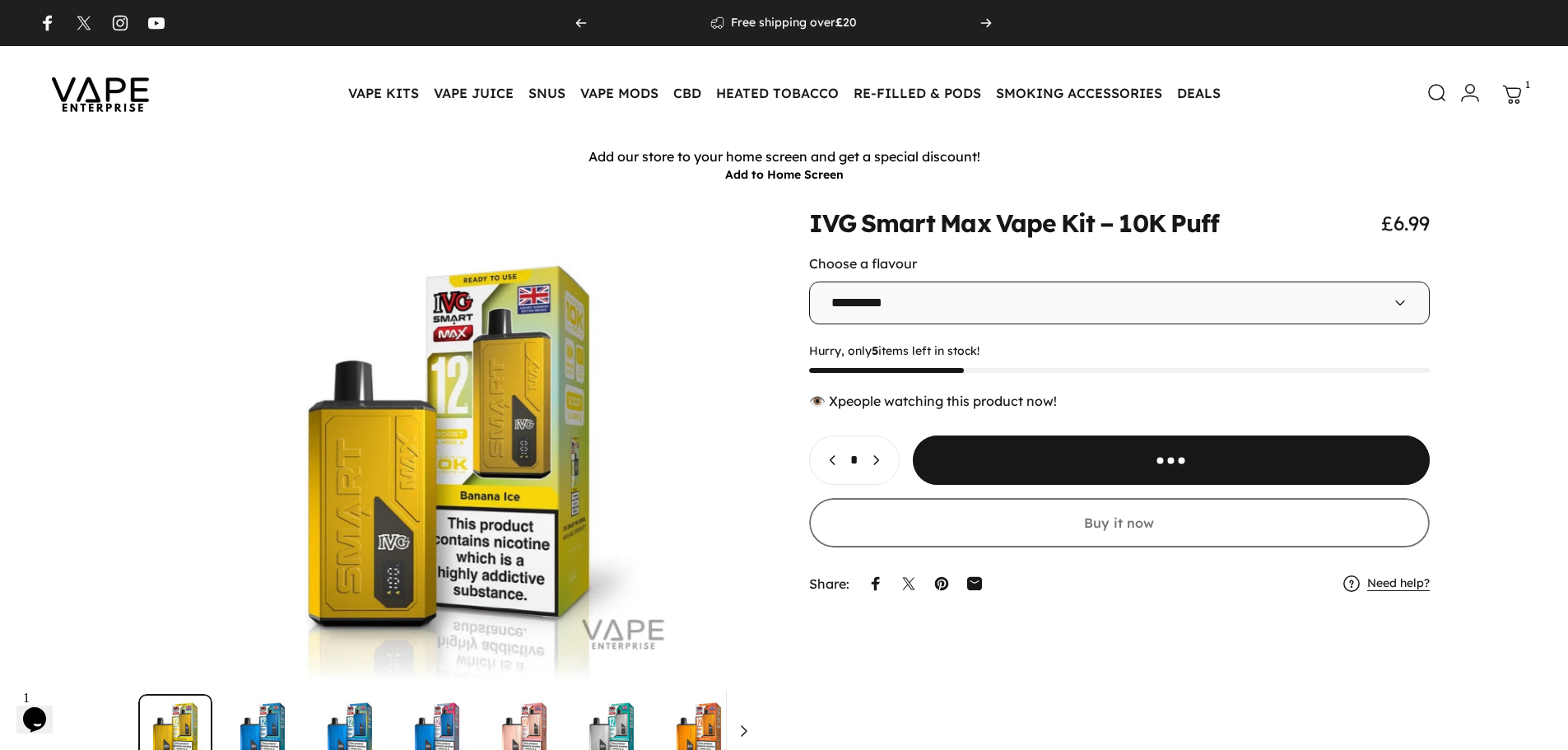
click at [1516, 101] on icon at bounding box center [1512, 95] width 20 height 20
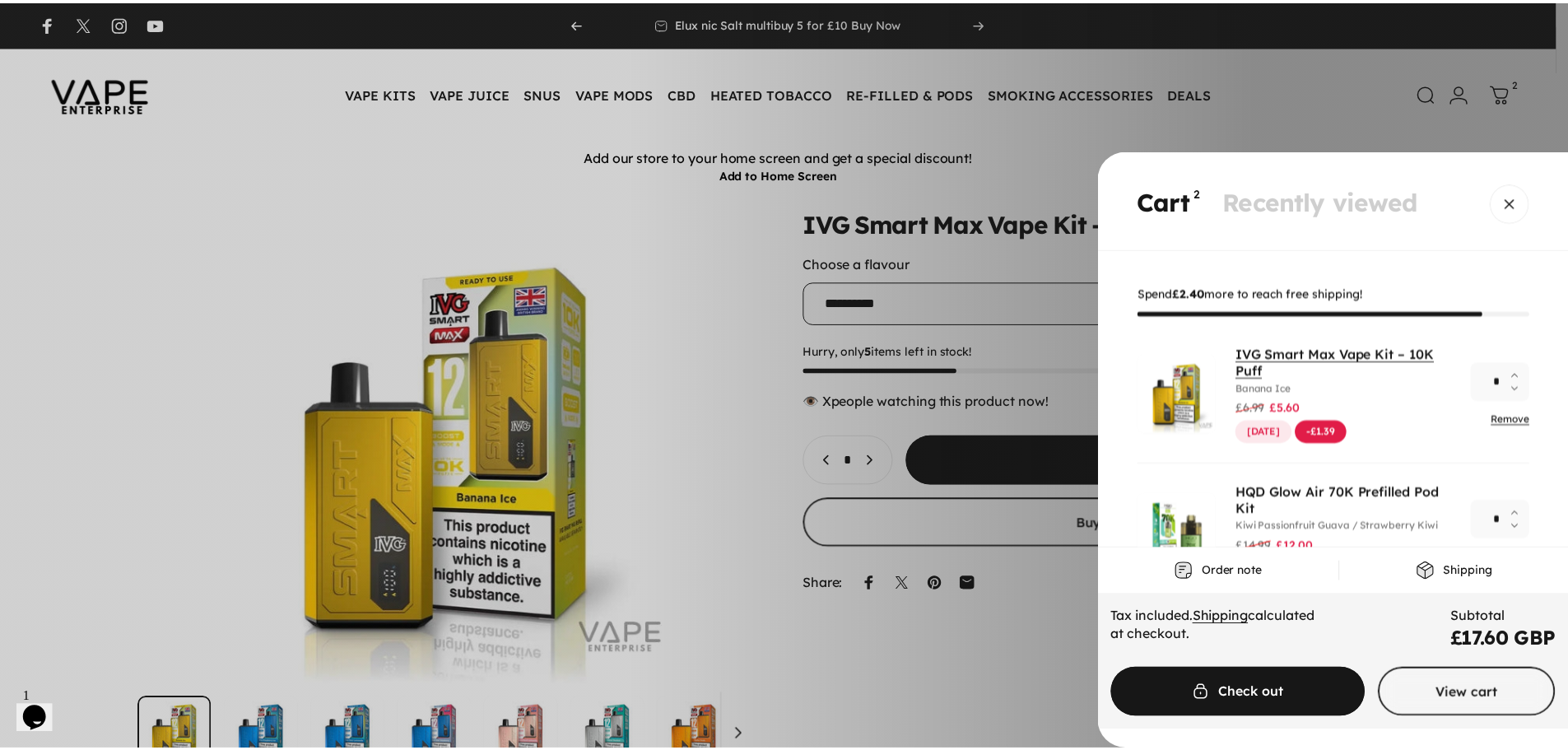
scroll to position [70, 0]
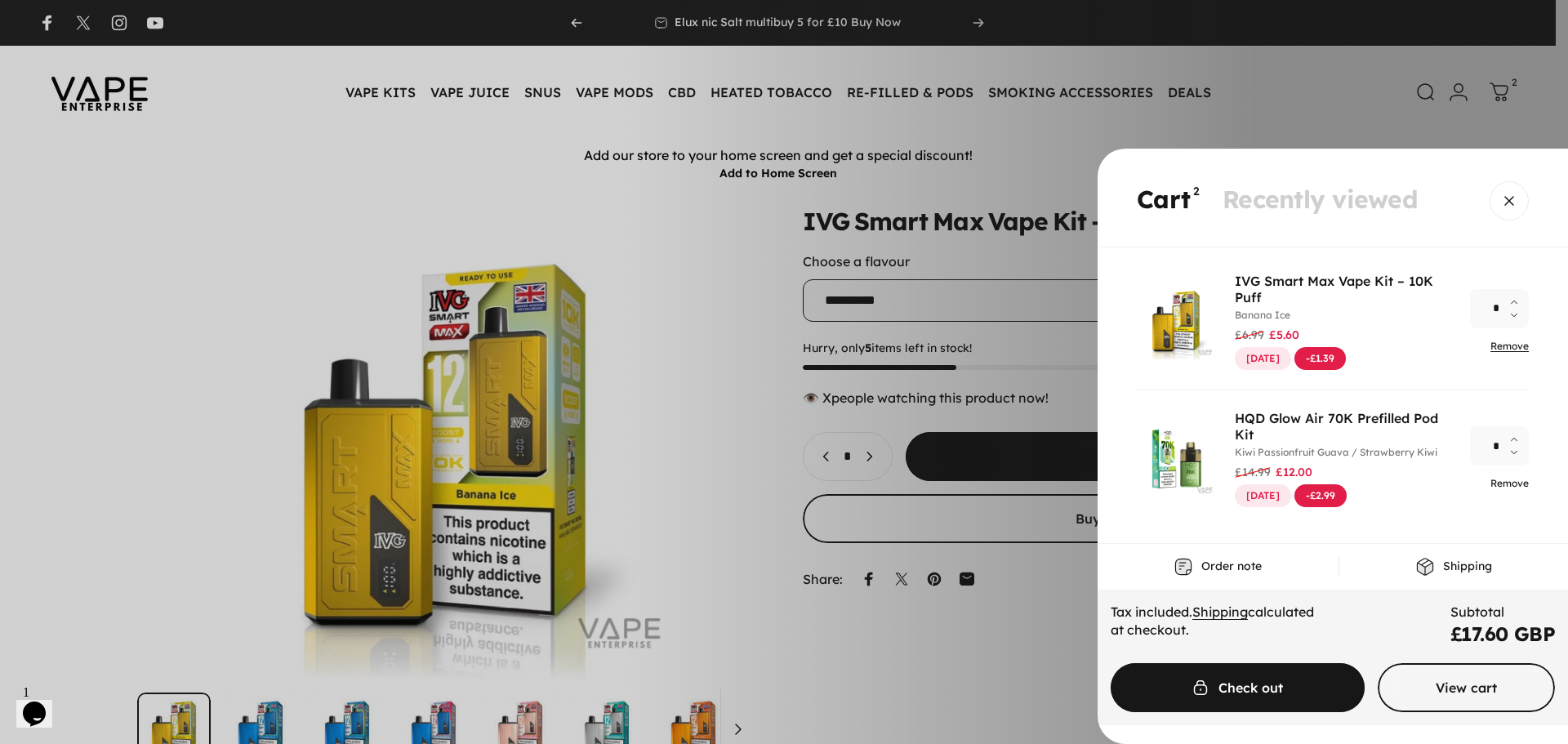
click at [1497, 485] on link "Remove" at bounding box center [1509, 483] width 38 height 12
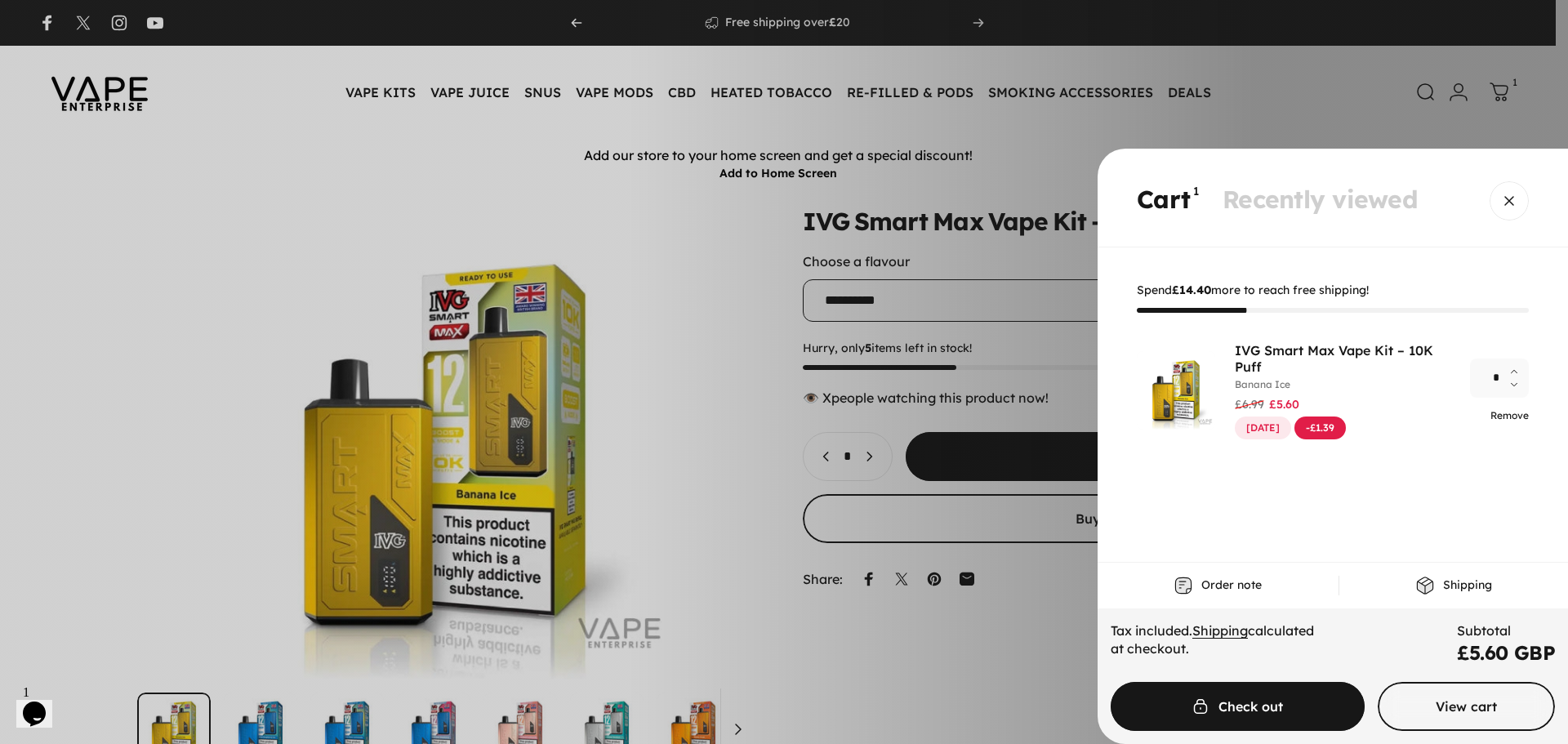
click at [1509, 417] on link "Remove" at bounding box center [1509, 415] width 38 height 12
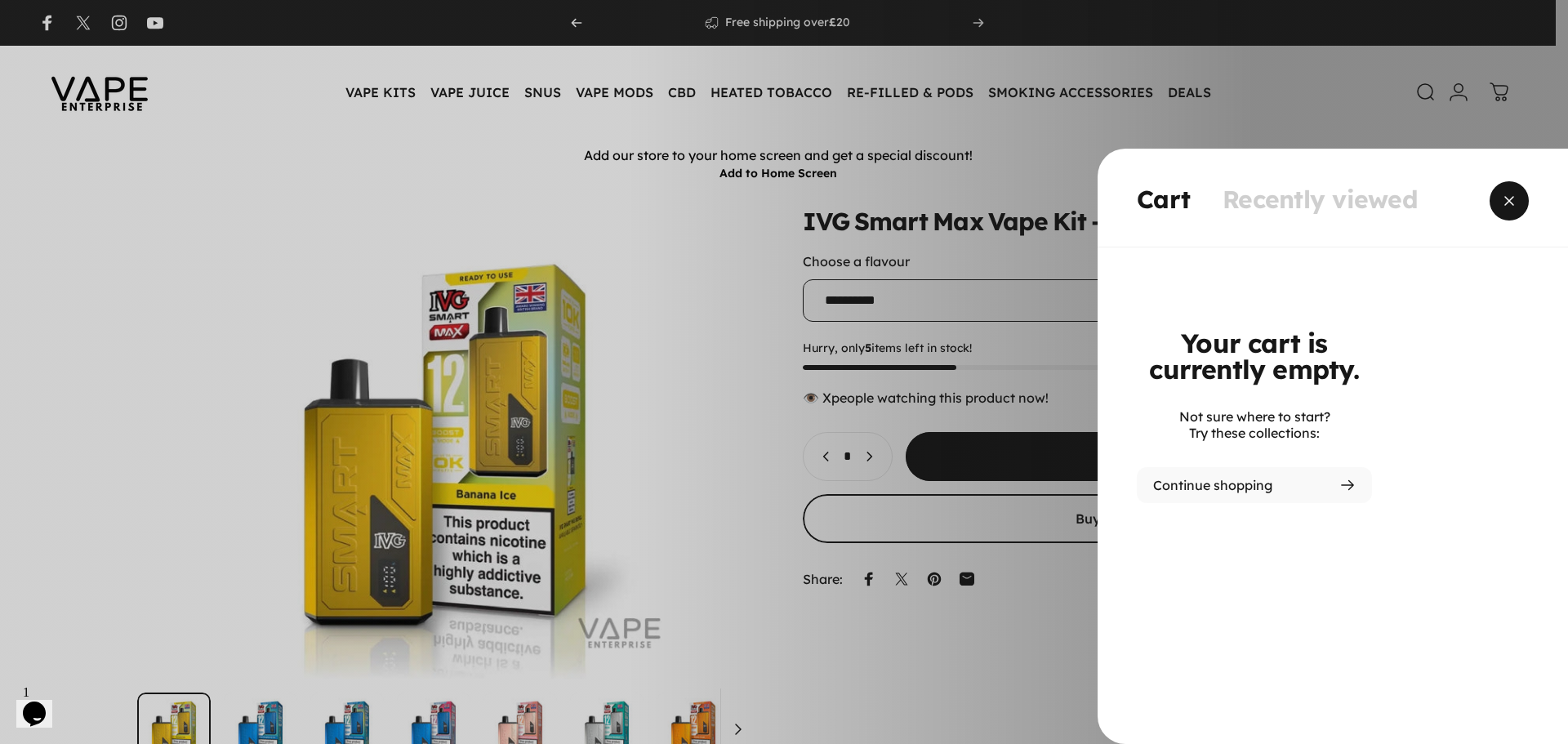
click at [1511, 206] on span "Close" at bounding box center [1509, 201] width 59 height 79
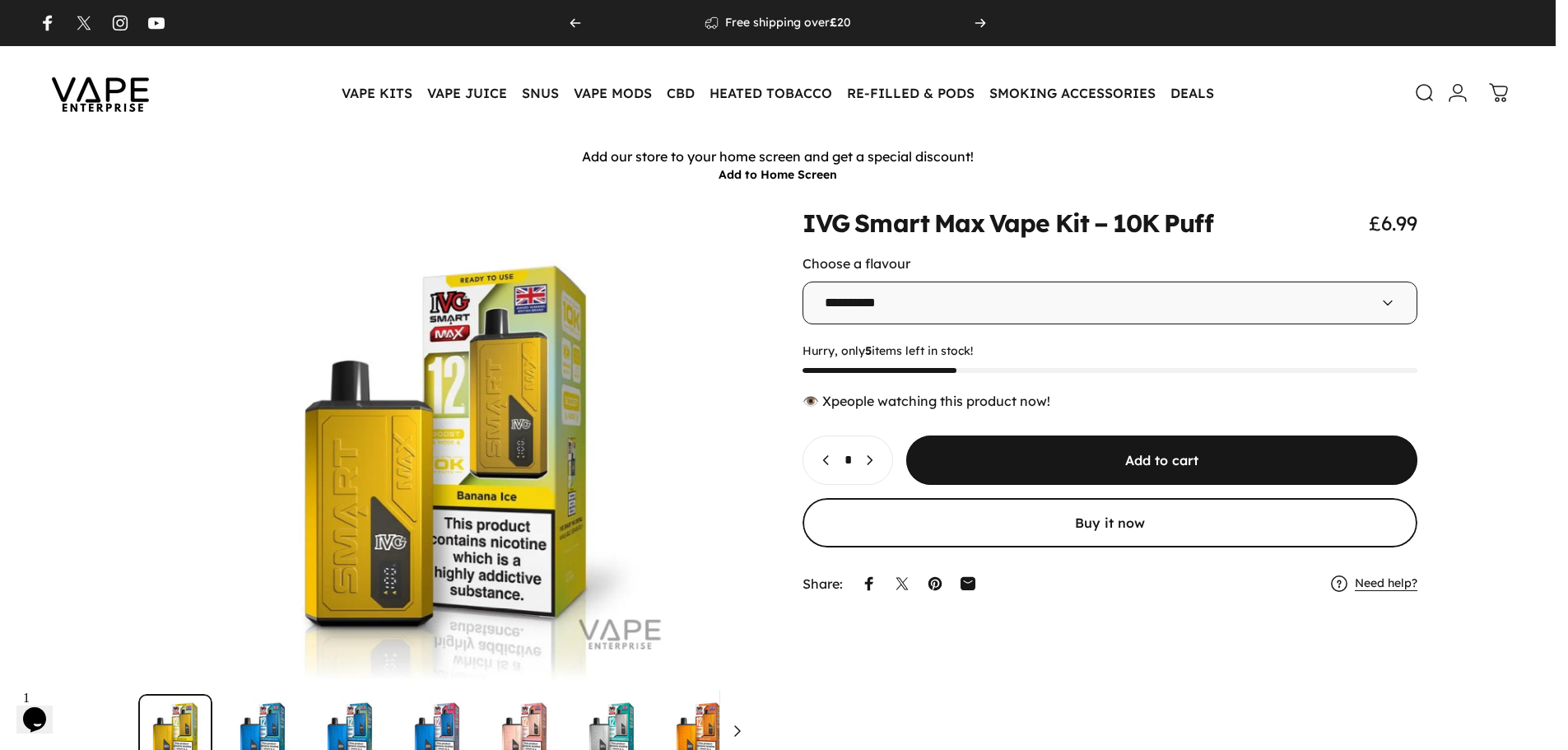
click at [182, 92] on header "Vape Enterprise VAPE KITS VAPE KITS DISPOSABLE ALTERNATIVES ADVANCED (SUB-OHM) …" at bounding box center [778, 93] width 1556 height 94
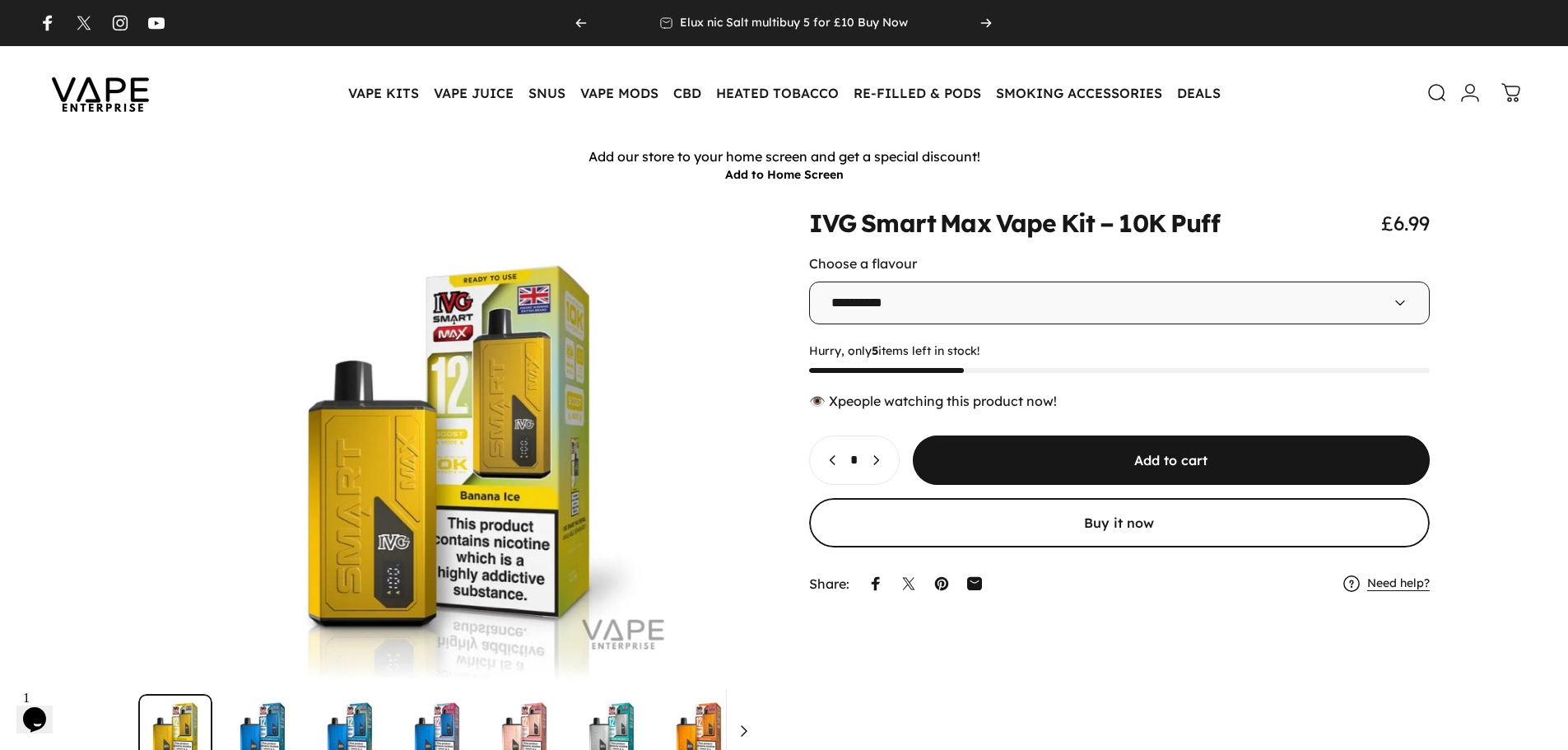
click at [89, 95] on img at bounding box center [101, 93] width 148 height 78
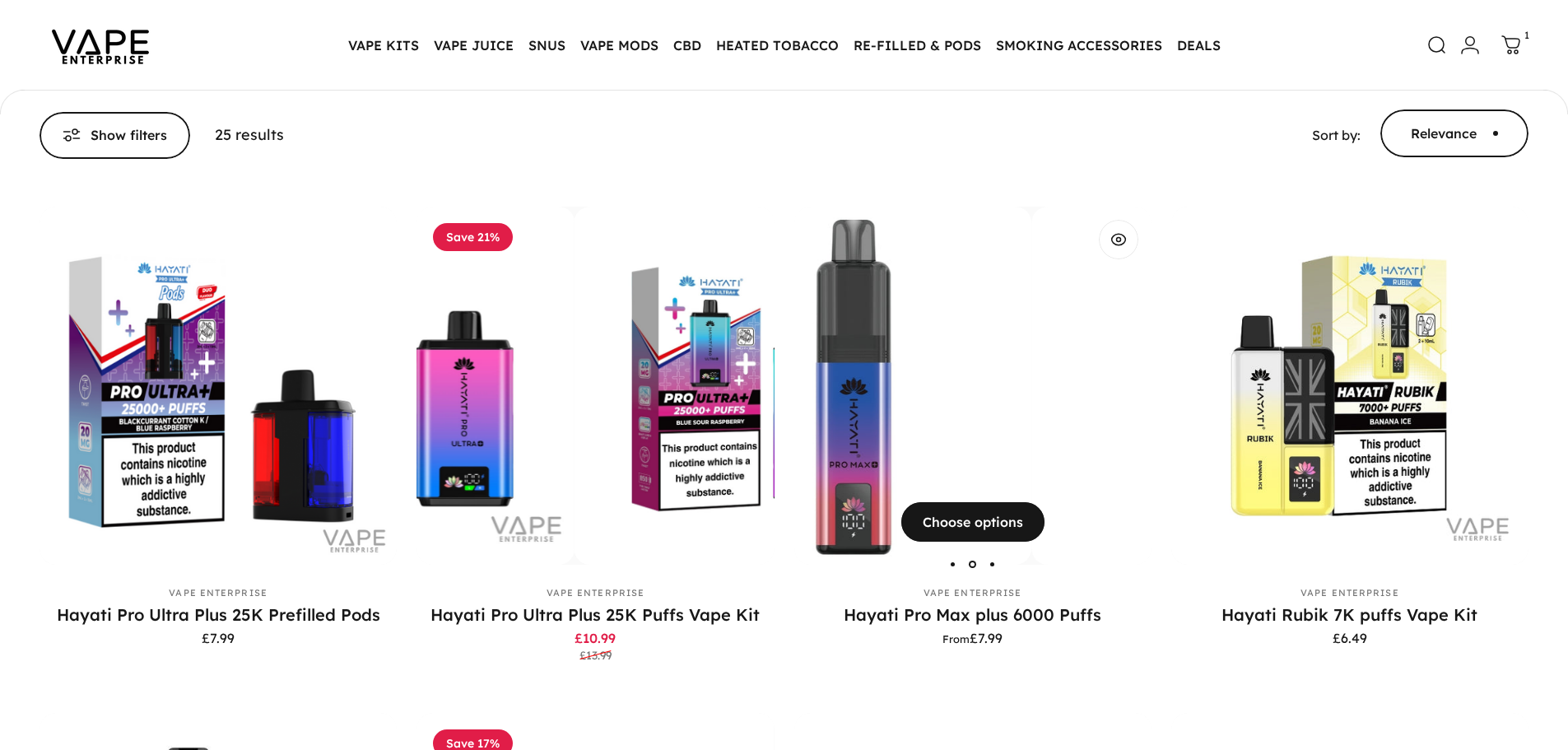
click at [1031, 383] on img "Hayati Pro Max plus 6000 Puffs" at bounding box center [1209, 384] width 357 height 357
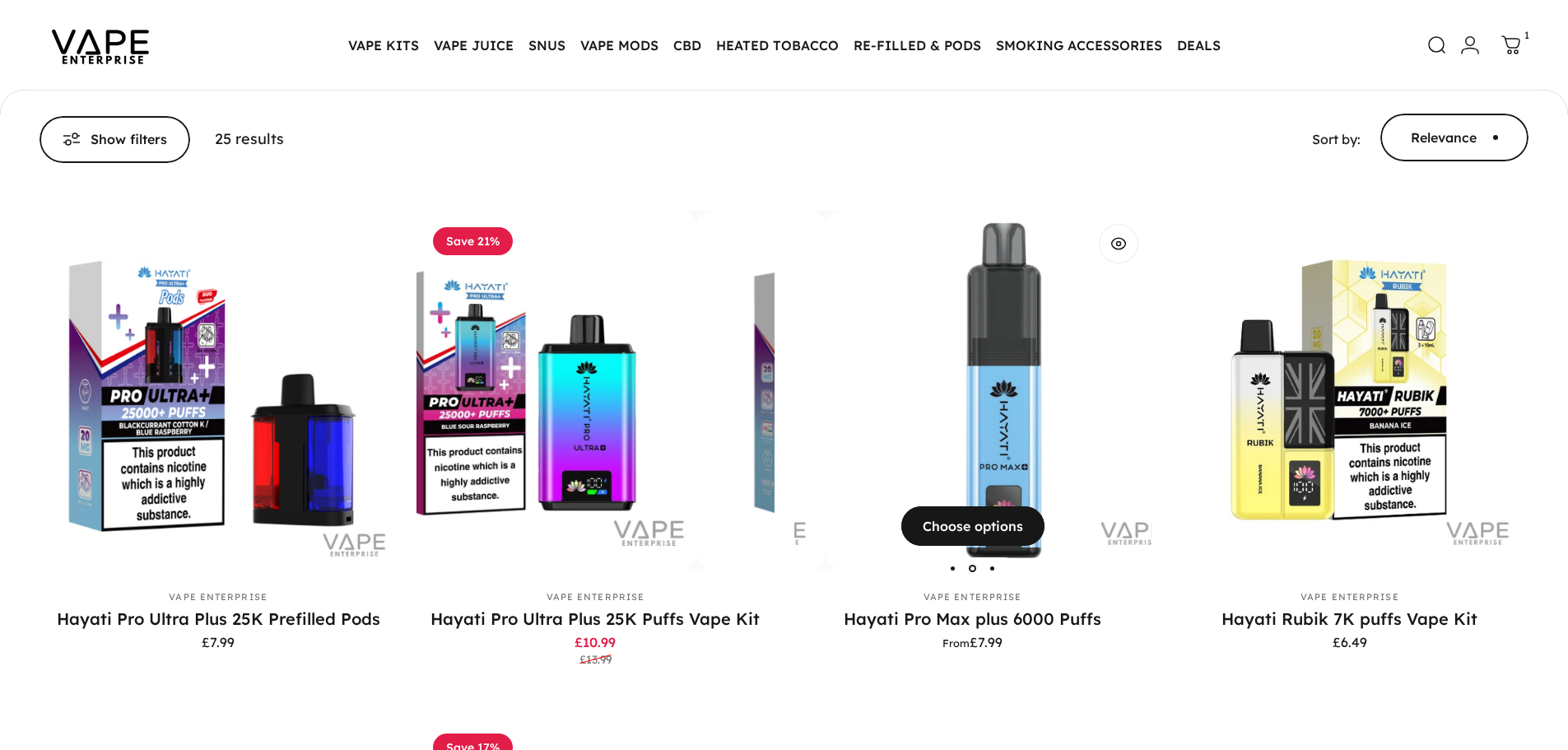
scroll to position [294, 0]
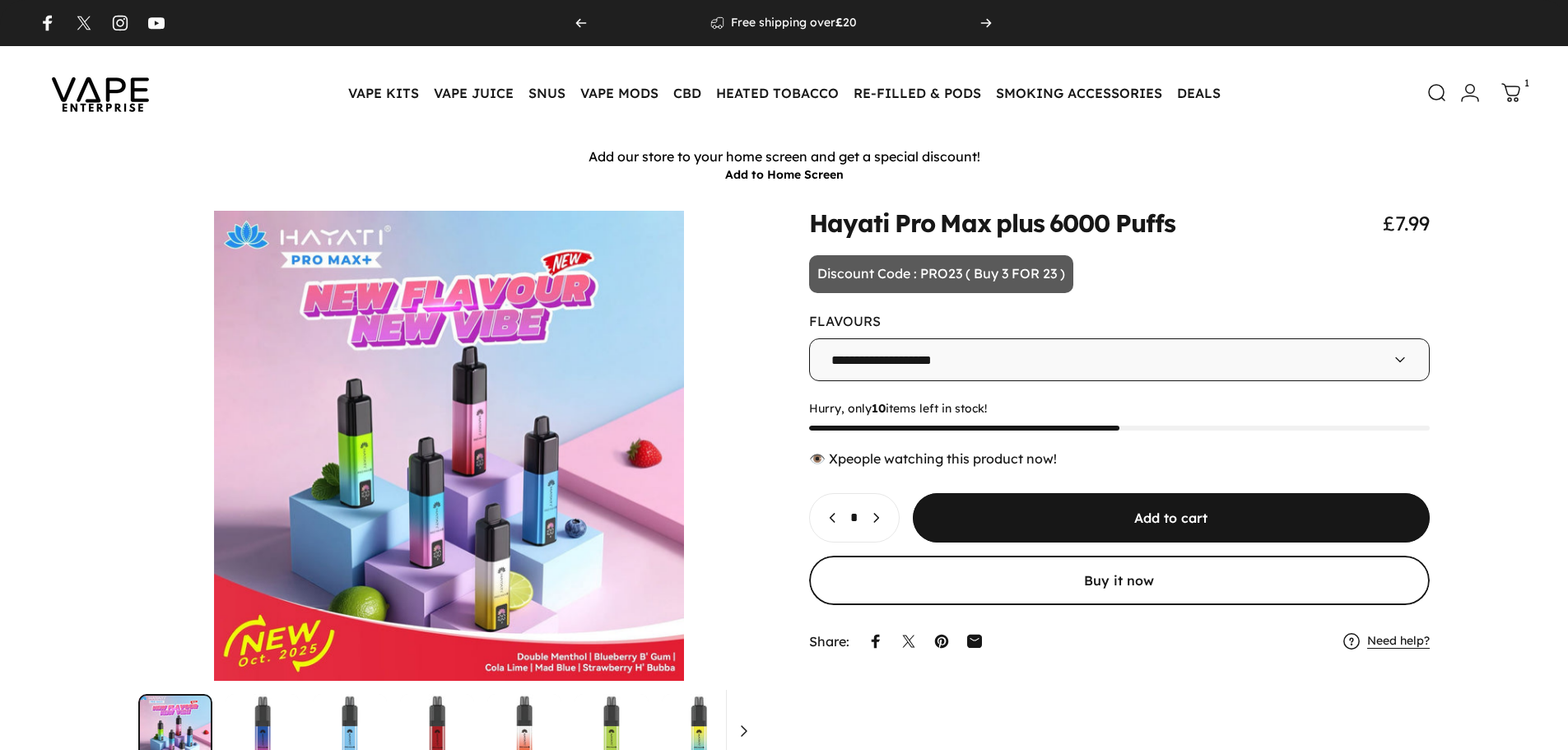
click at [1026, 462] on div "👁️ people watching this product now!" at bounding box center [1119, 459] width 621 height 17
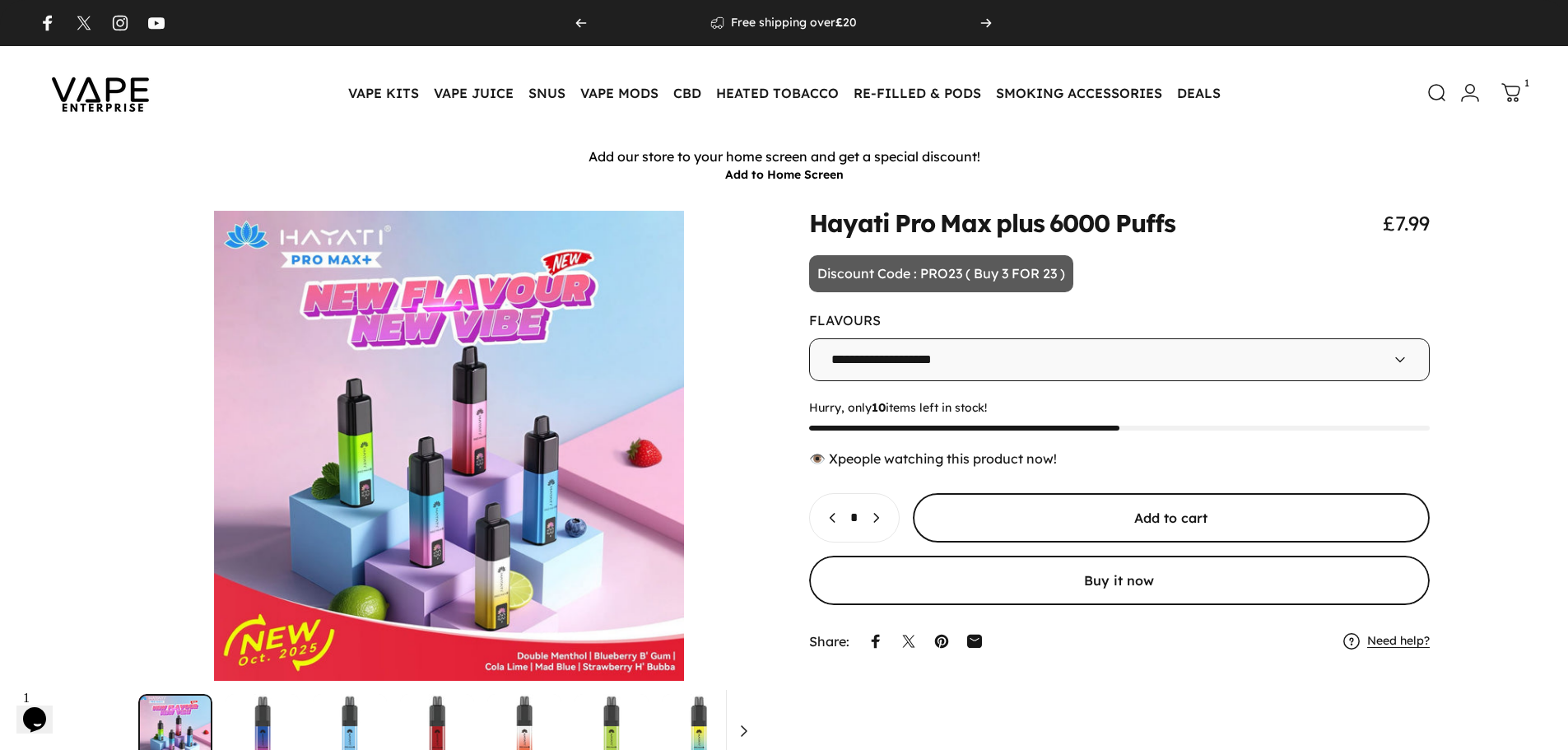
click at [1099, 523] on span "submit" at bounding box center [1170, 518] width 776 height 99
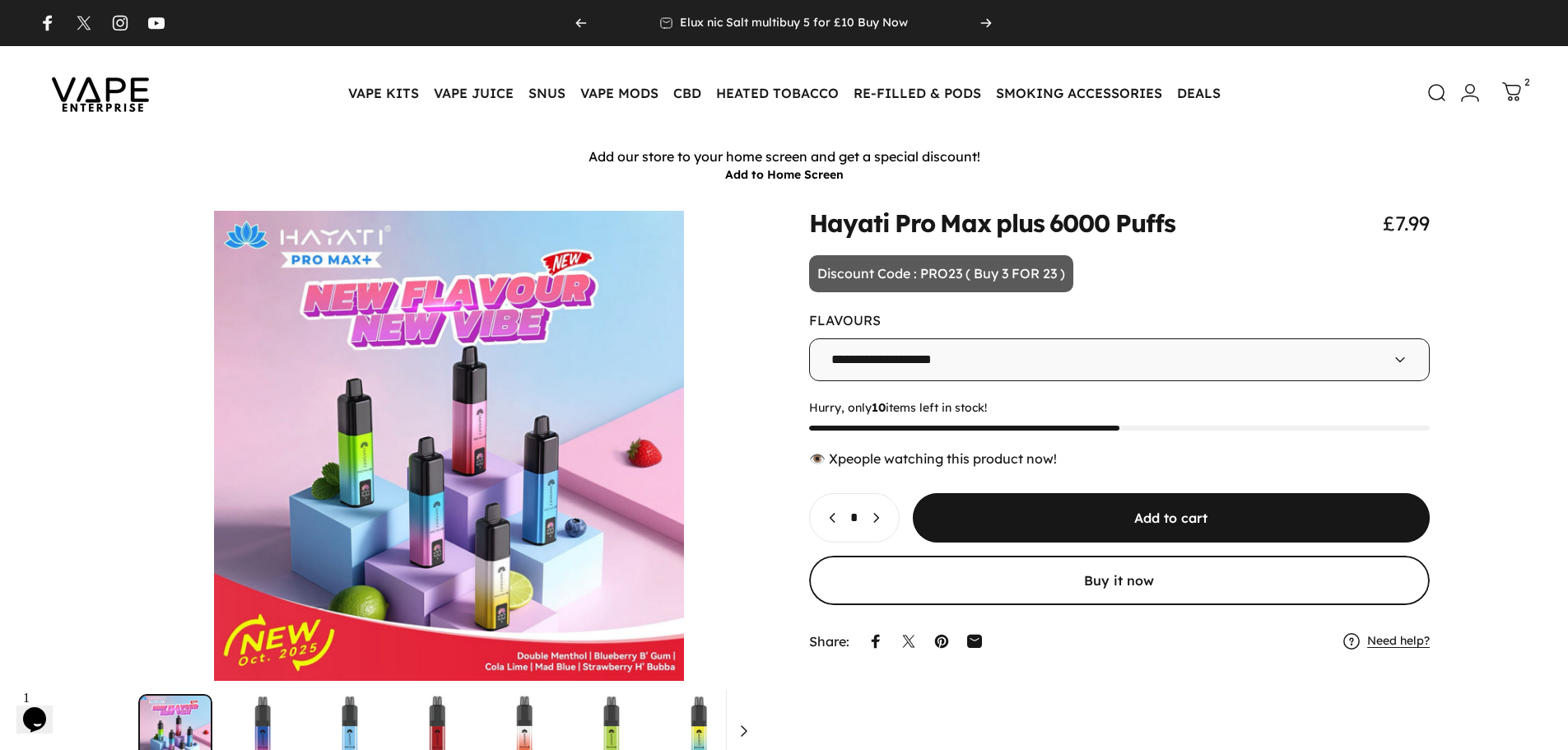
click at [1514, 91] on icon at bounding box center [1512, 92] width 20 height 20
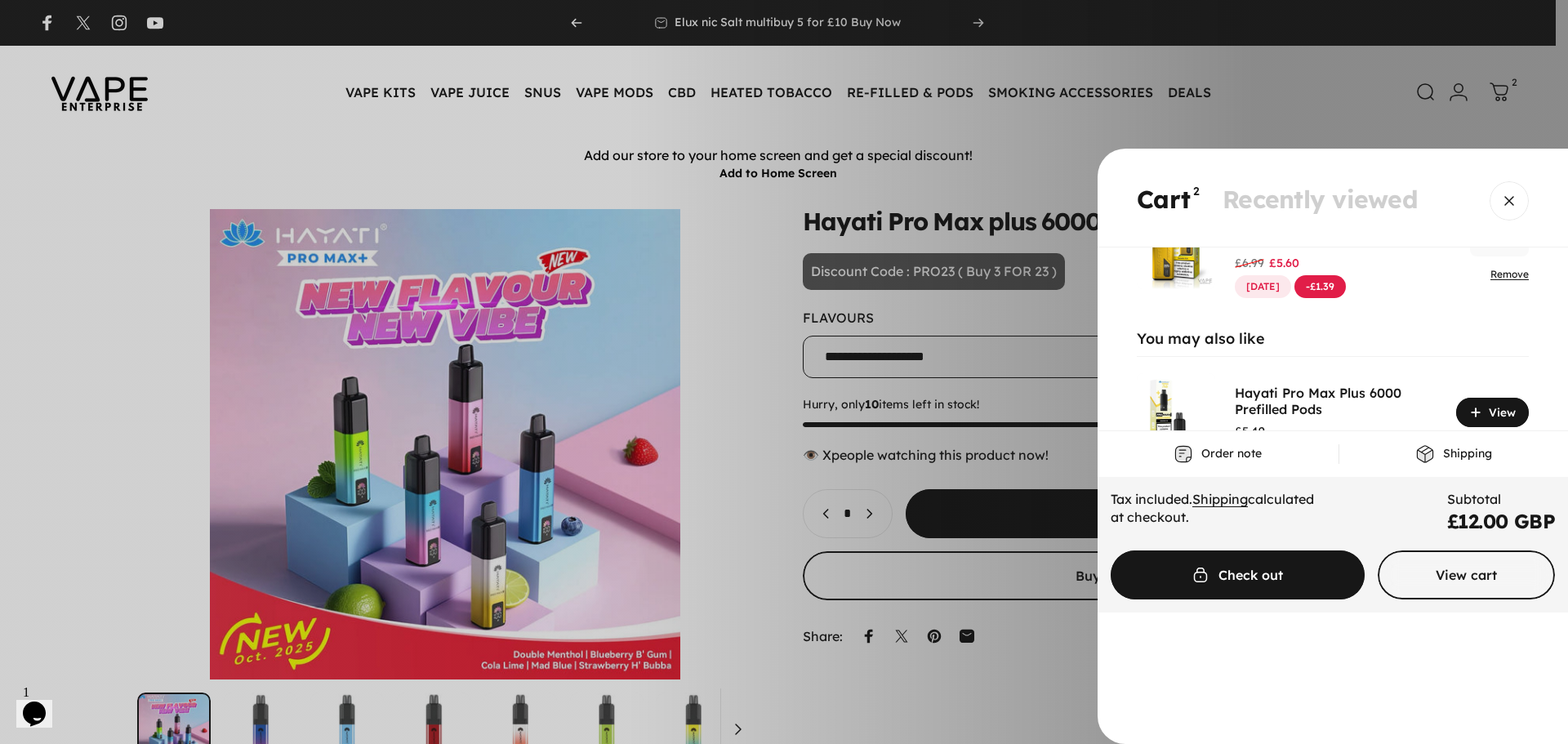
scroll to position [156, 0]
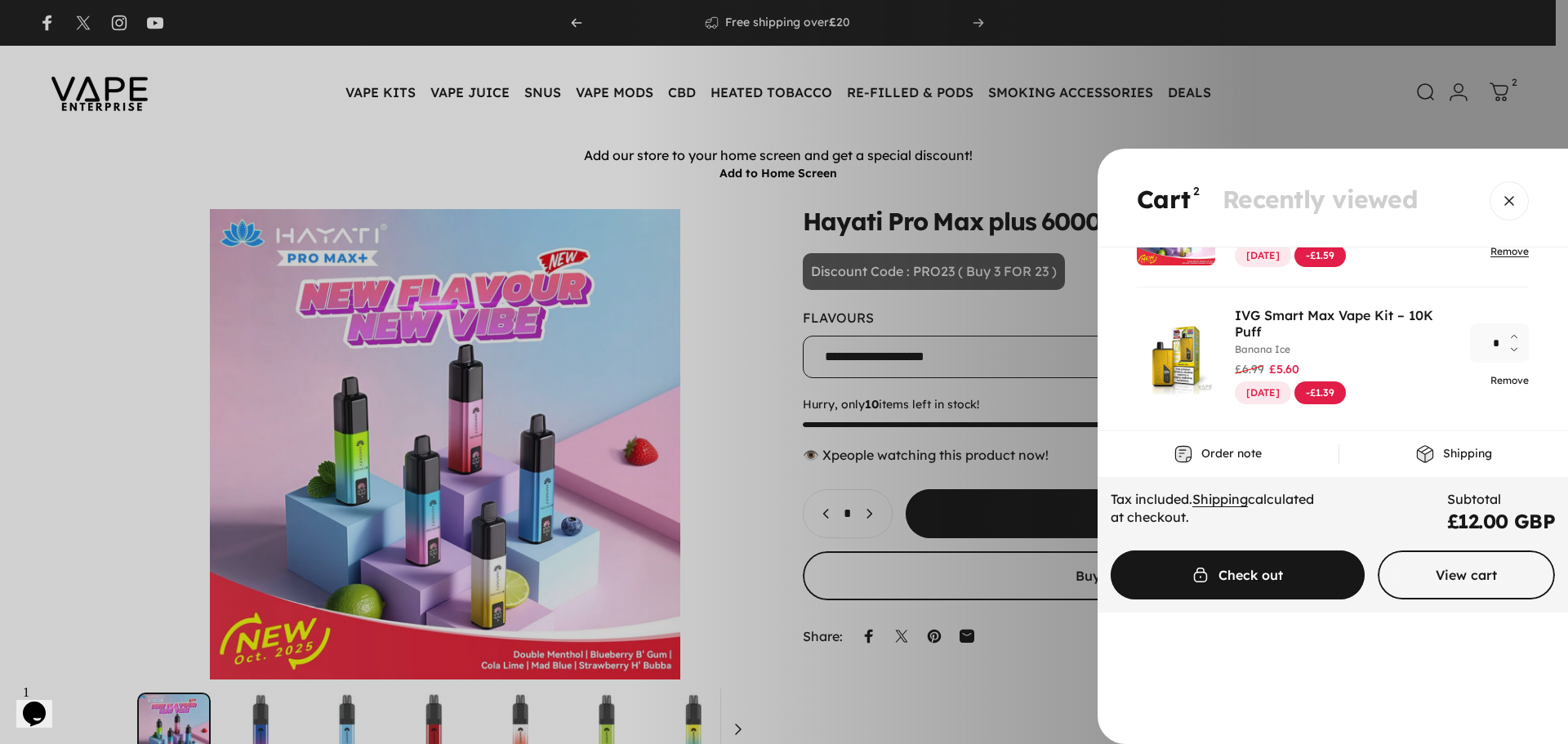
click at [1502, 382] on link "Remove" at bounding box center [1509, 380] width 38 height 12
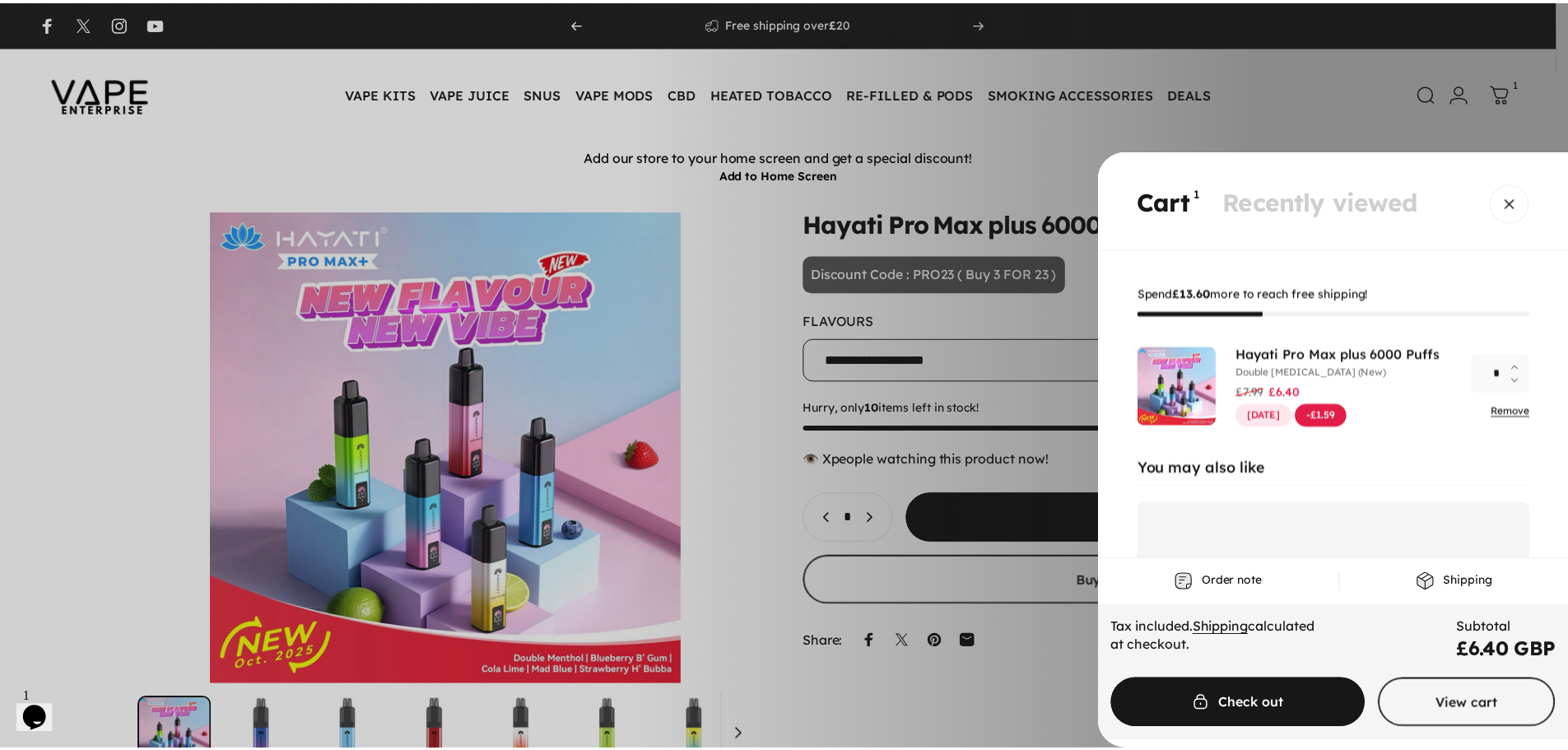
scroll to position [46, 0]
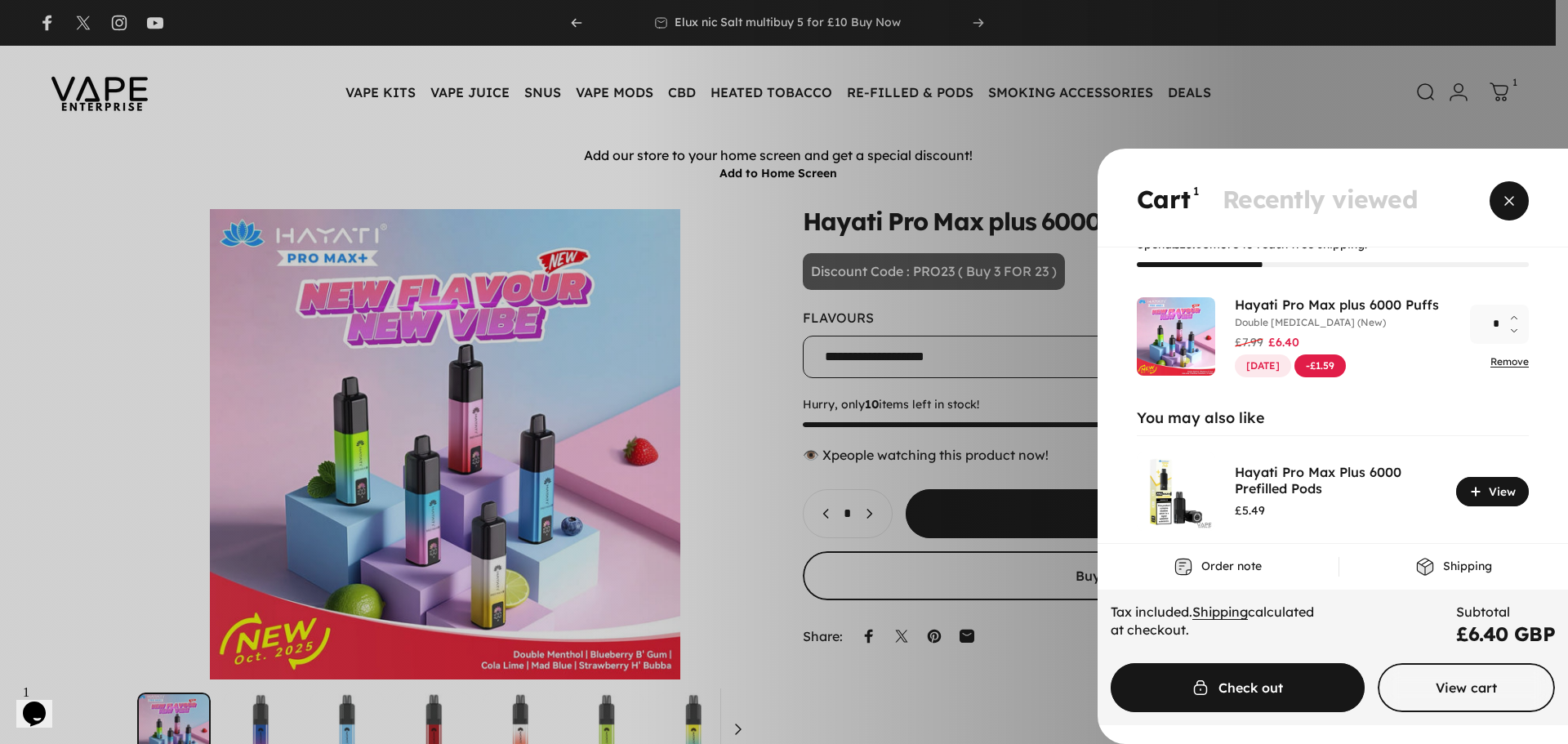
click at [1513, 205] on span "Close" at bounding box center [1509, 201] width 59 height 79
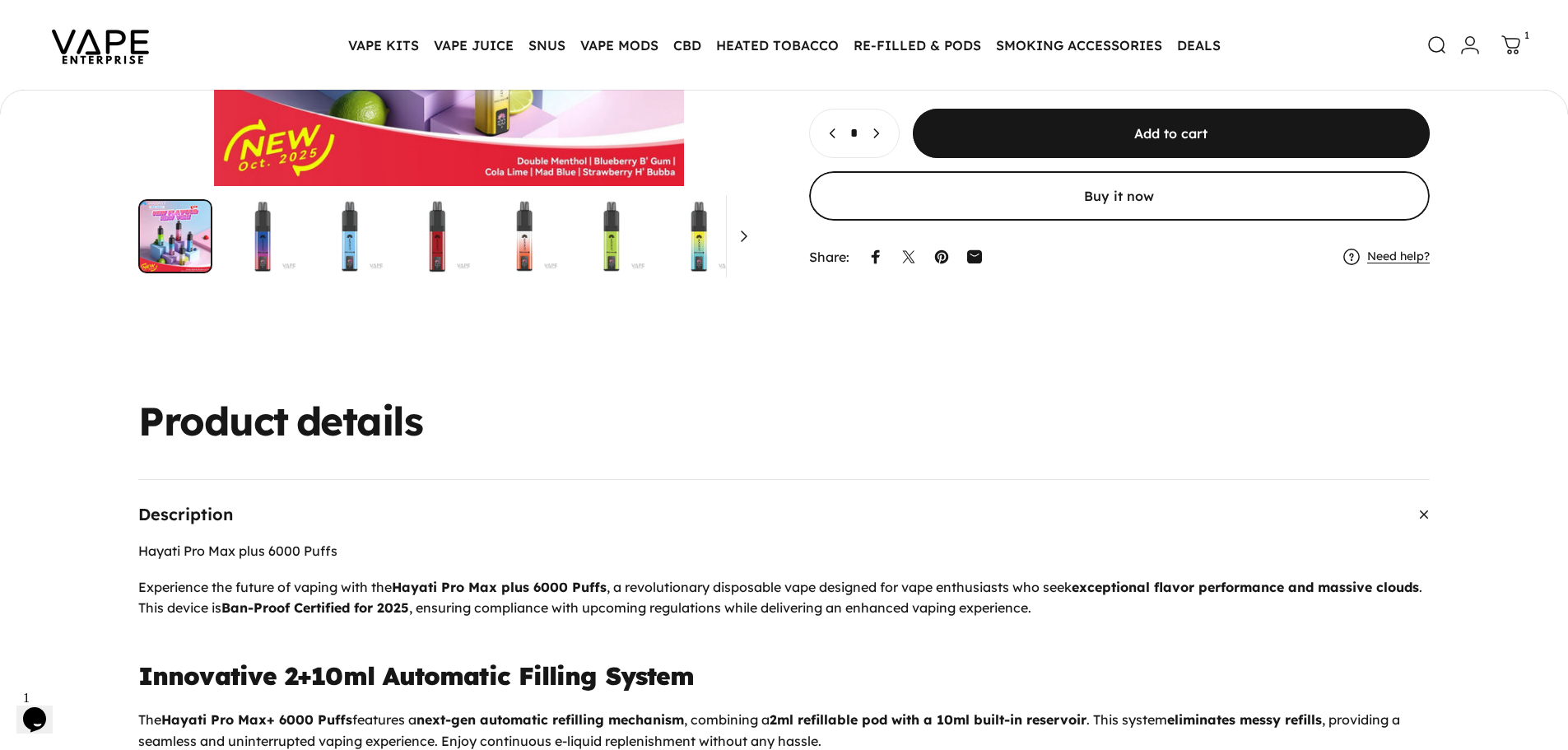
scroll to position [490, 0]
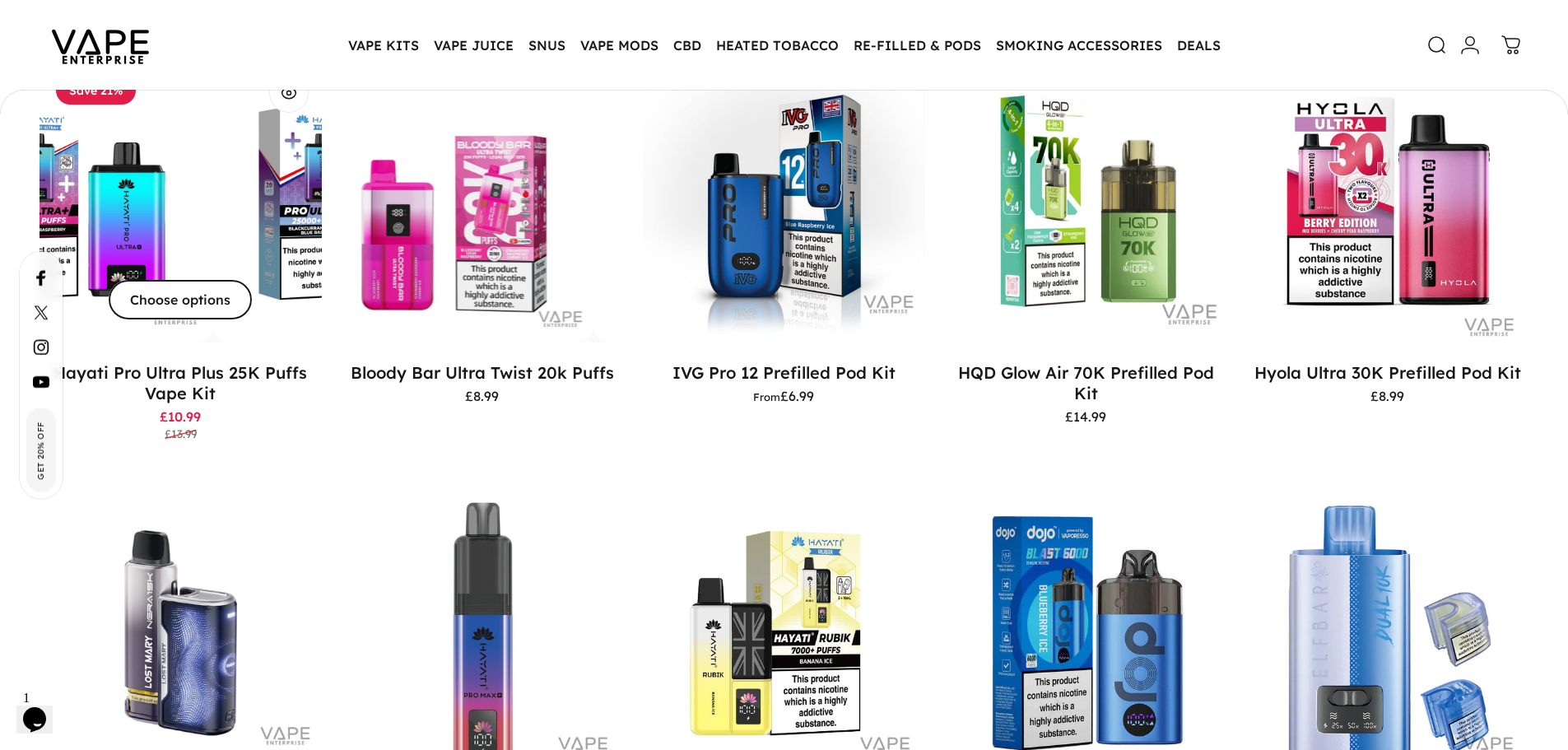
scroll to position [2267, 0]
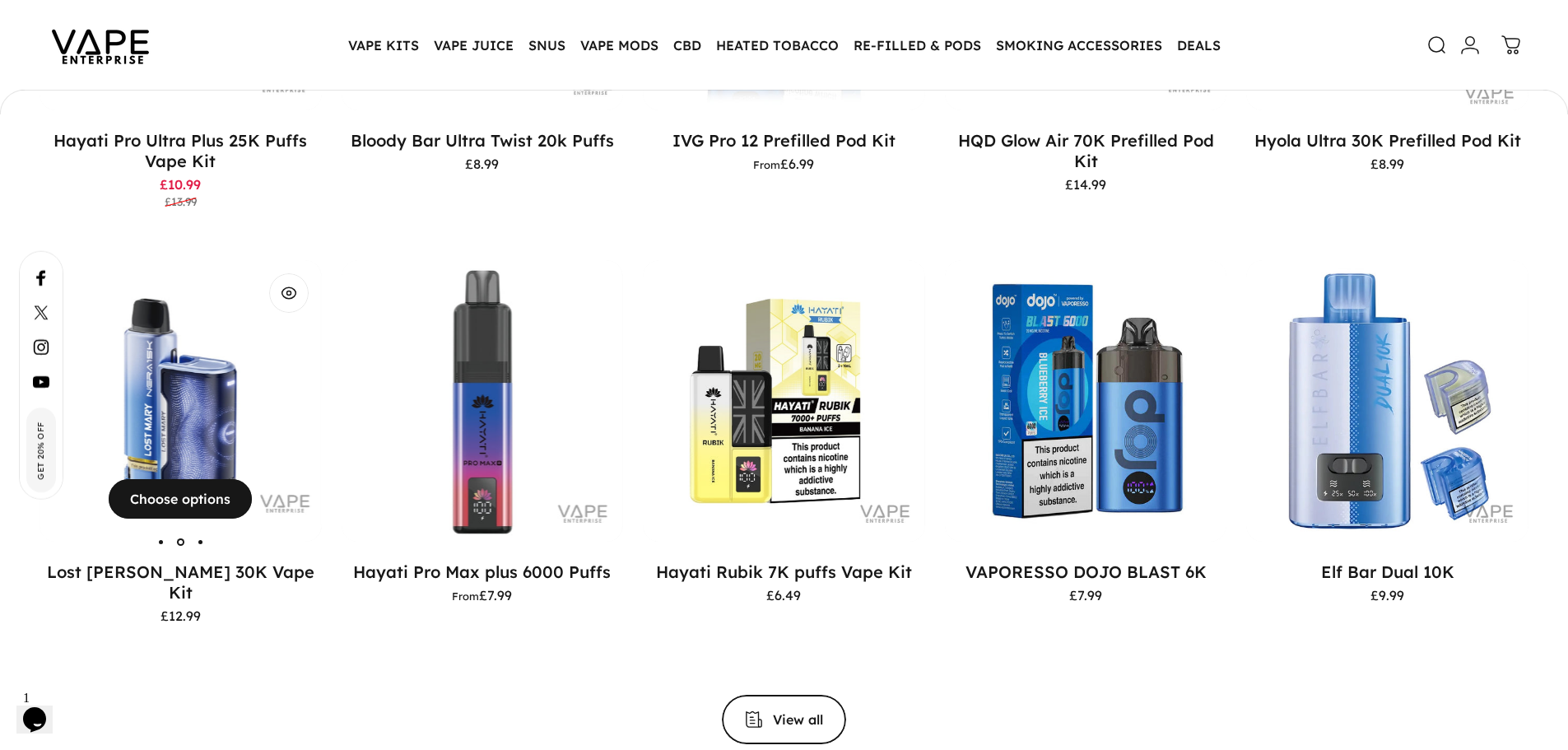
click at [162, 408] on img "Lost Mary Nera 30K Vape Kit" at bounding box center [181, 401] width 282 height 282
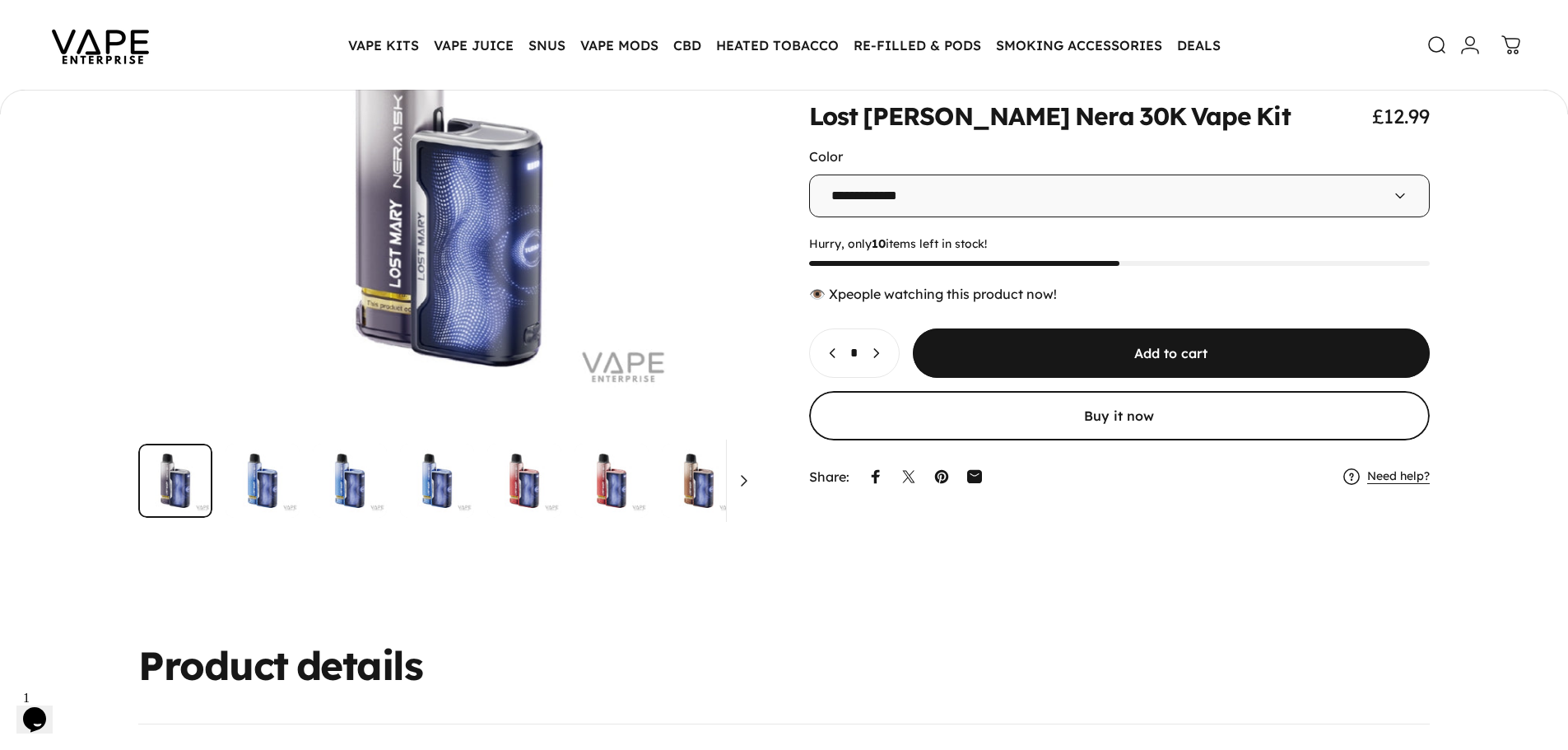
scroll to position [243, 0]
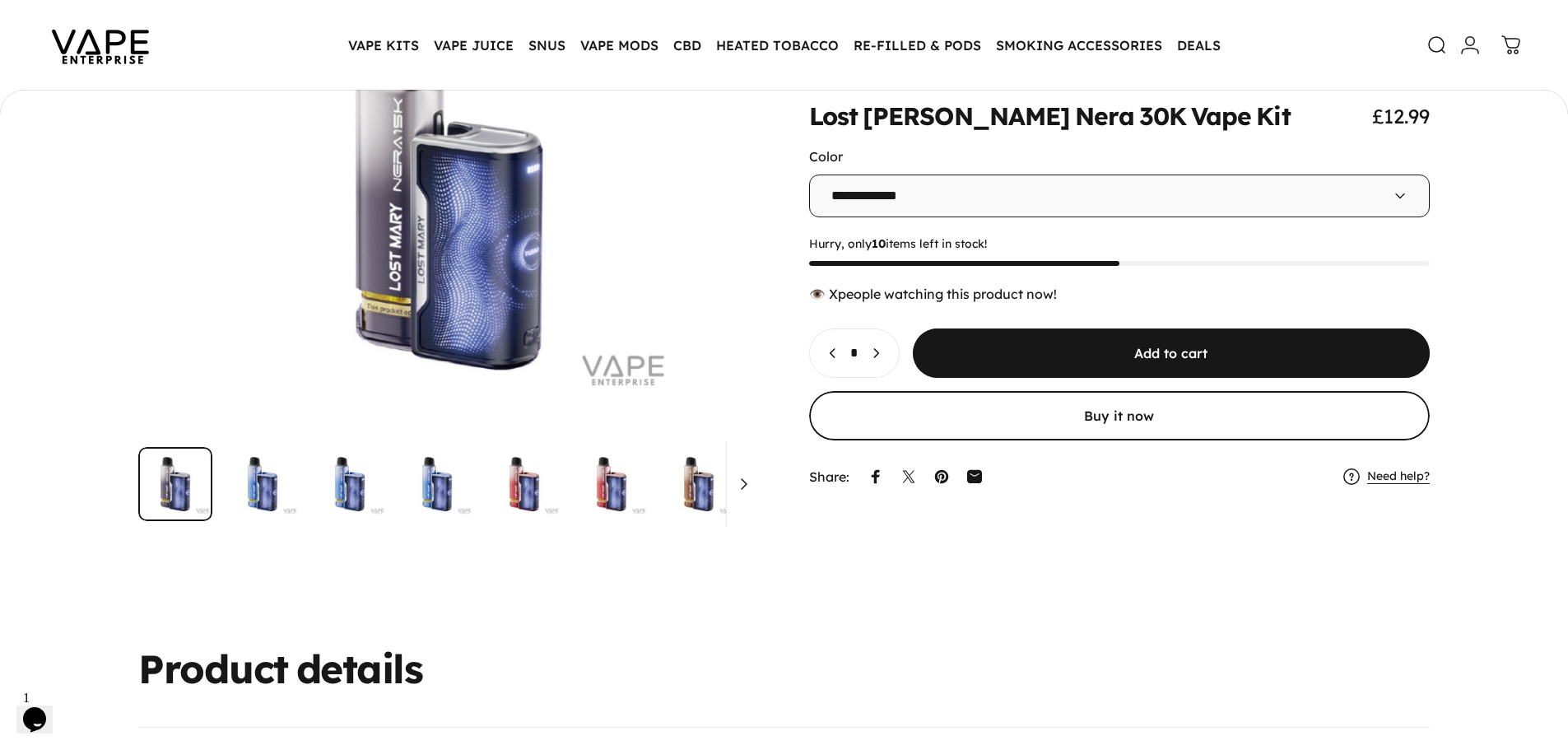
click at [904, 192] on select "**********" at bounding box center [1119, 196] width 621 height 43
select select "**********"
click at [809, 175] on select "**********" at bounding box center [1119, 196] width 621 height 43
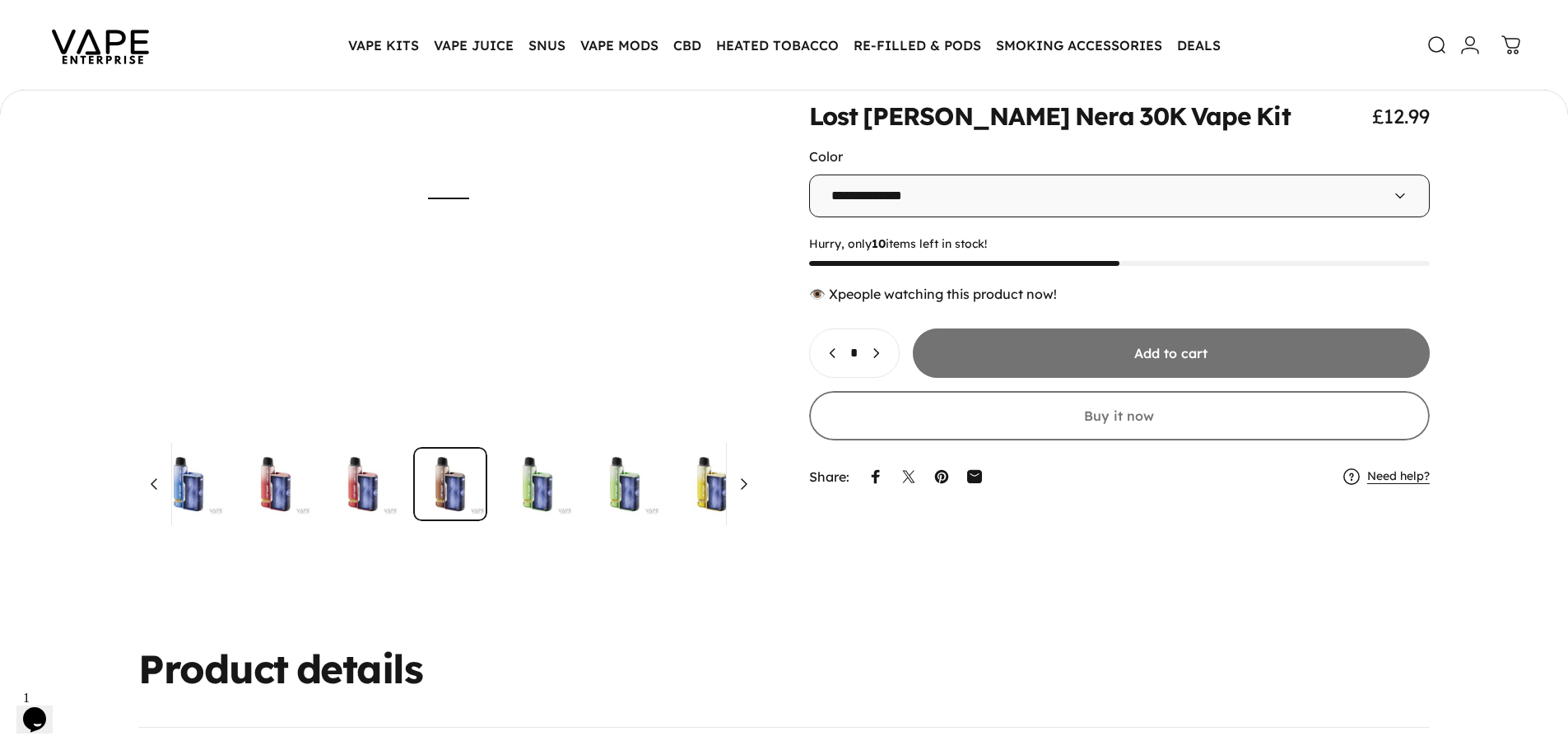
scroll to position [0, 250]
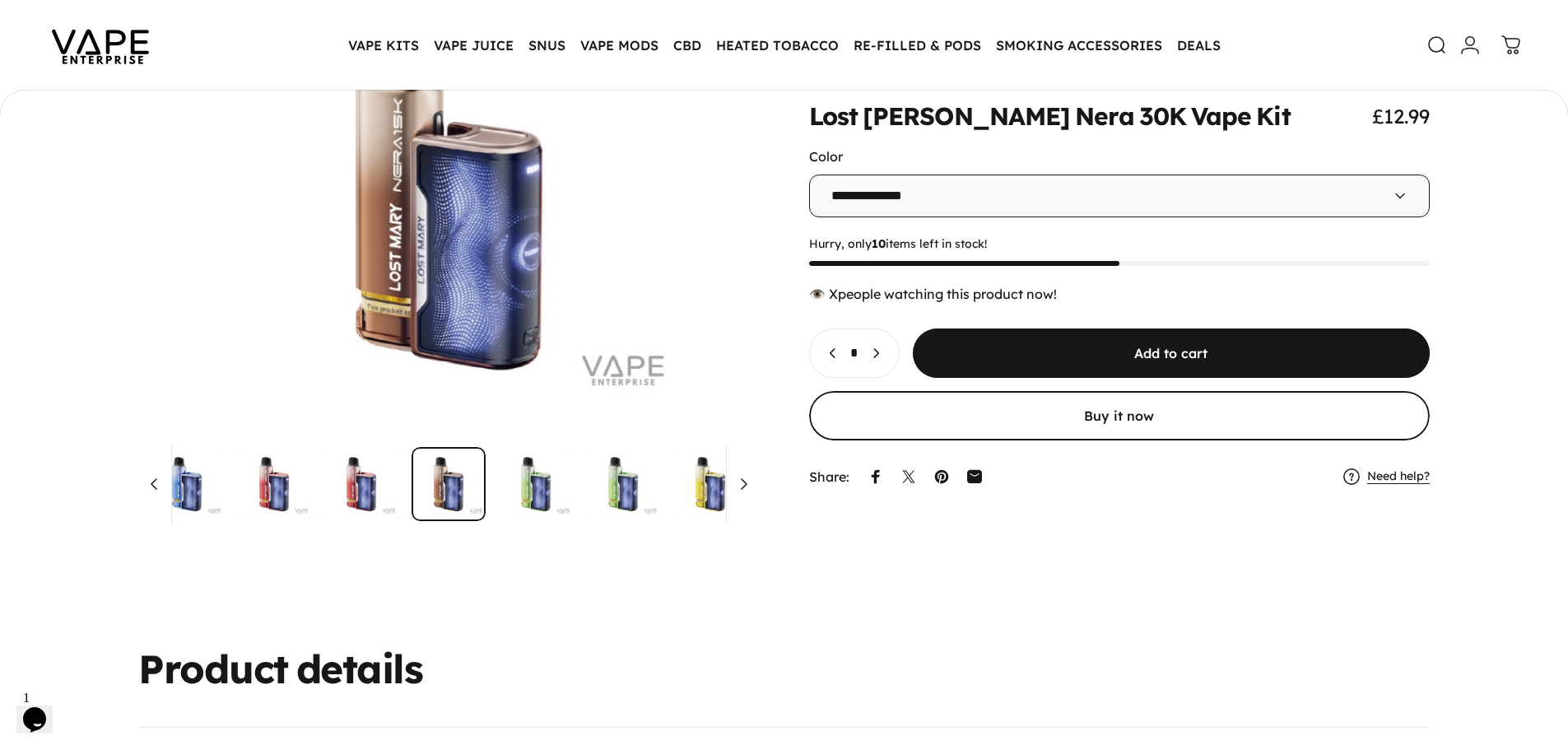
click at [884, 362] on icon "Increase quantity for Lost Mary Nera 30K Vape Kit" at bounding box center [876, 354] width 16 height 17
click at [823, 360] on button "Decrease quantity for Lost Mary Nera 30K Vape Kit" at bounding box center [829, 354] width 38 height 48
type input "*"
click at [982, 177] on select "**********" at bounding box center [1119, 196] width 621 height 43
select select "**********"
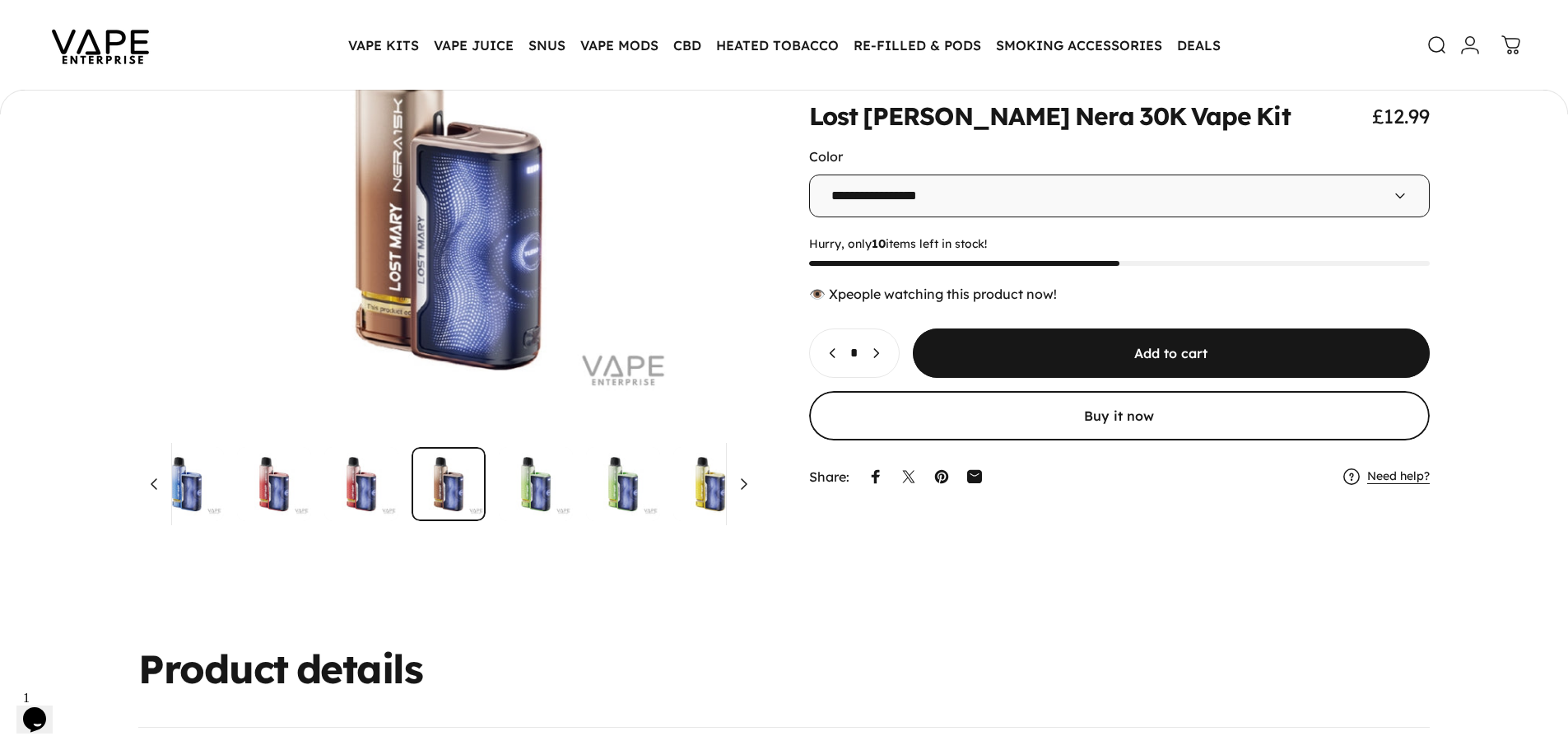
click at [809, 175] on select "**********" at bounding box center [1119, 196] width 621 height 43
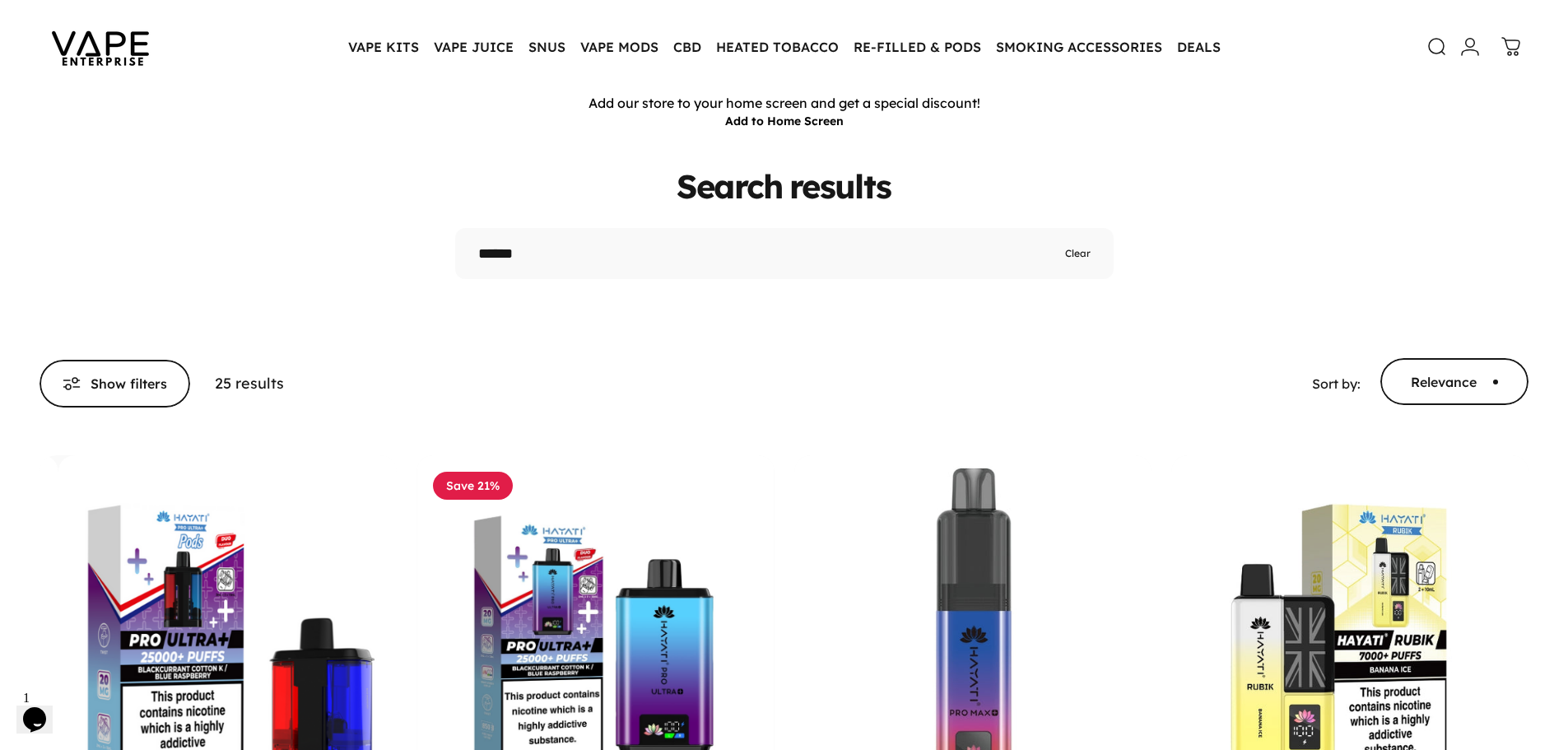
scroll to position [83, 0]
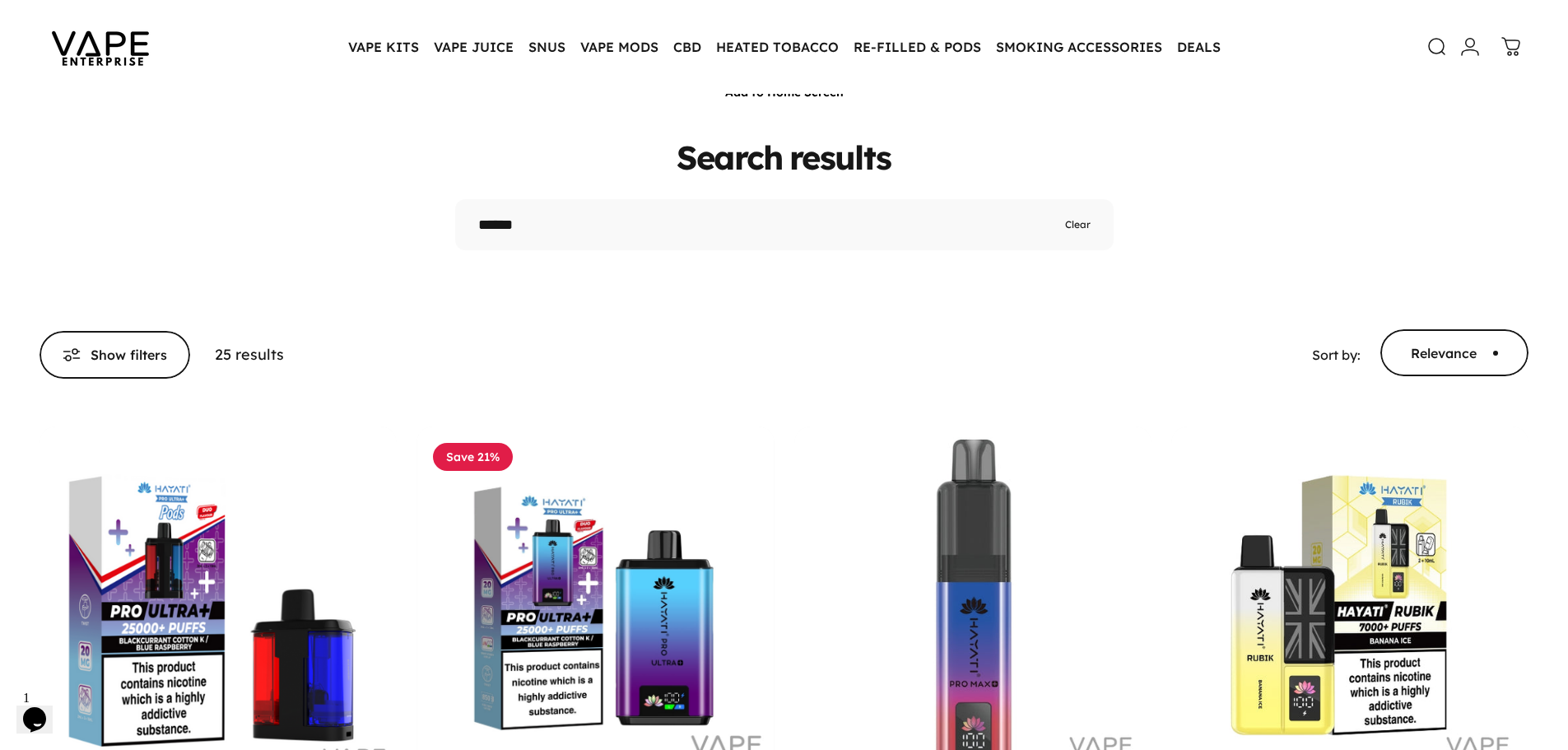
click at [110, 45] on img at bounding box center [101, 47] width 148 height 78
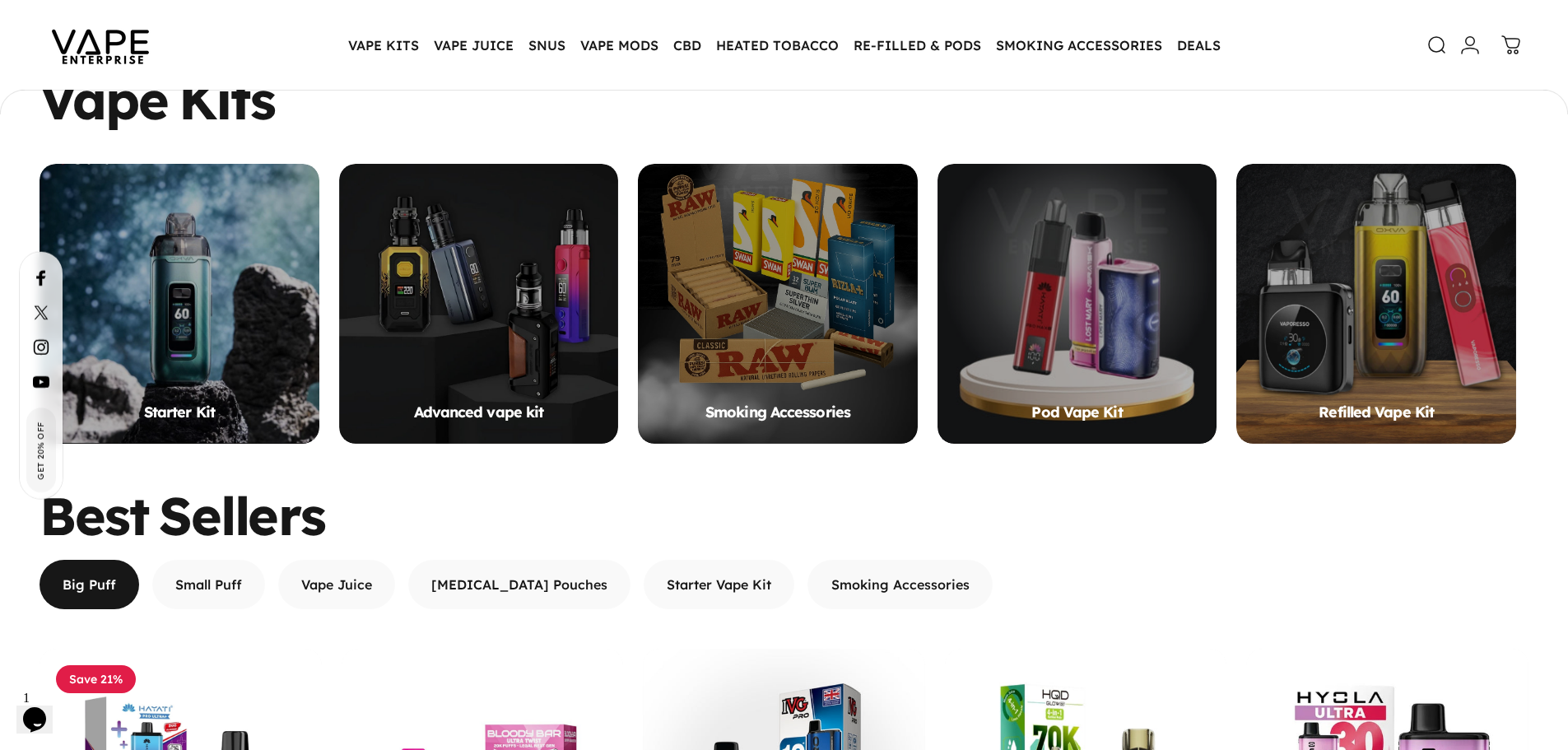
scroll to position [1858, 0]
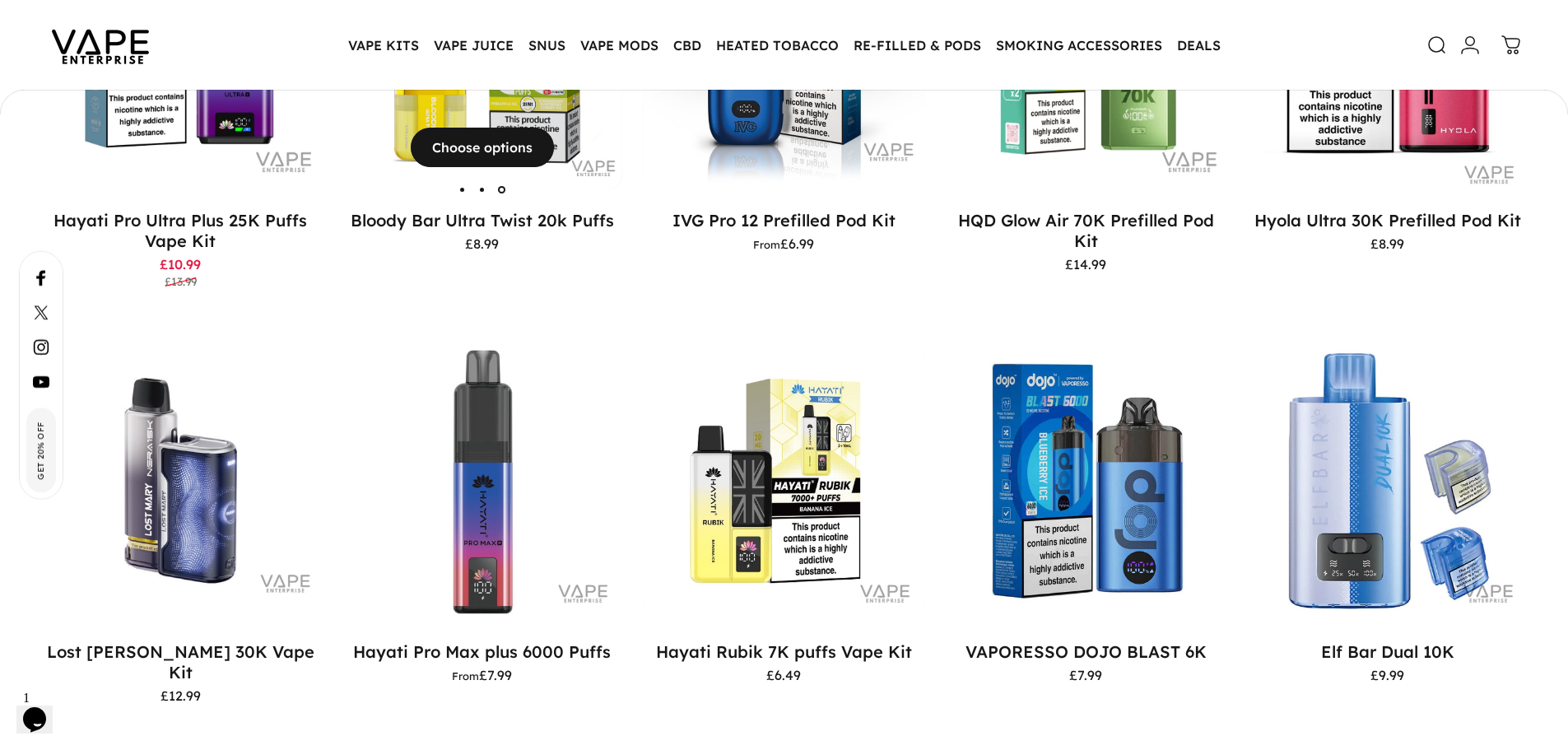
scroll to position [2267, 0]
